Goal: Information Seeking & Learning: Understand process/instructions

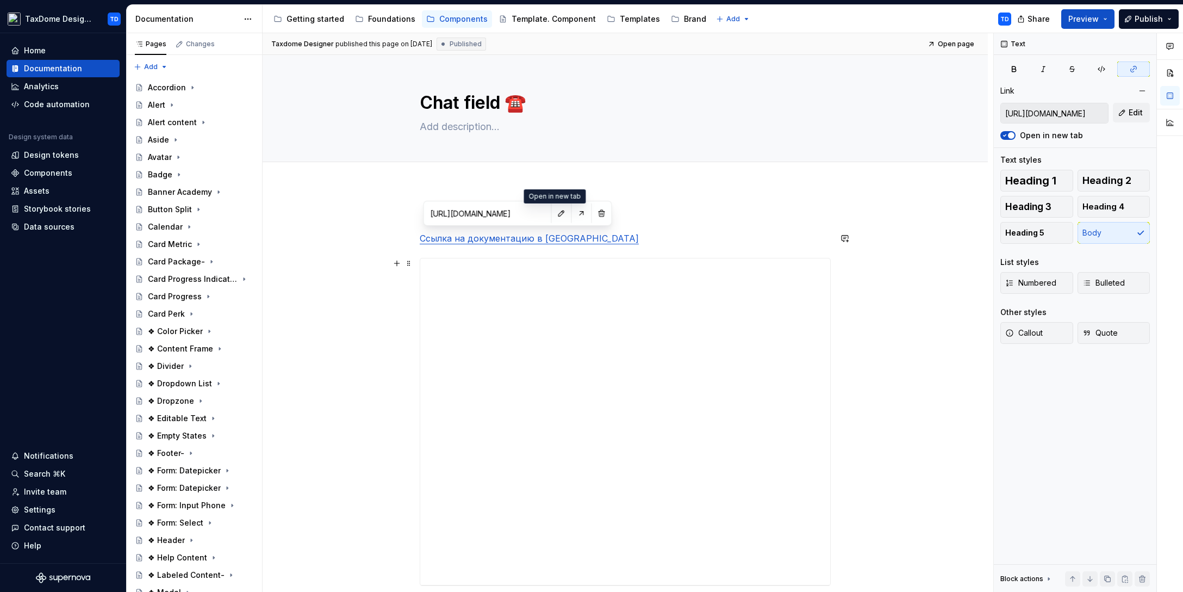
scroll to position [91, 0]
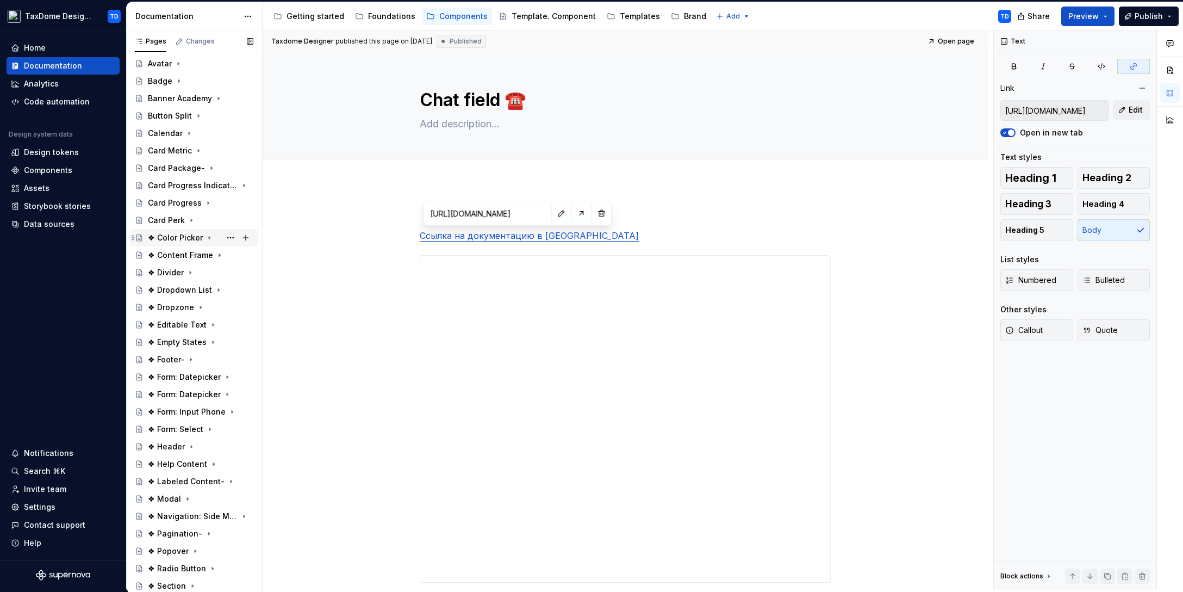
click at [176, 240] on div "❖ Color Picker" at bounding box center [175, 237] width 55 height 11
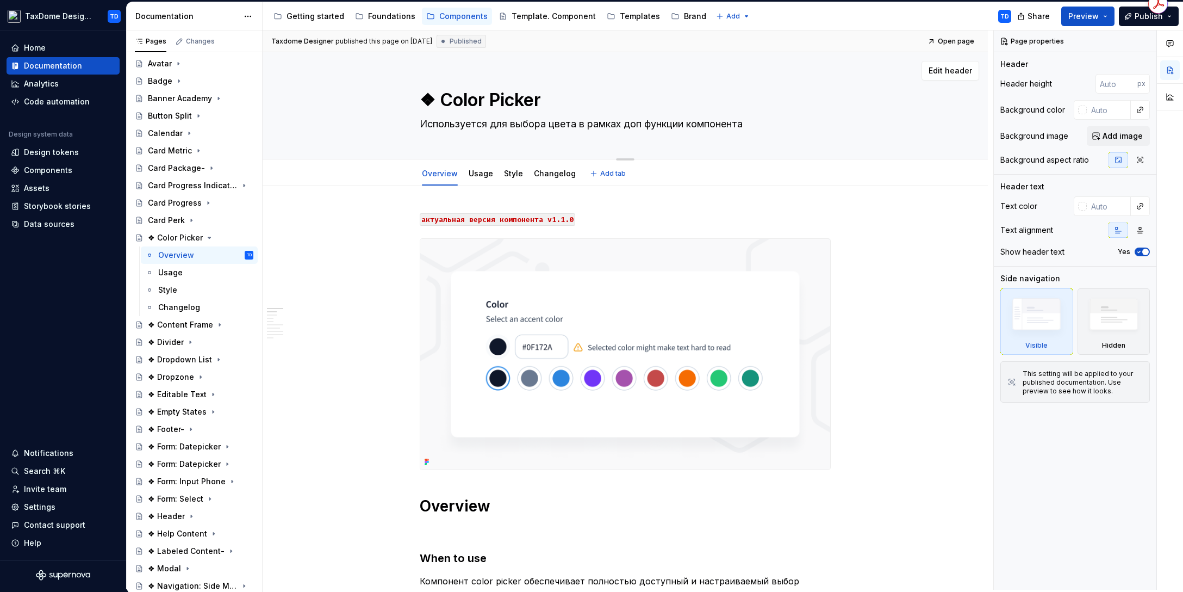
drag, startPoint x: 439, startPoint y: 103, endPoint x: 534, endPoint y: 98, distance: 95.3
click at [521, 98] on textarea "❖ Color Picker" at bounding box center [623, 100] width 411 height 26
drag, startPoint x: 544, startPoint y: 98, endPoint x: 442, endPoint y: 102, distance: 101.8
click at [442, 102] on textarea "❖ Color Picker" at bounding box center [623, 100] width 411 height 26
drag, startPoint x: 421, startPoint y: 125, endPoint x: 753, endPoint y: 122, distance: 331.7
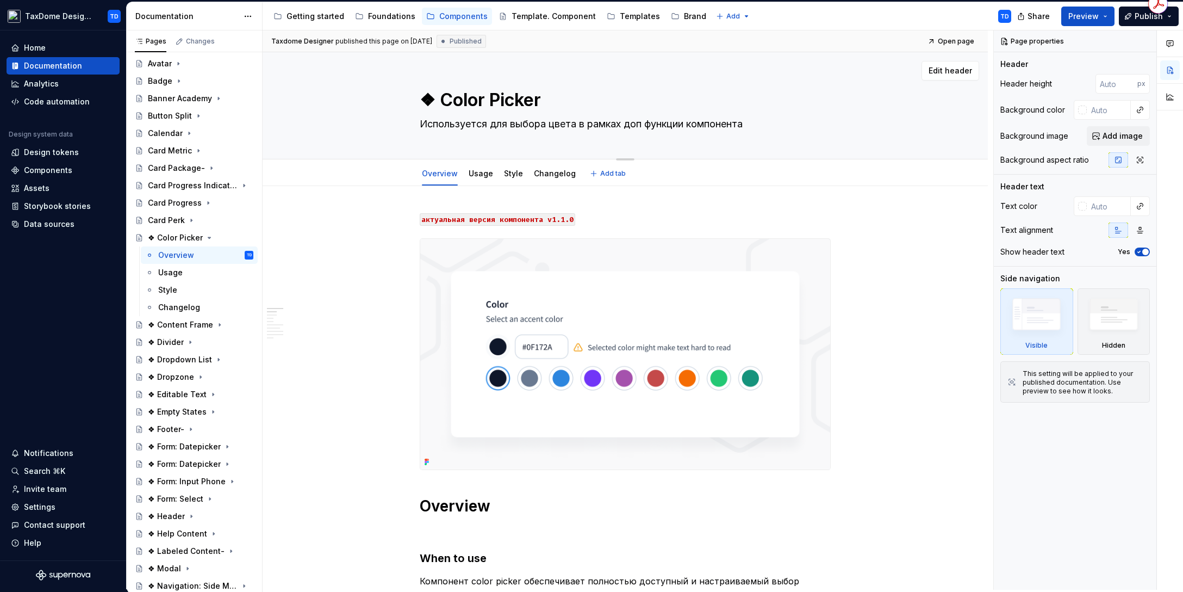
click at [754, 122] on textarea "Используется для выбора цвета в рамках доп функции компонента" at bounding box center [623, 123] width 411 height 17
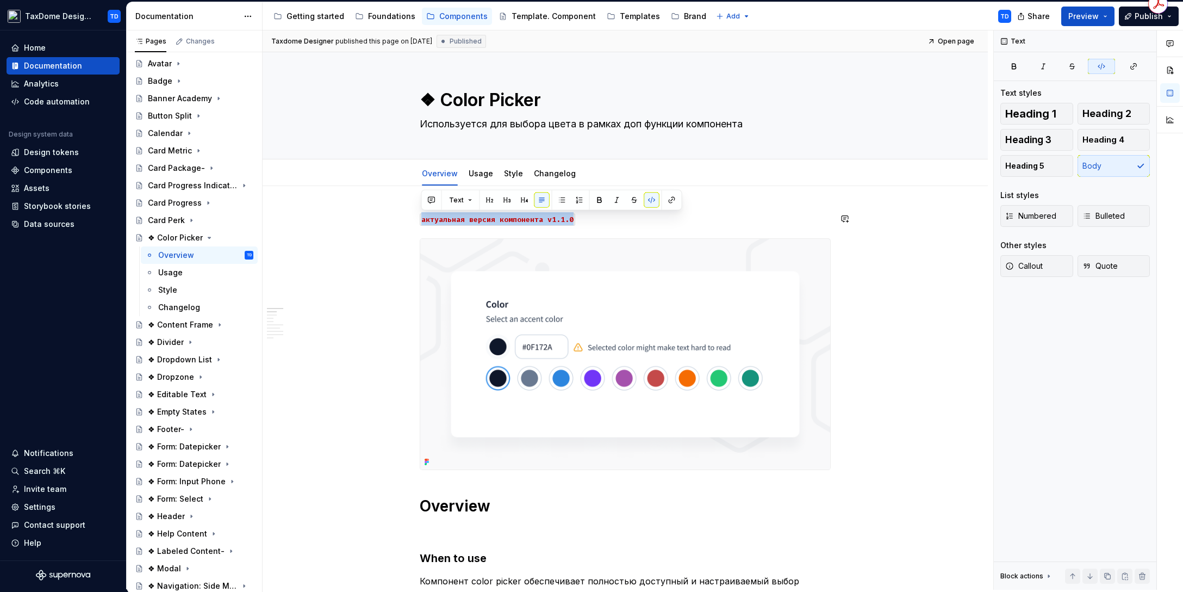
drag, startPoint x: 576, startPoint y: 222, endPoint x: 420, endPoint y: 221, distance: 156.6
click at [420, 221] on p "актуальная версия компонента v1.1.0" at bounding box center [625, 218] width 411 height 13
copy code "актуальная версия компонента v1.1.0"
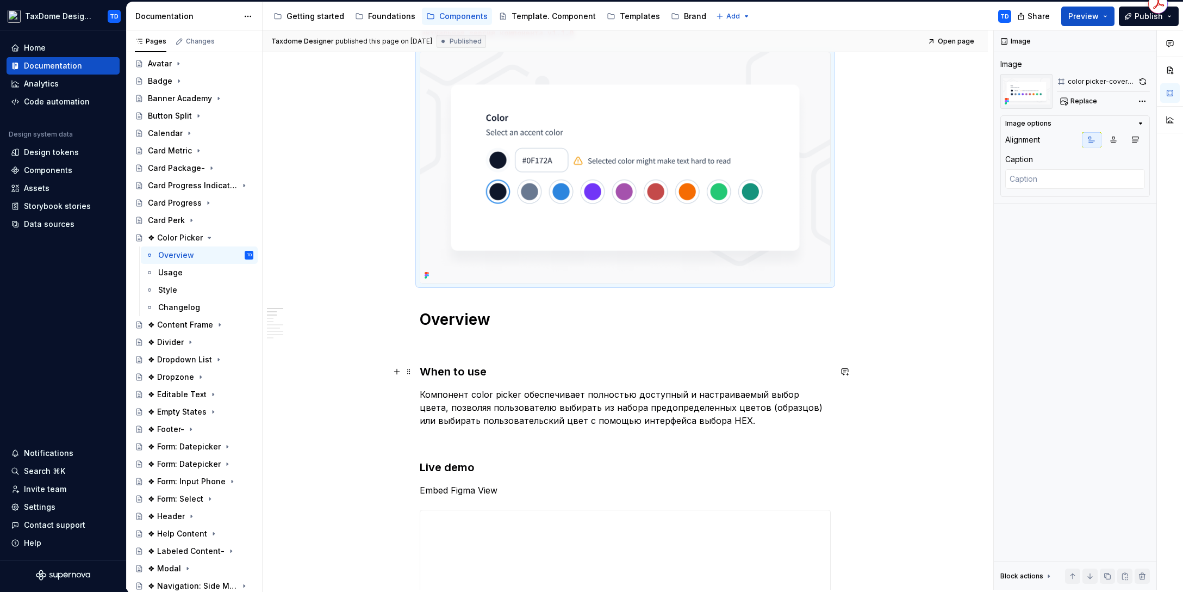
scroll to position [197, 0]
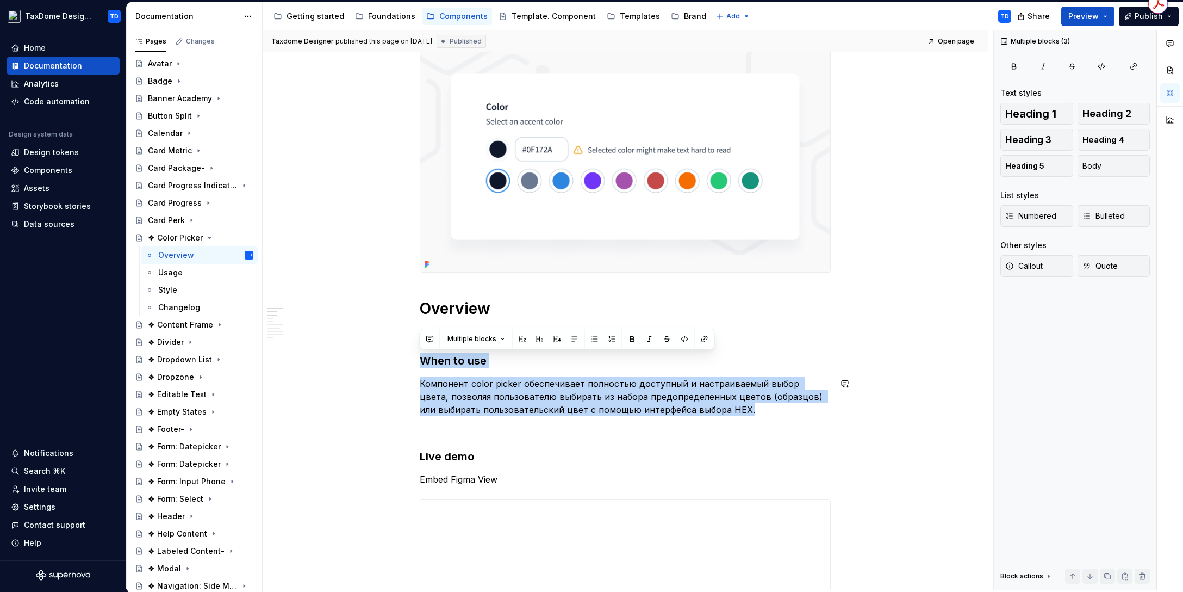
drag, startPoint x: 424, startPoint y: 362, endPoint x: 731, endPoint y: 415, distance: 311.9
copy div "When to use Компонент color picker обеспечивает полностью доступный и настраива…"
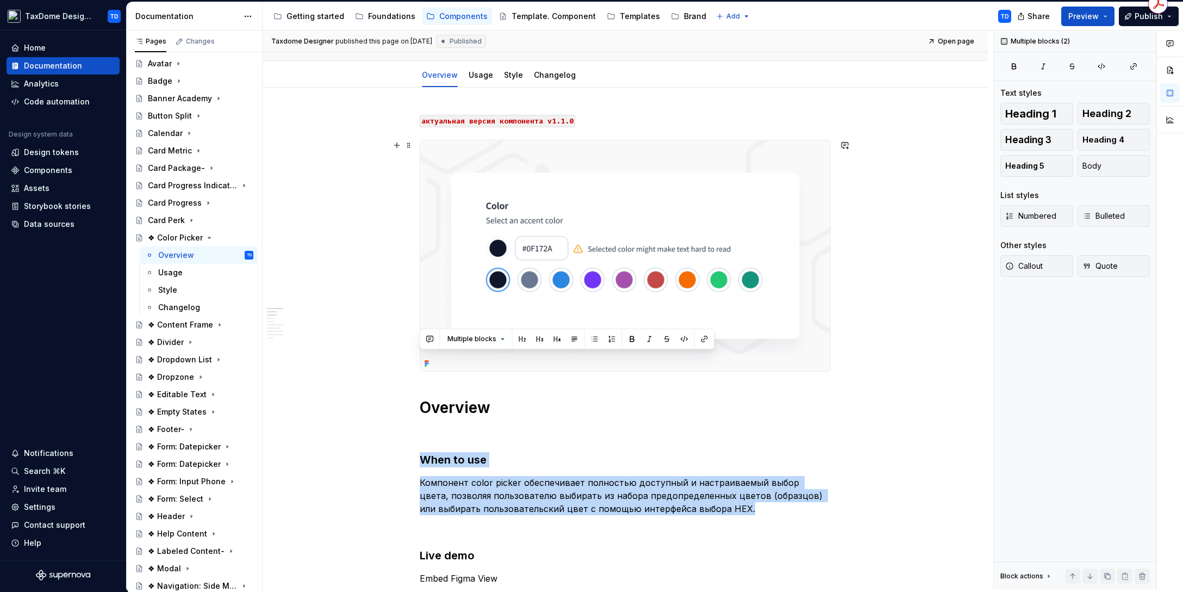
scroll to position [16, 0]
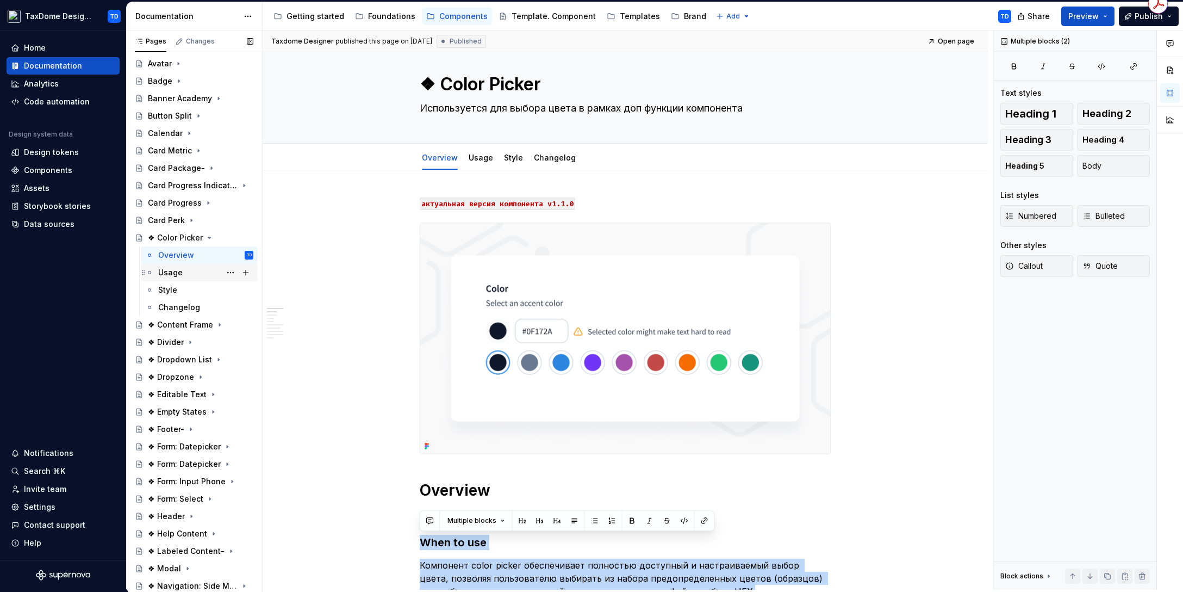
click at [184, 276] on div "Usage" at bounding box center [205, 272] width 95 height 15
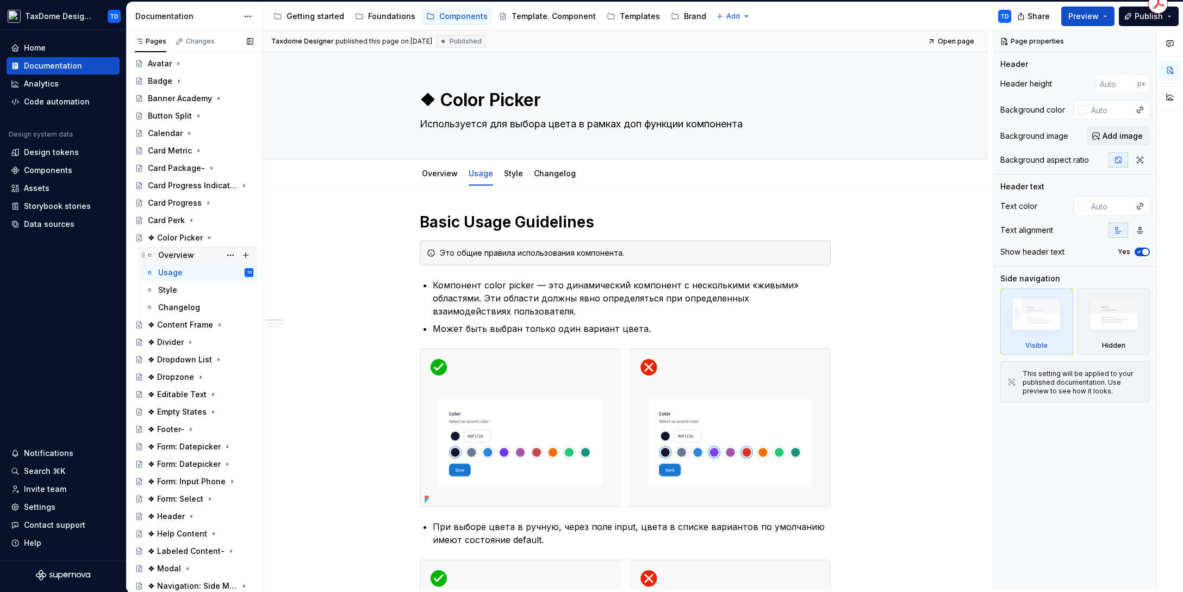
click at [188, 252] on div "Overview" at bounding box center [176, 255] width 36 height 11
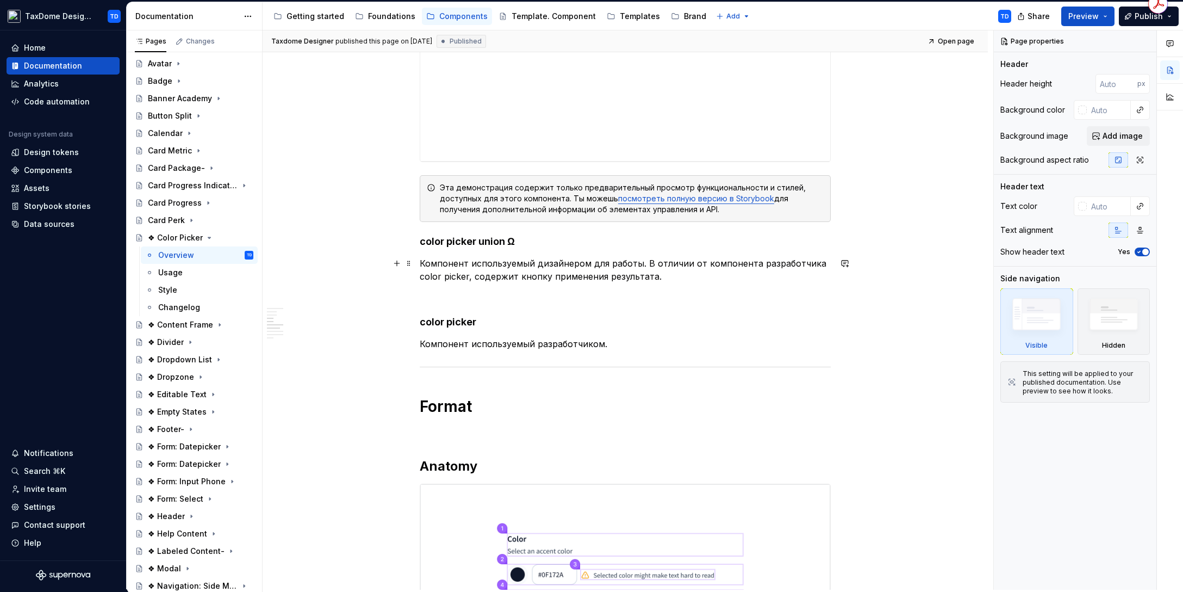
scroll to position [754, 0]
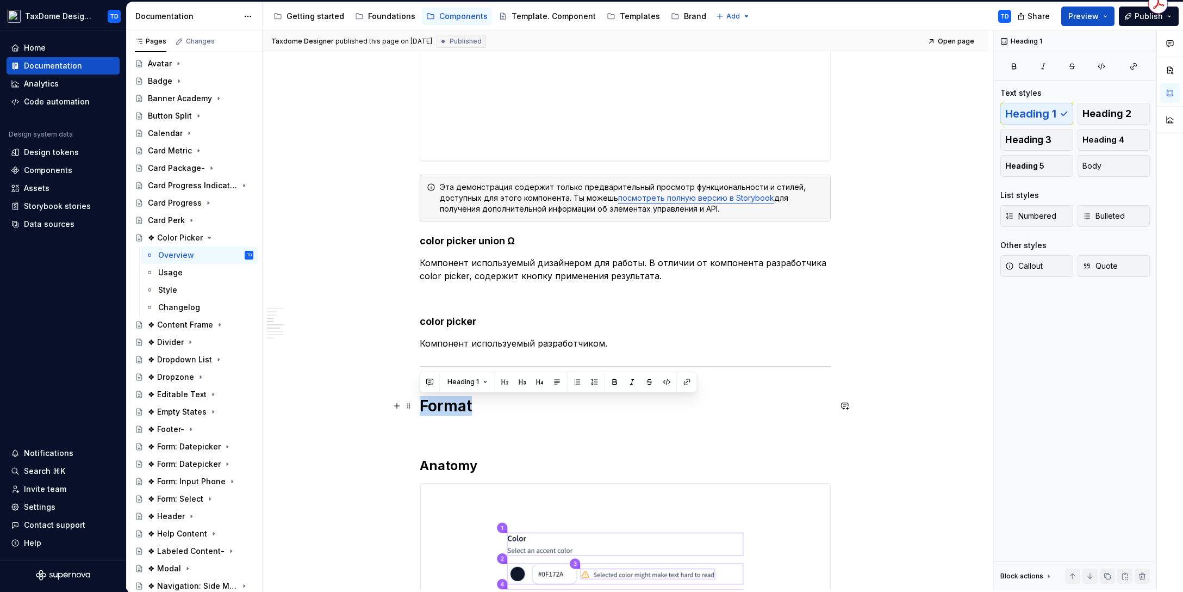
drag, startPoint x: 423, startPoint y: 405, endPoint x: 469, endPoint y: 405, distance: 46.8
click at [469, 405] on h1 "Format" at bounding box center [625, 406] width 411 height 20
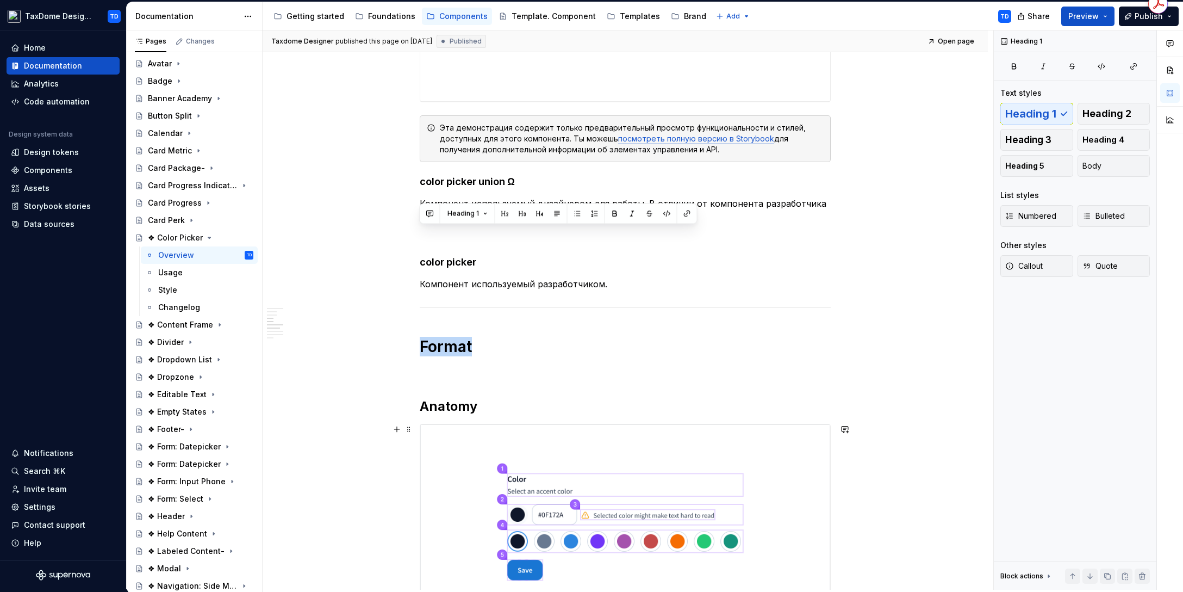
scroll to position [922, 0]
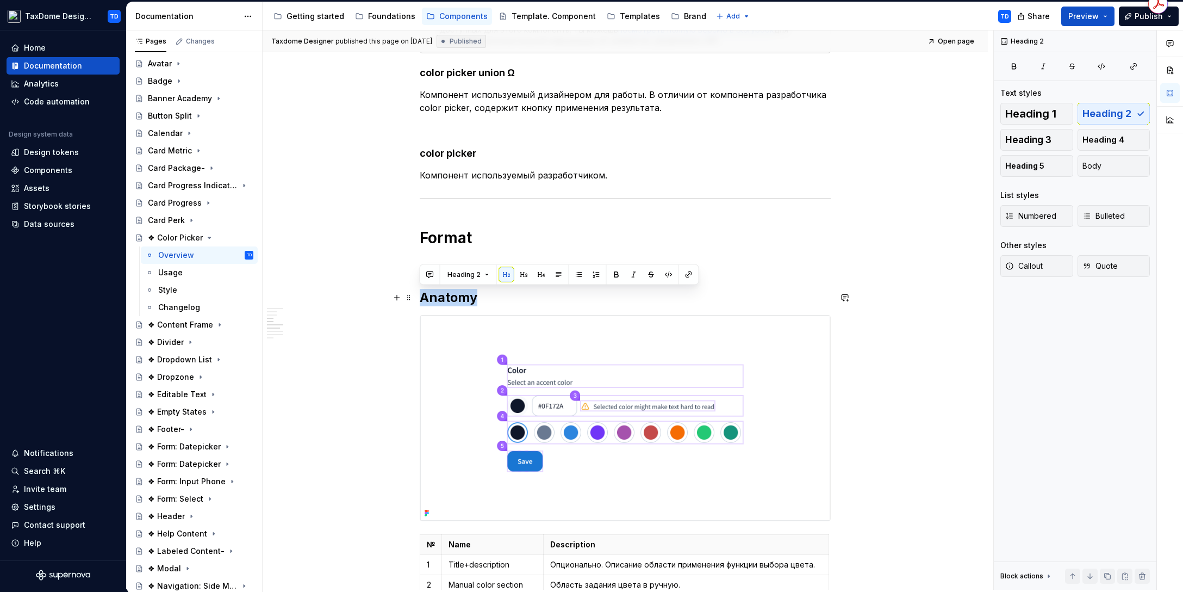
drag, startPoint x: 421, startPoint y: 297, endPoint x: 477, endPoint y: 299, distance: 55.5
click at [477, 299] on h2 "Anatomy" at bounding box center [625, 297] width 411 height 17
copy h2 "Anatomy"
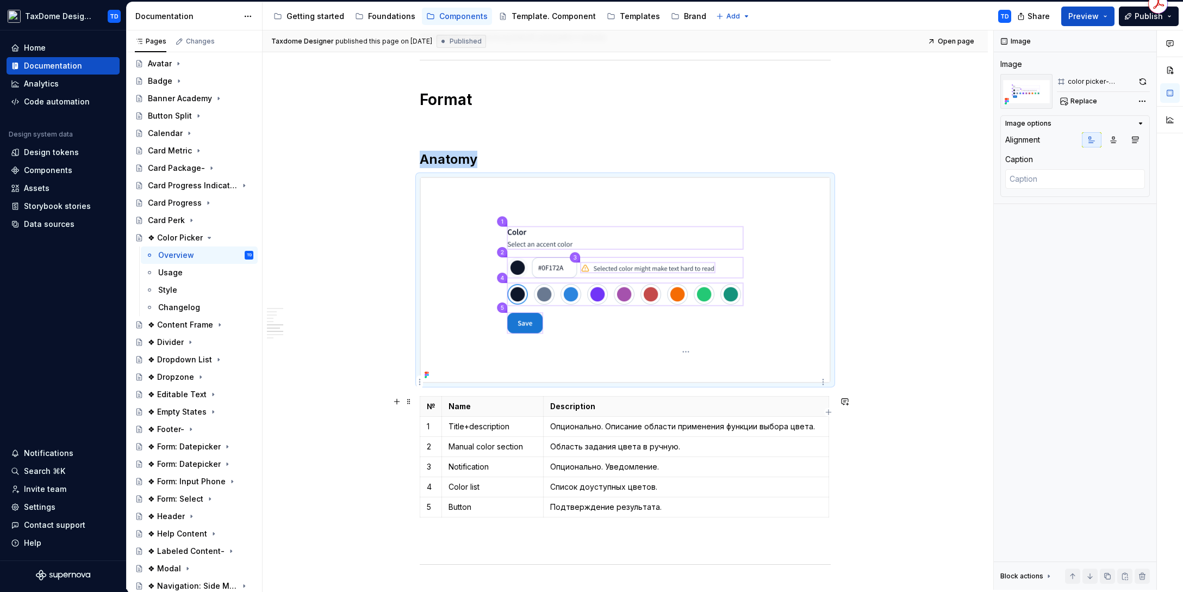
scroll to position [1104, 0]
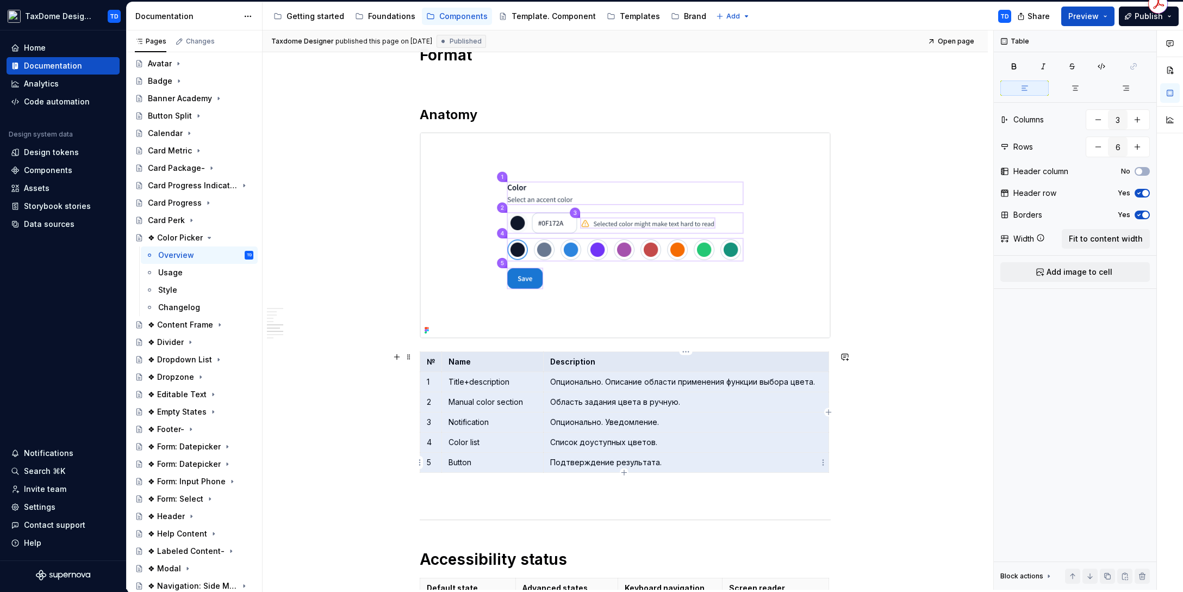
drag, startPoint x: 425, startPoint y: 361, endPoint x: 680, endPoint y: 459, distance: 272.9
click at [680, 459] on tbody "№ Name Description 1 Title+description Опционально. Описание области применения…" at bounding box center [624, 412] width 409 height 121
click at [163, 274] on div "Usage" at bounding box center [170, 272] width 24 height 11
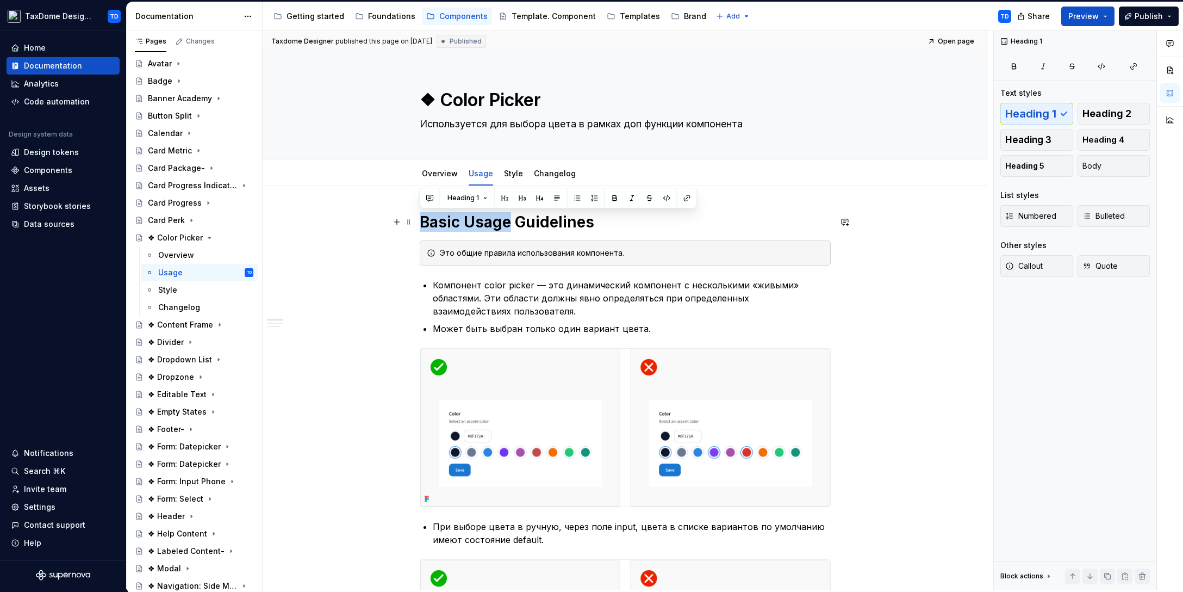
drag, startPoint x: 421, startPoint y: 222, endPoint x: 511, endPoint y: 224, distance: 90.3
click at [512, 224] on h1 "Basic Usage Guidelines" at bounding box center [625, 222] width 411 height 20
copy h1 "Basic Usage"
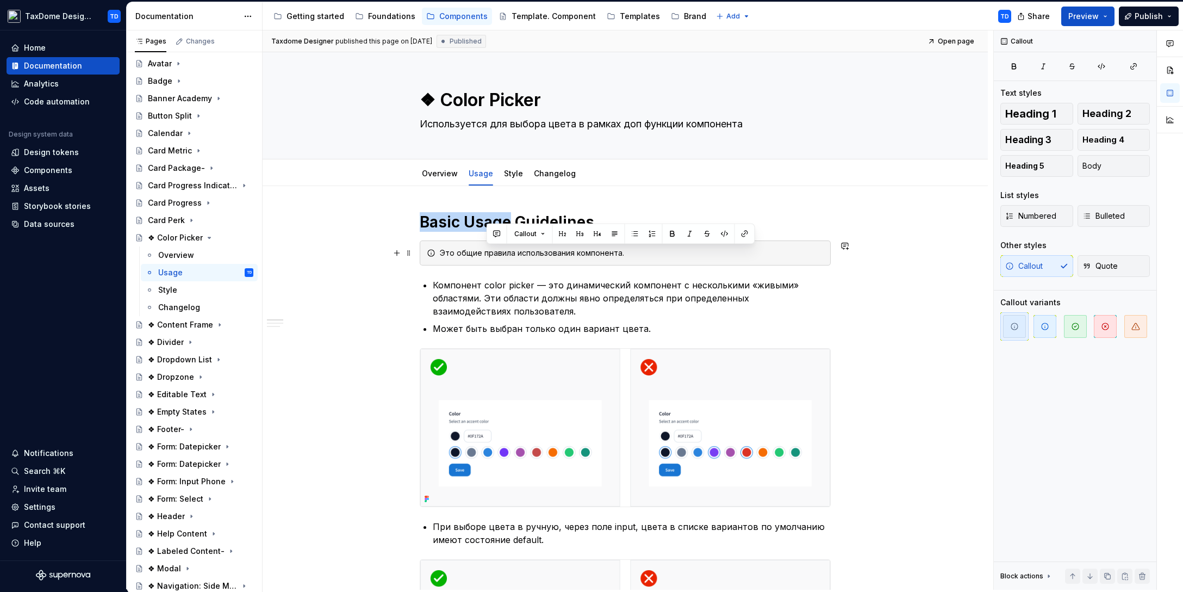
drag, startPoint x: 625, startPoint y: 255, endPoint x: 488, endPoint y: 255, distance: 137.0
click at [488, 255] on div "Это общие правила использования компонента." at bounding box center [632, 252] width 384 height 11
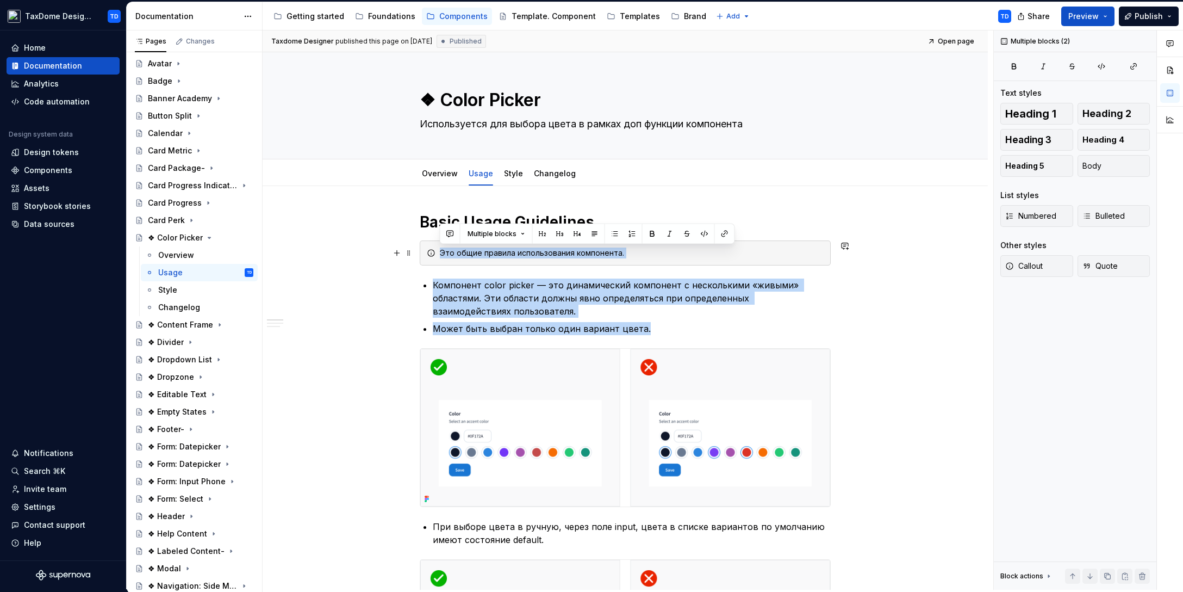
drag, startPoint x: 647, startPoint y: 330, endPoint x: 435, endPoint y: 262, distance: 223.4
copy div "Это общие правила использования компонента. Компонент color picker — это динами…"
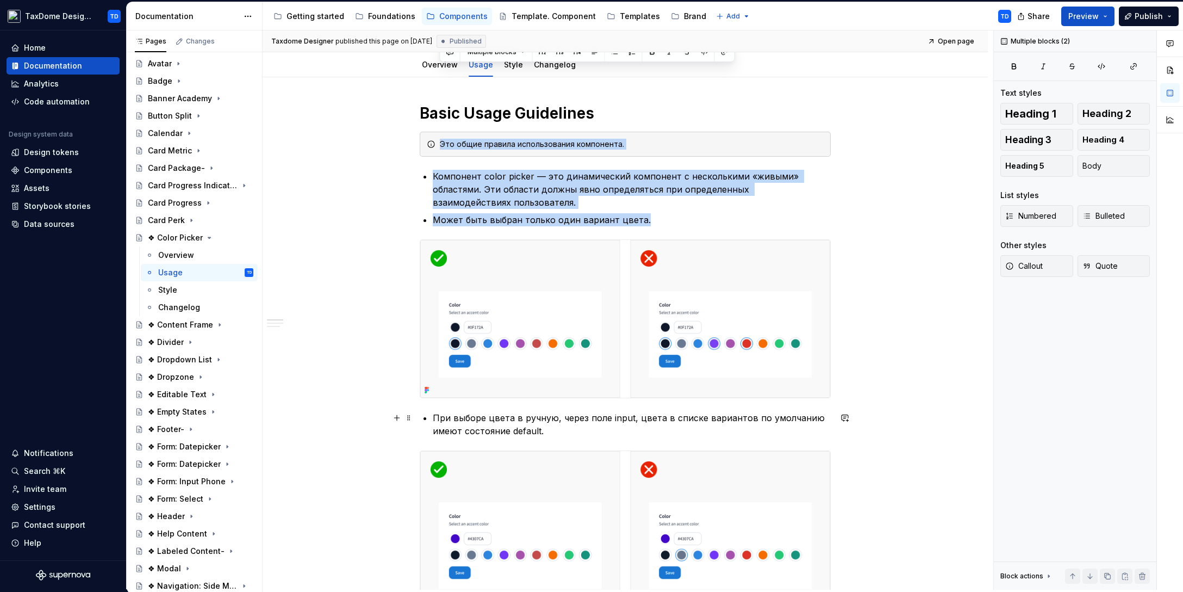
scroll to position [182, 0]
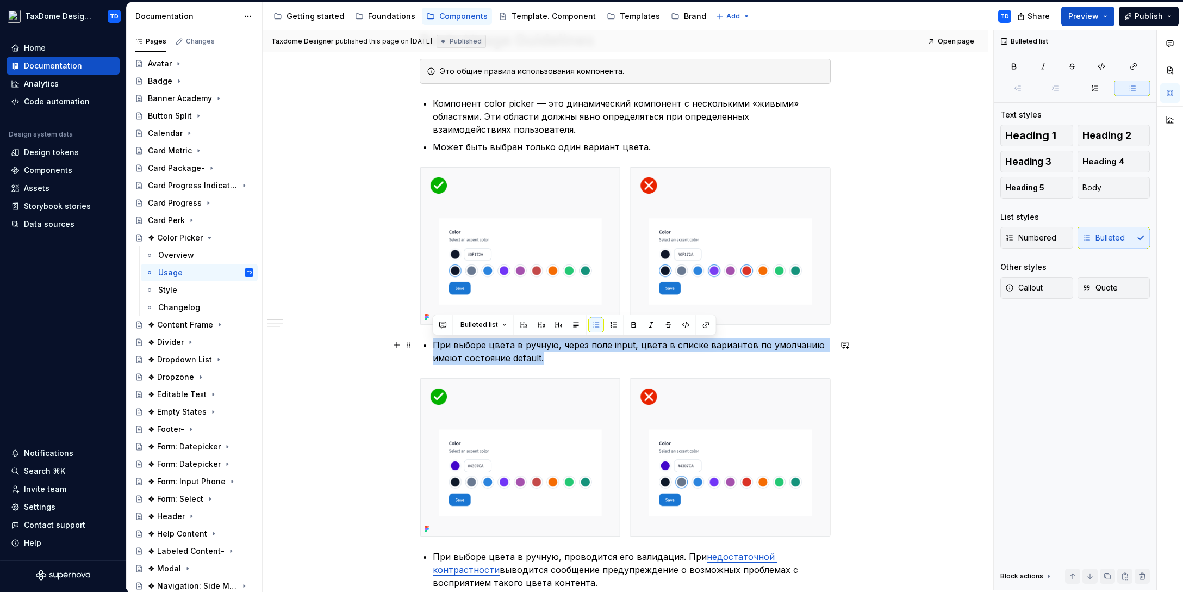
drag, startPoint x: 554, startPoint y: 361, endPoint x: 431, endPoint y: 350, distance: 122.9
click at [431, 350] on div "Basic Usage Guidelines Это общие правила использования компонента. Компонент co…" at bounding box center [625, 487] width 411 height 914
copy p "При выборе цвета в ручную, через поле input, цвета в списке вариантов по умолча…"
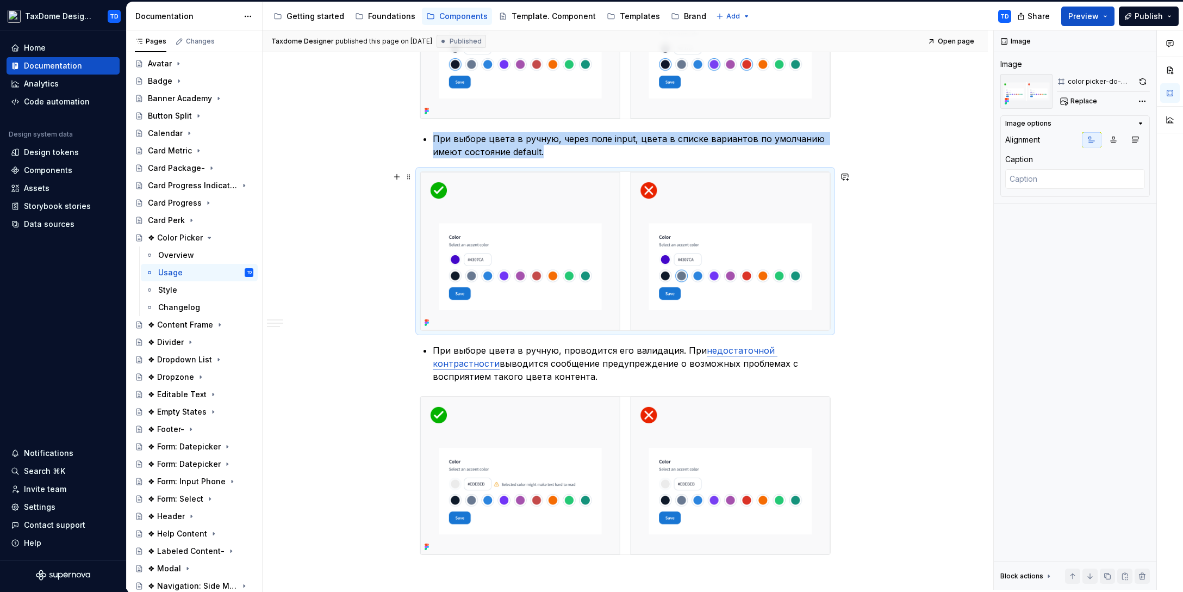
scroll to position [390, 0]
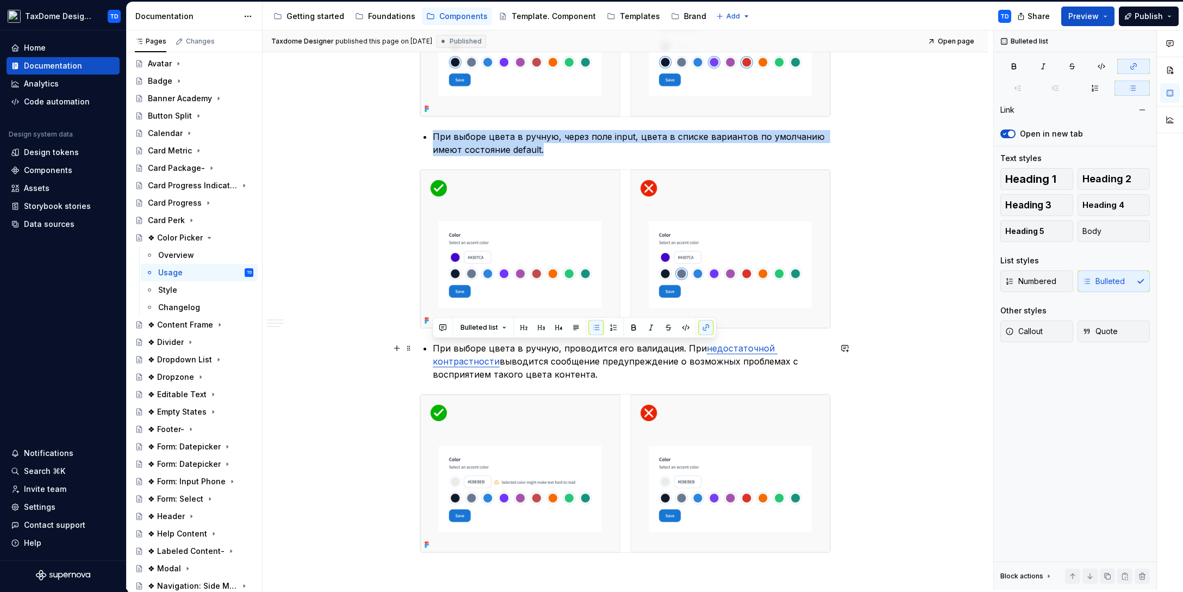
drag, startPoint x: 509, startPoint y: 375, endPoint x: 435, endPoint y: 345, distance: 80.5
click at [435, 345] on p "При выборе цвета в ручную, проводится его валидация. При недостаточной контраст…" at bounding box center [632, 361] width 398 height 39
copy p "При выборе цвета в ручную, проводится его валидация. При недостаточной контраст…"
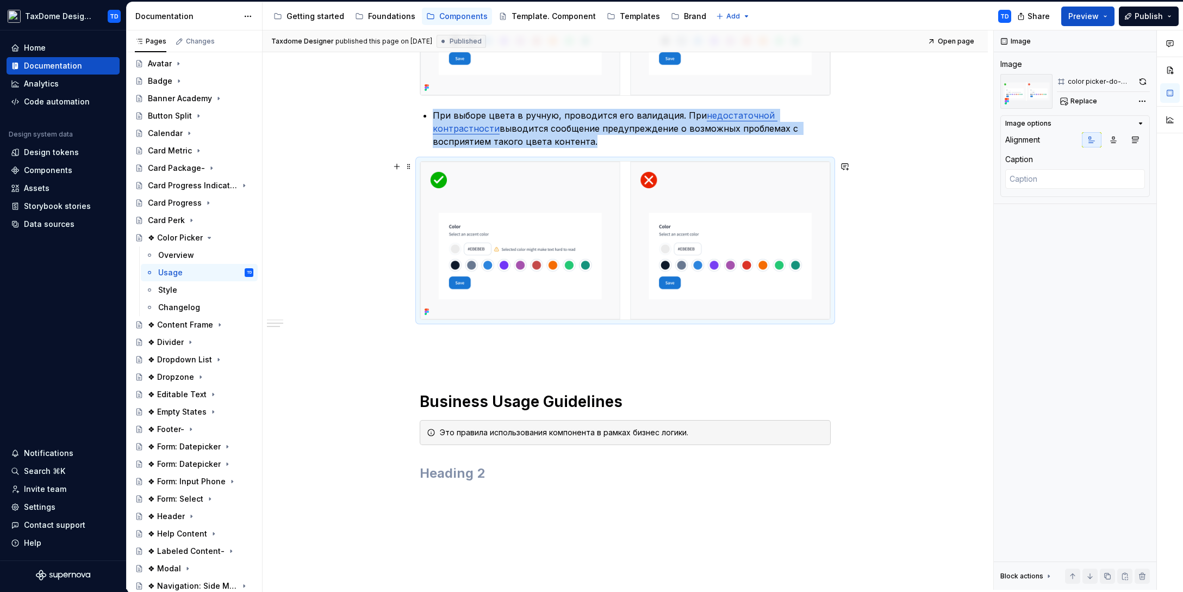
scroll to position [727, 0]
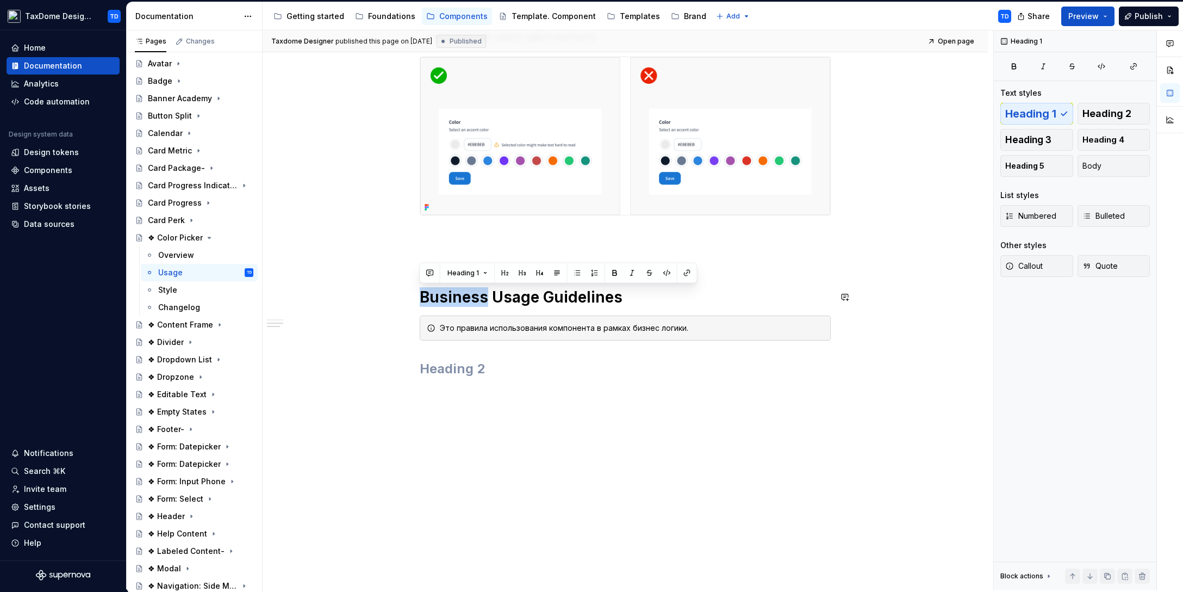
drag, startPoint x: 424, startPoint y: 297, endPoint x: 380, endPoint y: 220, distance: 89.4
click at [485, 295] on h1 "Business Usage Guidelines" at bounding box center [625, 297] width 411 height 20
copy h1 "Business"
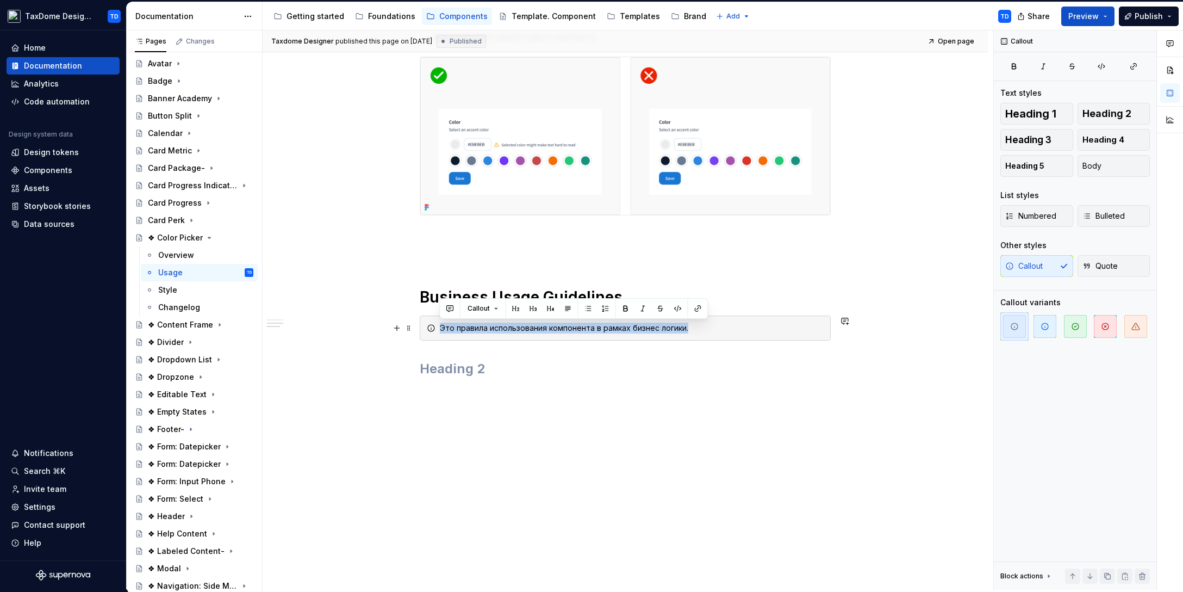
drag, startPoint x: 694, startPoint y: 331, endPoint x: 440, endPoint y: 325, distance: 253.5
click at [440, 325] on div "Это правила использования компонента в рамках бизнес логики." at bounding box center [632, 327] width 384 height 11
copy div "Это правила использования компонента в рамках бизнес логики."
click at [180, 288] on div "Style" at bounding box center [205, 289] width 95 height 15
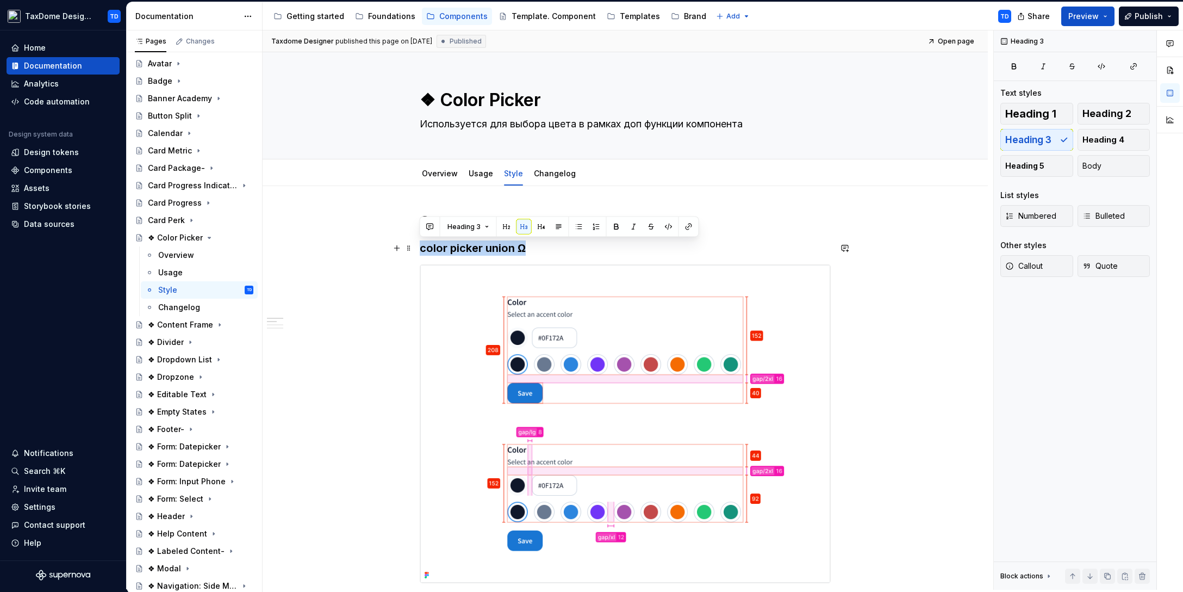
drag, startPoint x: 506, startPoint y: 247, endPoint x: 421, endPoint y: 250, distance: 84.9
click at [421, 250] on h3 "color picker union Ω" at bounding box center [625, 247] width 411 height 15
copy h3 "color picker union Ω"
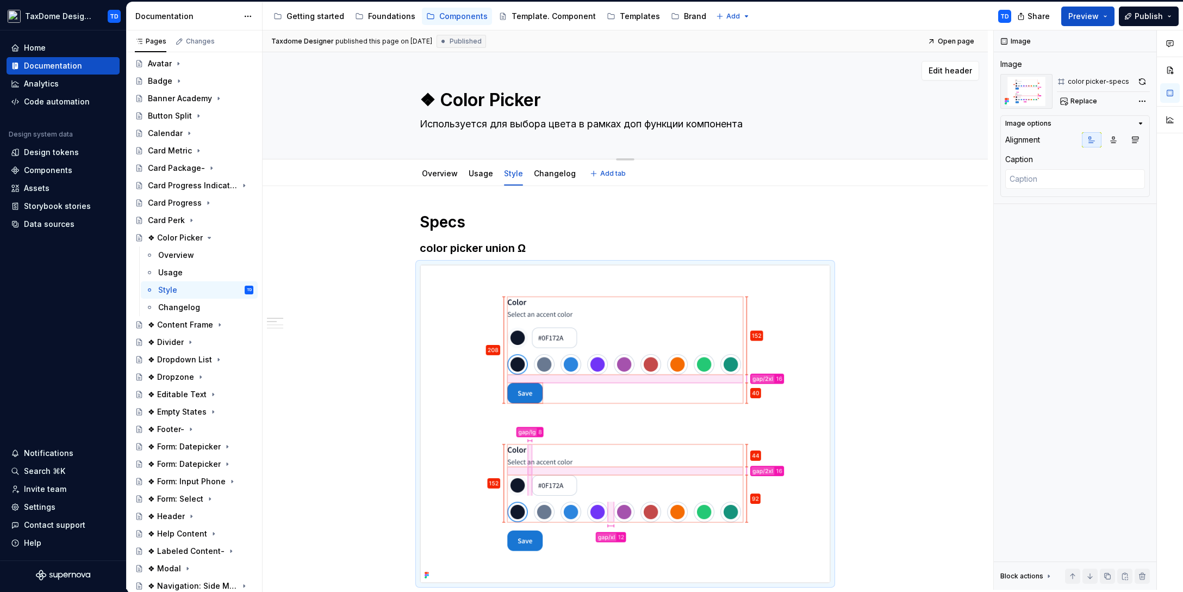
click at [435, 102] on textarea "❖ Color Picker" at bounding box center [623, 100] width 411 height 26
click at [439, 100] on textarea "❖ Color Picker" at bounding box center [623, 100] width 411 height 26
type textarea "*"
type textarea "❖Color Picker"
type textarea "*"
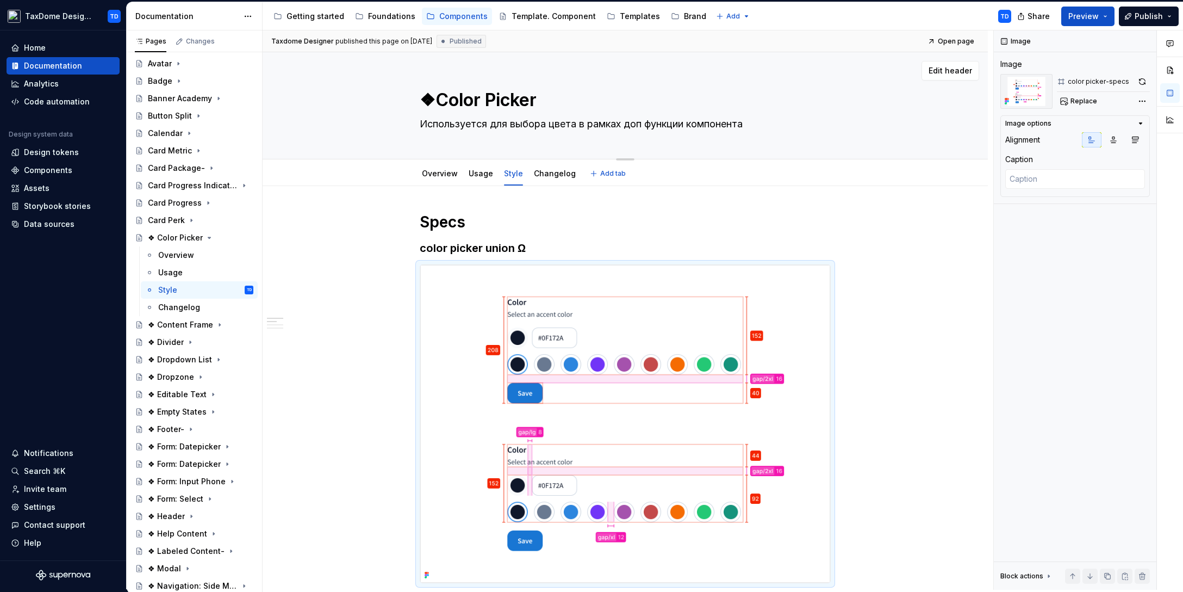
type textarea "Color Picker"
type textarea "*"
type textarea "Color Picker"
click at [191, 252] on div "Overview" at bounding box center [176, 255] width 36 height 11
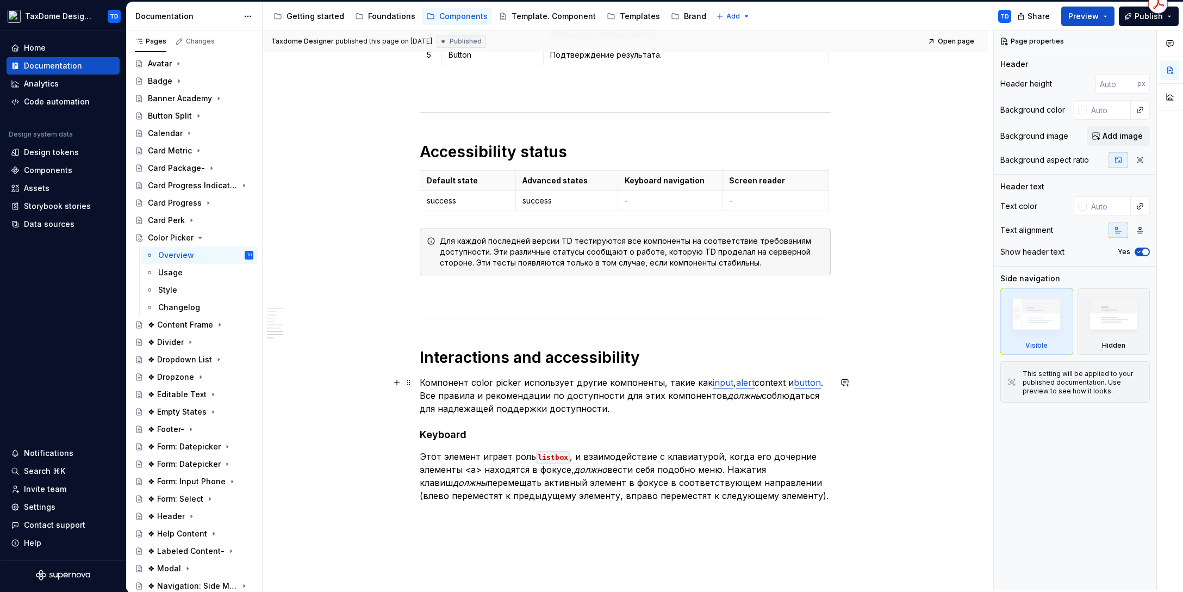
scroll to position [1615, 0]
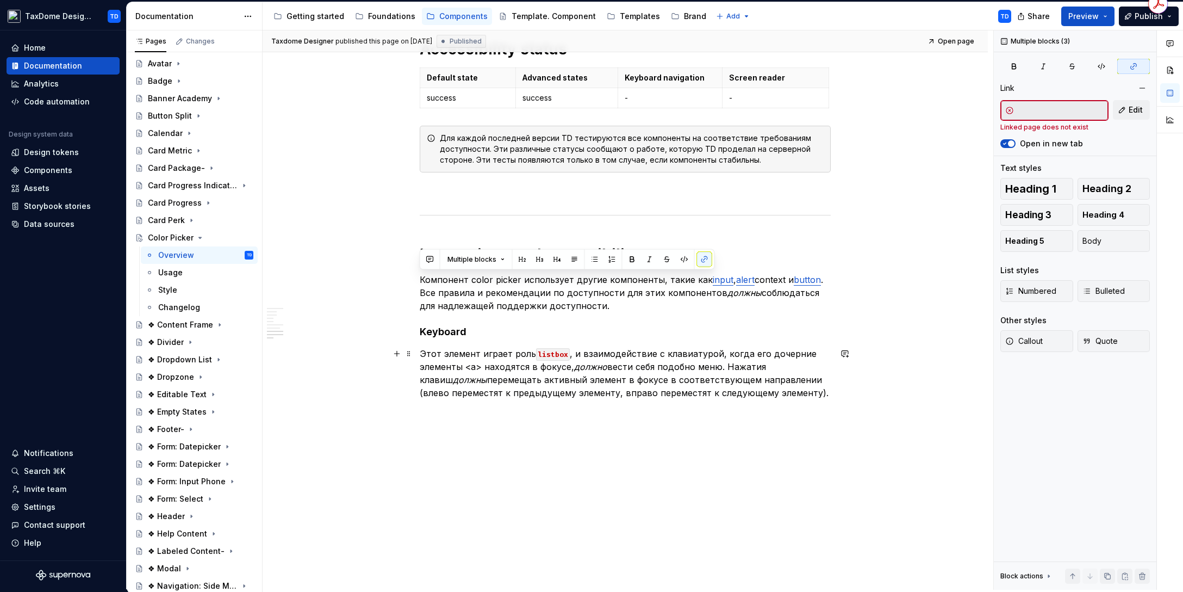
drag, startPoint x: 420, startPoint y: 278, endPoint x: 793, endPoint y: 390, distance: 389.5
click at [183, 305] on div "Changelog" at bounding box center [179, 307] width 42 height 11
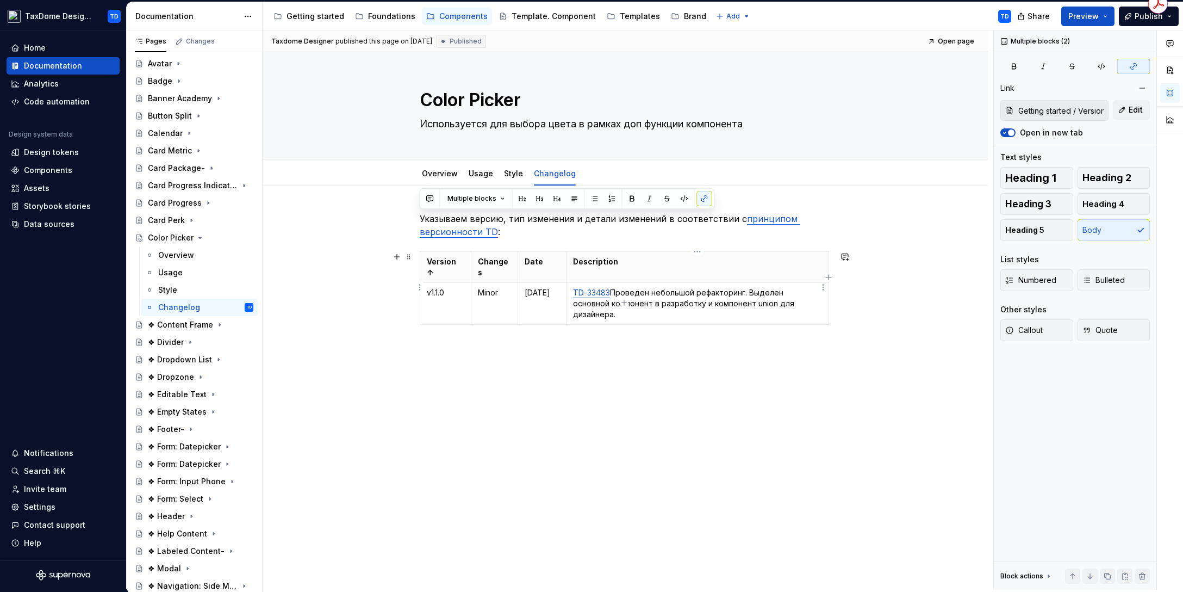
drag, startPoint x: 421, startPoint y: 217, endPoint x: 799, endPoint y: 294, distance: 385.7
click at [799, 294] on div "Указываем версию, тип изменения и детали изменений в соответствии с принципом в…" at bounding box center [625, 283] width 411 height 143
click at [199, 237] on icon "Page tree" at bounding box center [200, 237] width 3 height 1
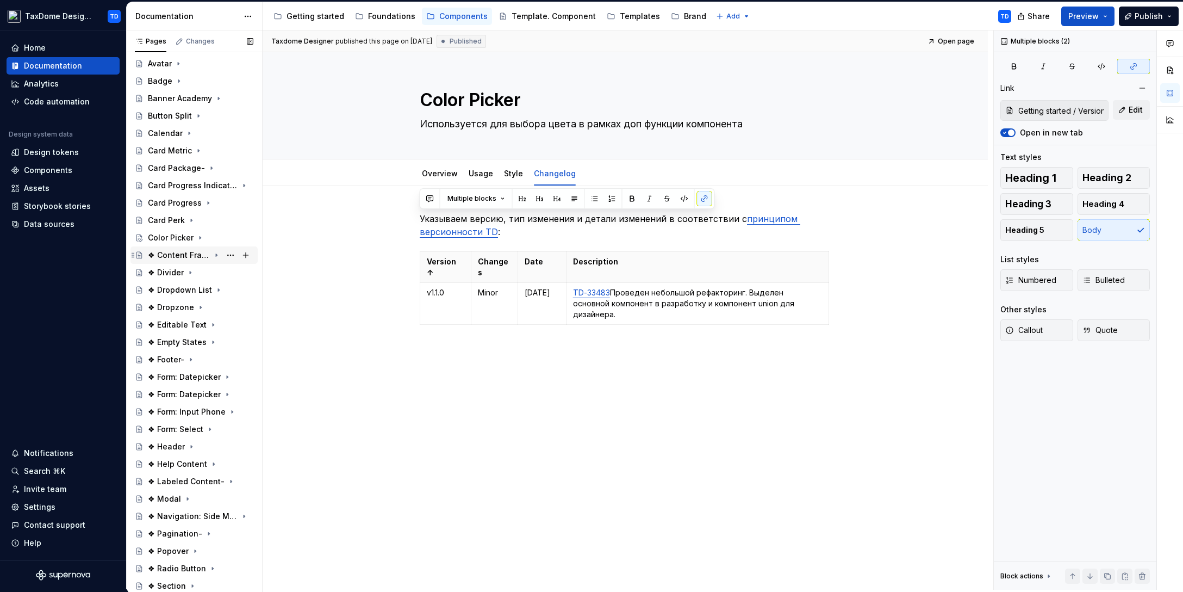
click at [181, 254] on div "❖ Content Frame" at bounding box center [179, 255] width 62 height 11
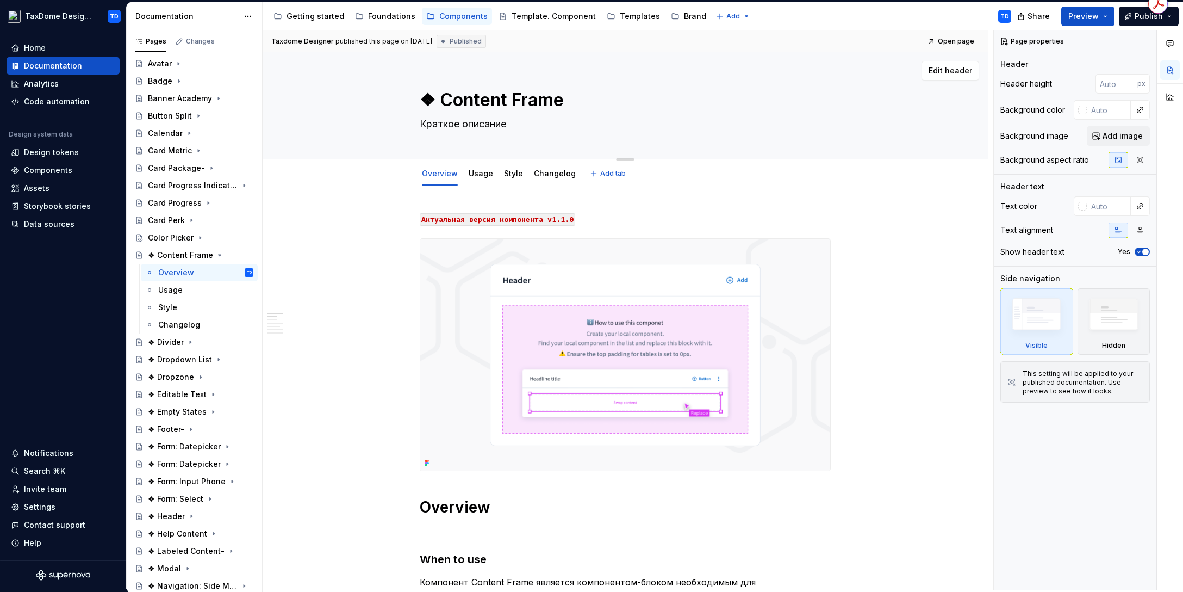
drag, startPoint x: 446, startPoint y: 102, endPoint x: 562, endPoint y: 98, distance: 115.9
click at [562, 98] on textarea "❖ Content Frame" at bounding box center [623, 100] width 411 height 26
click at [563, 98] on textarea "❖ Content Frame" at bounding box center [623, 100] width 411 height 26
drag, startPoint x: 563, startPoint y: 98, endPoint x: 443, endPoint y: 99, distance: 119.6
click at [443, 99] on textarea "❖ Content Frame" at bounding box center [623, 100] width 411 height 26
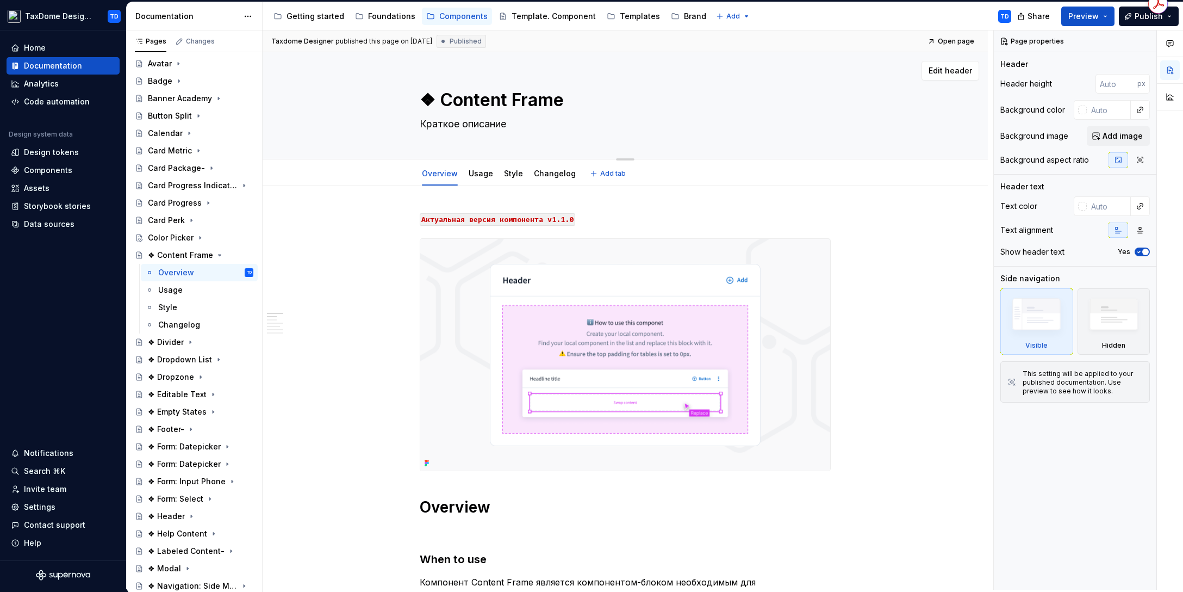
drag, startPoint x: 518, startPoint y: 129, endPoint x: 477, endPoint y: 128, distance: 40.3
click at [477, 128] on textarea "Краткое описание" at bounding box center [623, 123] width 411 height 17
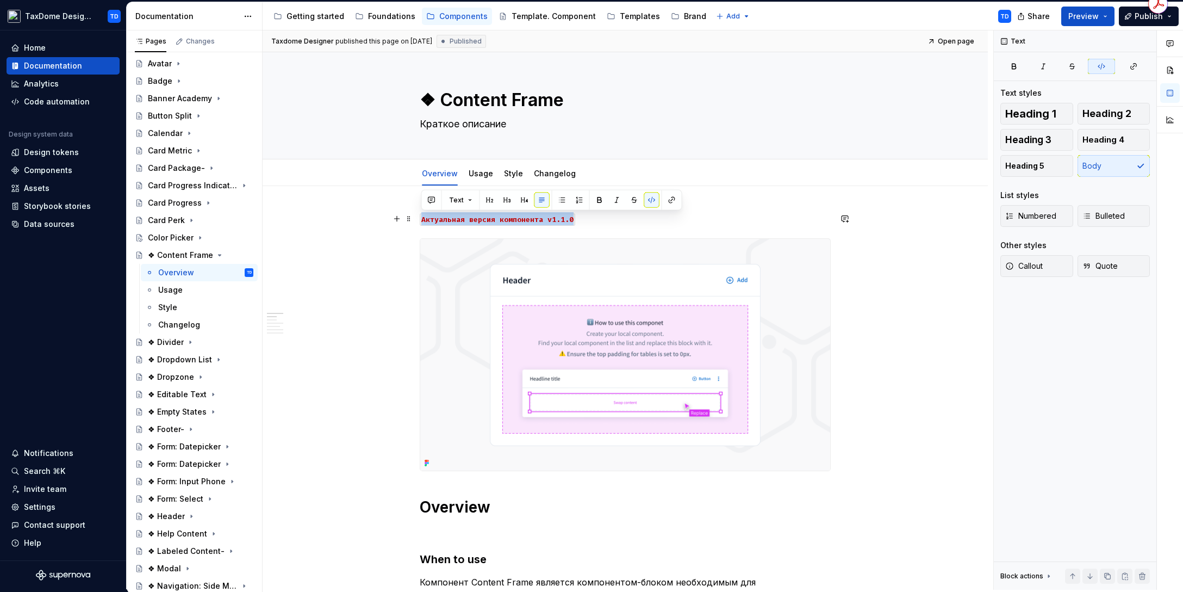
drag, startPoint x: 584, startPoint y: 216, endPoint x: 419, endPoint y: 216, distance: 164.8
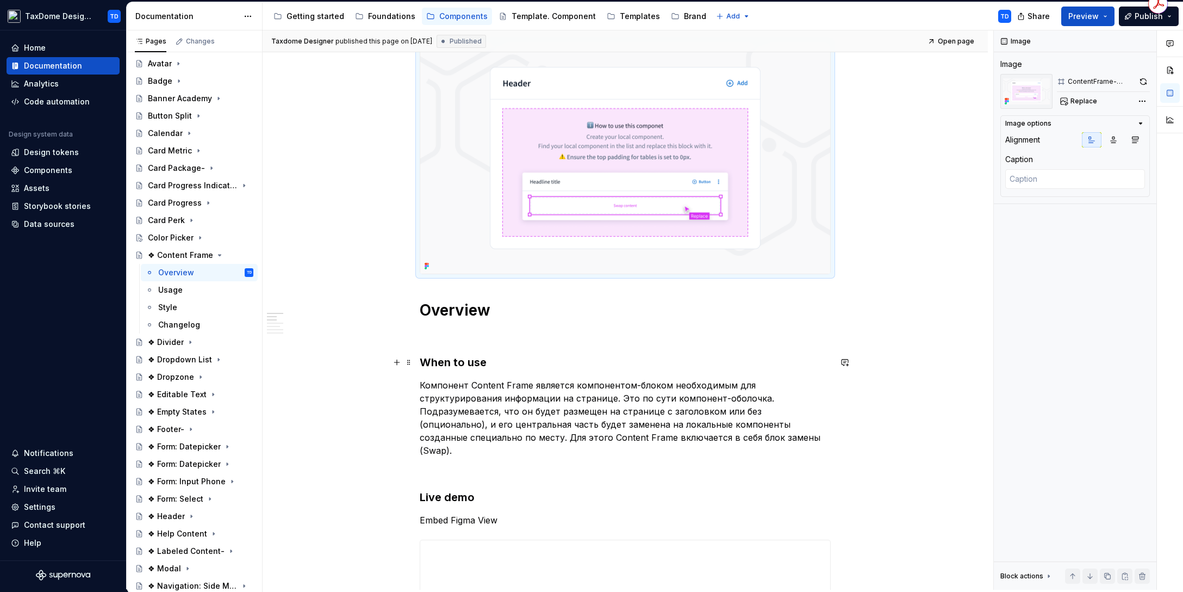
scroll to position [204, 0]
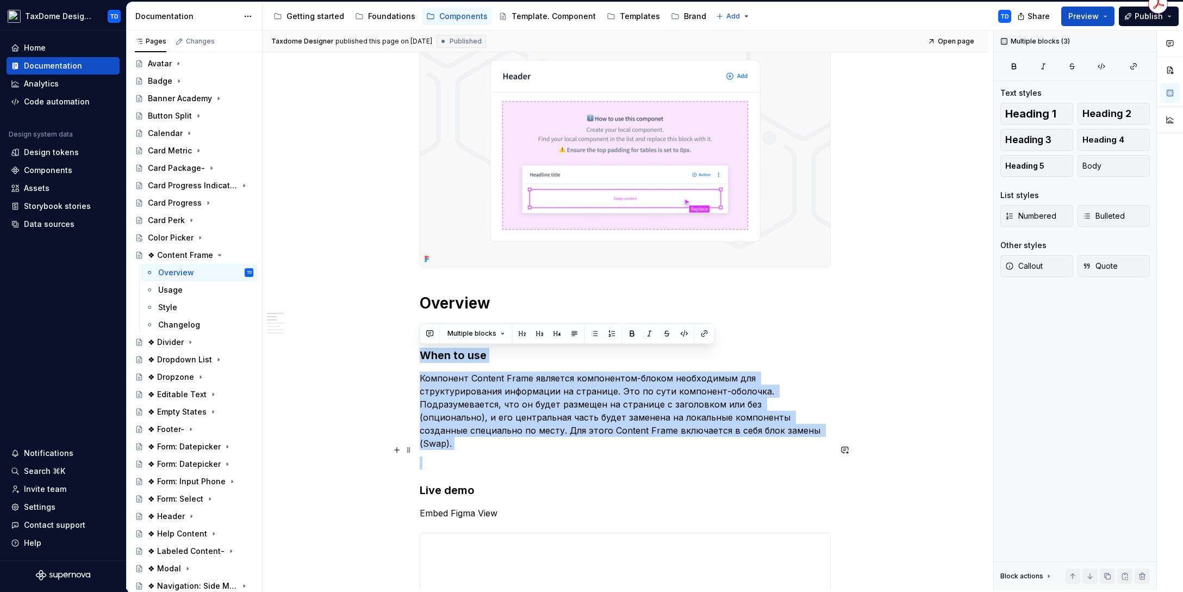
drag, startPoint x: 423, startPoint y: 357, endPoint x: 736, endPoint y: 446, distance: 325.5
click at [194, 288] on div "Usage" at bounding box center [205, 289] width 95 height 15
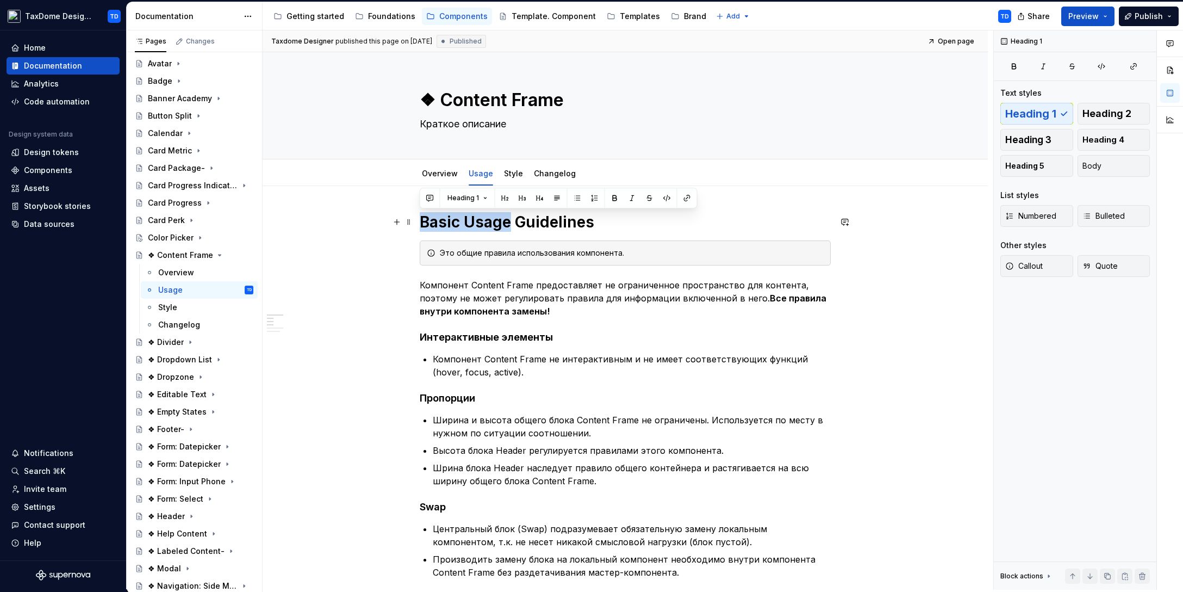
drag, startPoint x: 420, startPoint y: 224, endPoint x: 503, endPoint y: 221, distance: 82.7
click at [509, 224] on h1 "Basic Usage Guidelines" at bounding box center [625, 222] width 411 height 20
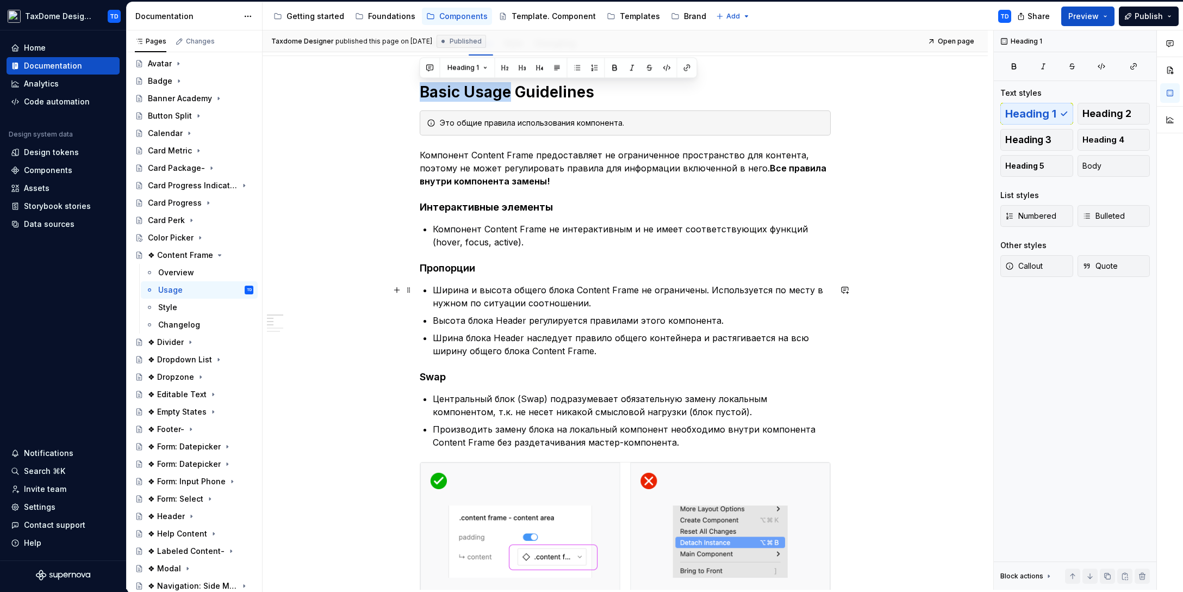
scroll to position [160, 0]
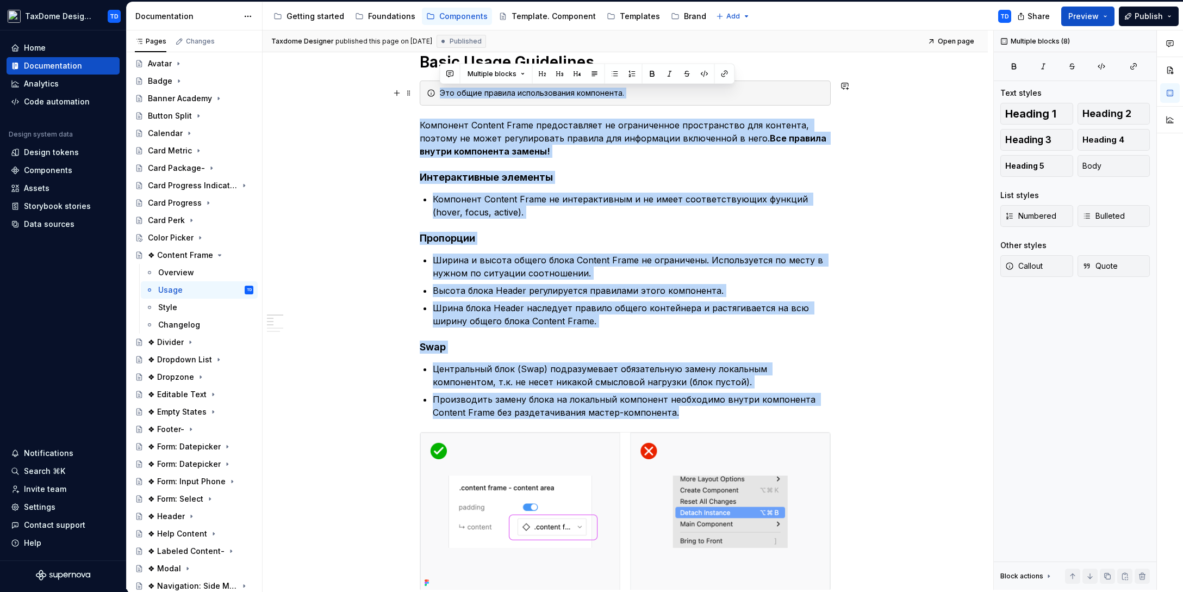
drag, startPoint x: 687, startPoint y: 415, endPoint x: 439, endPoint y: 94, distance: 405.6
click at [439, 94] on div "Basic Usage Guidelines Это общие правила использования компонента. Компонент Co…" at bounding box center [625, 515] width 411 height 927
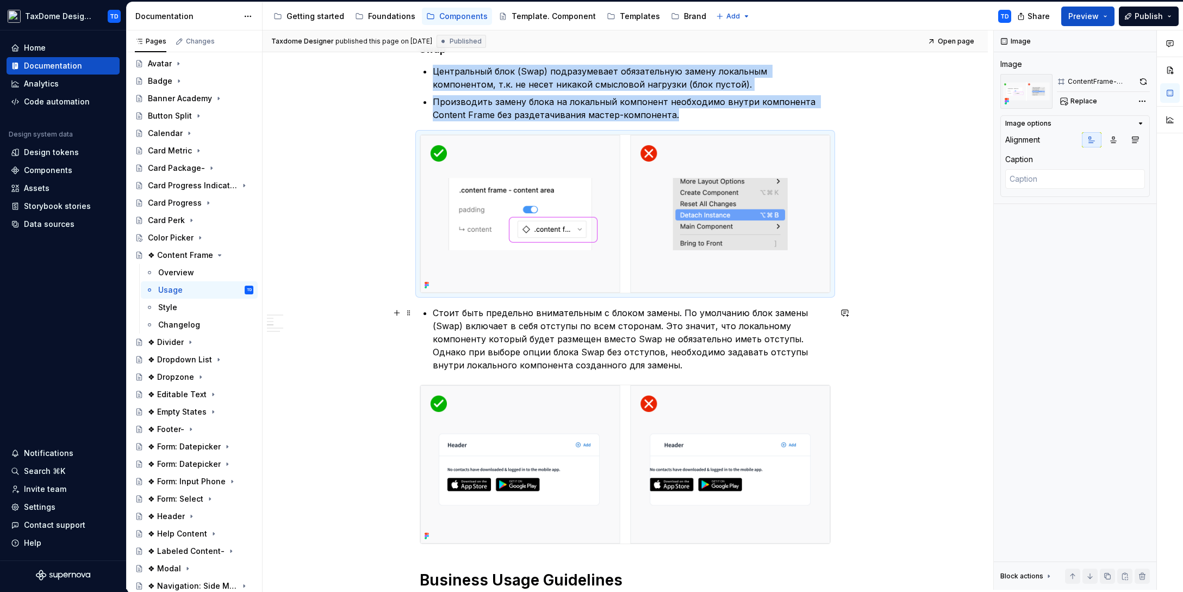
scroll to position [513, 0]
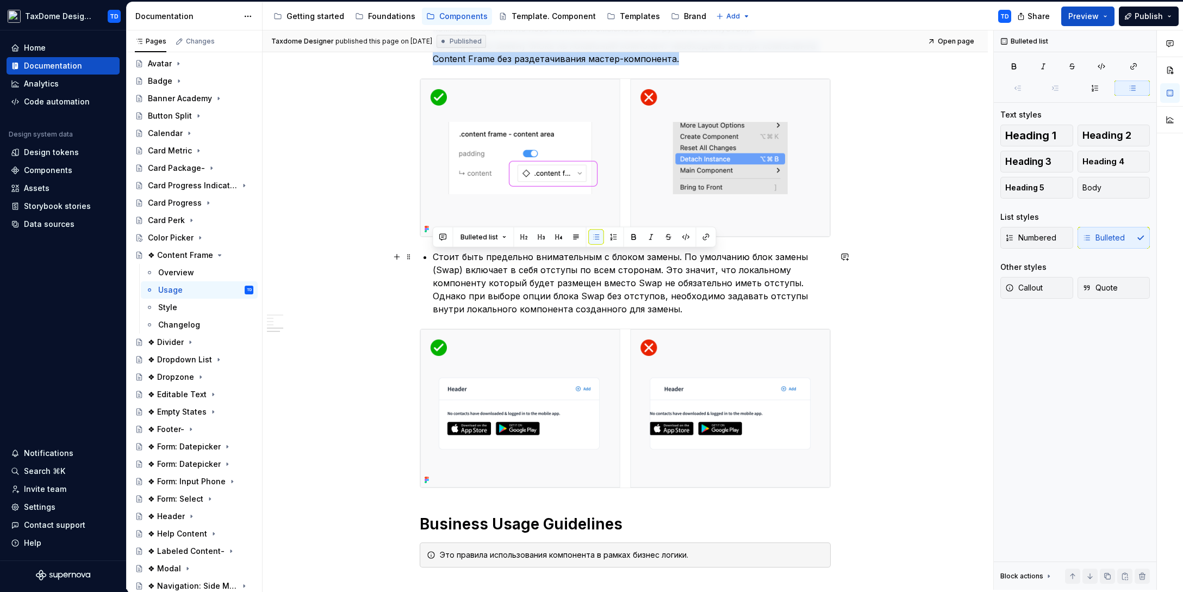
drag, startPoint x: 638, startPoint y: 310, endPoint x: 433, endPoint y: 255, distance: 212.4
click at [433, 255] on p "Стоит быть предельно внимательным с блоком замены. По умолчанию блок замены (Sw…" at bounding box center [632, 282] width 398 height 65
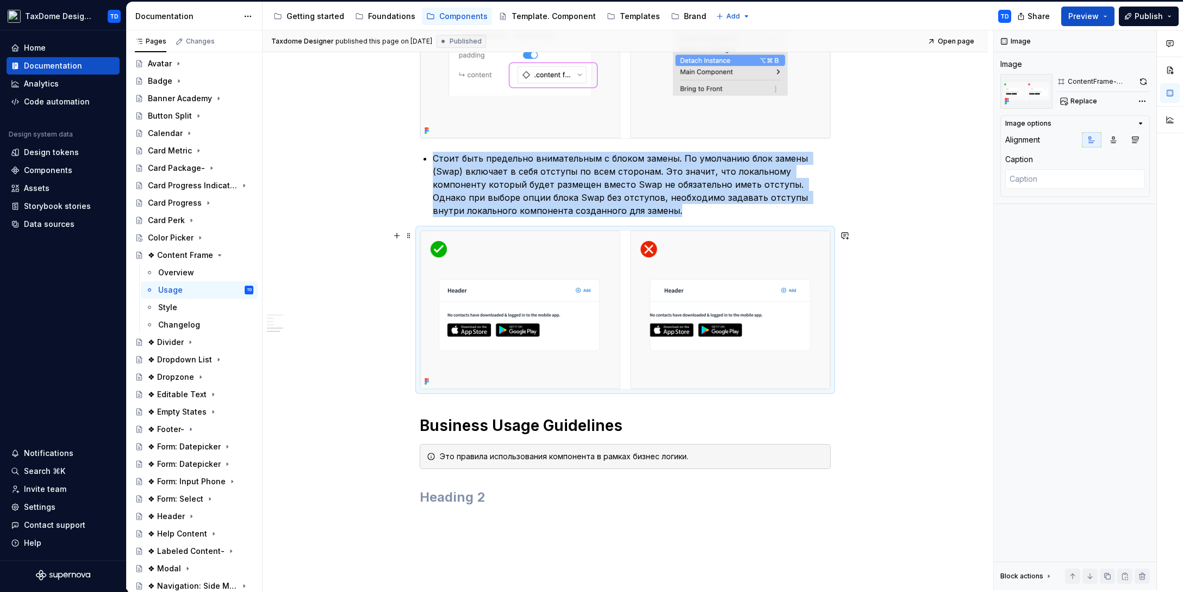
scroll to position [692, 0]
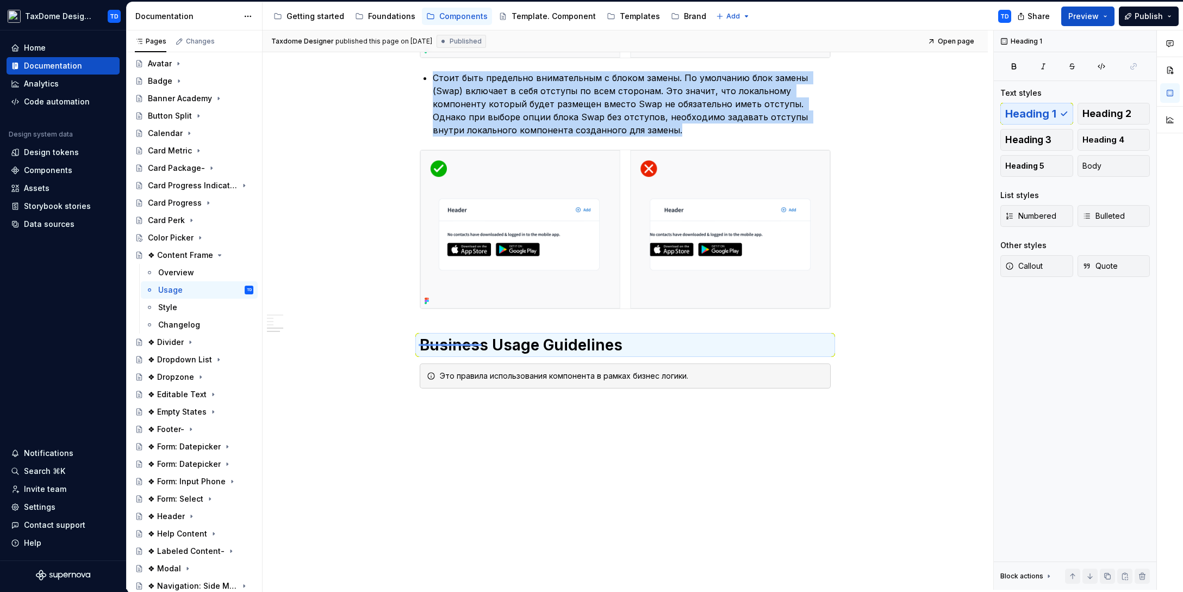
drag, startPoint x: 425, startPoint y: 343, endPoint x: 481, endPoint y: 345, distance: 56.1
click at [483, 345] on div "Taxdome Designer published this page on [DATE] Published Open page ❖ Content Fr…" at bounding box center [628, 309] width 731 height 559
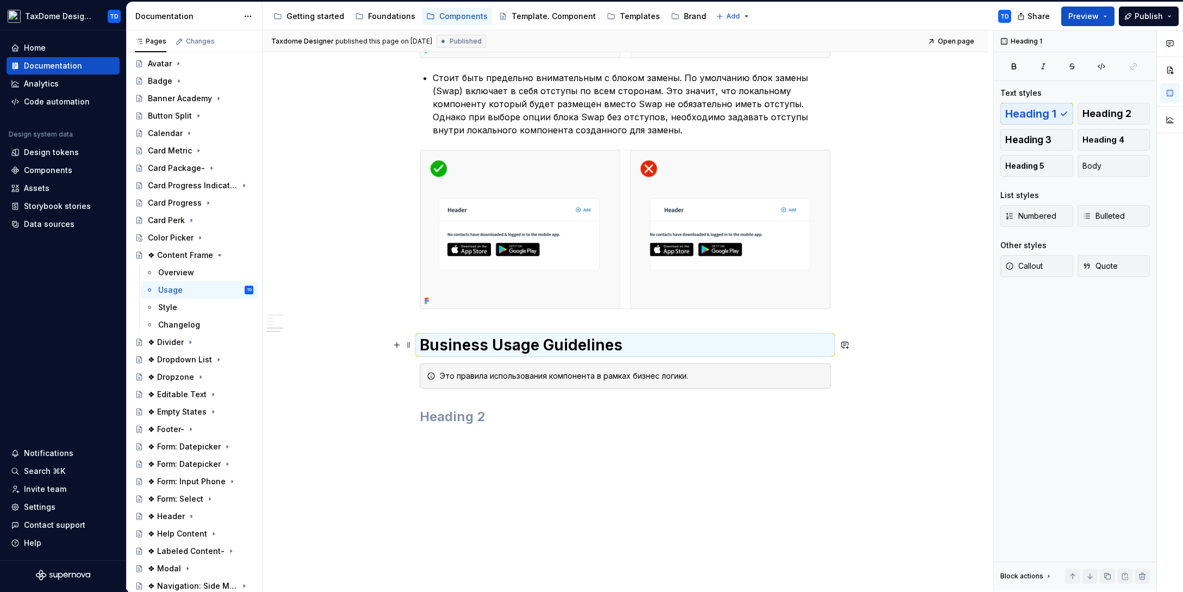
click at [482, 345] on h1 "Business Usage Guidelines" at bounding box center [625, 345] width 411 height 20
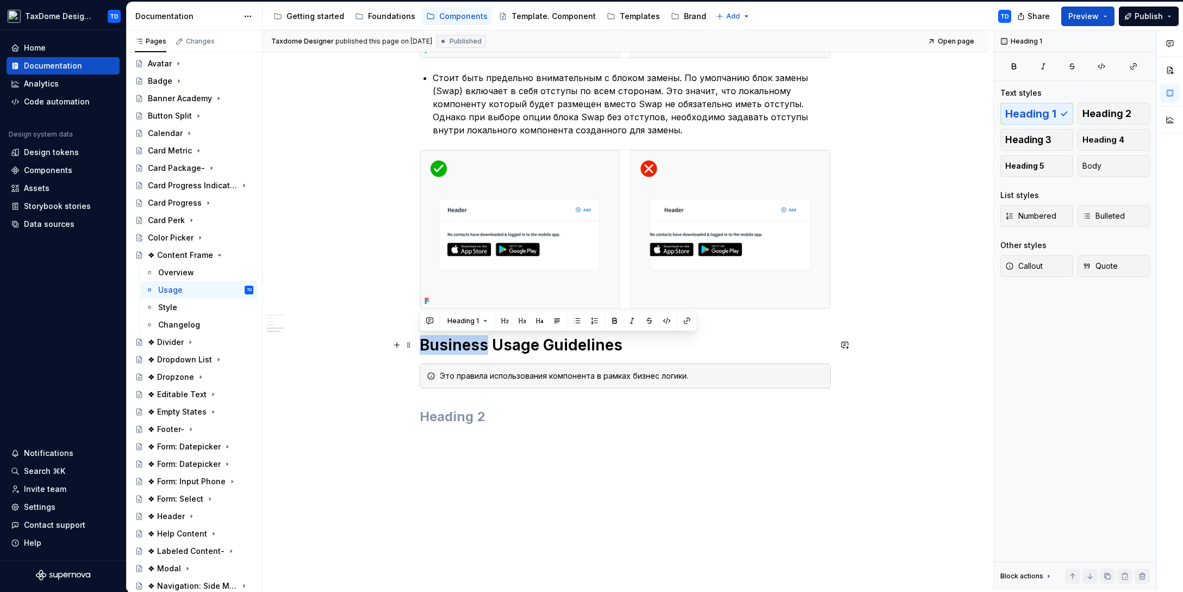
drag, startPoint x: 487, startPoint y: 343, endPoint x: 420, endPoint y: 343, distance: 66.9
click at [420, 343] on h1 "Business Usage Guidelines" at bounding box center [625, 345] width 411 height 20
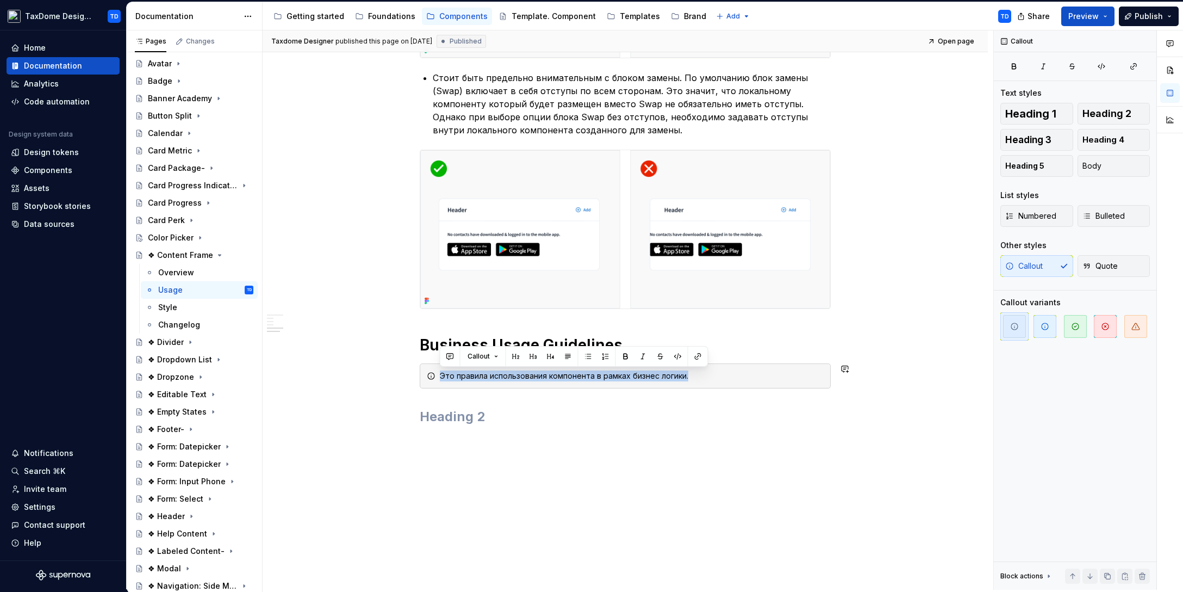
drag, startPoint x: 699, startPoint y: 377, endPoint x: 442, endPoint y: 374, distance: 257.2
click at [442, 374] on div "Это правила использования компонента в рамках бизнес логики." at bounding box center [632, 375] width 384 height 11
click at [178, 269] on div "Overview" at bounding box center [176, 272] width 36 height 11
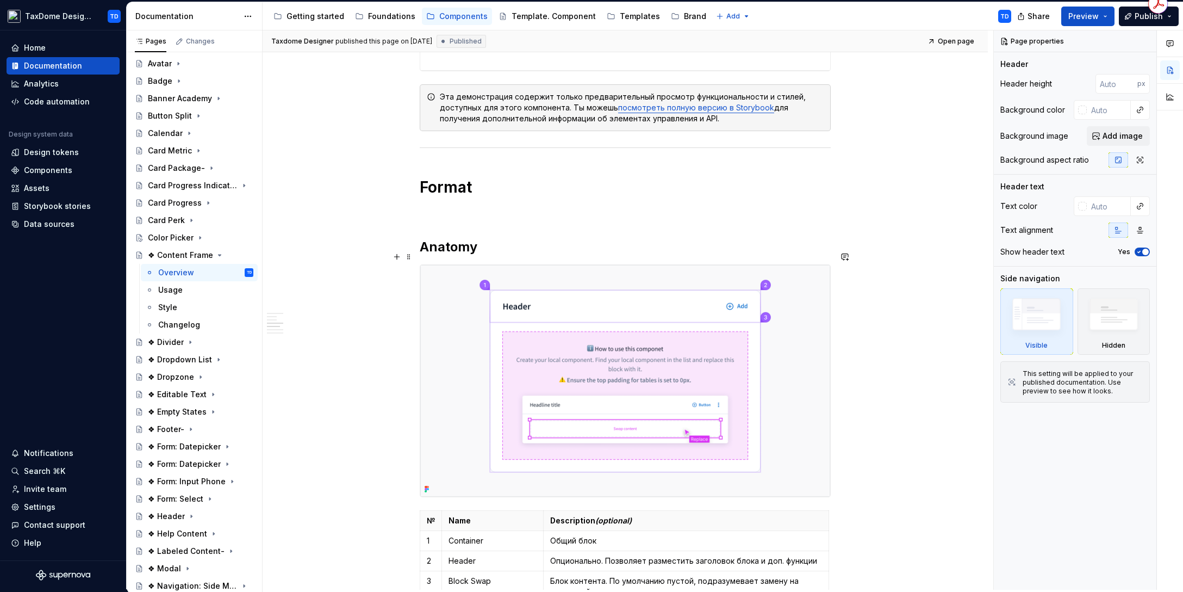
scroll to position [969, 0]
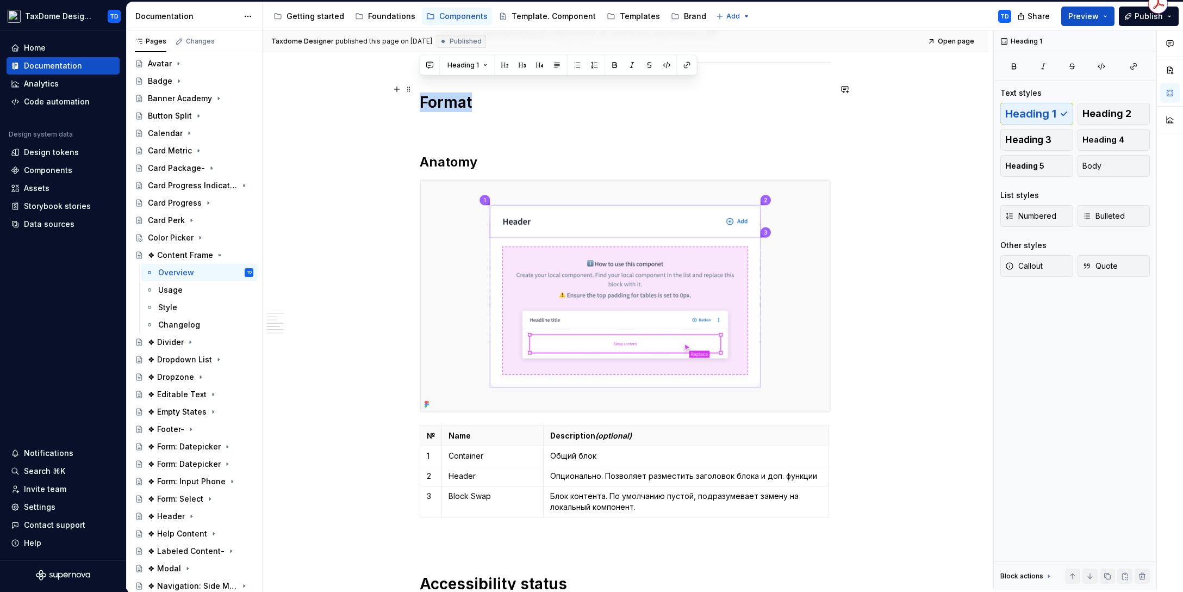
drag, startPoint x: 421, startPoint y: 88, endPoint x: 448, endPoint y: 80, distance: 27.9
click at [472, 92] on h1 "Format" at bounding box center [625, 102] width 411 height 20
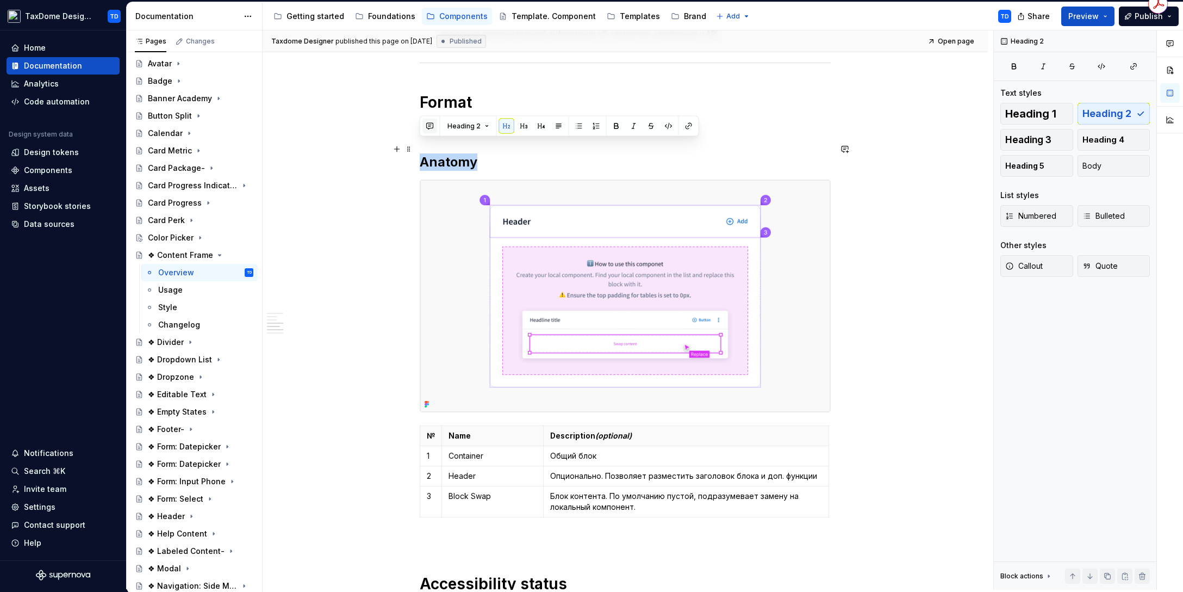
drag, startPoint x: 421, startPoint y: 146, endPoint x: 428, endPoint y: 122, distance: 25.0
click at [483, 153] on h2 "Anatomy" at bounding box center [625, 161] width 411 height 17
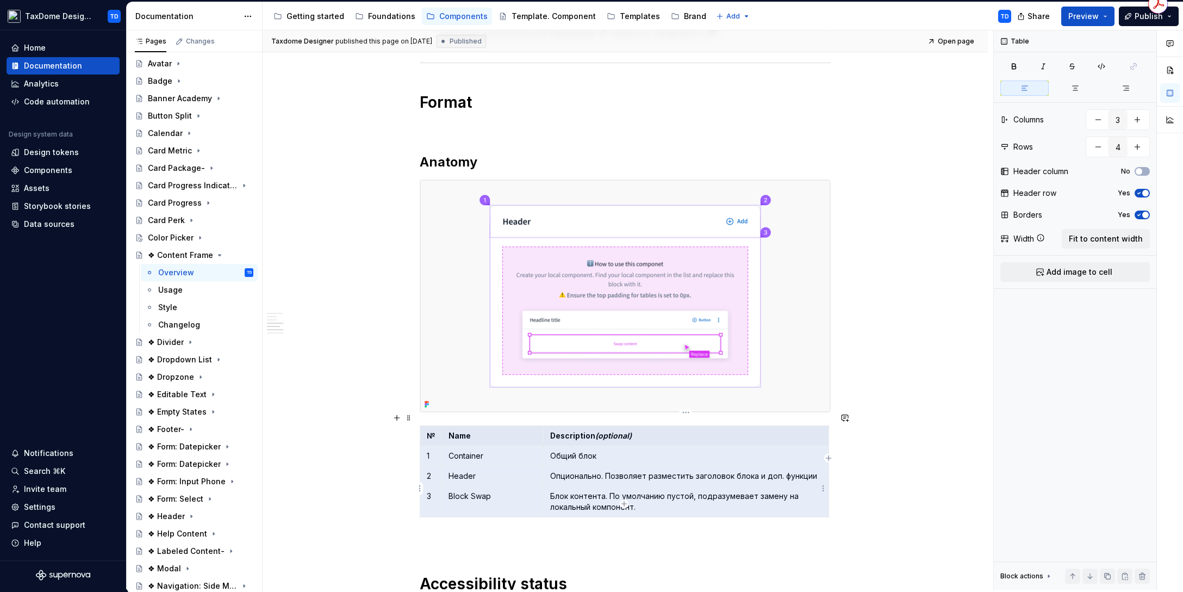
drag, startPoint x: 431, startPoint y: 421, endPoint x: 657, endPoint y: 494, distance: 237.0
click at [657, 494] on tbody "№ Name Description (optional) 1 Container Общий блок 2 Header Опционально. Позв…" at bounding box center [624, 471] width 409 height 91
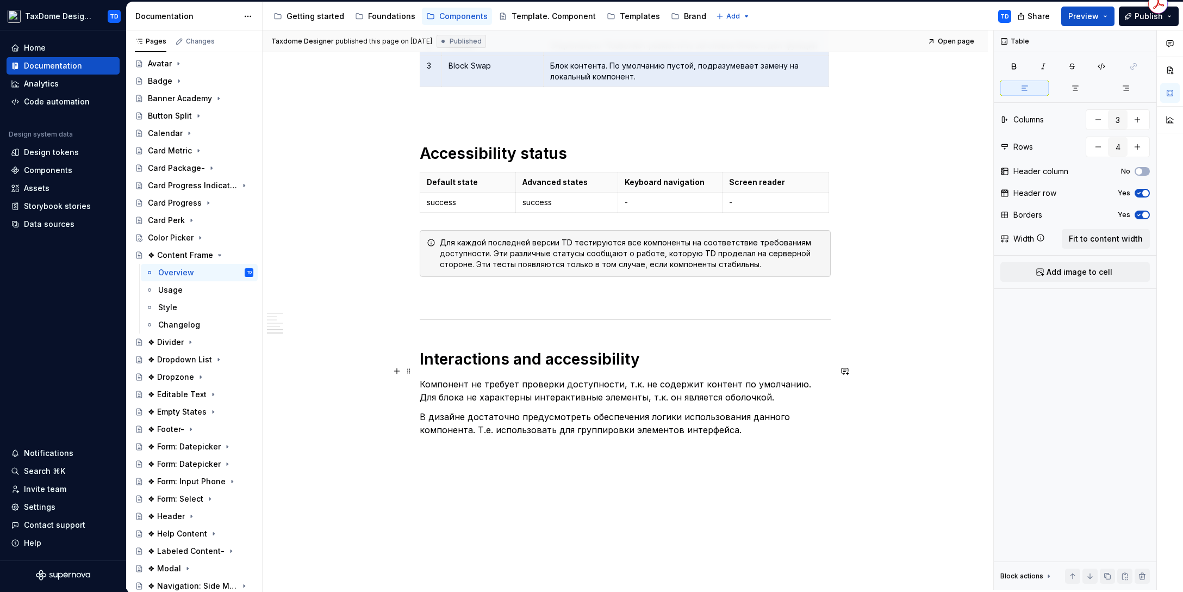
scroll to position [1423, 0]
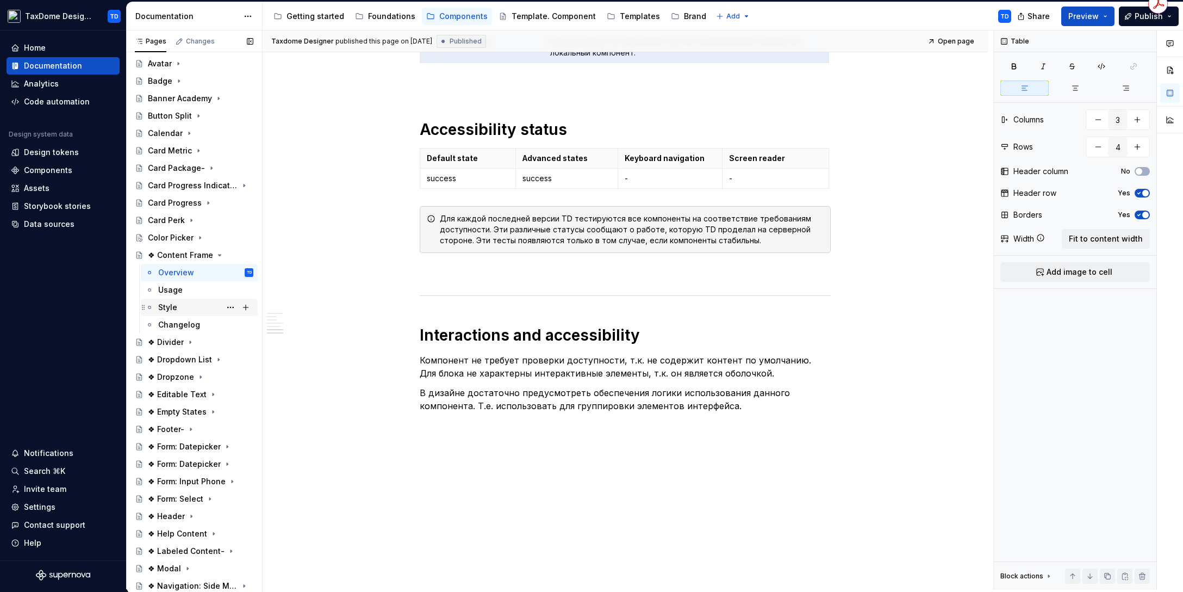
click at [182, 307] on div "Style" at bounding box center [205, 307] width 95 height 15
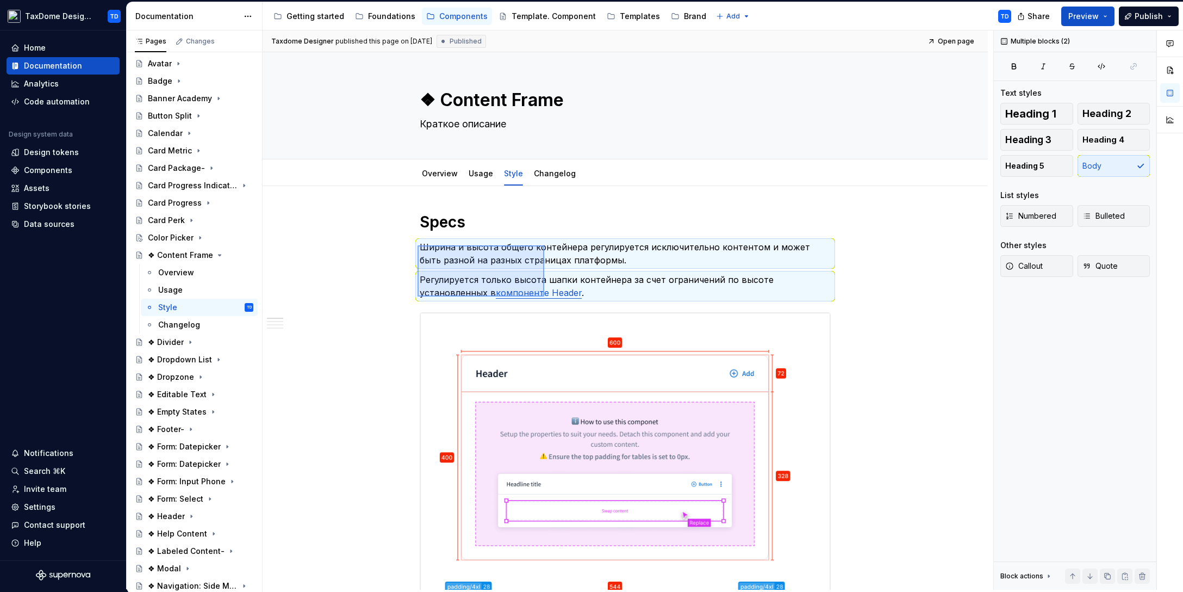
drag, startPoint x: 418, startPoint y: 245, endPoint x: 544, endPoint y: 296, distance: 136.1
click at [544, 296] on div "Taxdome Designer published this page on [DATE] Published Open page ❖ Content Fr…" at bounding box center [628, 309] width 731 height 559
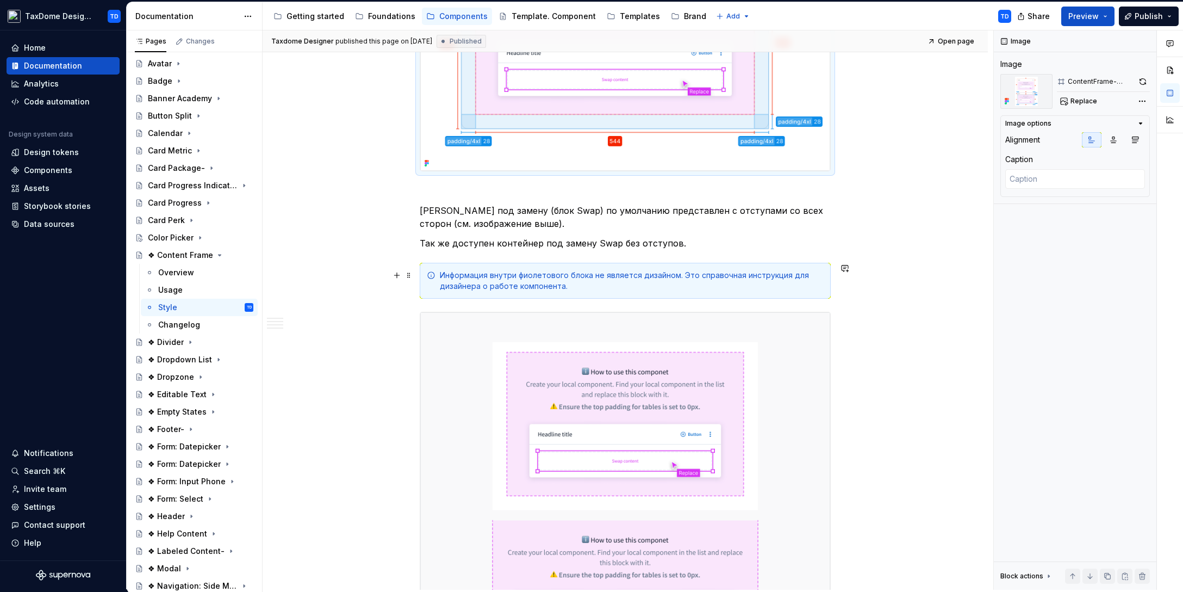
scroll to position [696, 0]
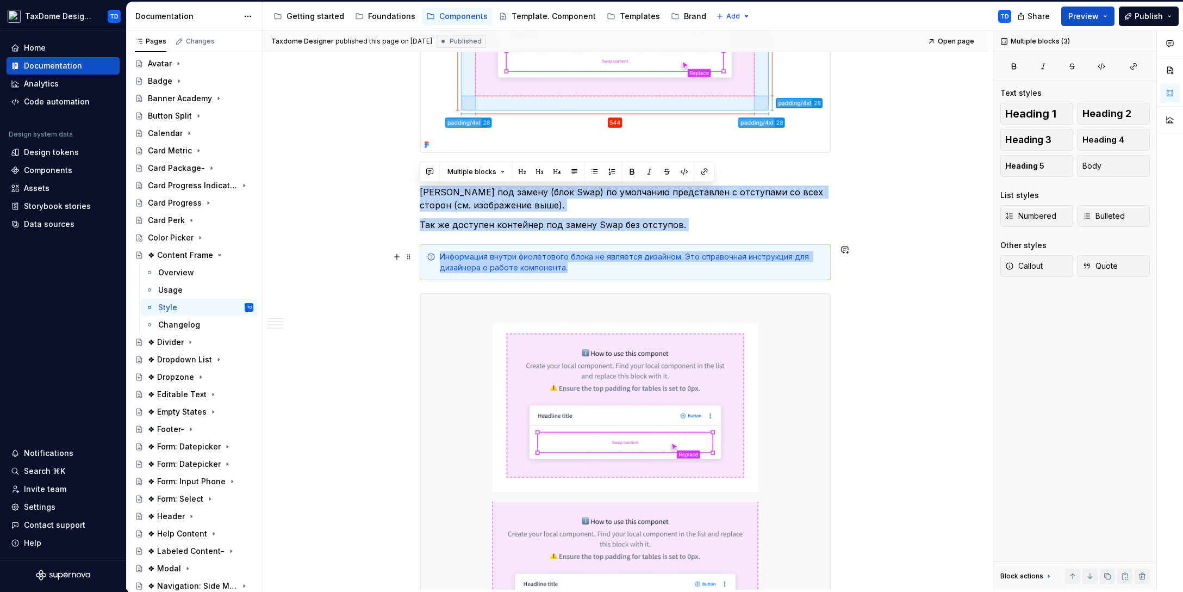
drag, startPoint x: 421, startPoint y: 193, endPoint x: 580, endPoint y: 276, distance: 179.0
click at [581, 276] on div "Specs Ширина и высота общего контейнера регулируется исключительно контентом и …" at bounding box center [625, 528] width 411 height 2022
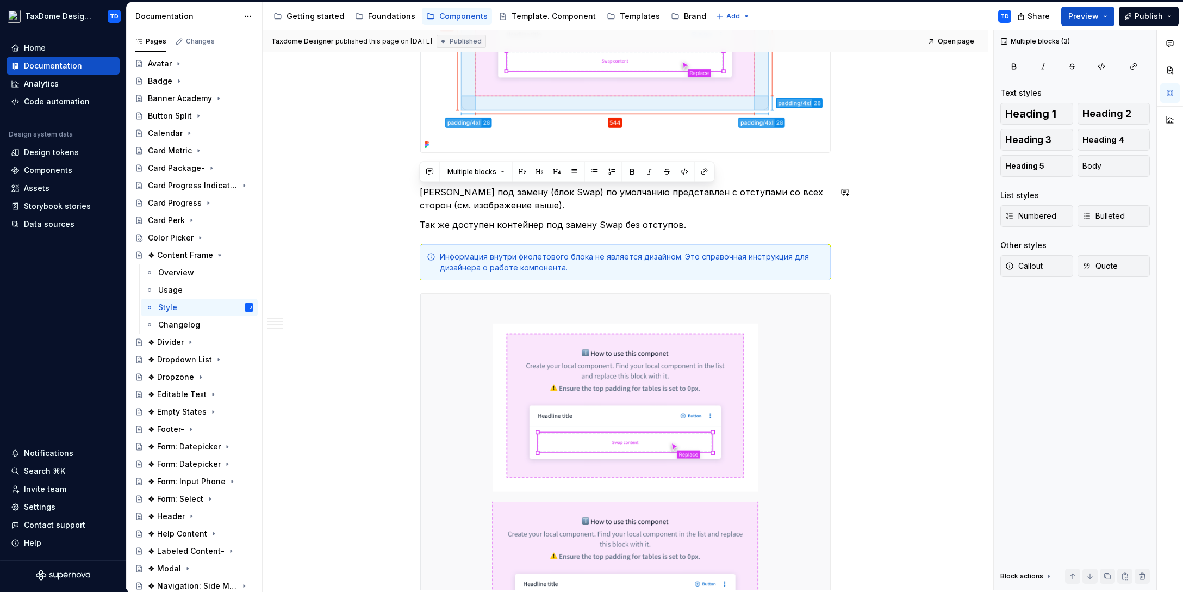
click at [526, 212] on div "Specs Ширина и высота общего контейнера регулируется исключительно контентом и …" at bounding box center [625, 528] width 411 height 2022
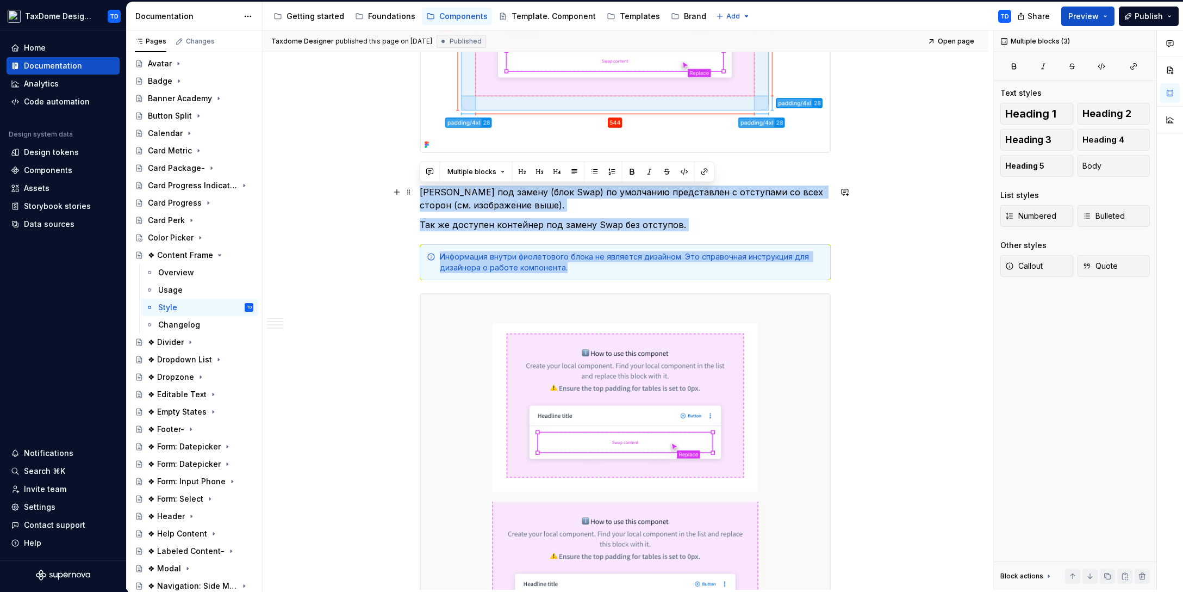
drag, startPoint x: 569, startPoint y: 268, endPoint x: 418, endPoint y: 191, distance: 170.2
click at [551, 225] on p "Так же доступен контейнер под замену Swap без отступов." at bounding box center [625, 224] width 411 height 13
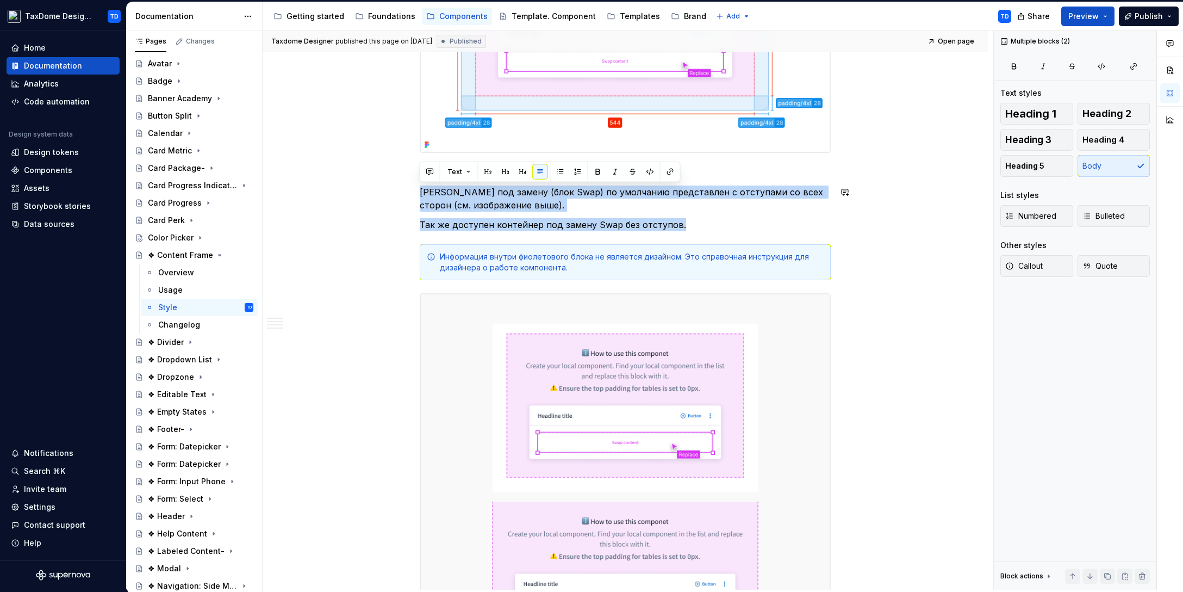
drag, startPoint x: 678, startPoint y: 224, endPoint x: 419, endPoint y: 182, distance: 262.2
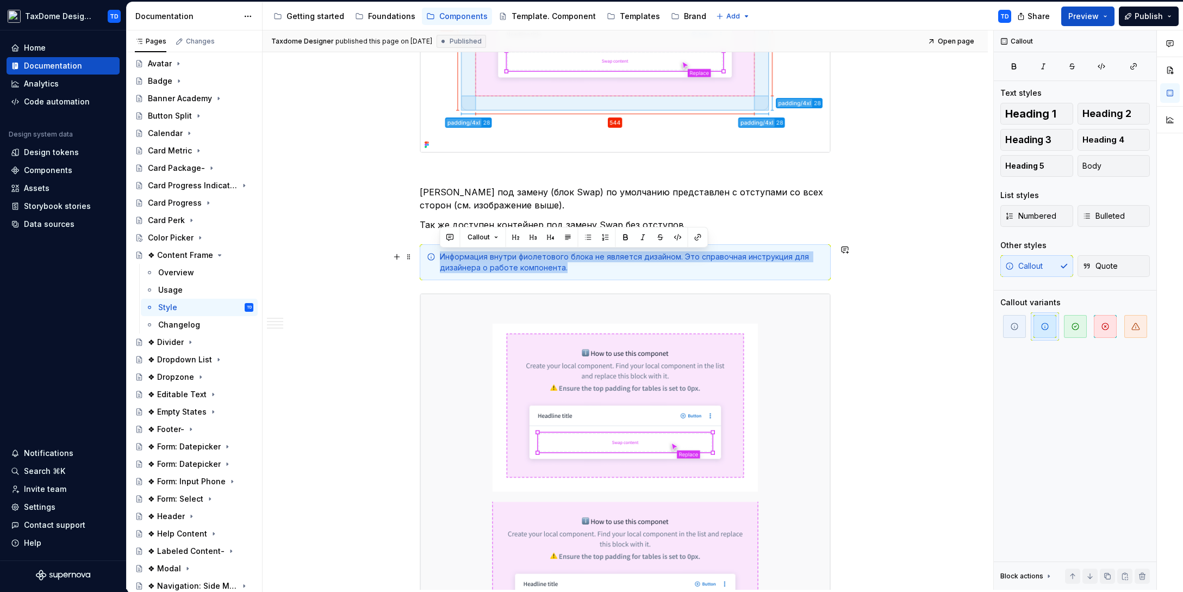
drag, startPoint x: 564, startPoint y: 270, endPoint x: 434, endPoint y: 254, distance: 131.5
click at [434, 254] on div "Информация внутри фиолетового блока не является дизайном. Это справочная инстру…" at bounding box center [625, 262] width 411 height 36
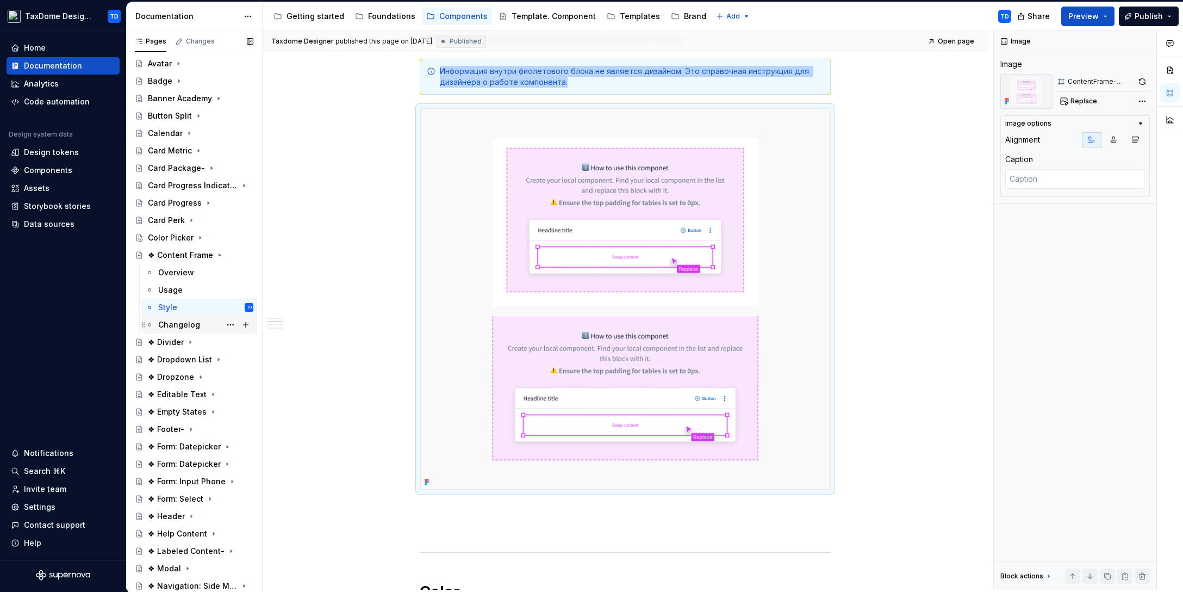
click at [170, 322] on div "Changelog" at bounding box center [179, 324] width 42 height 11
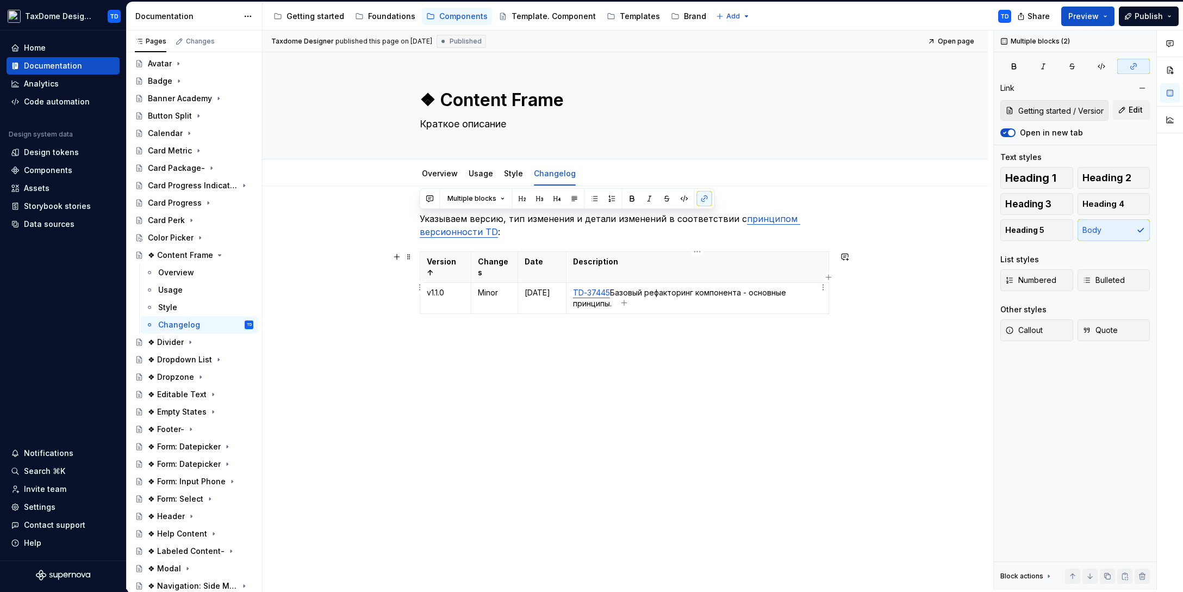
drag, startPoint x: 420, startPoint y: 216, endPoint x: 655, endPoint y: 294, distance: 248.2
click at [655, 294] on div "Указываем версию, тип изменения и детали изменений в соответствии с принципом в…" at bounding box center [625, 278] width 411 height 132
click at [452, 98] on textarea "❖ Content Frame" at bounding box center [623, 100] width 411 height 26
click at [440, 100] on textarea "❖ Content Frame" at bounding box center [623, 100] width 411 height 26
type textarea "*"
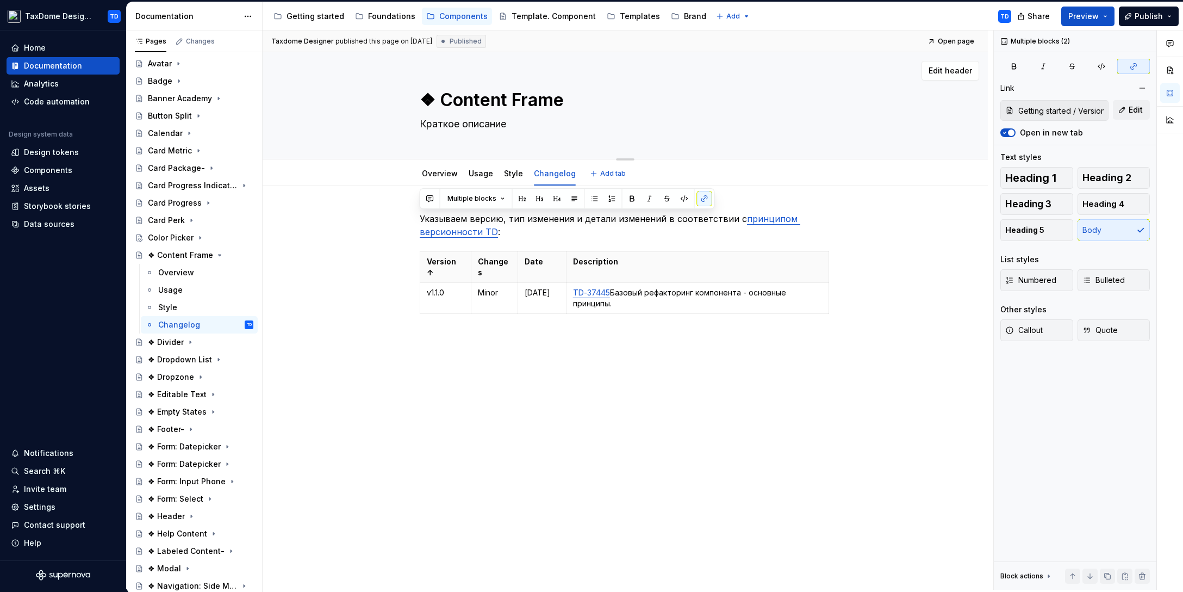
type textarea "❖Content Frame"
type textarea "*"
type textarea "Content Frame"
type textarea "*"
type textarea "Content Frame"
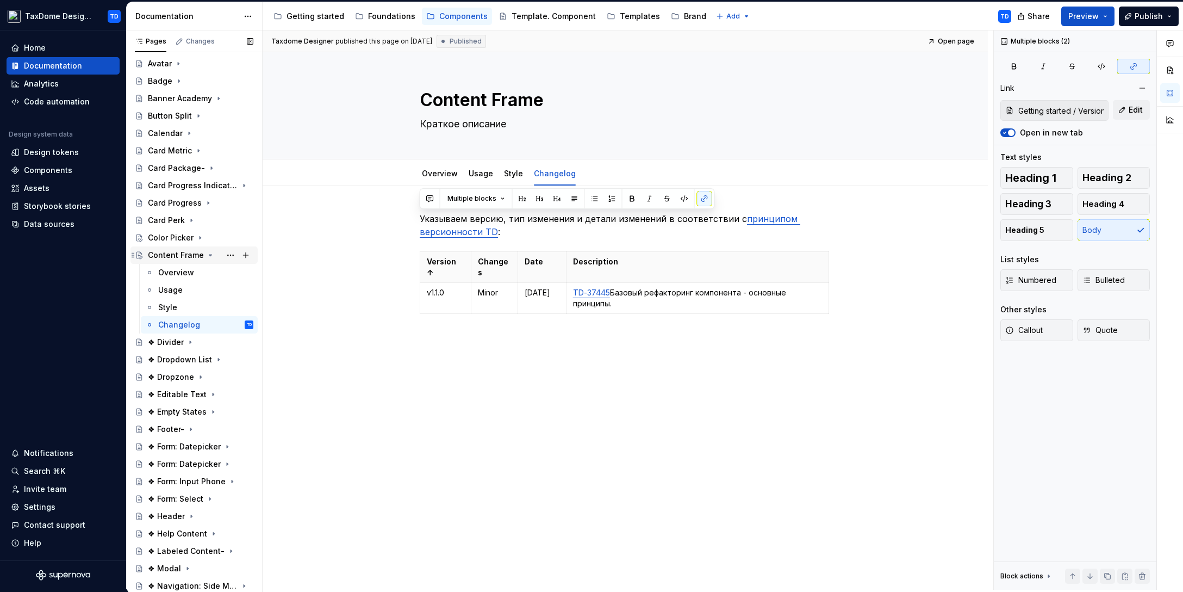
click at [206, 254] on icon "Page tree" at bounding box center [210, 255] width 9 height 9
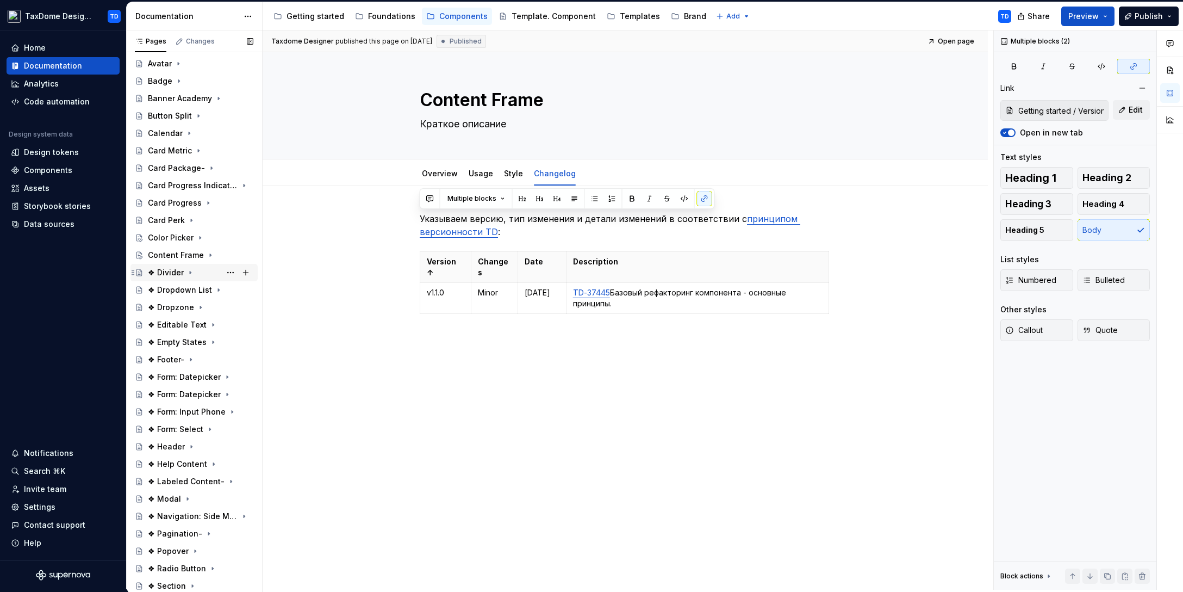
click at [169, 268] on div "❖ Divider" at bounding box center [166, 272] width 36 height 11
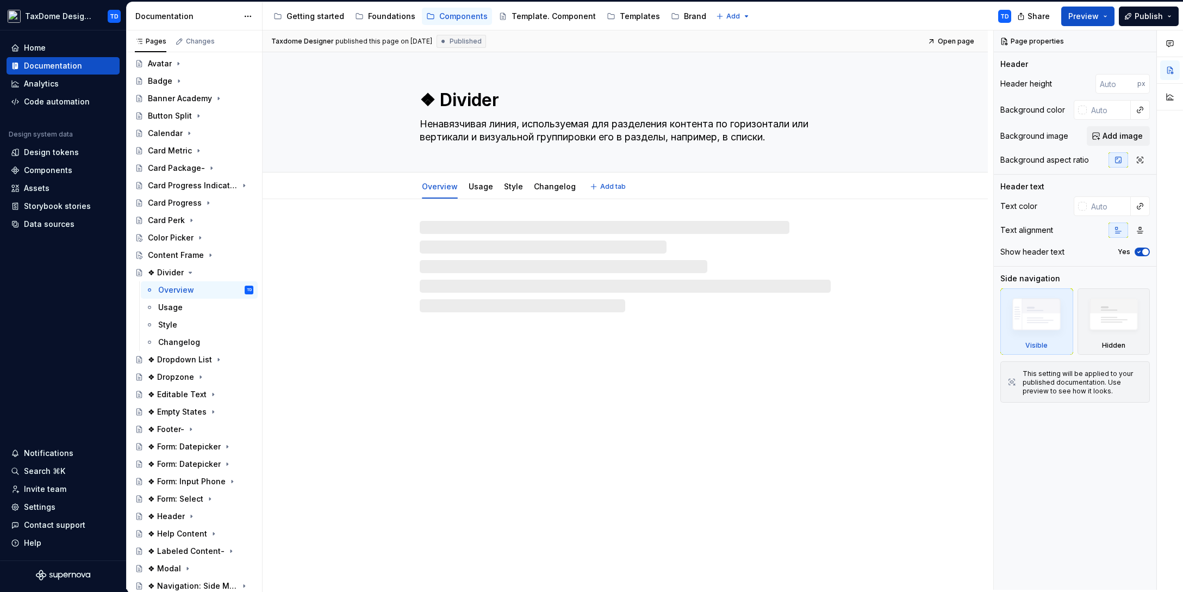
drag, startPoint x: 502, startPoint y: 104, endPoint x: 442, endPoint y: 101, distance: 60.5
click at [442, 101] on textarea "❖ Divider" at bounding box center [623, 100] width 411 height 26
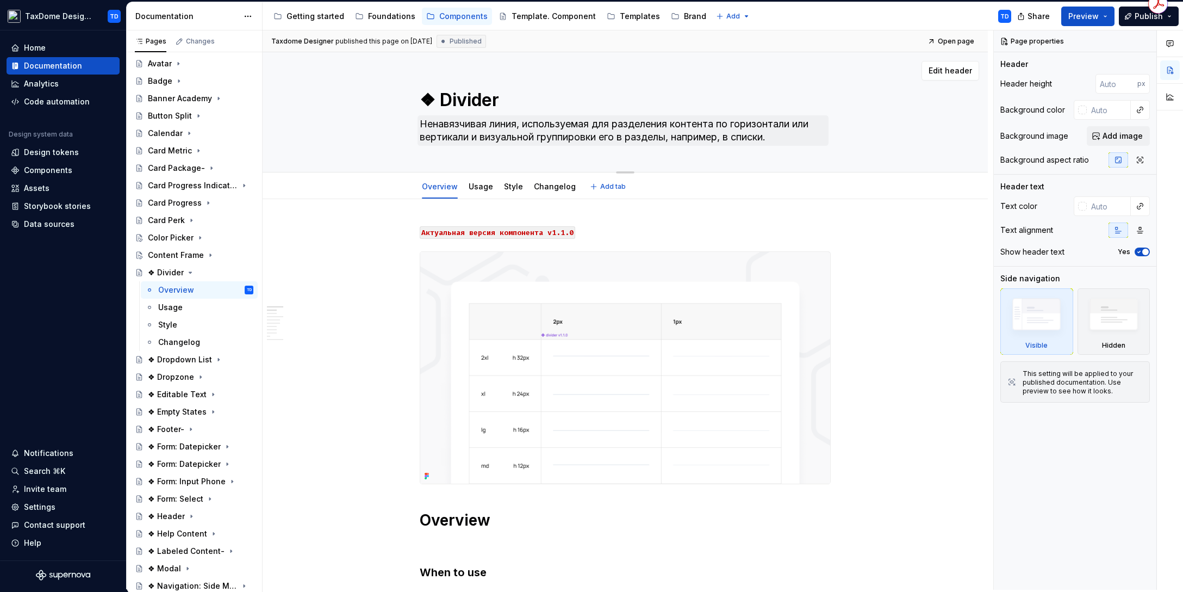
drag, startPoint x: 417, startPoint y: 121, endPoint x: 738, endPoint y: 136, distance: 321.8
click at [738, 136] on div "❖ Divider Ненавязчивая линия, используемая для разделения контента по горизонта…" at bounding box center [625, 112] width 638 height 120
drag, startPoint x: 774, startPoint y: 136, endPoint x: 724, endPoint y: 140, distance: 49.7
click at [785, 140] on textarea "Ненавязчивая линия, используемая для разделения контента по горизонтали или вер…" at bounding box center [623, 130] width 411 height 30
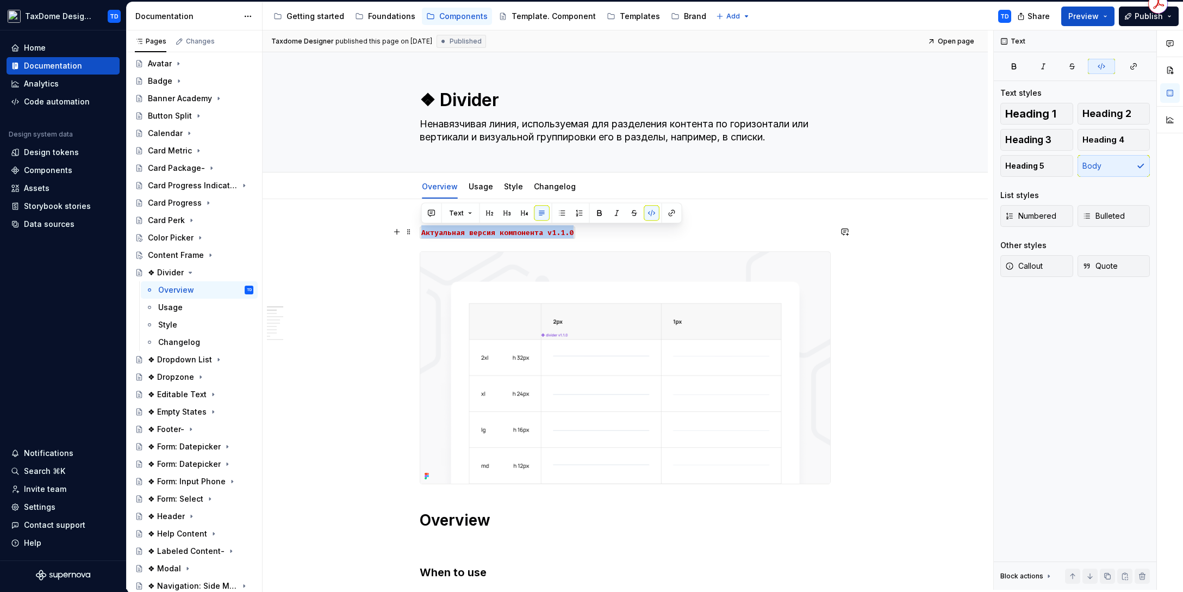
drag, startPoint x: 578, startPoint y: 233, endPoint x: 419, endPoint y: 232, distance: 158.8
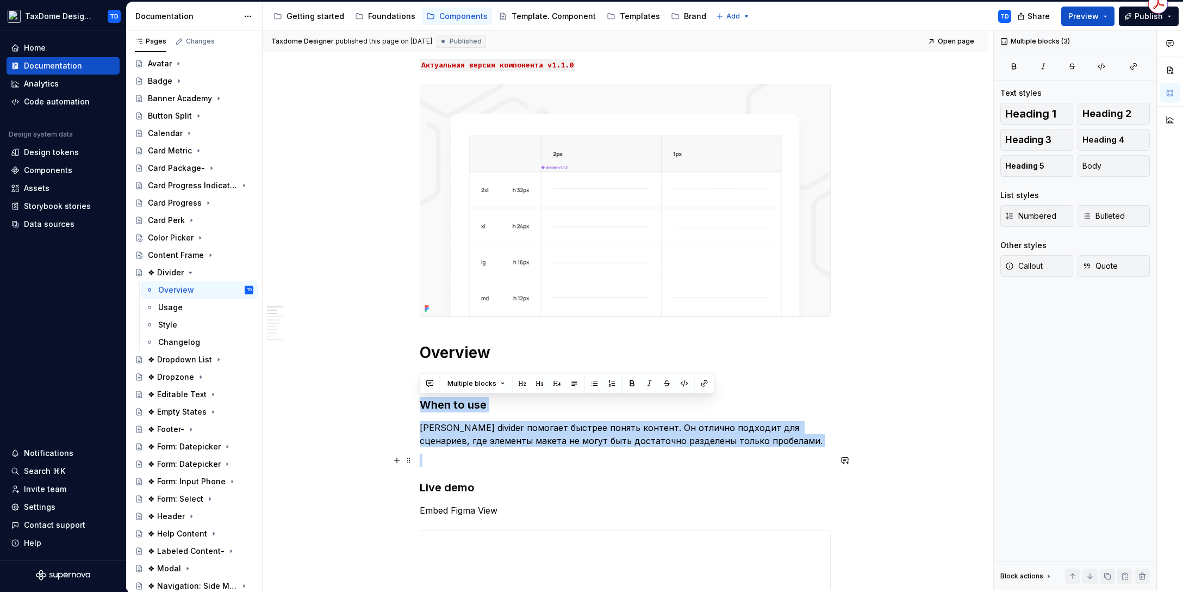
drag, startPoint x: 423, startPoint y: 405, endPoint x: 772, endPoint y: 457, distance: 352.9
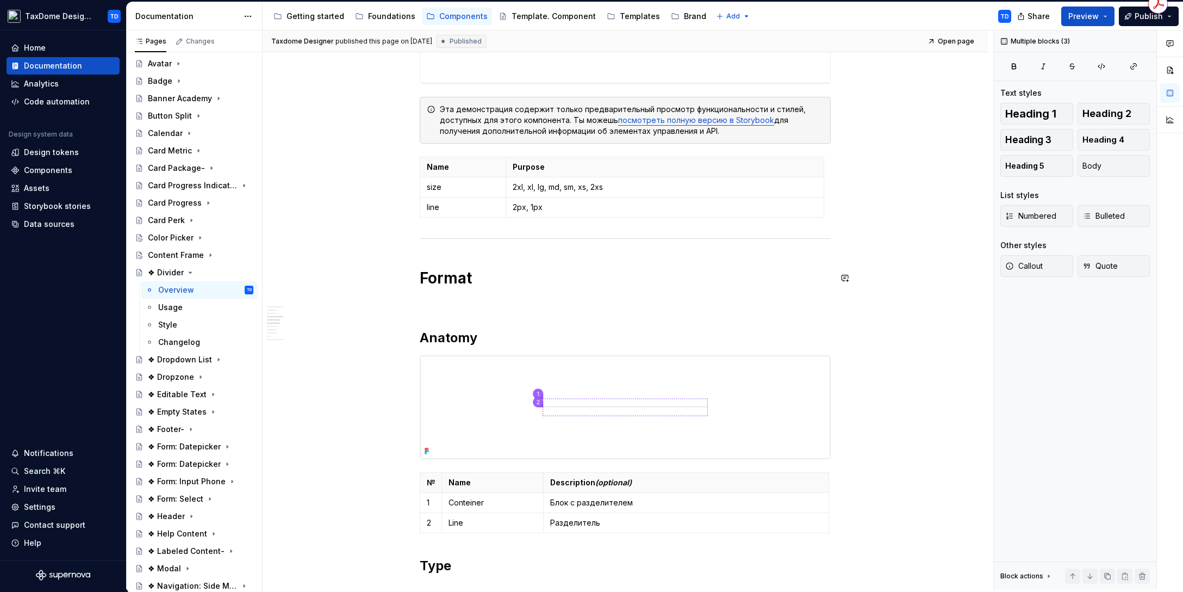
scroll to position [833, 0]
drag, startPoint x: 421, startPoint y: 274, endPoint x: 455, endPoint y: 268, distance: 34.2
click at [471, 275] on h1 "Format" at bounding box center [625, 278] width 411 height 20
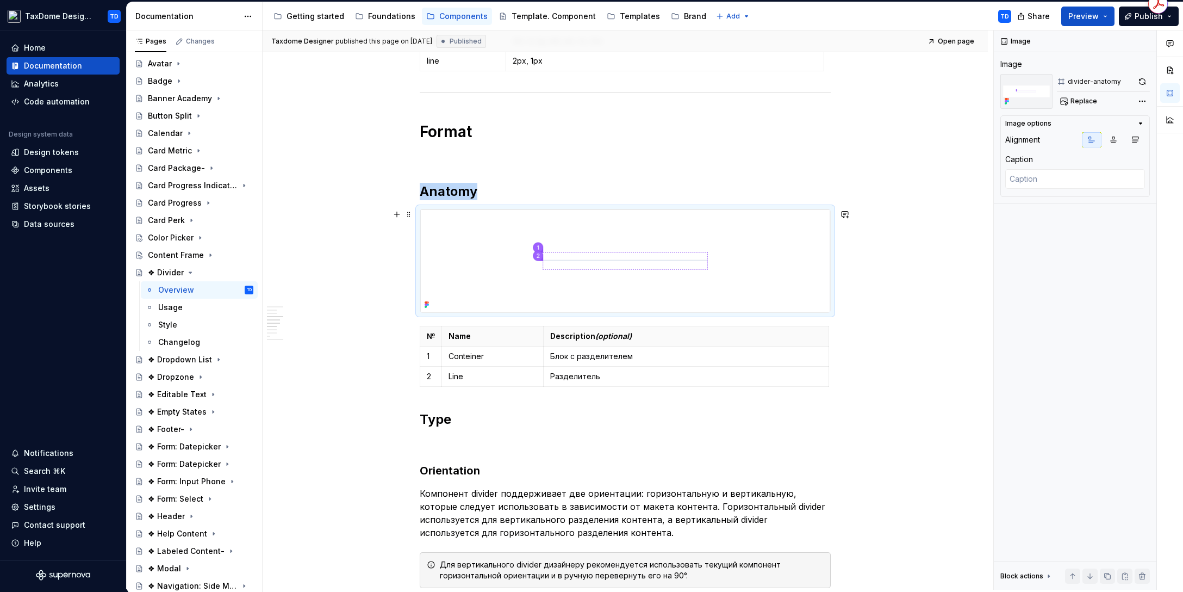
scroll to position [1010, 0]
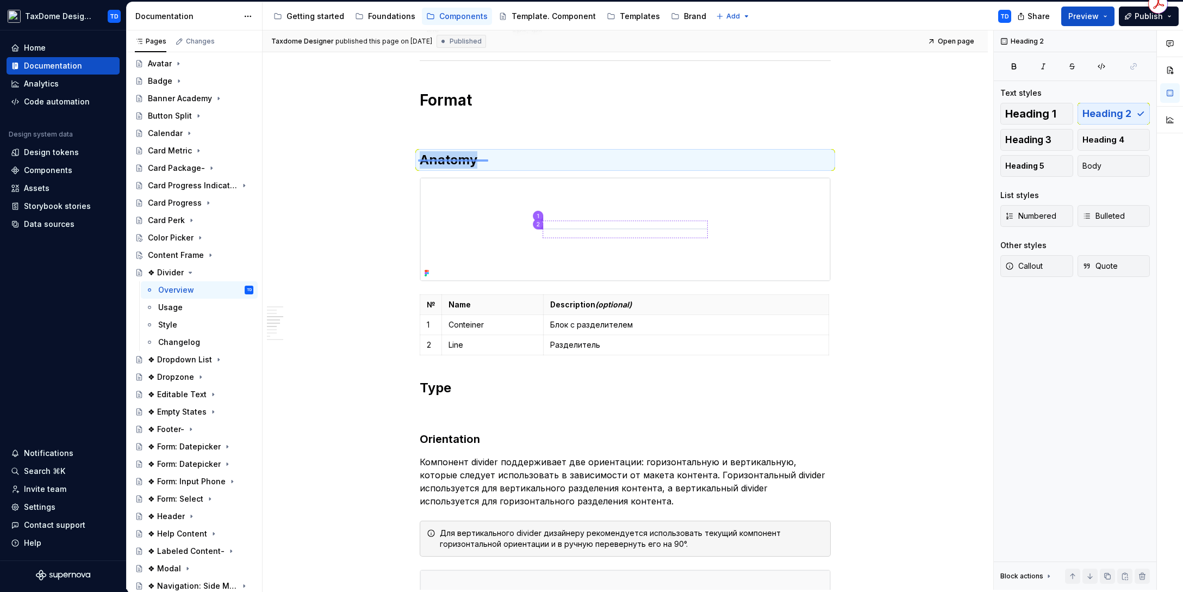
drag, startPoint x: 420, startPoint y: 159, endPoint x: 485, endPoint y: 161, distance: 64.7
click at [487, 160] on div "**********" at bounding box center [628, 309] width 731 height 559
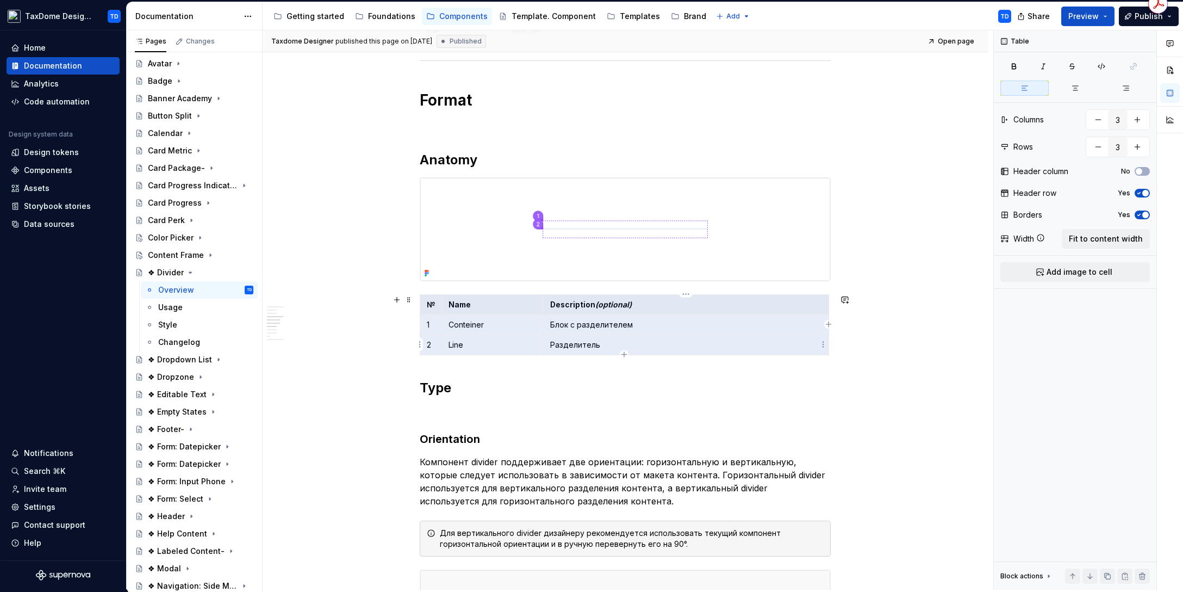
drag, startPoint x: 429, startPoint y: 303, endPoint x: 611, endPoint y: 349, distance: 188.2
click at [612, 346] on tbody "№ Name Description (optional) 1 Conteiner Блок с разделителем 2 Line Разделитель" at bounding box center [624, 324] width 409 height 60
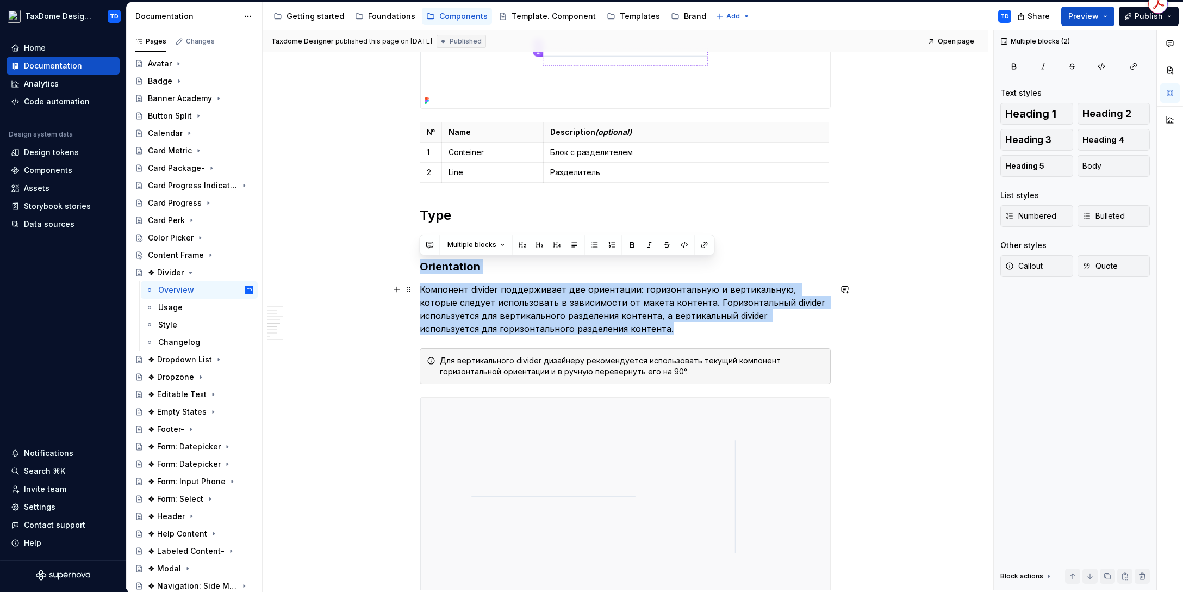
drag, startPoint x: 429, startPoint y: 266, endPoint x: 620, endPoint y: 331, distance: 202.2
click at [620, 331] on div "**********" at bounding box center [625, 254] width 411 height 2424
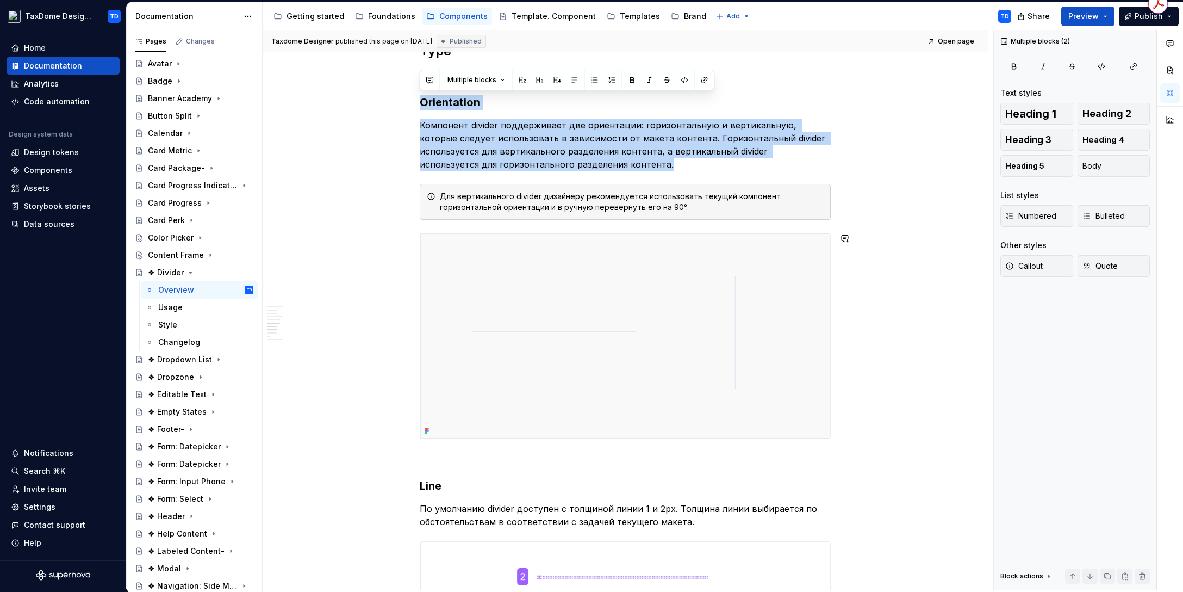
scroll to position [1348, 0]
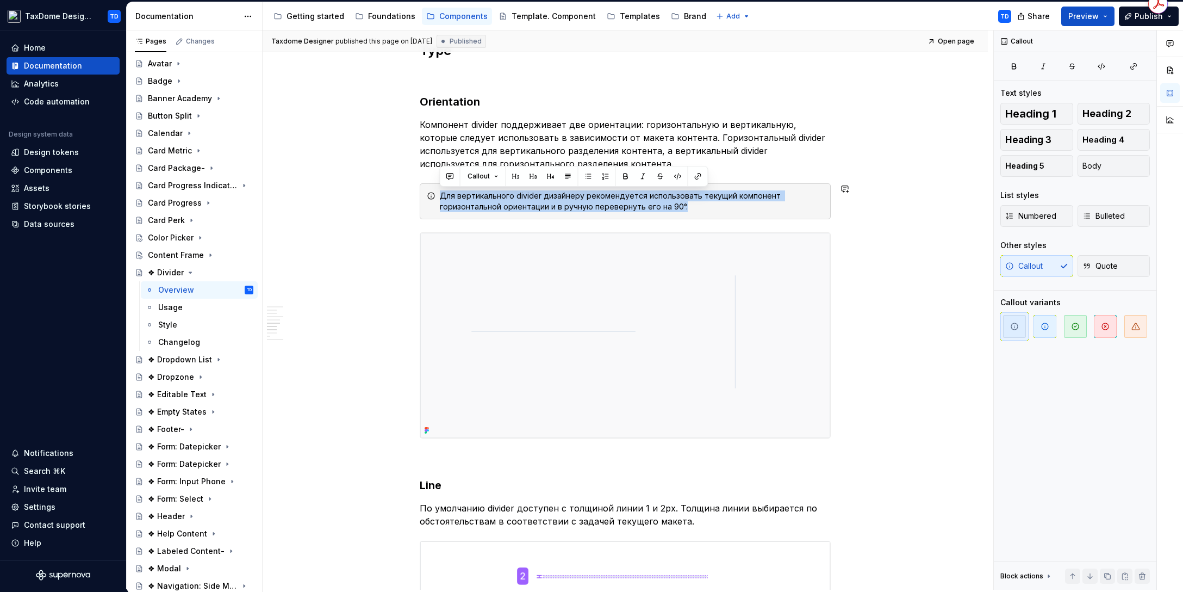
drag, startPoint x: 701, startPoint y: 206, endPoint x: 438, endPoint y: 193, distance: 263.0
click at [440, 193] on div "Для вертикального divider дизайнеру рекомендуется использовать текущий компонен…" at bounding box center [632, 201] width 384 height 22
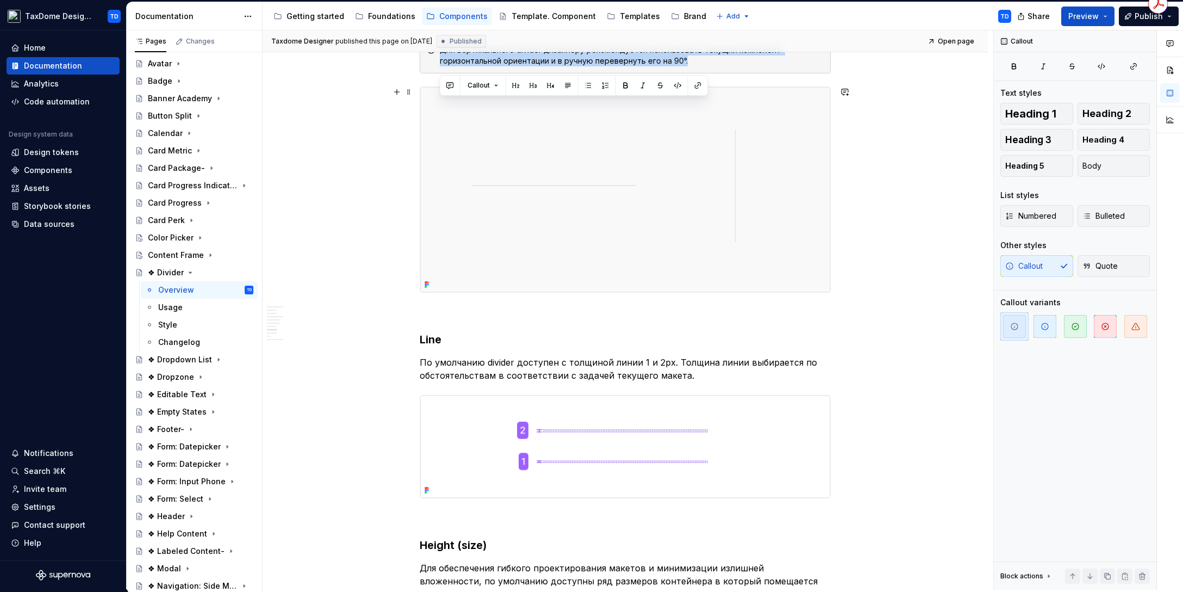
scroll to position [1497, 0]
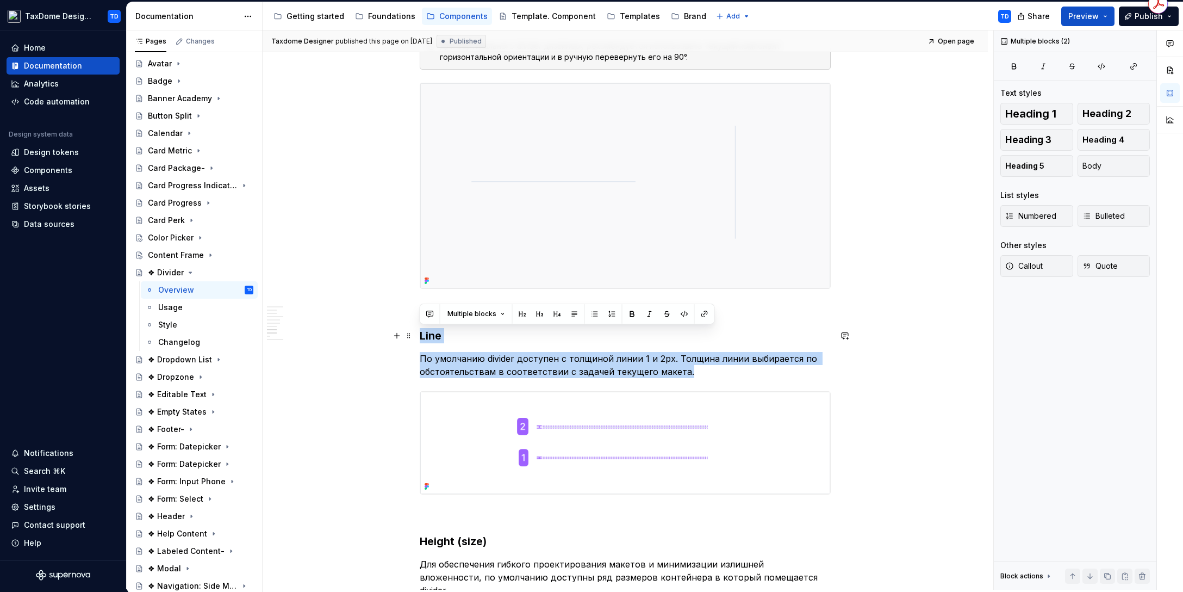
drag, startPoint x: 687, startPoint y: 373, endPoint x: 419, endPoint y: 332, distance: 271.2
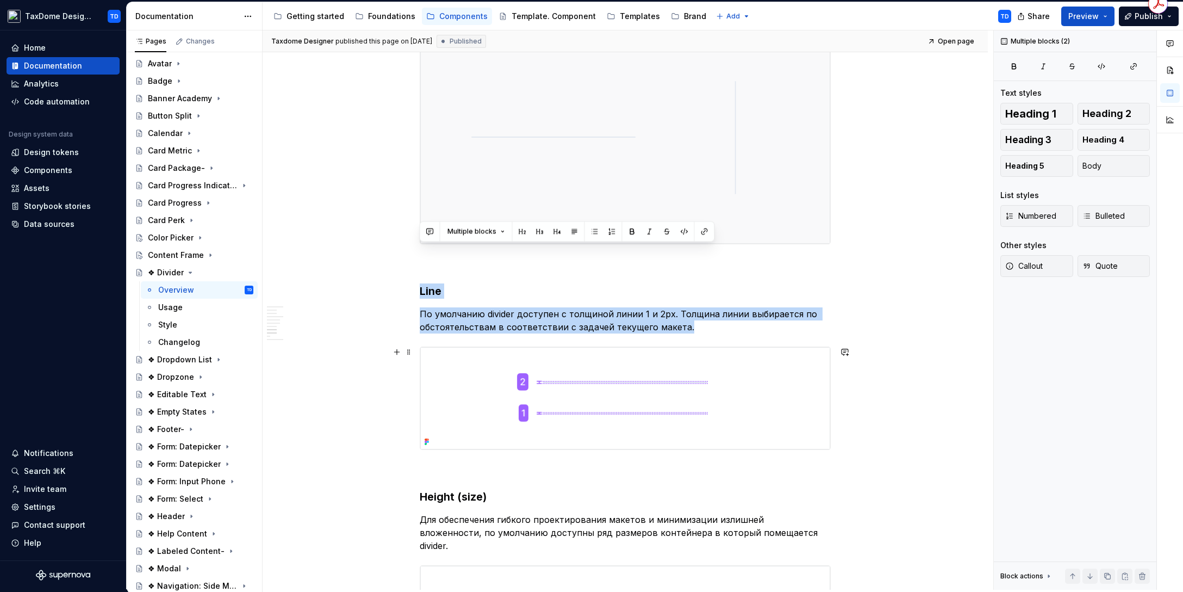
scroll to position [1668, 0]
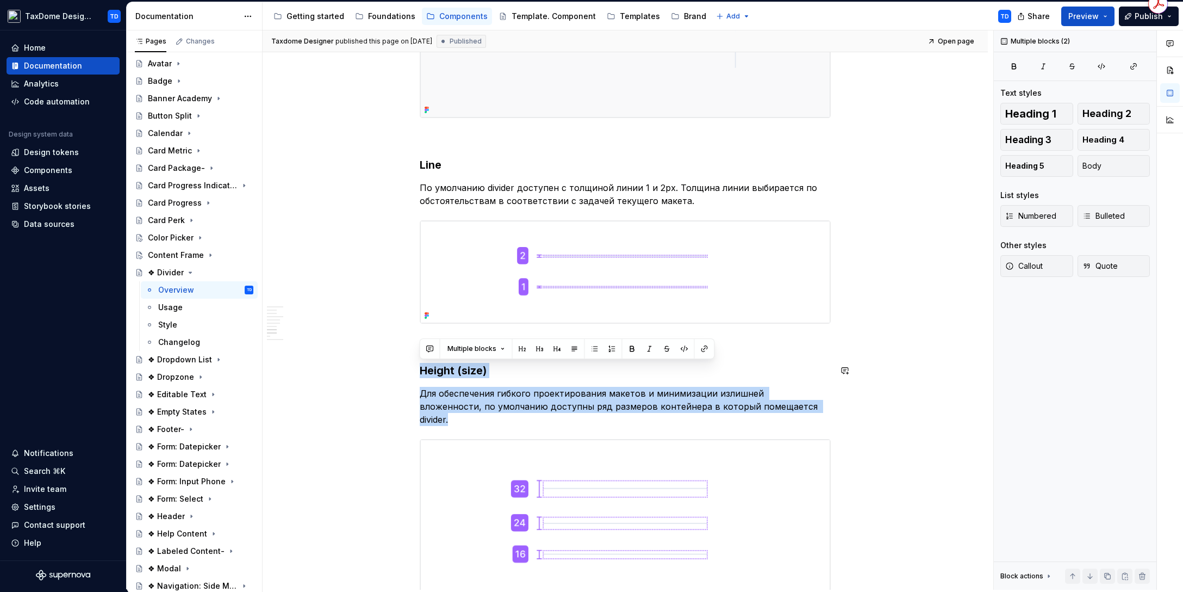
drag, startPoint x: 766, startPoint y: 406, endPoint x: 420, endPoint y: 361, distance: 349.4
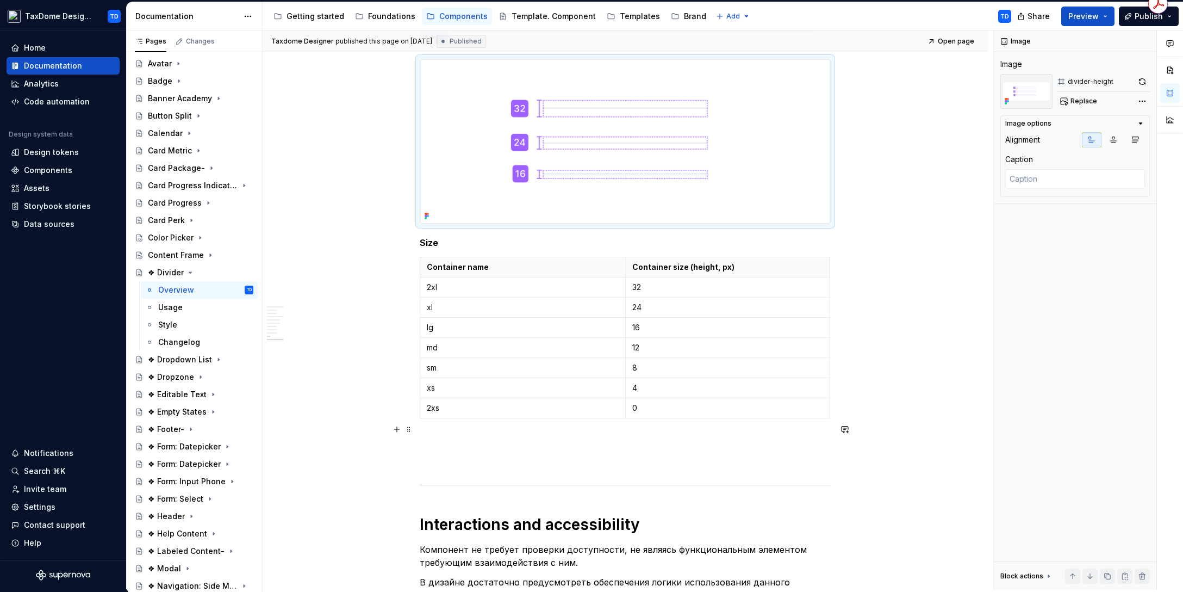
scroll to position [2074, 0]
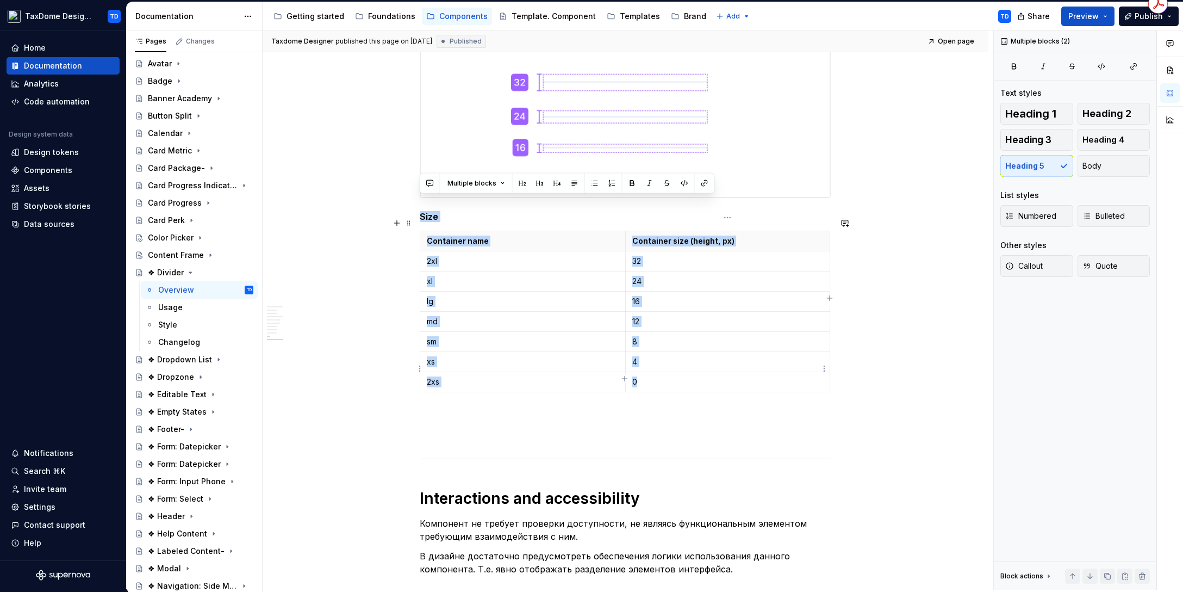
drag, startPoint x: 420, startPoint y: 202, endPoint x: 676, endPoint y: 373, distance: 307.4
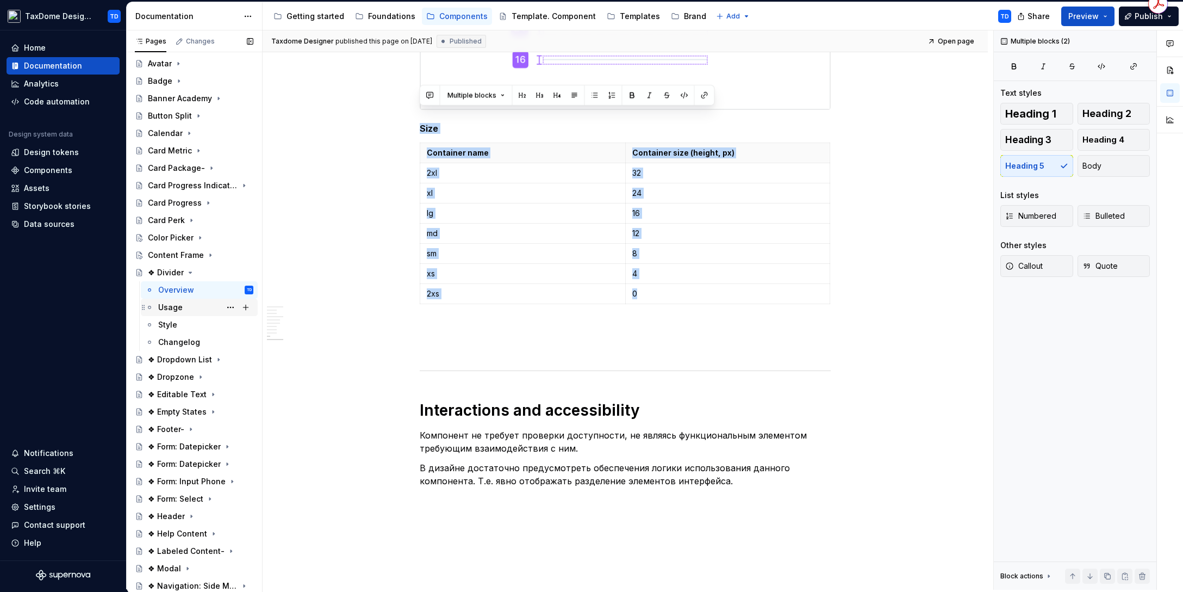
scroll to position [2162, 0]
click at [194, 306] on div "Usage" at bounding box center [205, 307] width 95 height 15
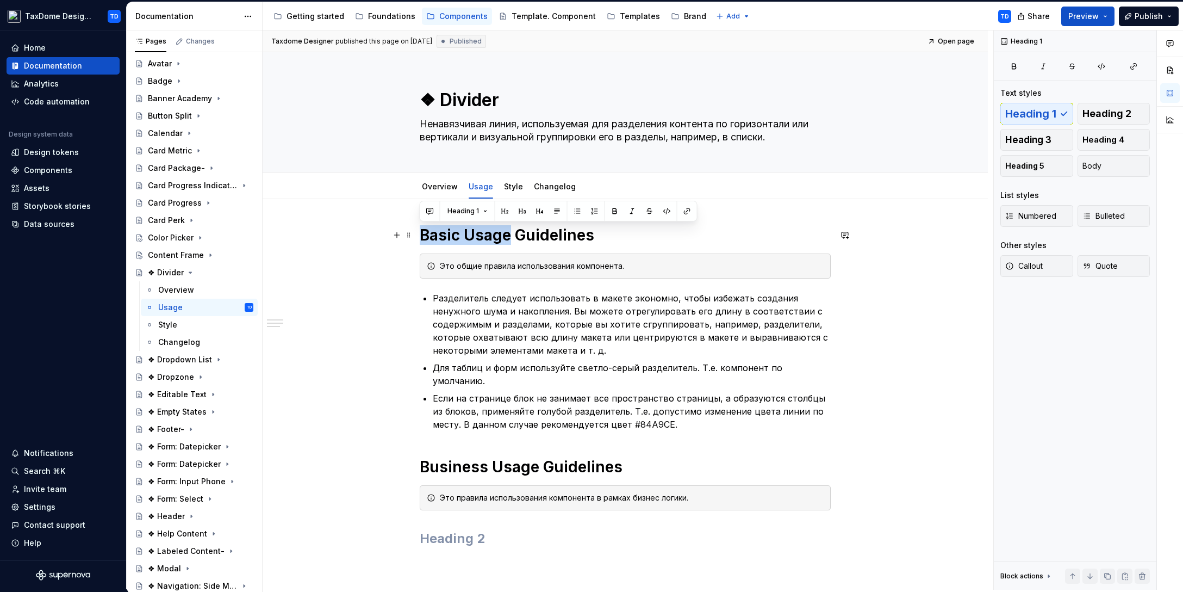
drag, startPoint x: 424, startPoint y: 234, endPoint x: 507, endPoint y: 235, distance: 83.8
click at [508, 235] on h1 "Basic Usage Guidelines" at bounding box center [625, 235] width 411 height 20
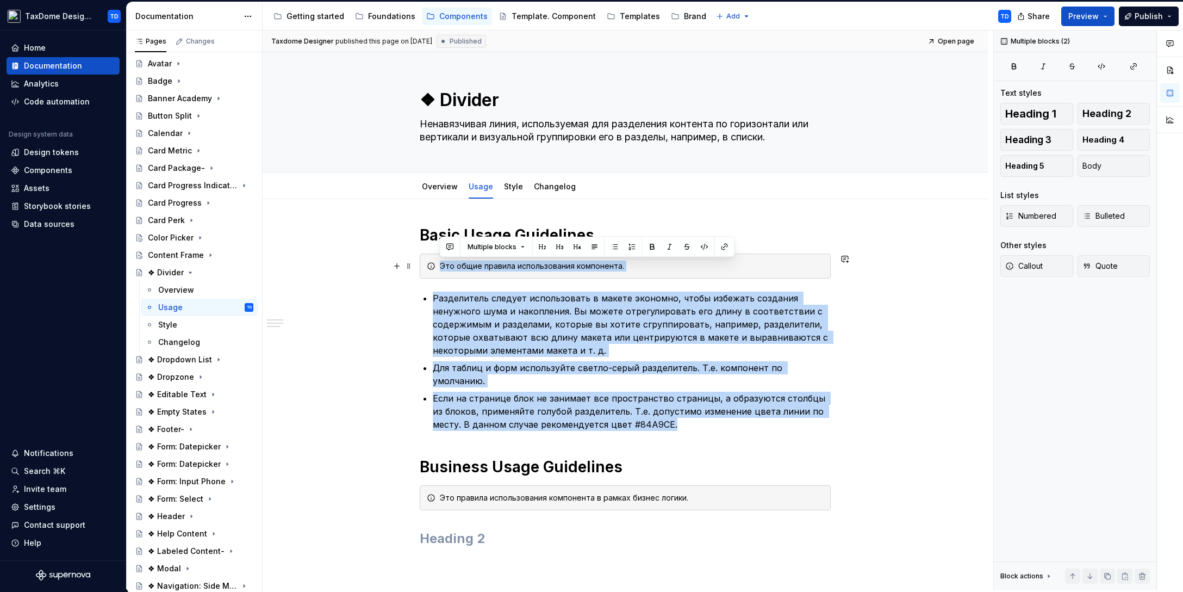
drag, startPoint x: 667, startPoint y: 409, endPoint x: 441, endPoint y: 263, distance: 268.9
click at [441, 263] on div "Basic Usage Guidelines Это общие правила использования компонента. Разделитель …" at bounding box center [625, 397] width 411 height 344
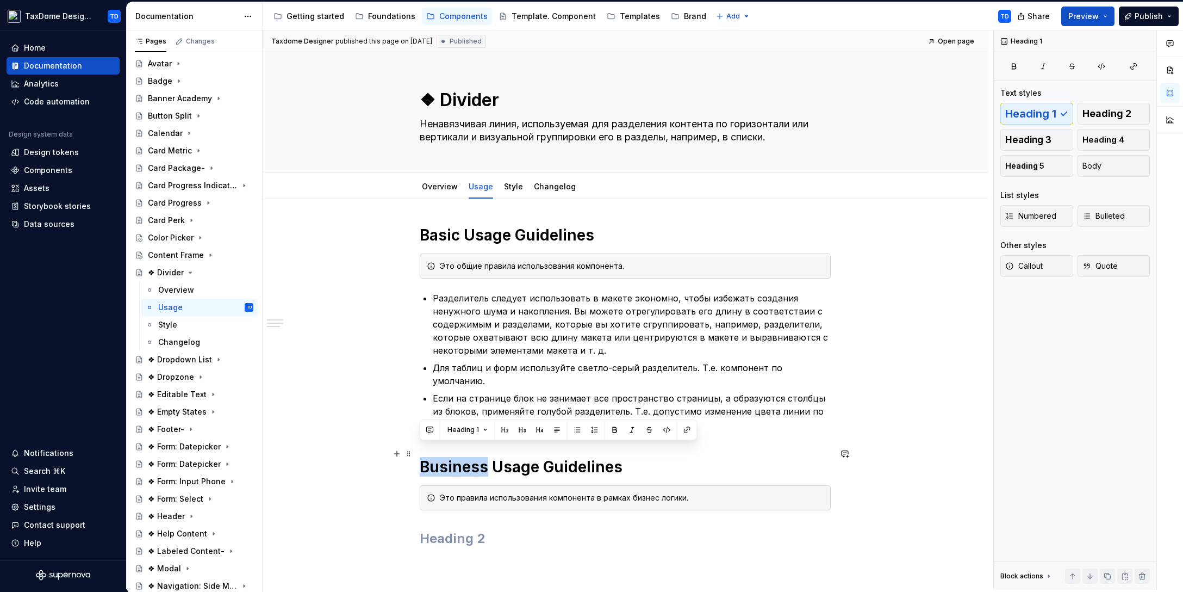
drag, startPoint x: 430, startPoint y: 453, endPoint x: 477, endPoint y: 449, distance: 48.1
click at [483, 457] on h1 "Business Usage Guidelines" at bounding box center [625, 467] width 411 height 20
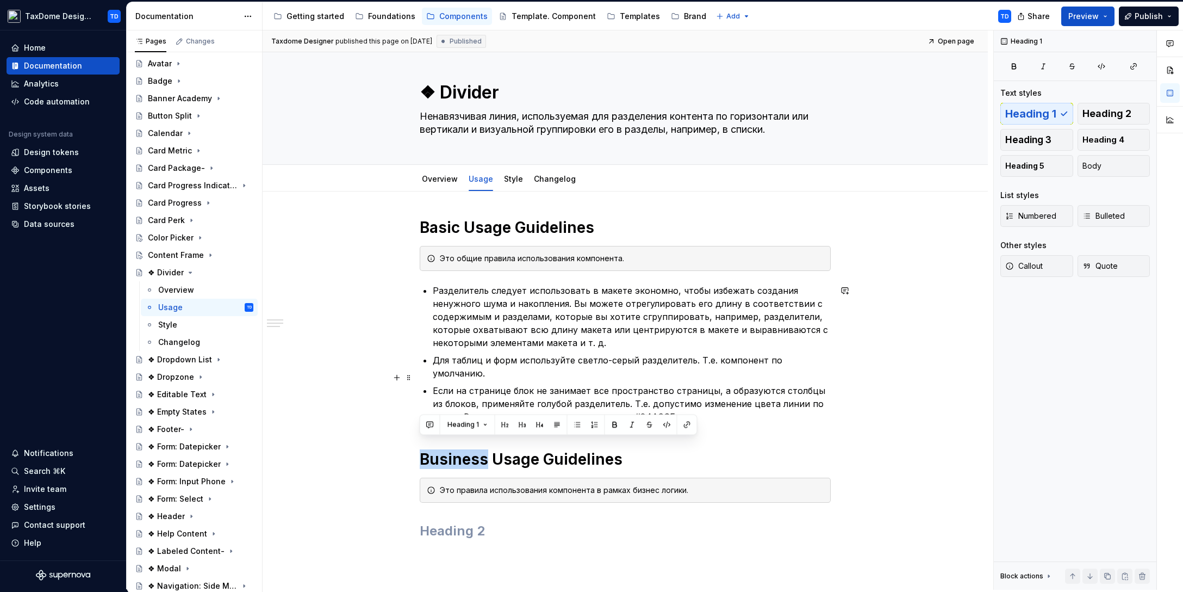
scroll to position [18, 0]
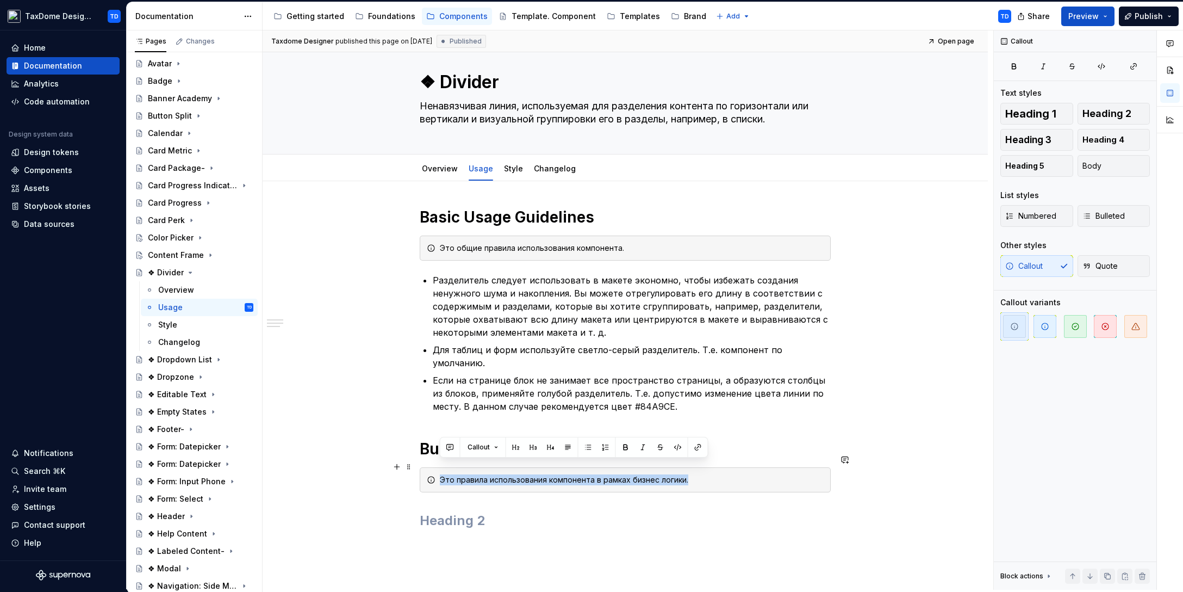
drag, startPoint x: 687, startPoint y: 467, endPoint x: 438, endPoint y: 468, distance: 249.1
click at [438, 468] on div "Это правила использования компонента в рамках бизнес логики." at bounding box center [625, 479] width 411 height 25
click at [177, 322] on div "Style" at bounding box center [205, 324] width 95 height 15
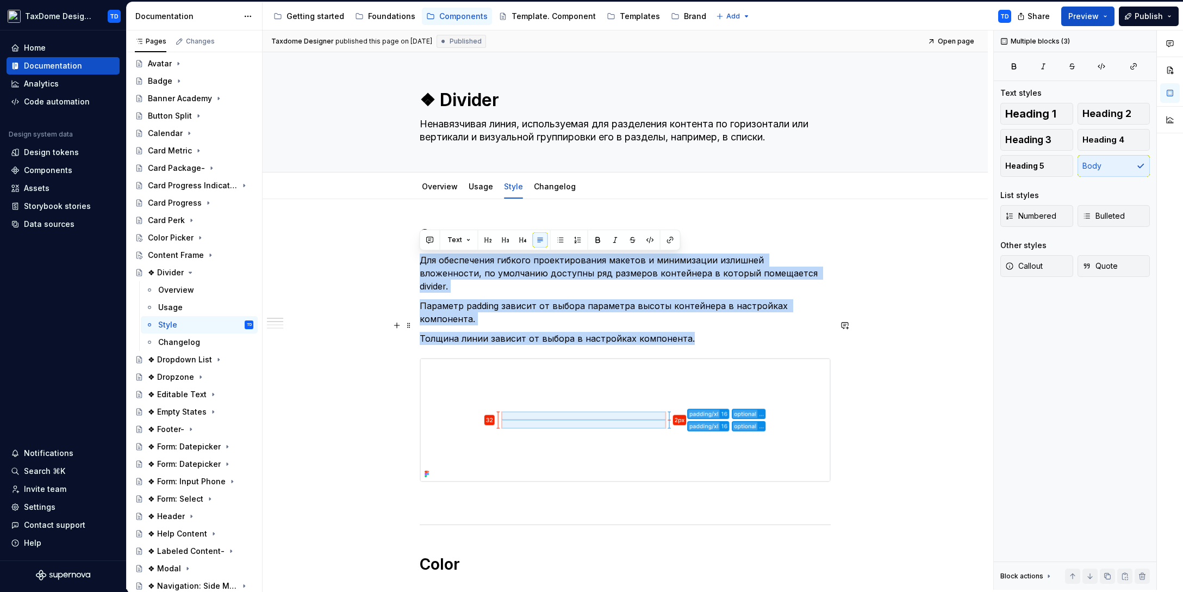
drag, startPoint x: 422, startPoint y: 259, endPoint x: 691, endPoint y: 327, distance: 277.0
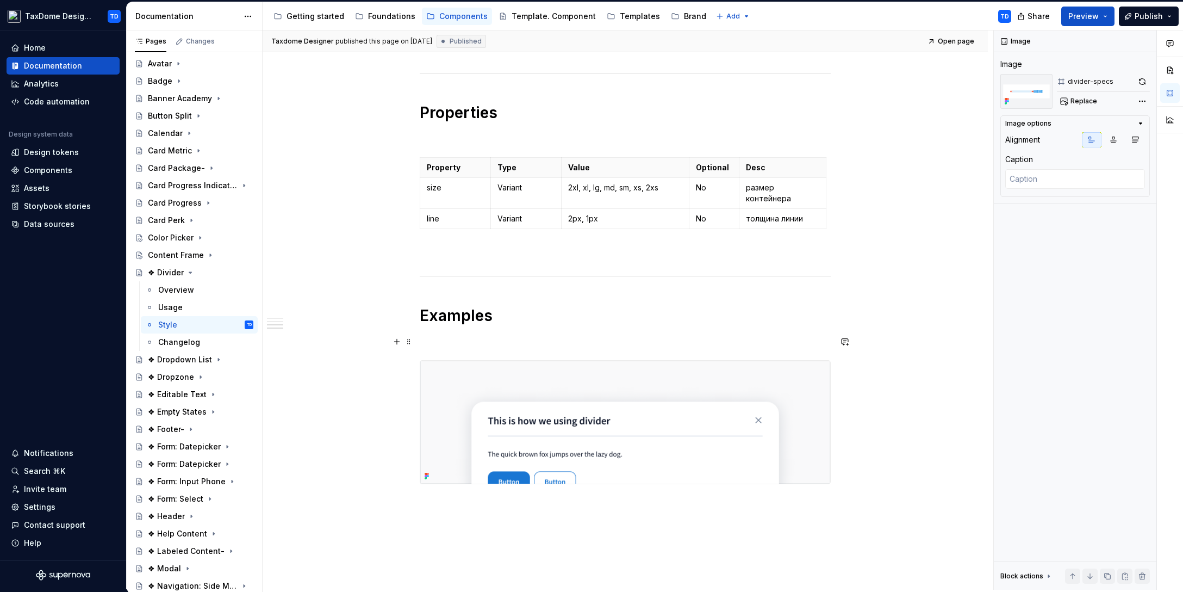
scroll to position [904, 0]
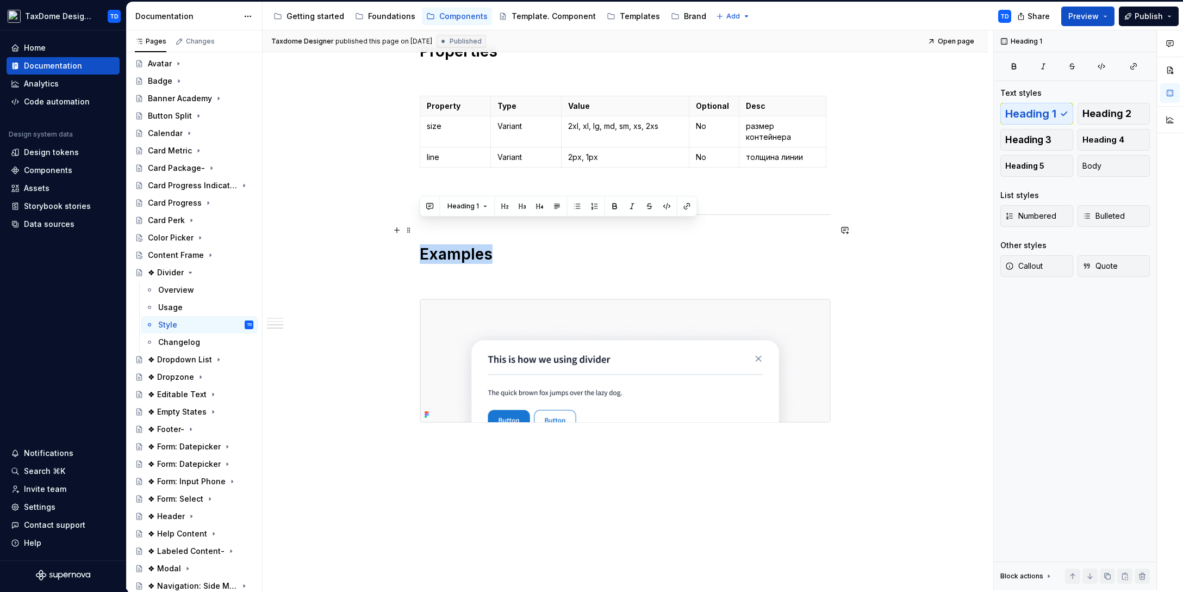
drag, startPoint x: 493, startPoint y: 235, endPoint x: 420, endPoint y: 234, distance: 73.4
click at [420, 244] on h1 "Examples" at bounding box center [625, 254] width 411 height 20
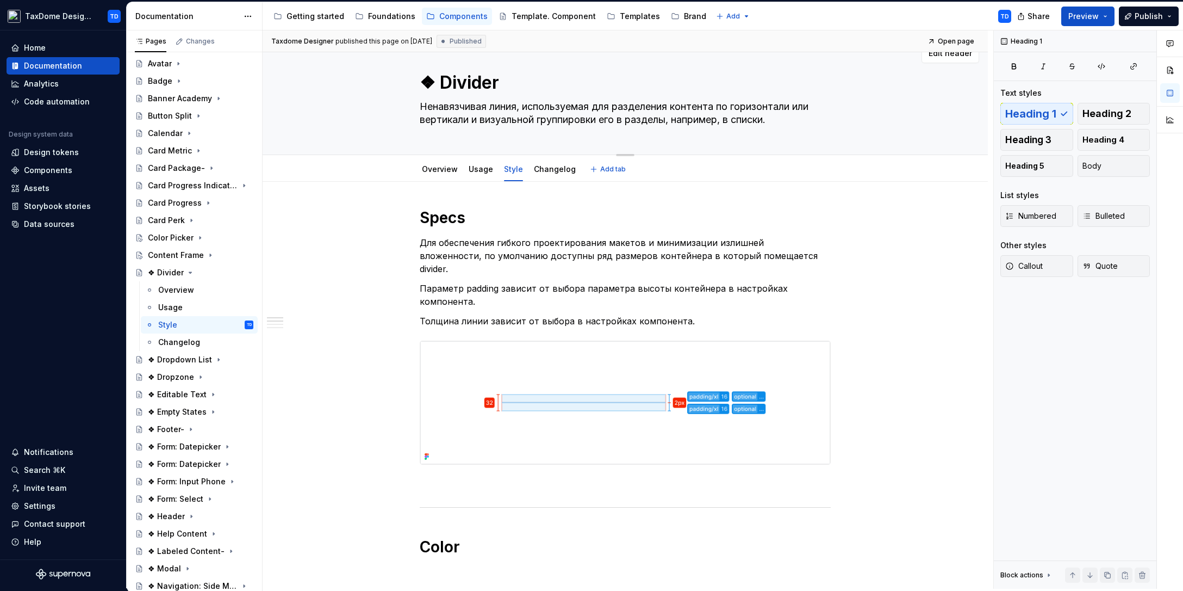
scroll to position [0, 0]
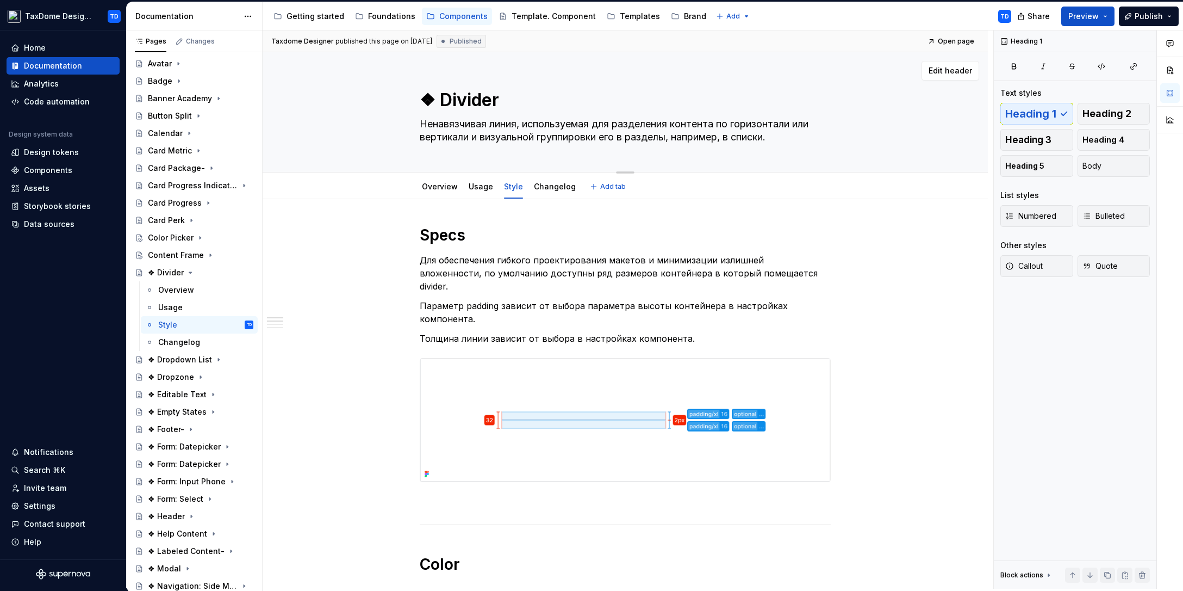
click at [456, 100] on textarea "❖ Divider" at bounding box center [623, 100] width 411 height 26
click at [438, 102] on textarea "❖ Divider" at bounding box center [623, 100] width 411 height 26
type textarea "*"
type textarea "❖Divider"
type textarea "*"
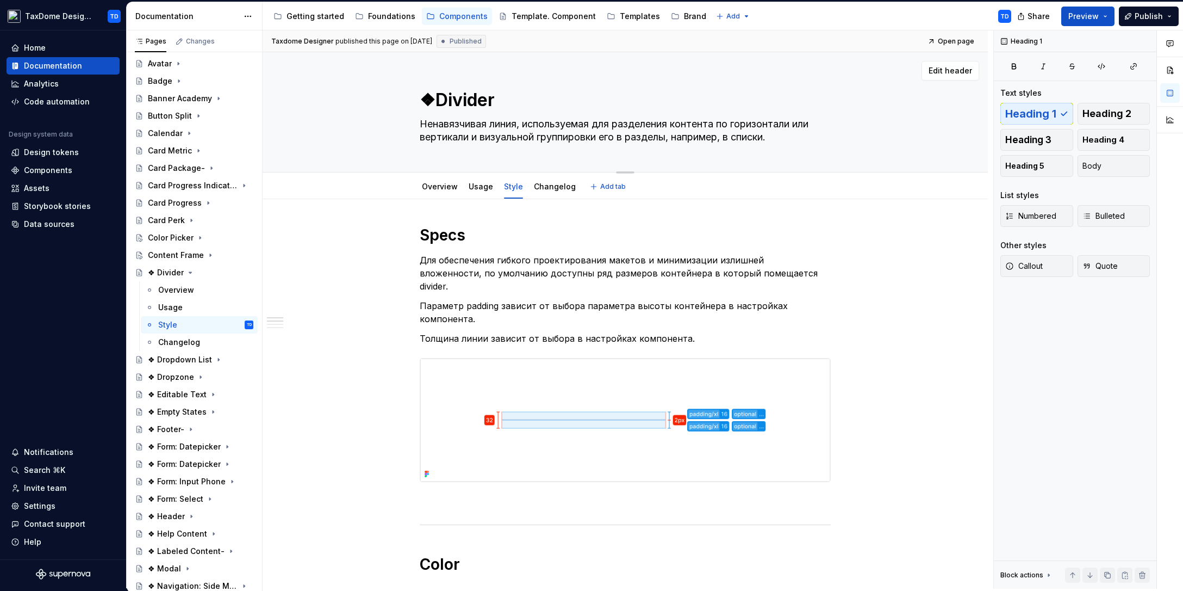
type textarea "Divider"
type textarea "*"
type textarea "Divider"
click at [191, 288] on div "Overview" at bounding box center [176, 289] width 36 height 11
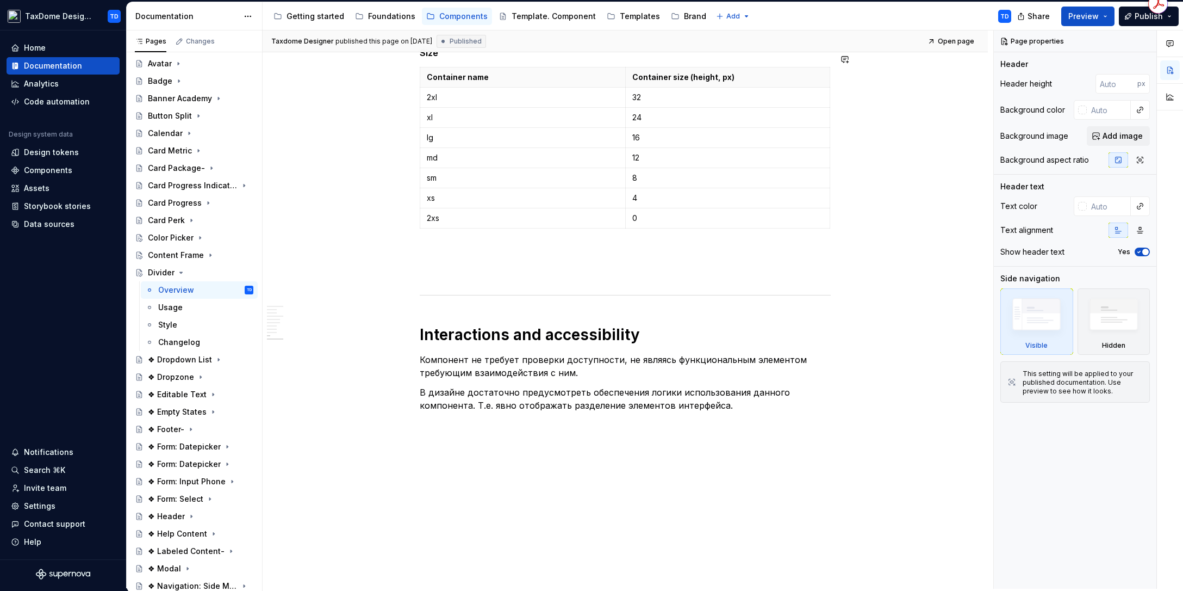
scroll to position [2238, 0]
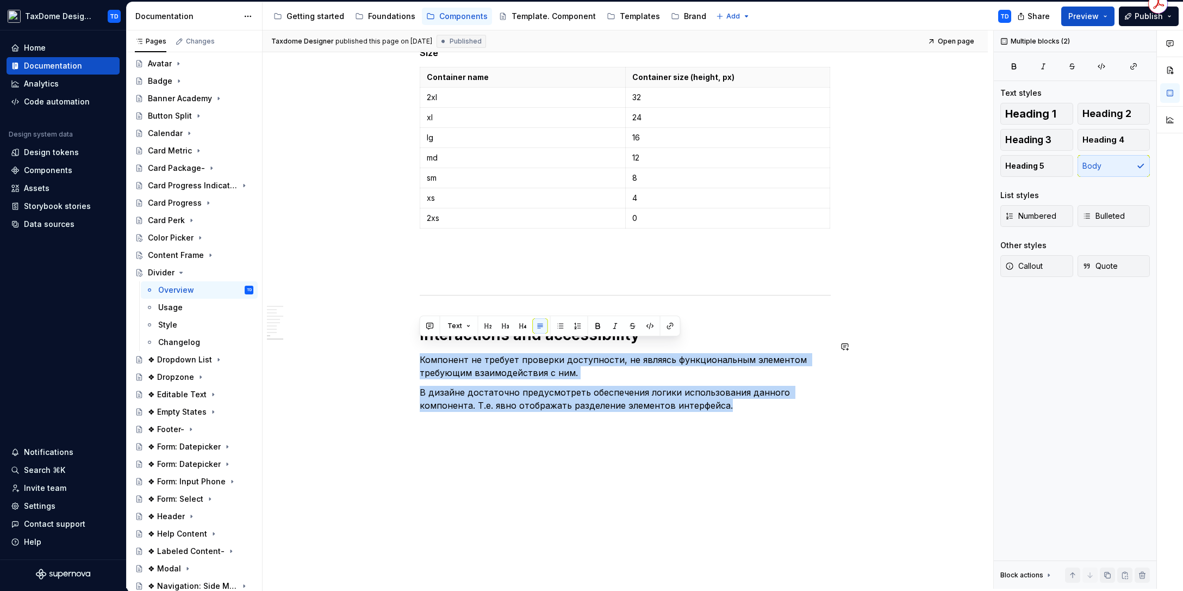
drag, startPoint x: 742, startPoint y: 392, endPoint x: 427, endPoint y: 339, distance: 319.9
click at [166, 342] on div "Changelog" at bounding box center [179, 342] width 42 height 11
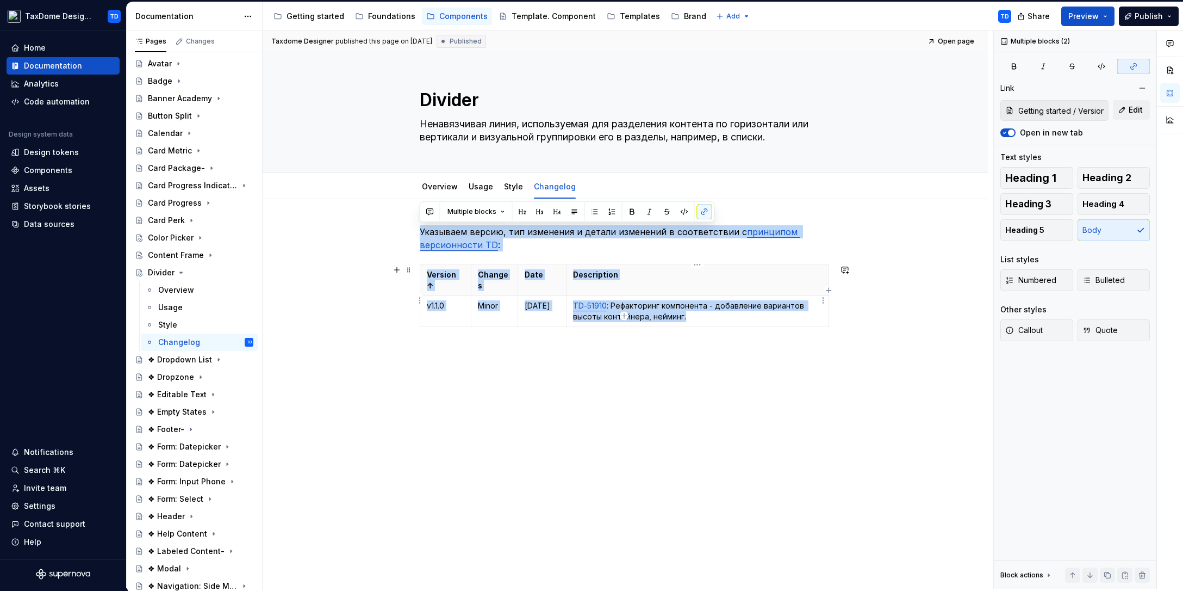
drag, startPoint x: 421, startPoint y: 228, endPoint x: 717, endPoint y: 307, distance: 306.7
click at [717, 307] on div "Указываем версию, тип изменения и детали изменений в соответствии с принципом в…" at bounding box center [625, 291] width 411 height 132
click at [175, 270] on div "Divider" at bounding box center [201, 272] width 106 height 15
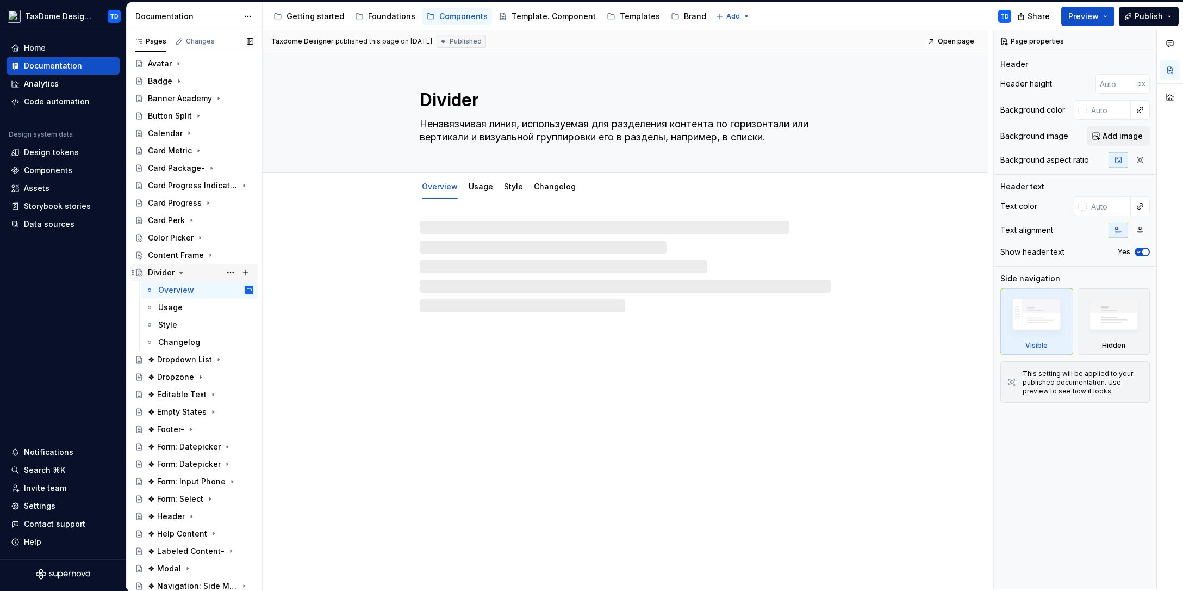
click at [178, 273] on icon "Page tree" at bounding box center [181, 272] width 9 height 9
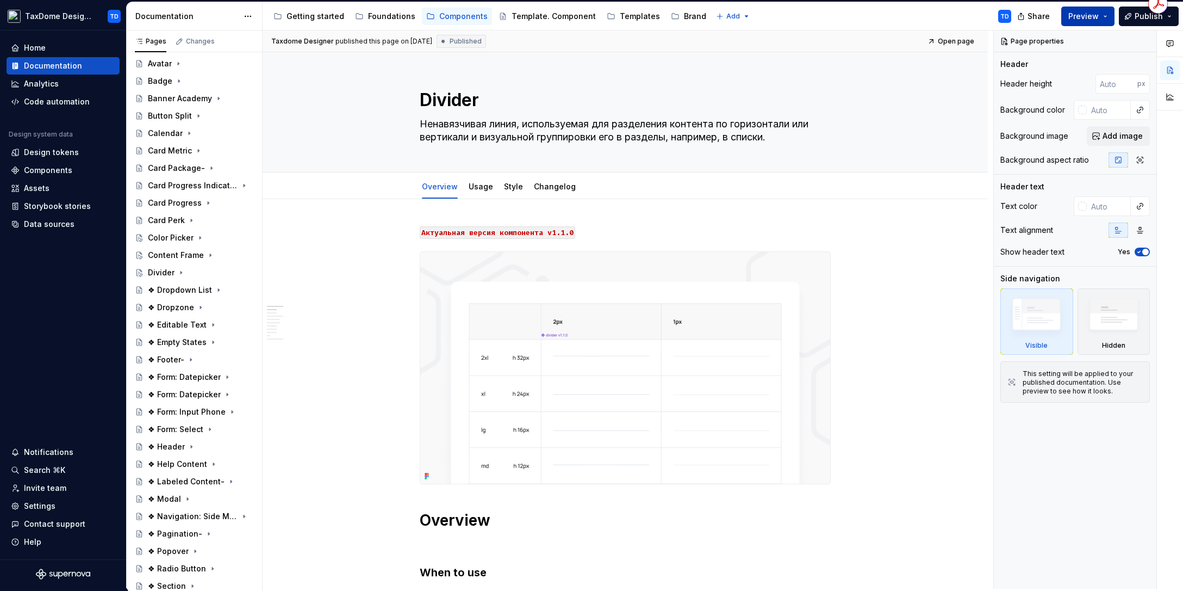
click at [1077, 13] on span "Preview" at bounding box center [1084, 16] width 30 height 11
click at [1132, 17] on button "Publish" at bounding box center [1149, 17] width 60 height 20
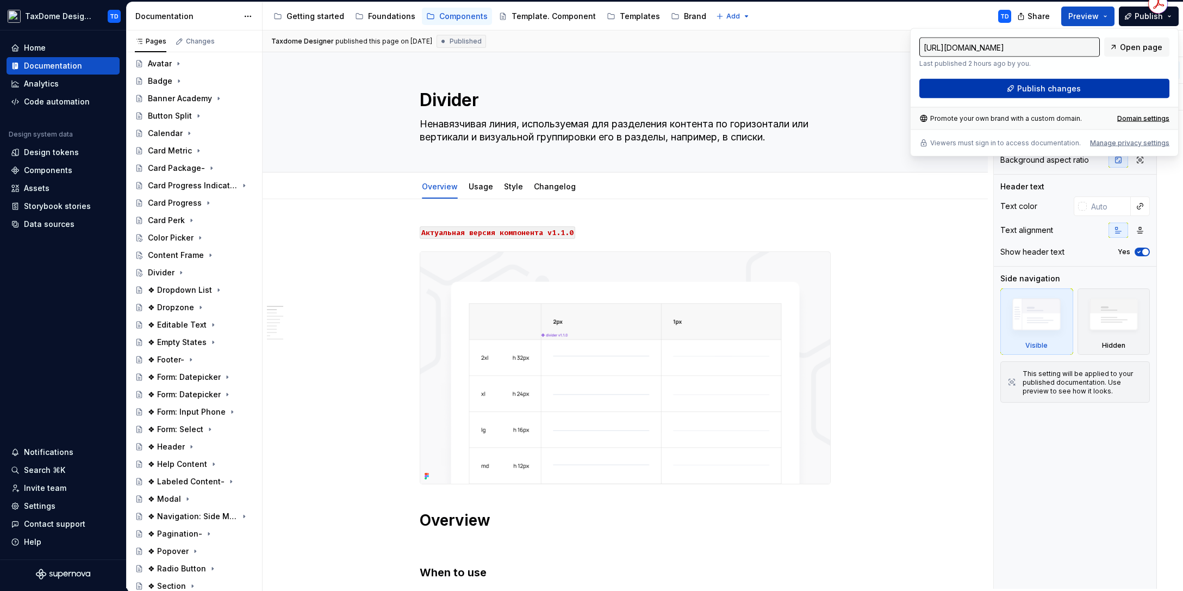
click at [1082, 80] on button "Publish changes" at bounding box center [1045, 89] width 250 height 20
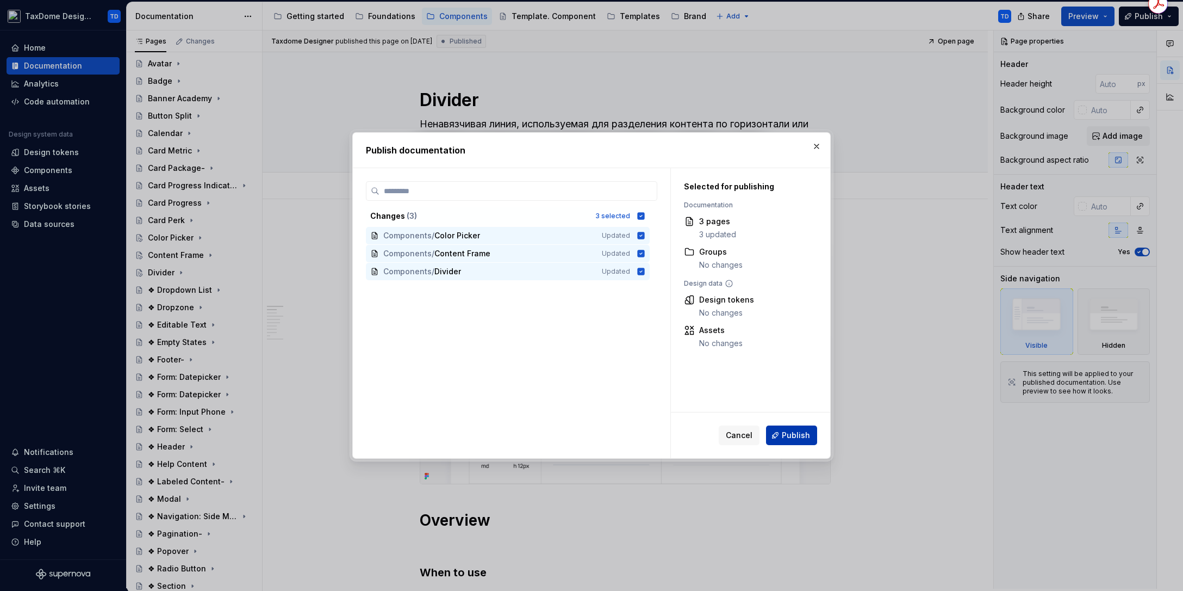
click at [799, 430] on span "Publish" at bounding box center [796, 435] width 28 height 11
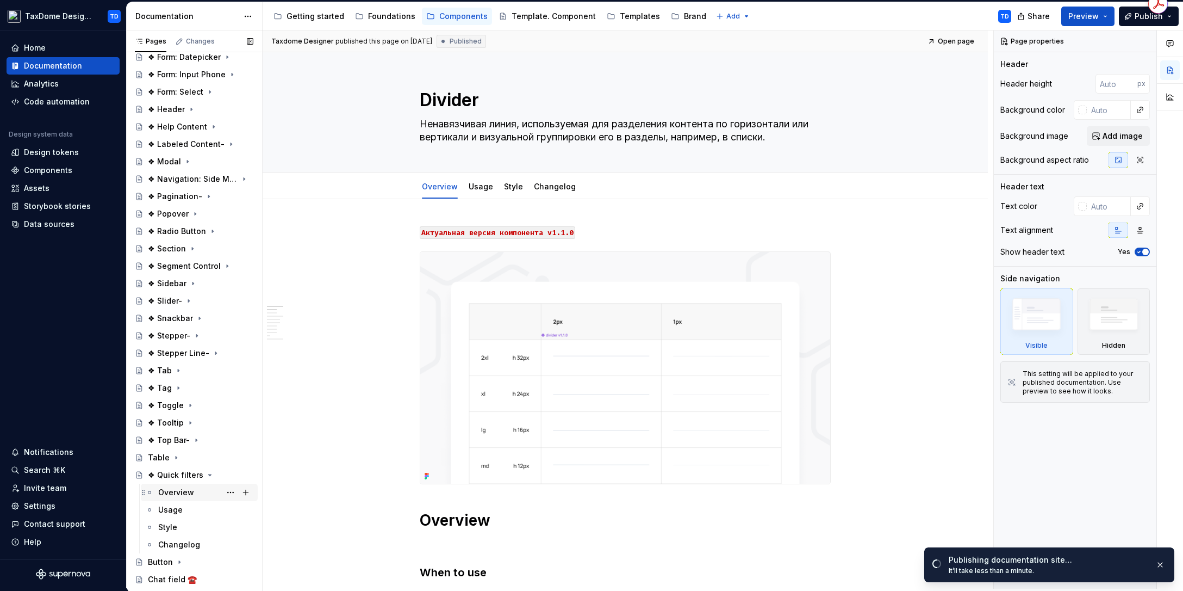
scroll to position [509, 0]
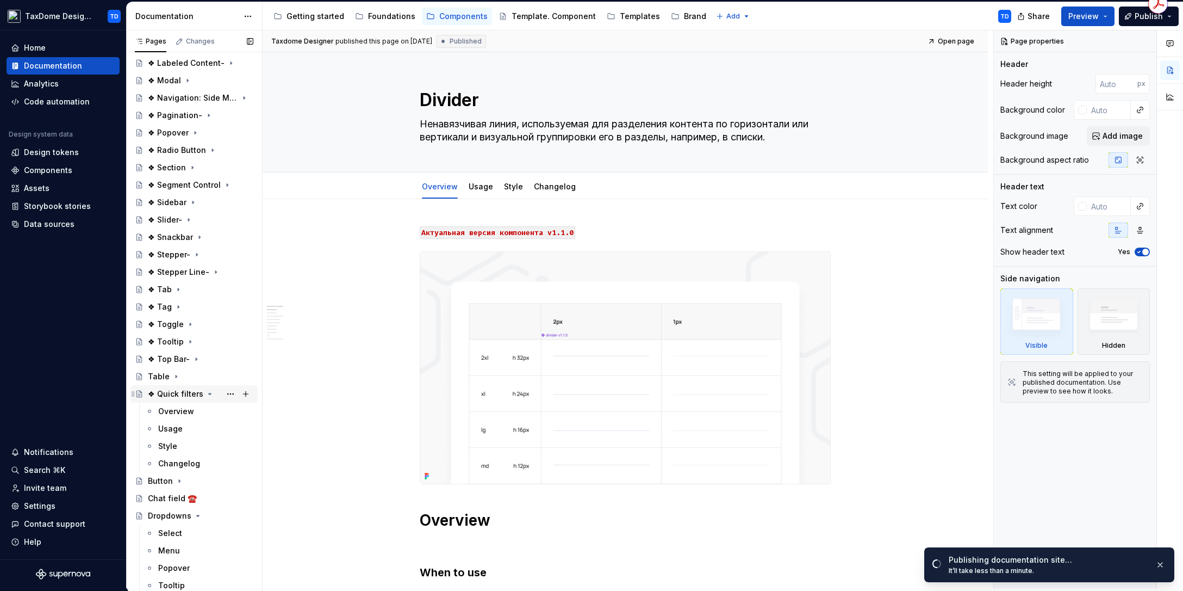
click at [206, 392] on icon "Page tree" at bounding box center [210, 393] width 9 height 9
click at [195, 442] on icon "Page tree" at bounding box center [198, 446] width 9 height 9
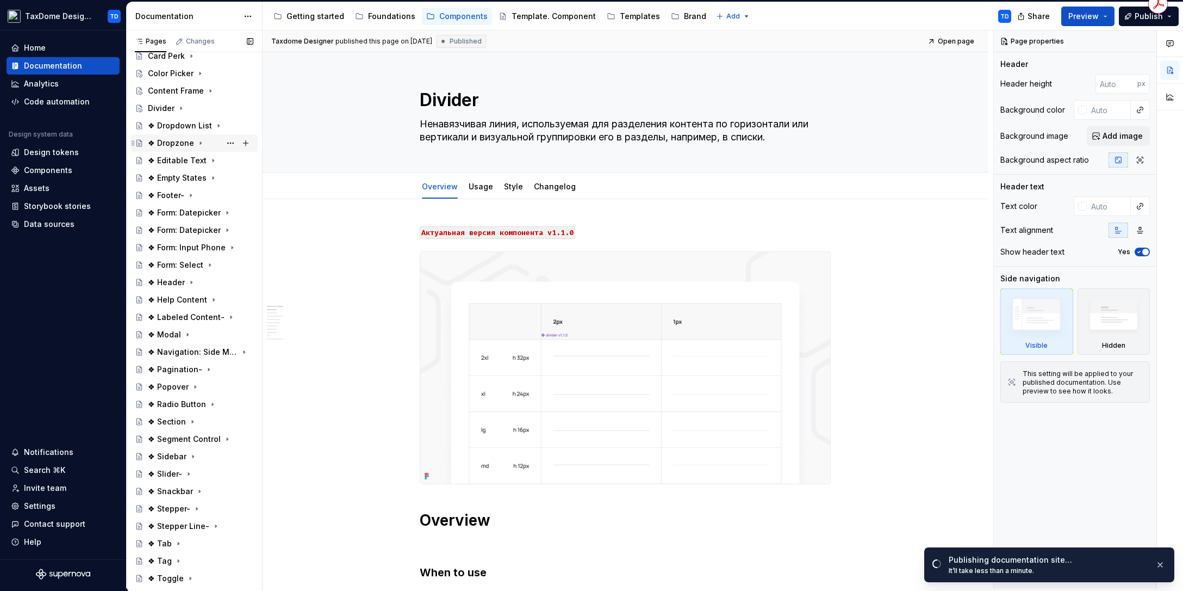
scroll to position [0, 0]
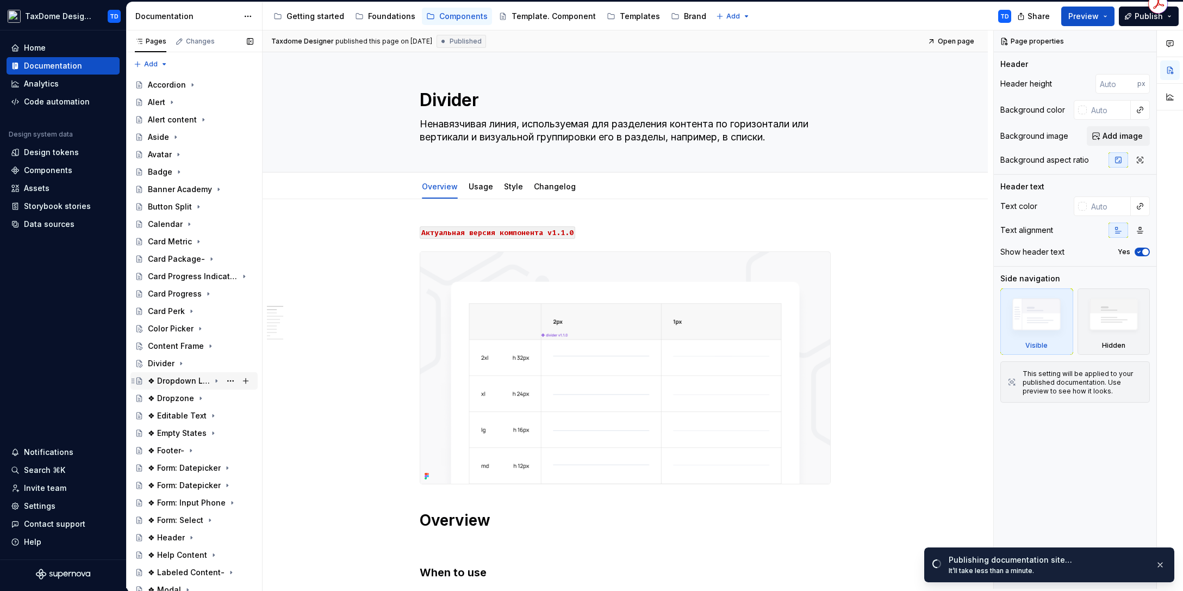
click at [181, 374] on div "❖ Dropdown List" at bounding box center [201, 380] width 106 height 15
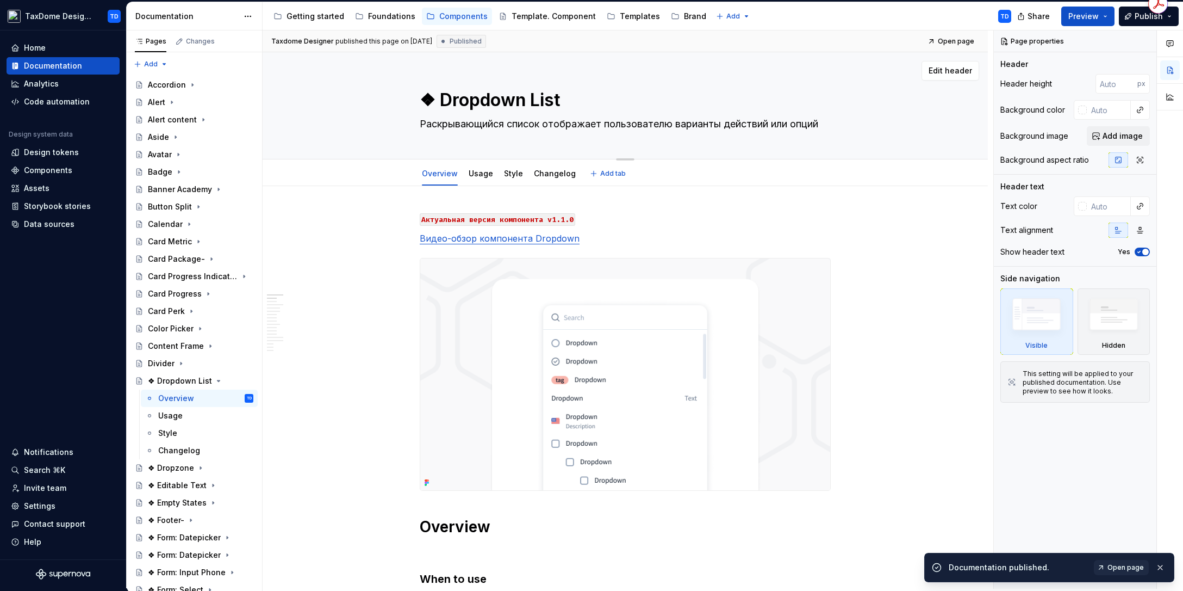
drag, startPoint x: 441, startPoint y: 102, endPoint x: 544, endPoint y: 102, distance: 102.8
click at [544, 102] on textarea "❖ Dropdown List" at bounding box center [623, 100] width 411 height 26
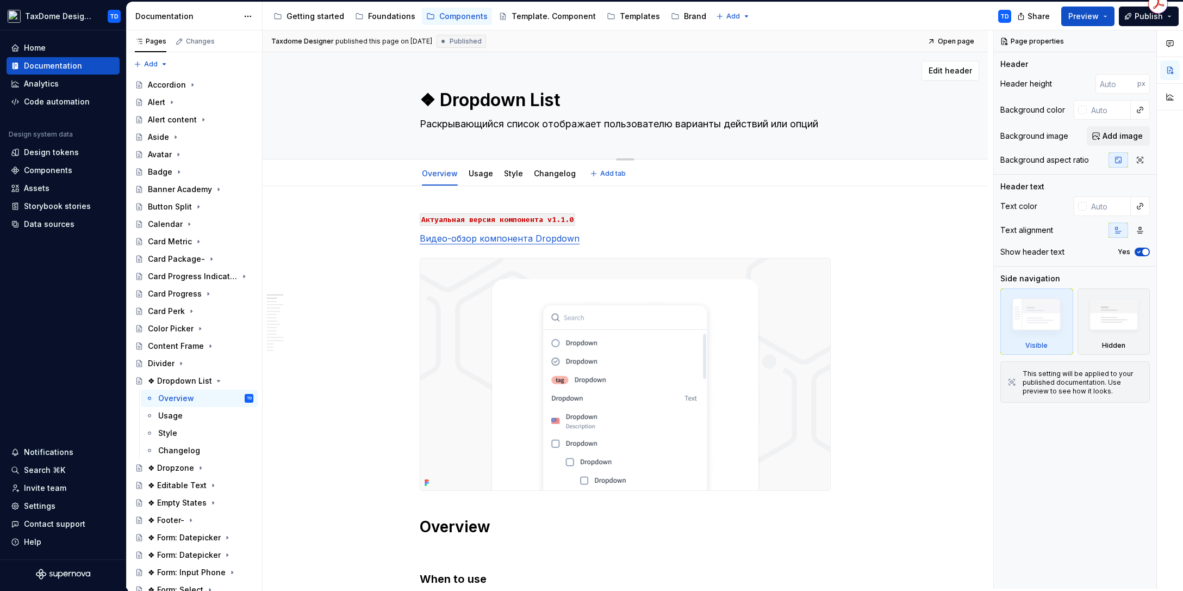
click at [575, 102] on textarea "❖ Dropdown List" at bounding box center [623, 100] width 411 height 26
drag, startPoint x: 442, startPoint y: 100, endPoint x: 470, endPoint y: 85, distance: 31.9
click at [559, 103] on textarea "❖ Dropdown List" at bounding box center [623, 100] width 411 height 26
drag, startPoint x: 423, startPoint y: 123, endPoint x: 823, endPoint y: 122, distance: 400.2
click at [824, 121] on textarea "Раскрывающийся список отображает пользователю варианты действий или опций" at bounding box center [623, 123] width 411 height 17
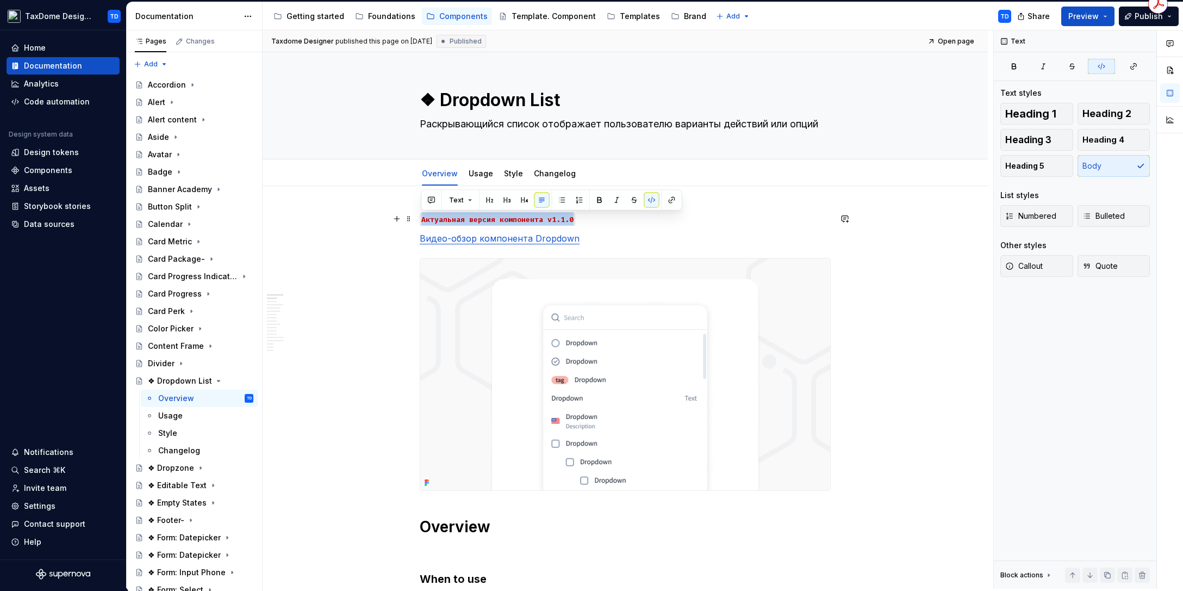
drag, startPoint x: 581, startPoint y: 219, endPoint x: 420, endPoint y: 219, distance: 161.5
click at [420, 219] on p "Aктуальная версия компонента v1.1.0" at bounding box center [625, 218] width 411 height 13
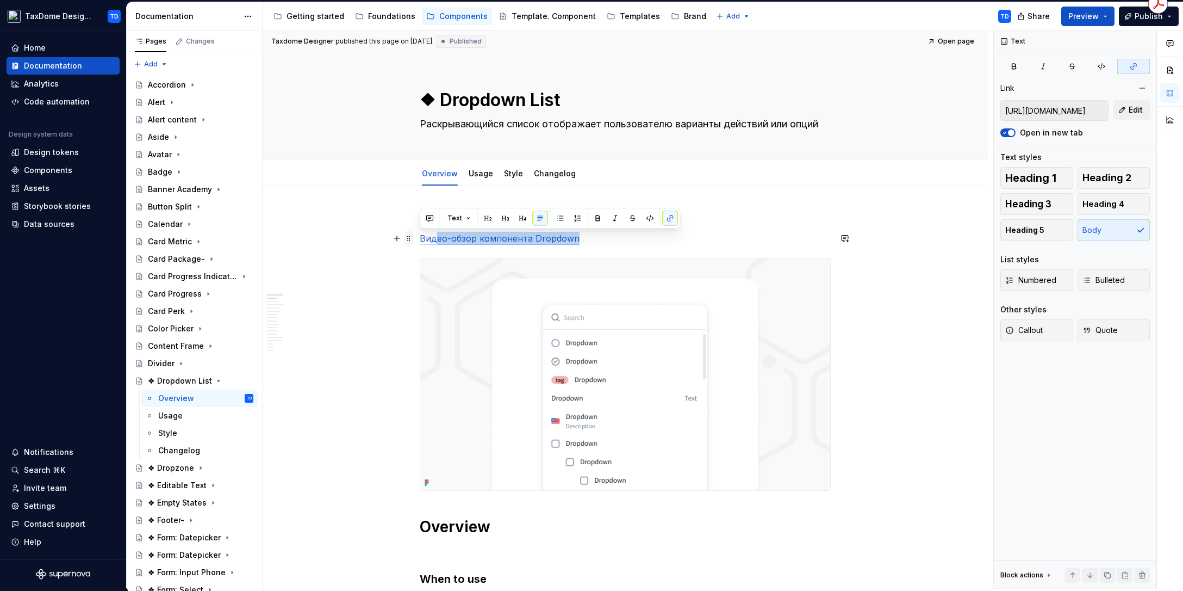
drag, startPoint x: 589, startPoint y: 242, endPoint x: 413, endPoint y: 240, distance: 176.8
click at [593, 241] on p "Видео-обзор компонента Dropdown" at bounding box center [625, 238] width 411 height 13
drag, startPoint x: 593, startPoint y: 241, endPoint x: 420, endPoint y: 242, distance: 172.9
click at [420, 242] on p "Видео-обзор компонента Dropdown" at bounding box center [625, 238] width 411 height 13
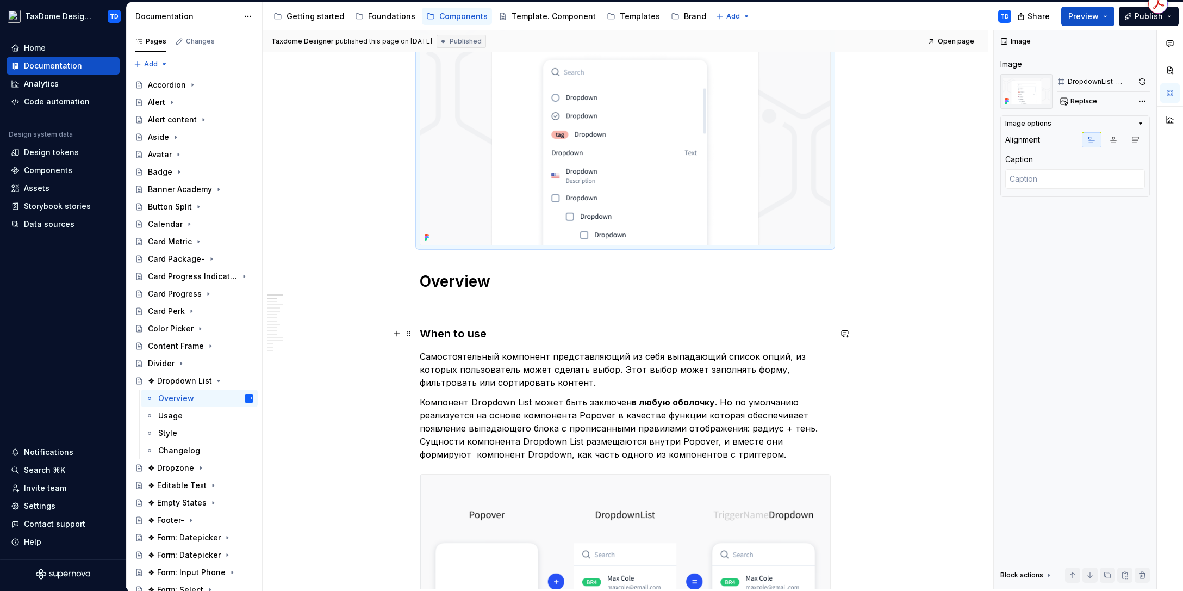
scroll to position [321, 0]
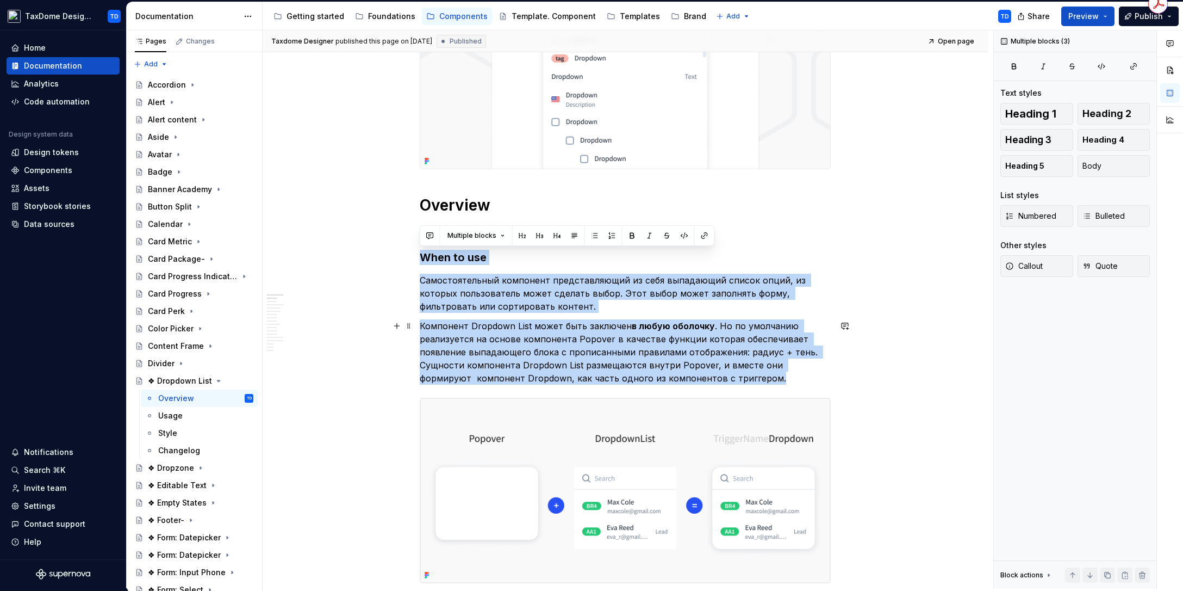
drag, startPoint x: 420, startPoint y: 261, endPoint x: 736, endPoint y: 378, distance: 337.1
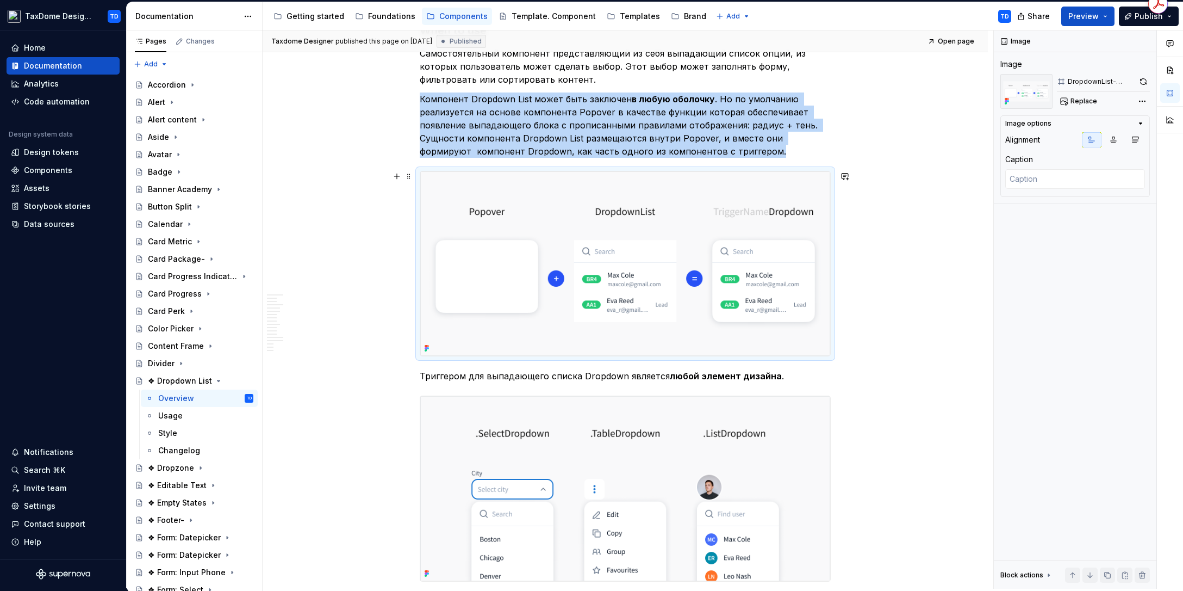
scroll to position [623, 0]
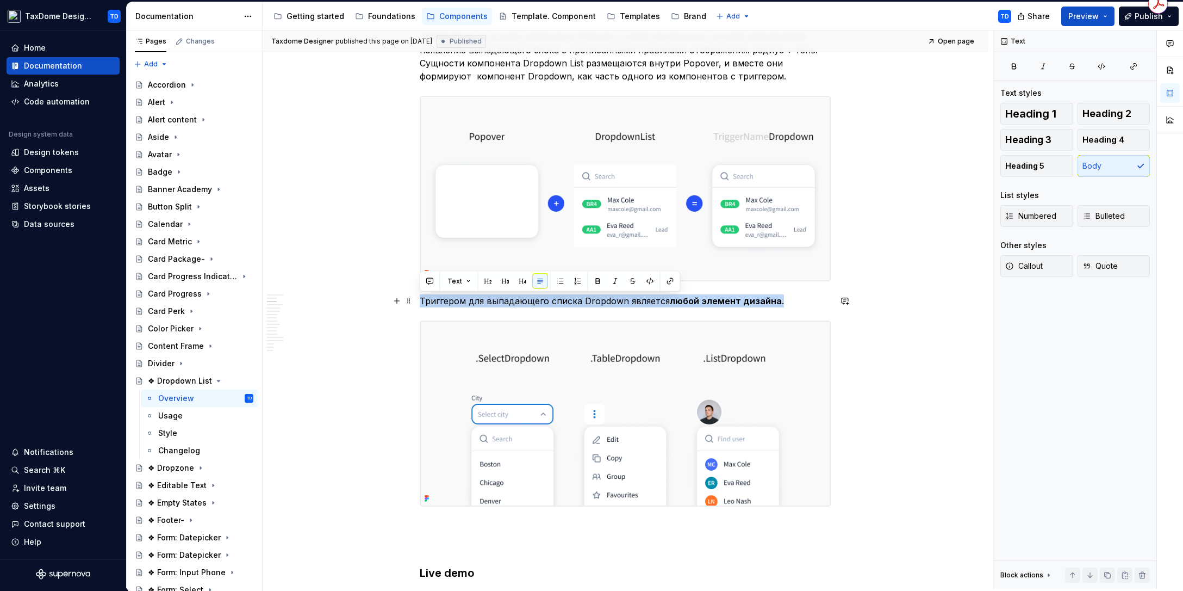
drag, startPoint x: 723, startPoint y: 303, endPoint x: 418, endPoint y: 303, distance: 304.5
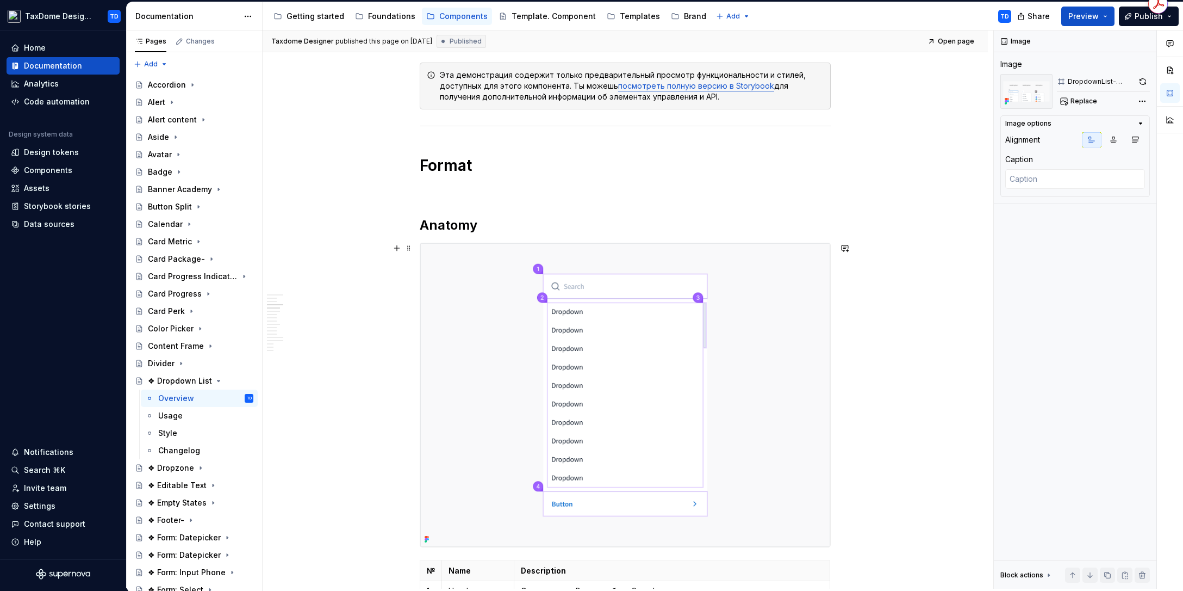
scroll to position [1349, 0]
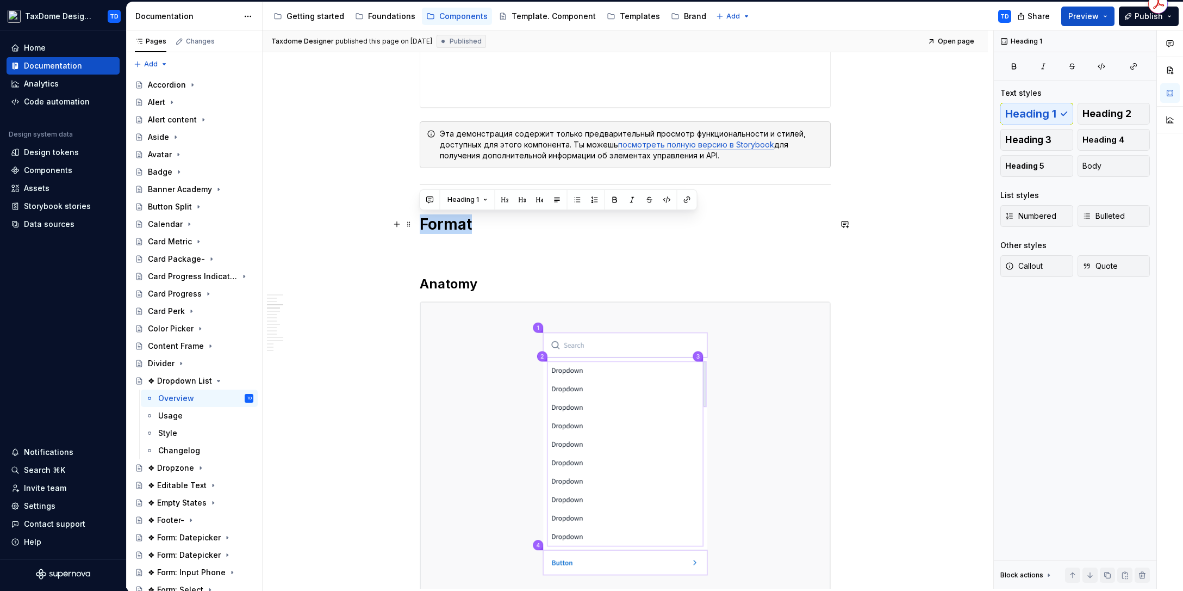
drag, startPoint x: 421, startPoint y: 220, endPoint x: 469, endPoint y: 225, distance: 48.1
click at [474, 225] on h1 "Format" at bounding box center [625, 224] width 411 height 20
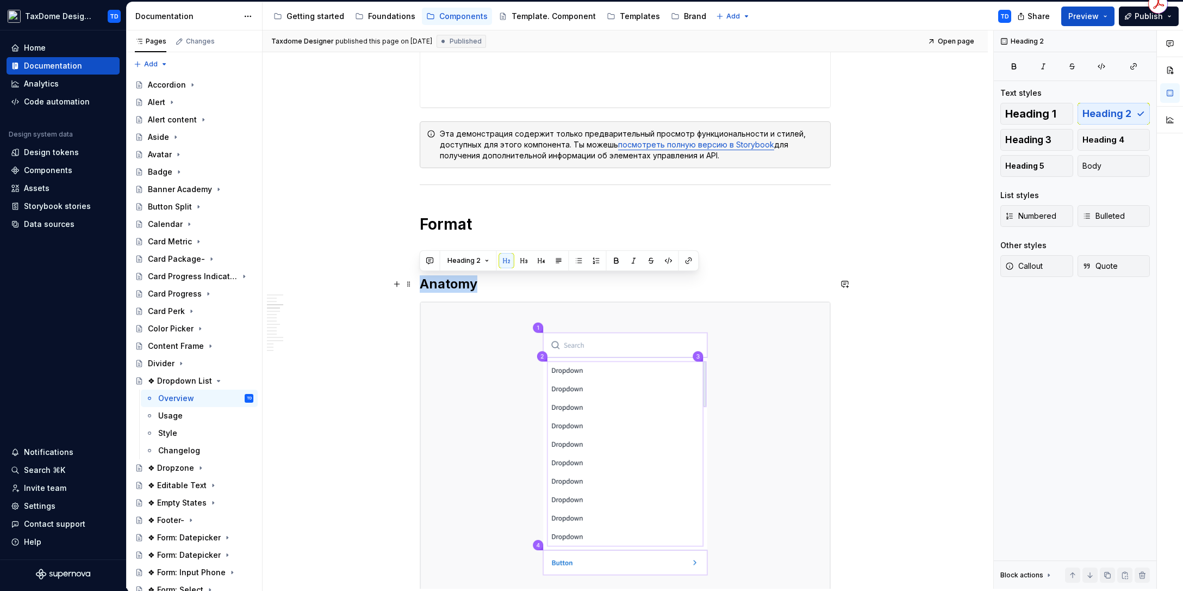
drag, startPoint x: 423, startPoint y: 284, endPoint x: 477, endPoint y: 282, distance: 54.4
click at [482, 285] on h2 "Anatomy" at bounding box center [625, 283] width 411 height 17
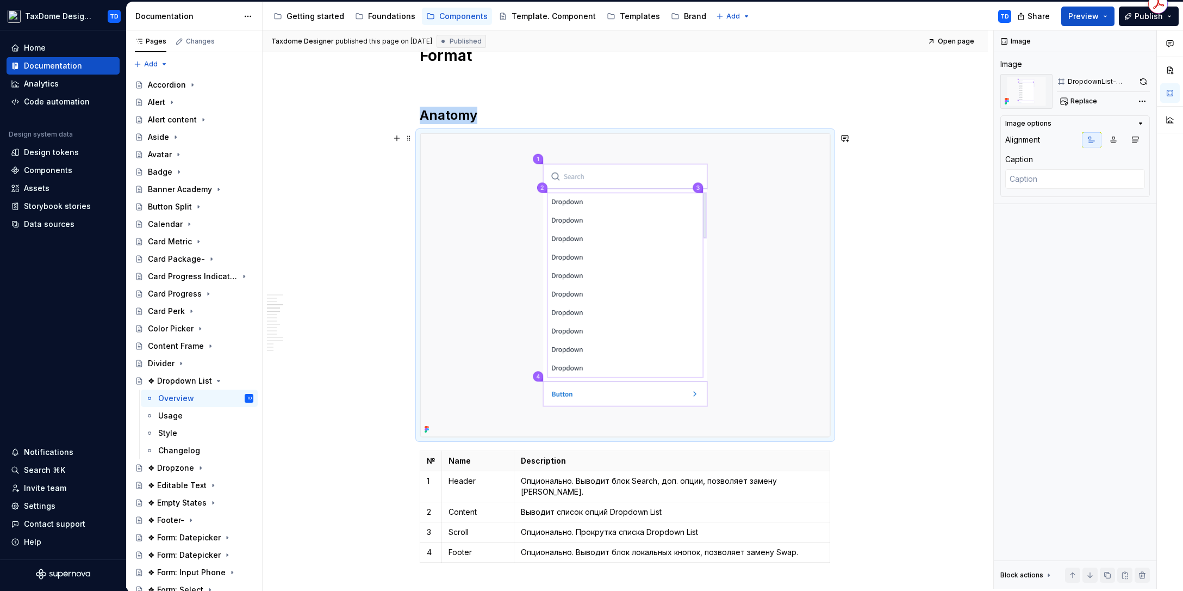
scroll to position [1599, 0]
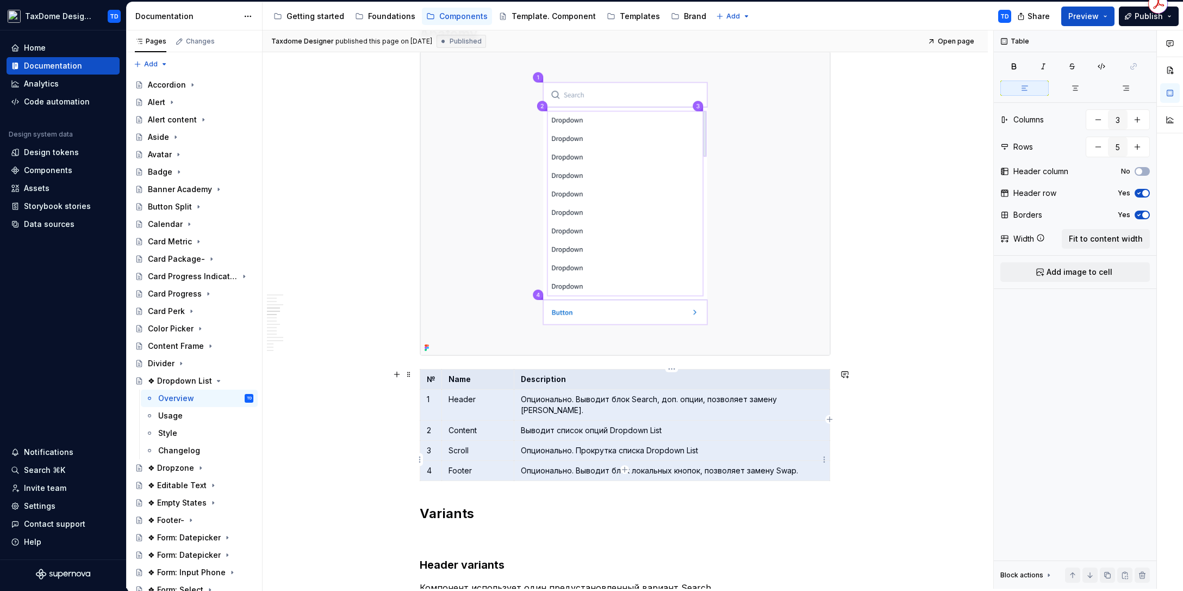
drag, startPoint x: 424, startPoint y: 376, endPoint x: 779, endPoint y: 459, distance: 364.6
click at [798, 461] on tbody "№ Name Description 1 Header Опционально. Выводит блок Search, доп. опции, позво…" at bounding box center [625, 424] width 410 height 111
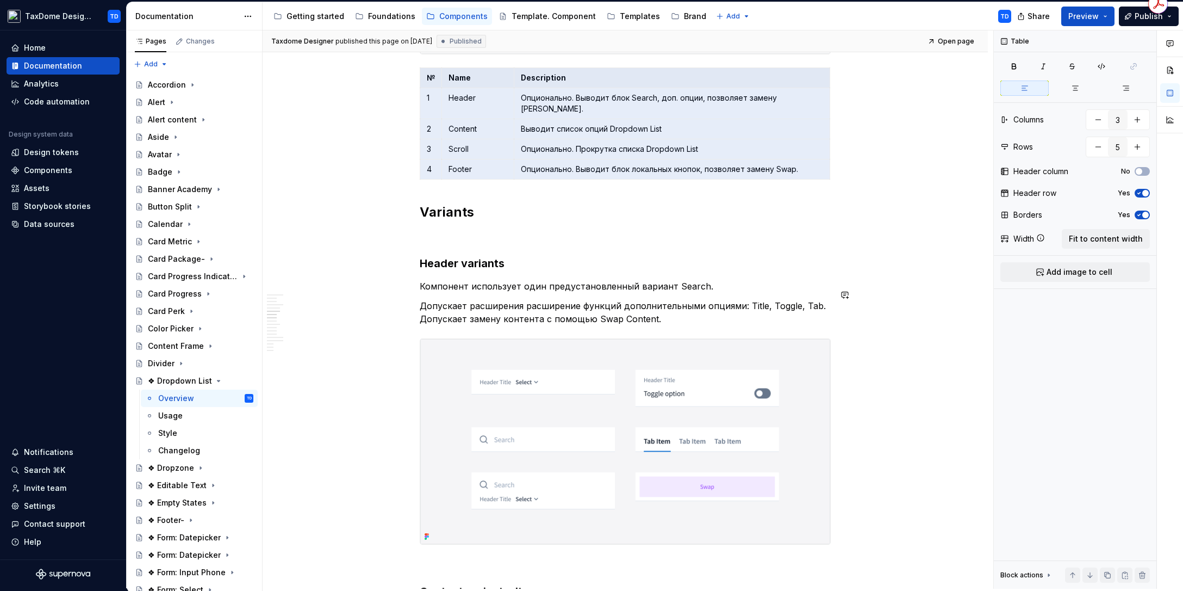
scroll to position [1983, 0]
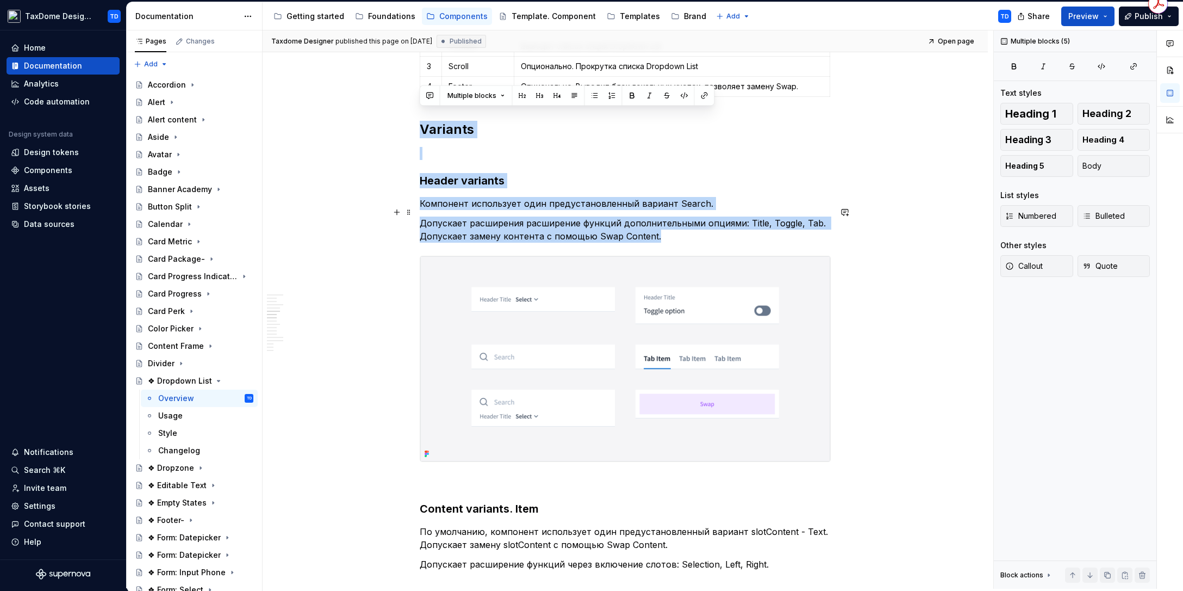
drag, startPoint x: 420, startPoint y: 118, endPoint x: 695, endPoint y: 228, distance: 296.0
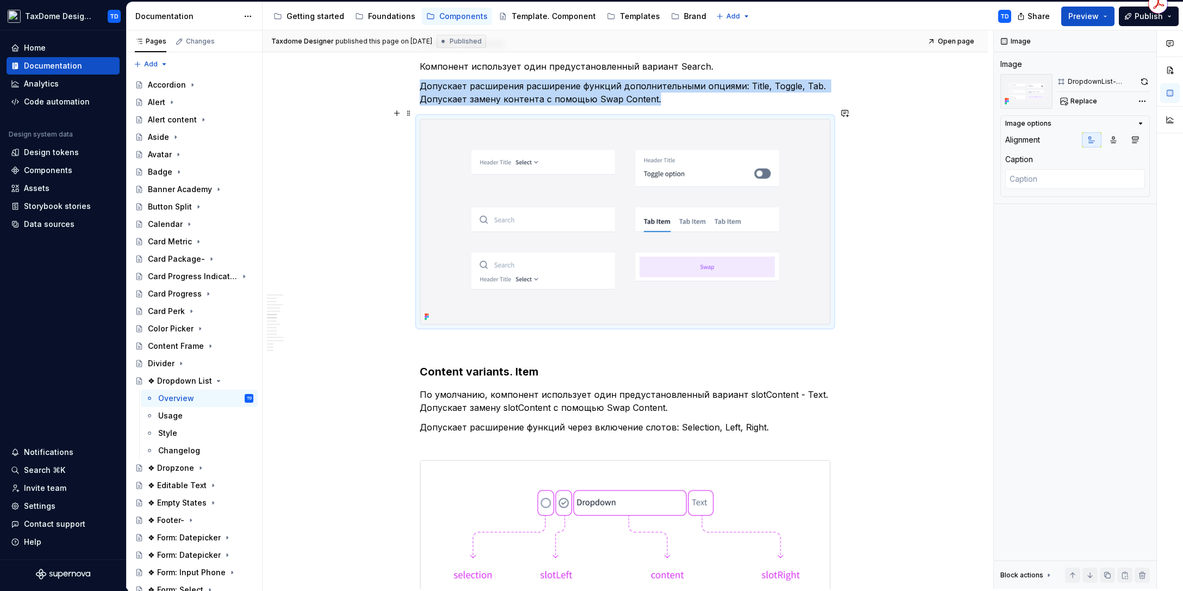
scroll to position [2158, 0]
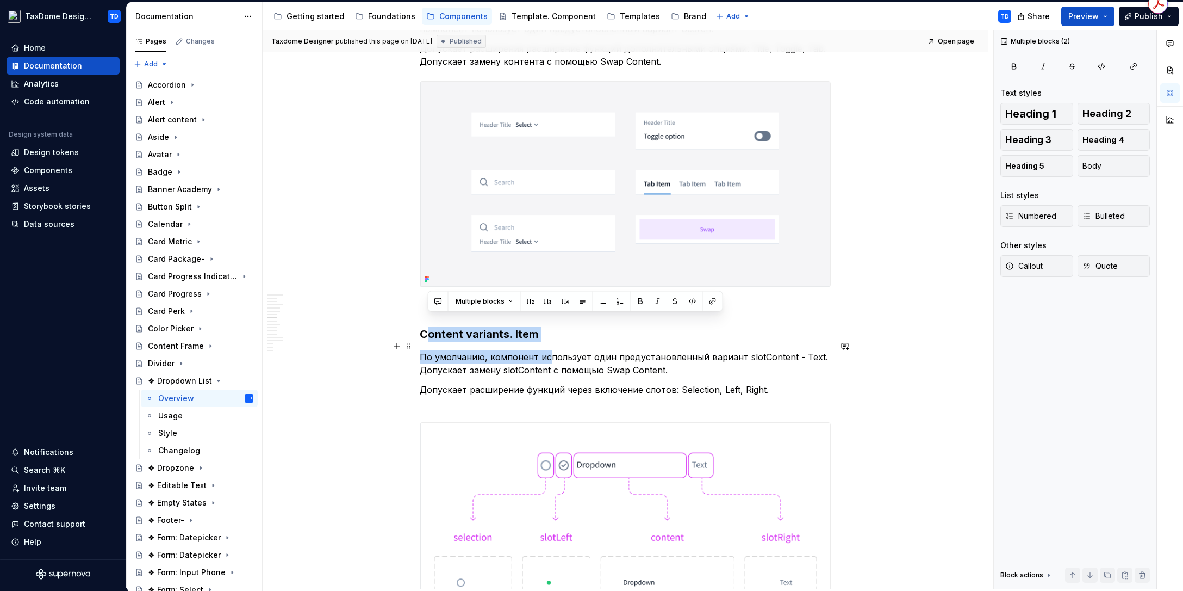
drag, startPoint x: 424, startPoint y: 324, endPoint x: 538, endPoint y: 348, distance: 116.8
click at [546, 350] on div "**********" at bounding box center [625, 463] width 411 height 4819
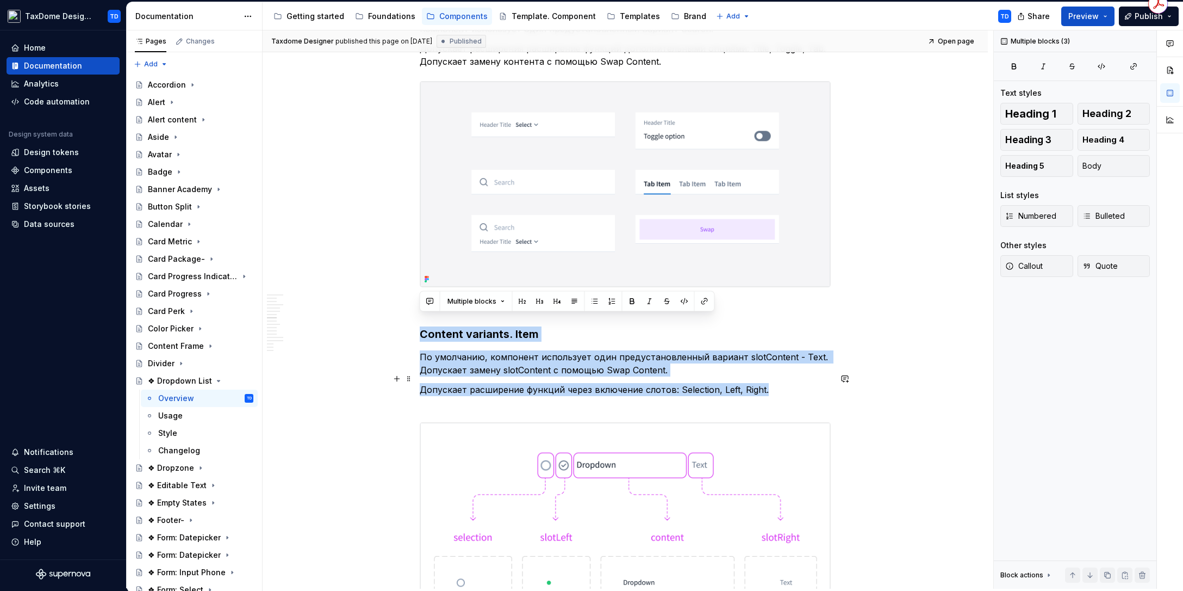
drag, startPoint x: 421, startPoint y: 322, endPoint x: 769, endPoint y: 378, distance: 352.5
click at [769, 378] on div "**********" at bounding box center [625, 463] width 411 height 4819
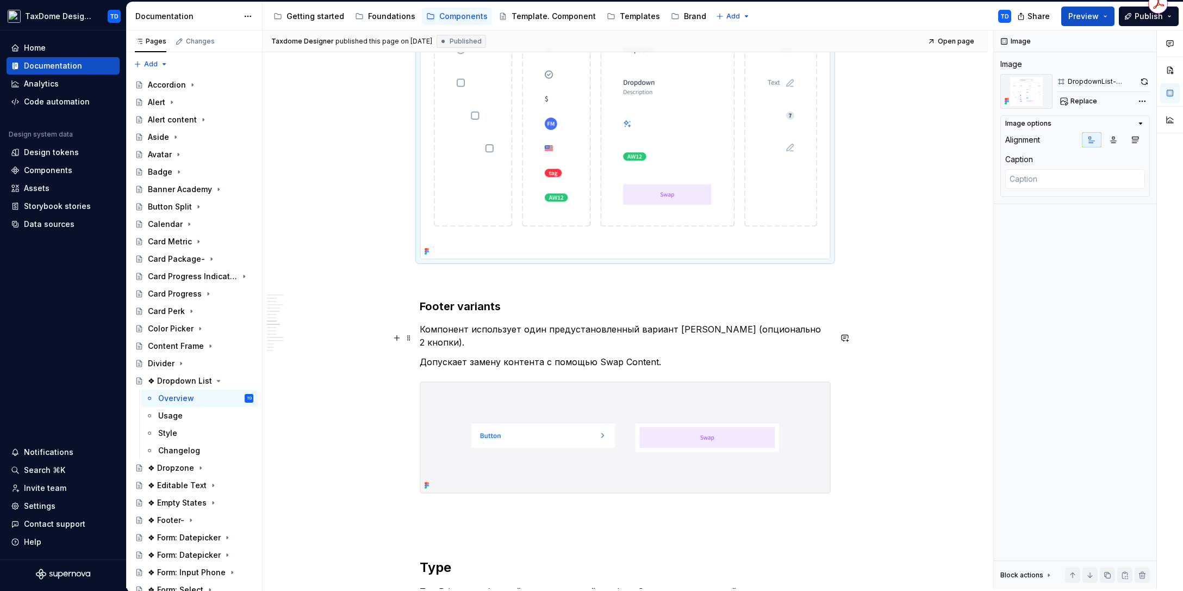
scroll to position [2691, 0]
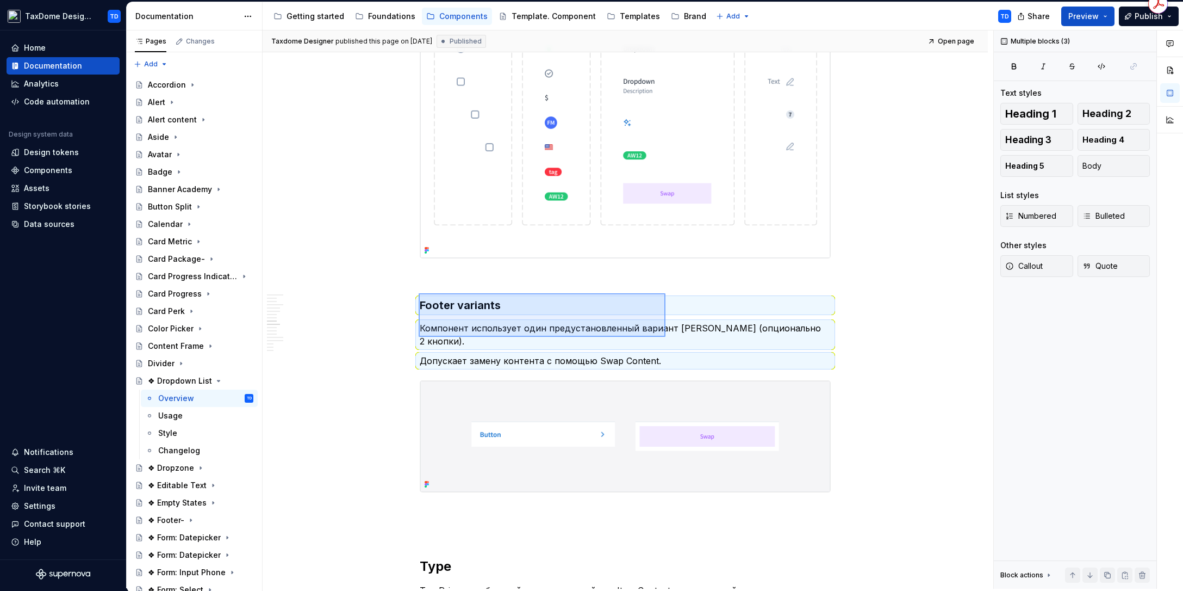
drag, startPoint x: 419, startPoint y: 293, endPoint x: 682, endPoint y: 339, distance: 267.2
click at [682, 338] on div "Taxdome Designer published this page on [DATE] Published Open page ❖ Dropdown L…" at bounding box center [628, 309] width 731 height 558
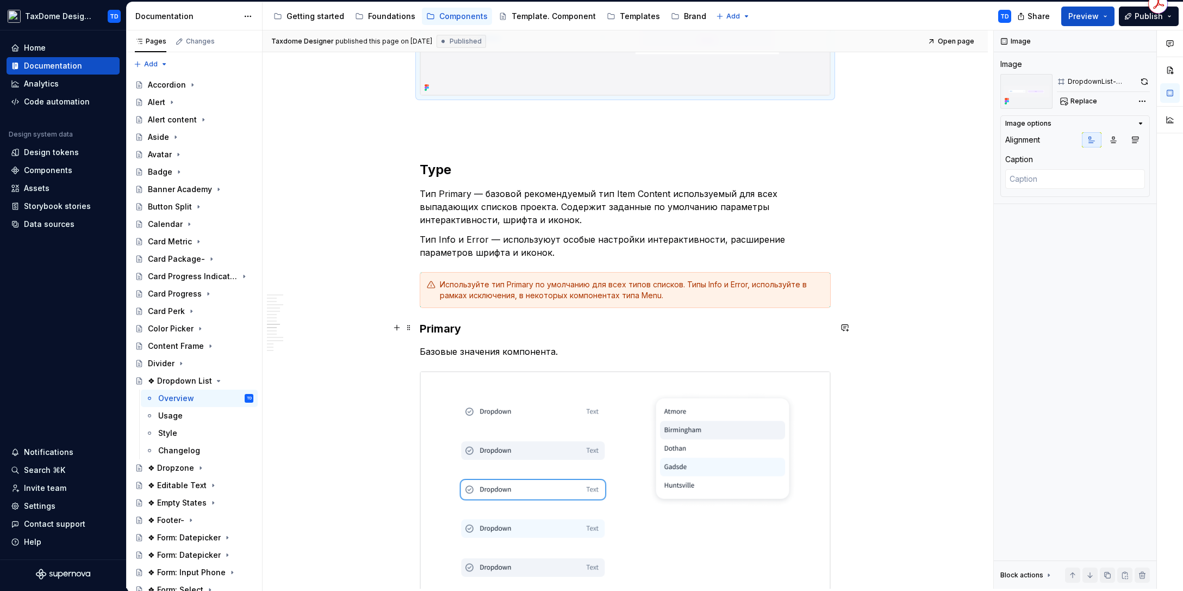
scroll to position [3080, 0]
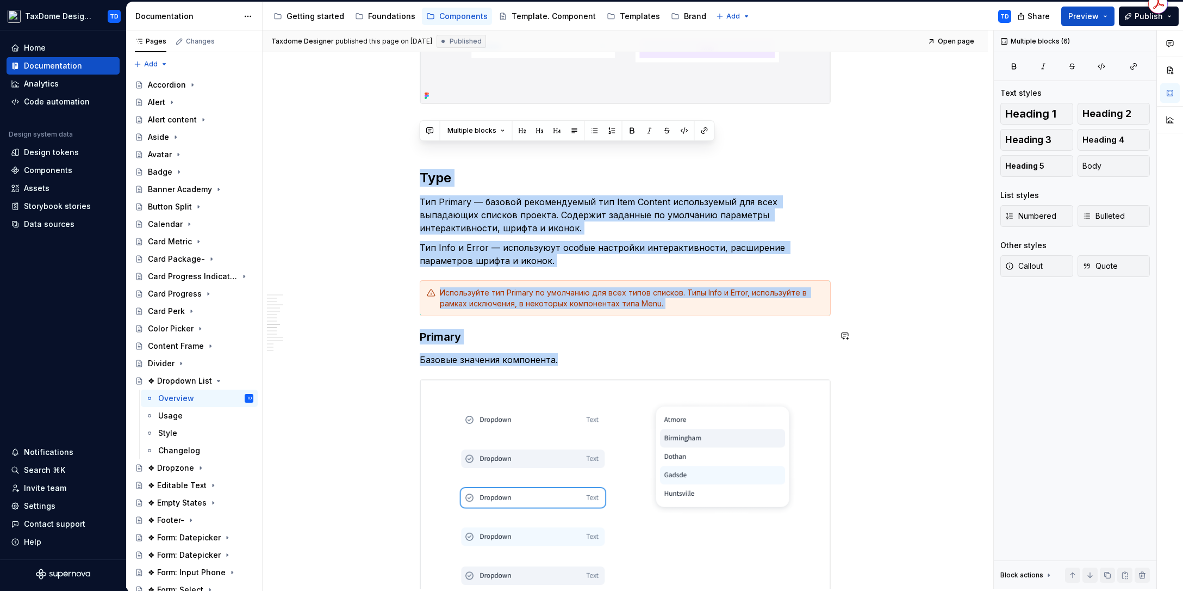
drag, startPoint x: 431, startPoint y: 153, endPoint x: 567, endPoint y: 346, distance: 236.1
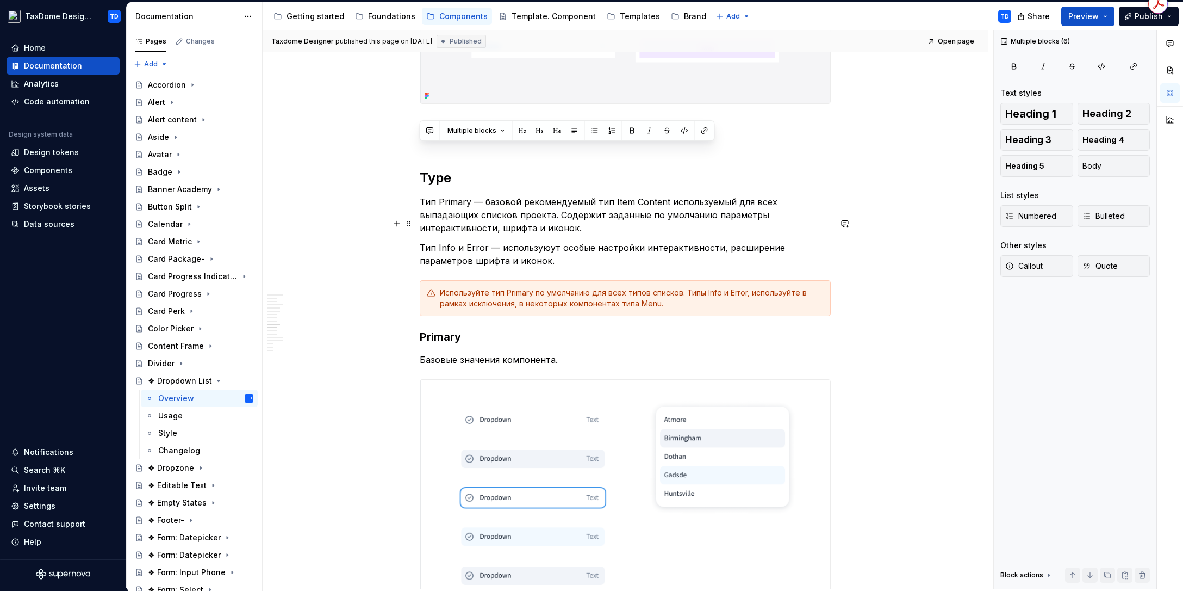
drag, startPoint x: 554, startPoint y: 231, endPoint x: 525, endPoint y: 234, distance: 28.4
click at [553, 241] on p "Тип Info и Error — используюут особые настройки интерактивности, расширение пар…" at bounding box center [625, 254] width 411 height 26
drag, startPoint x: 501, startPoint y: 237, endPoint x: 418, endPoint y: 152, distance: 118.4
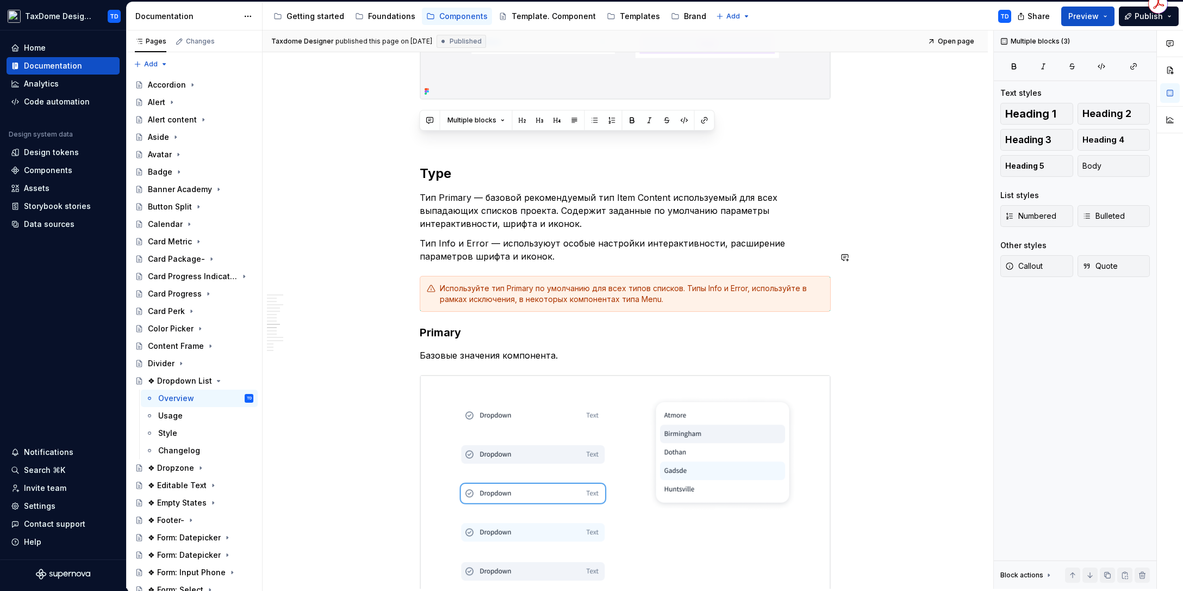
scroll to position [3092, 0]
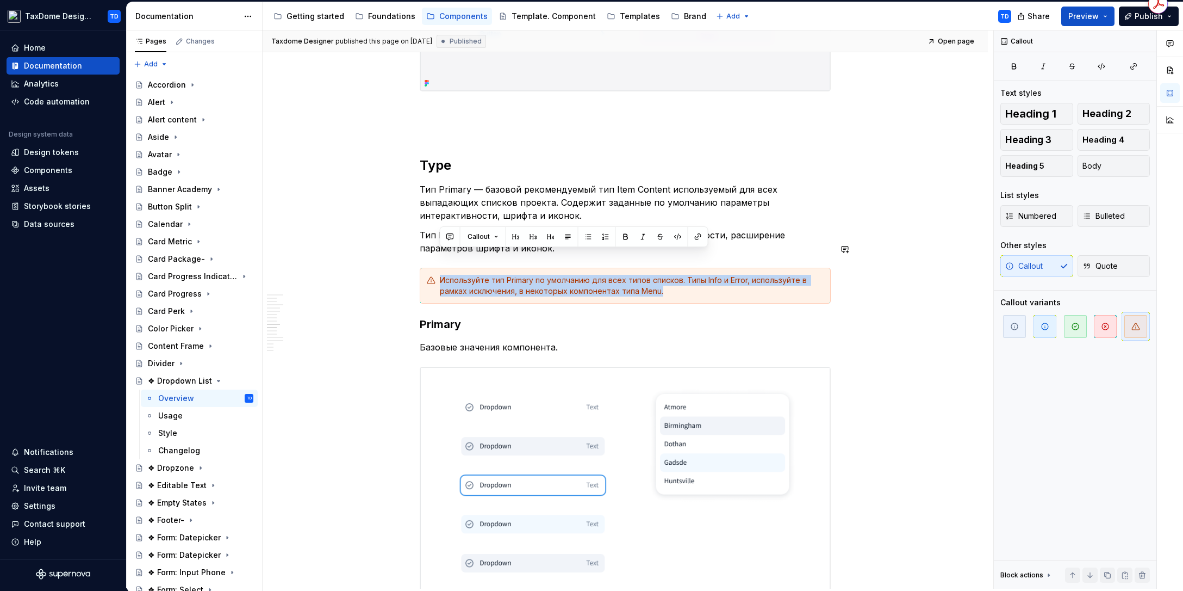
drag, startPoint x: 666, startPoint y: 267, endPoint x: 441, endPoint y: 255, distance: 225.5
click at [441, 275] on div "Используйте тип Primary по умолчанию для всех типов списков. Типы Info и Error,…" at bounding box center [632, 286] width 384 height 22
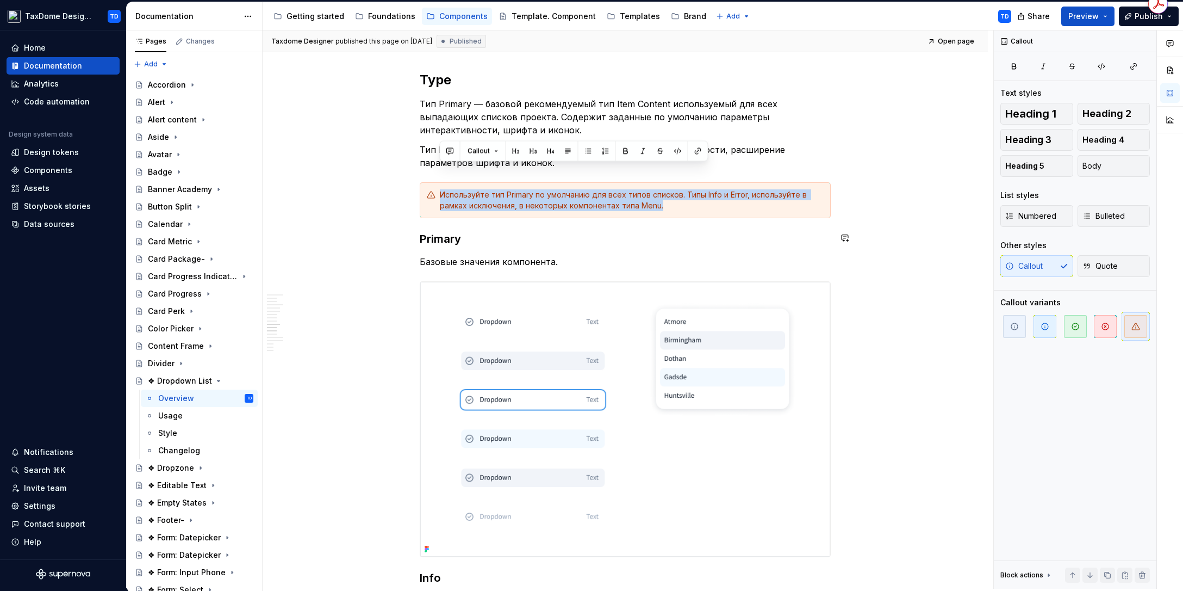
scroll to position [3195, 0]
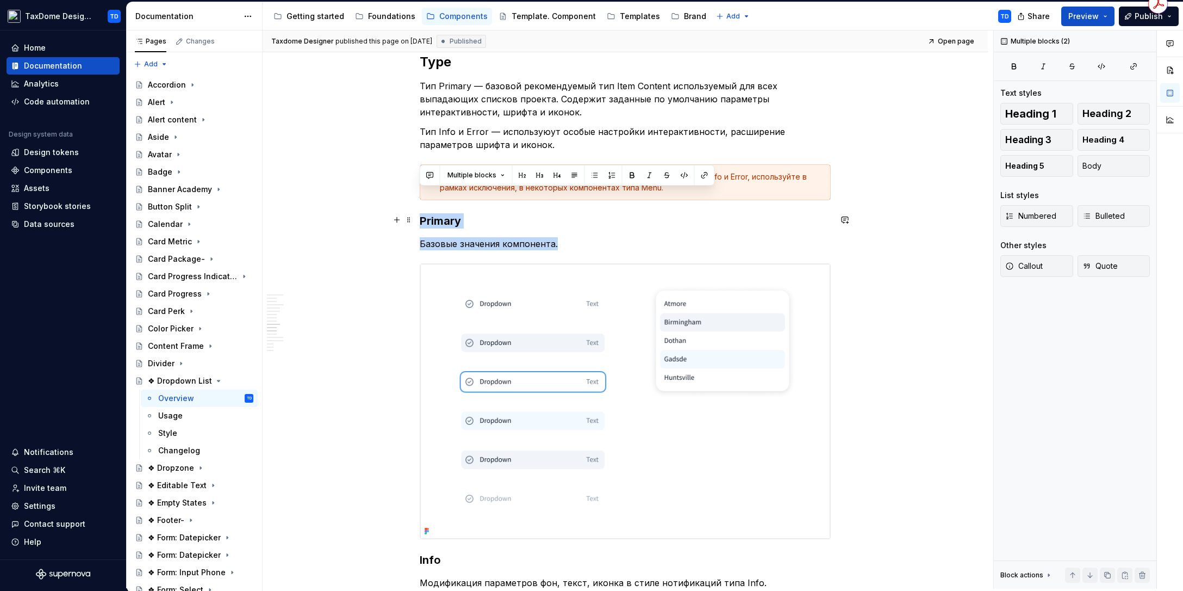
drag, startPoint x: 421, startPoint y: 194, endPoint x: 569, endPoint y: 218, distance: 149.8
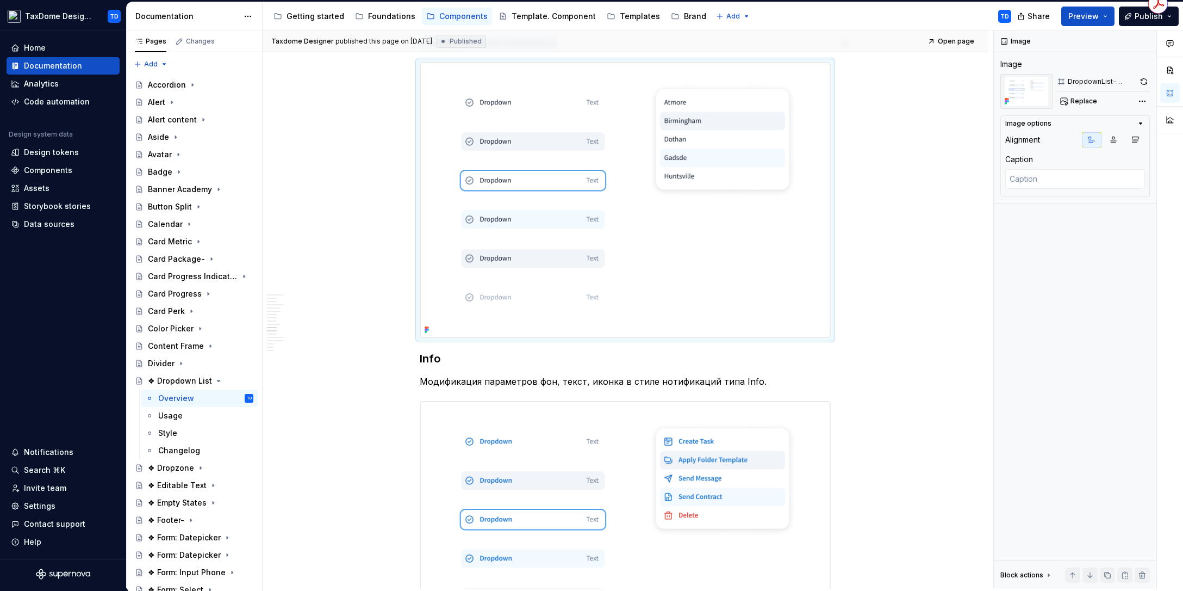
scroll to position [3478, 0]
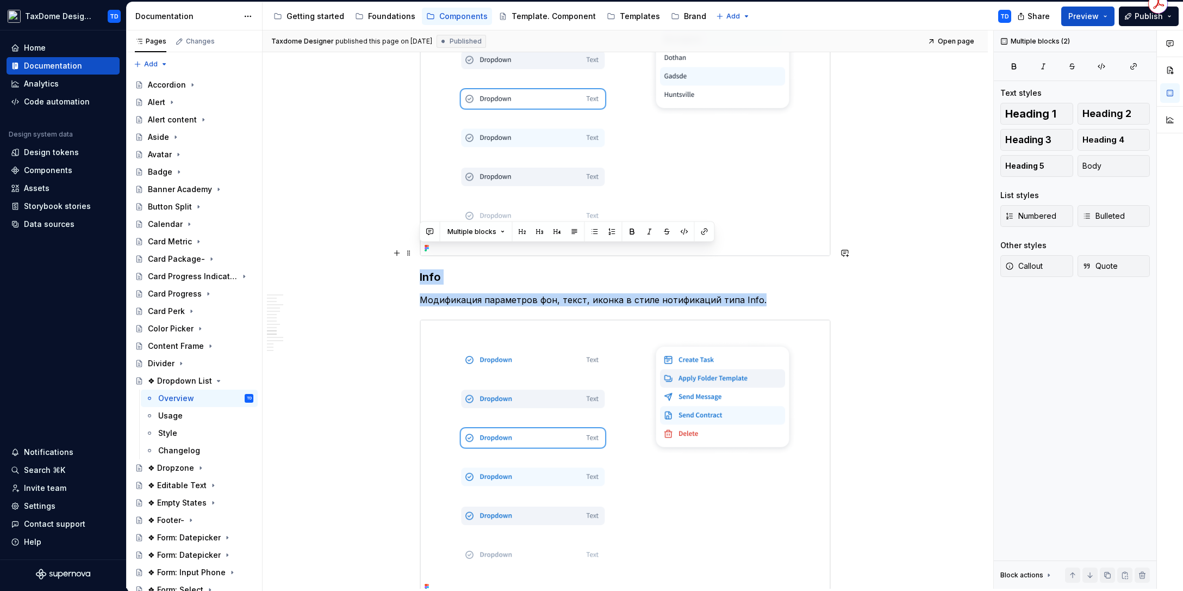
drag, startPoint x: 755, startPoint y: 275, endPoint x: 380, endPoint y: 247, distance: 376.8
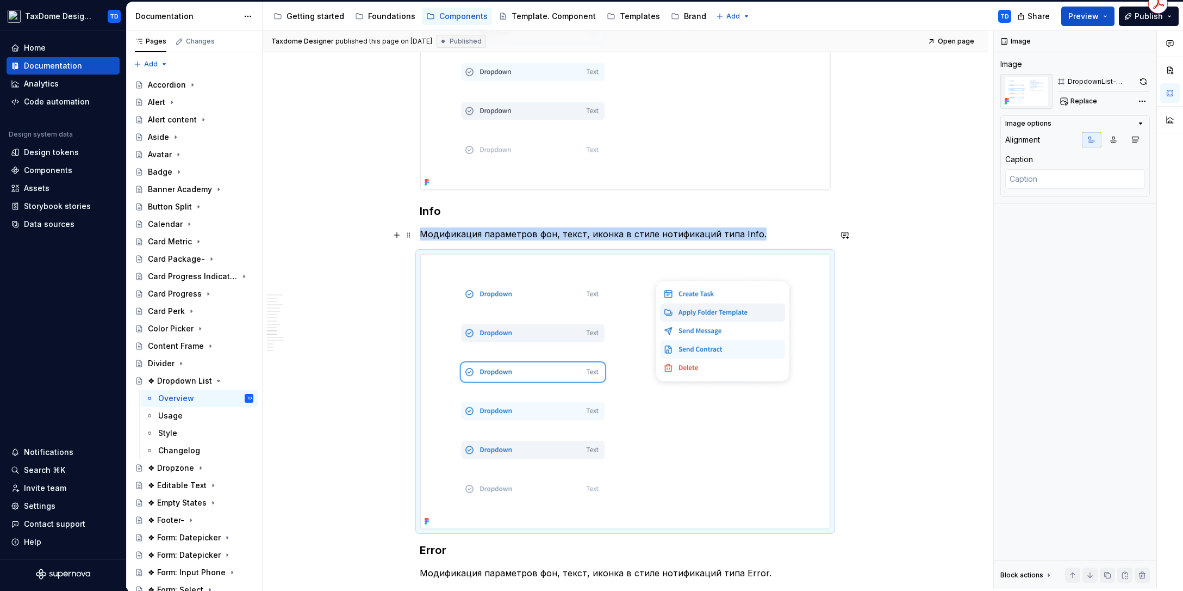
scroll to position [3589, 0]
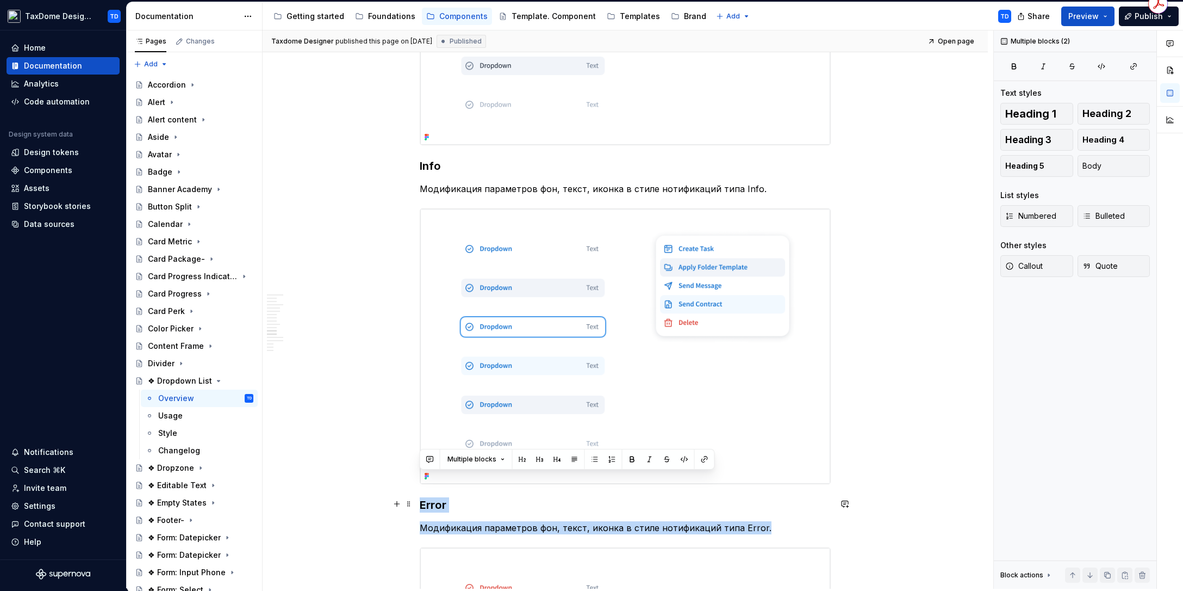
drag, startPoint x: 420, startPoint y: 480, endPoint x: 767, endPoint y: 498, distance: 347.4
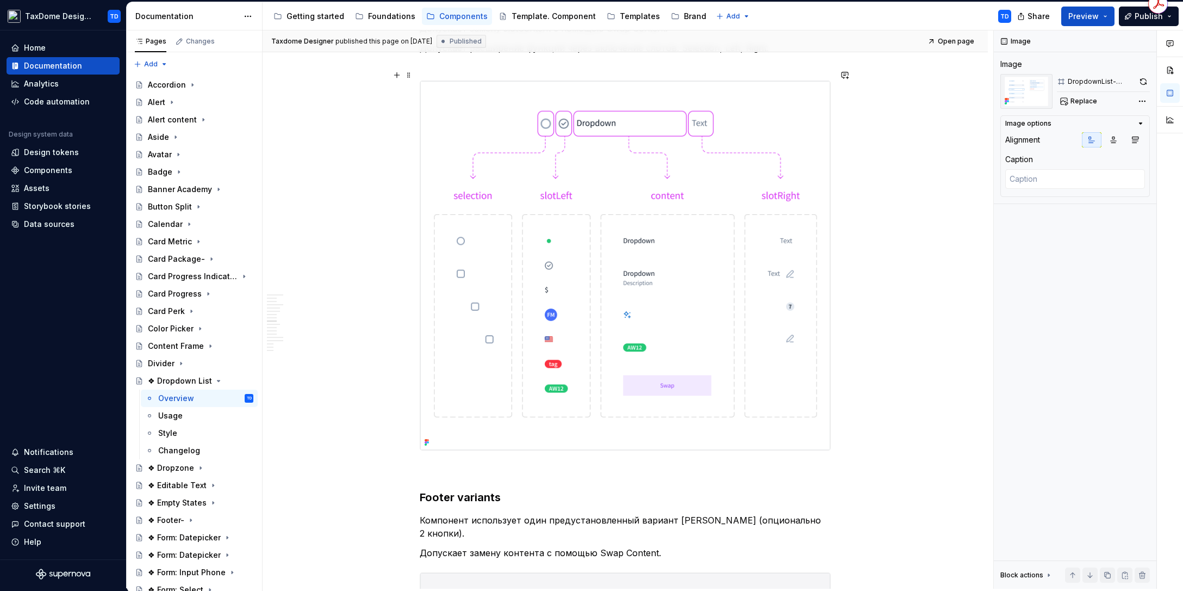
scroll to position [2499, 0]
click at [176, 421] on div "Usage" at bounding box center [205, 415] width 95 height 15
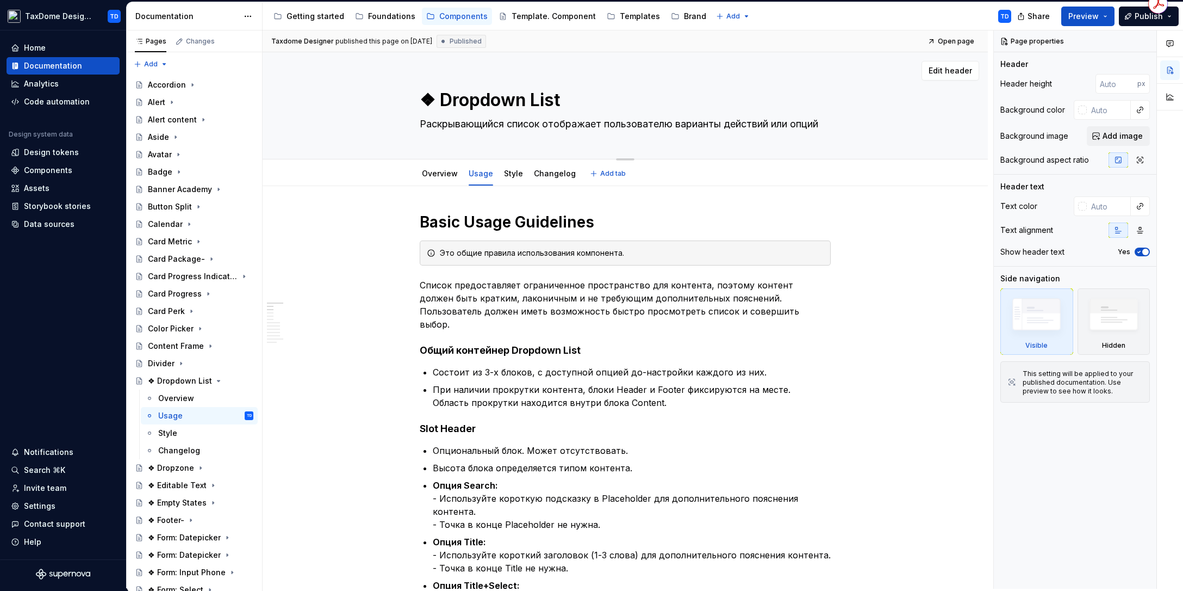
drag, startPoint x: 558, startPoint y: 104, endPoint x: 442, endPoint y: 106, distance: 116.4
click at [442, 106] on textarea "❖ Dropdown List" at bounding box center [623, 100] width 411 height 26
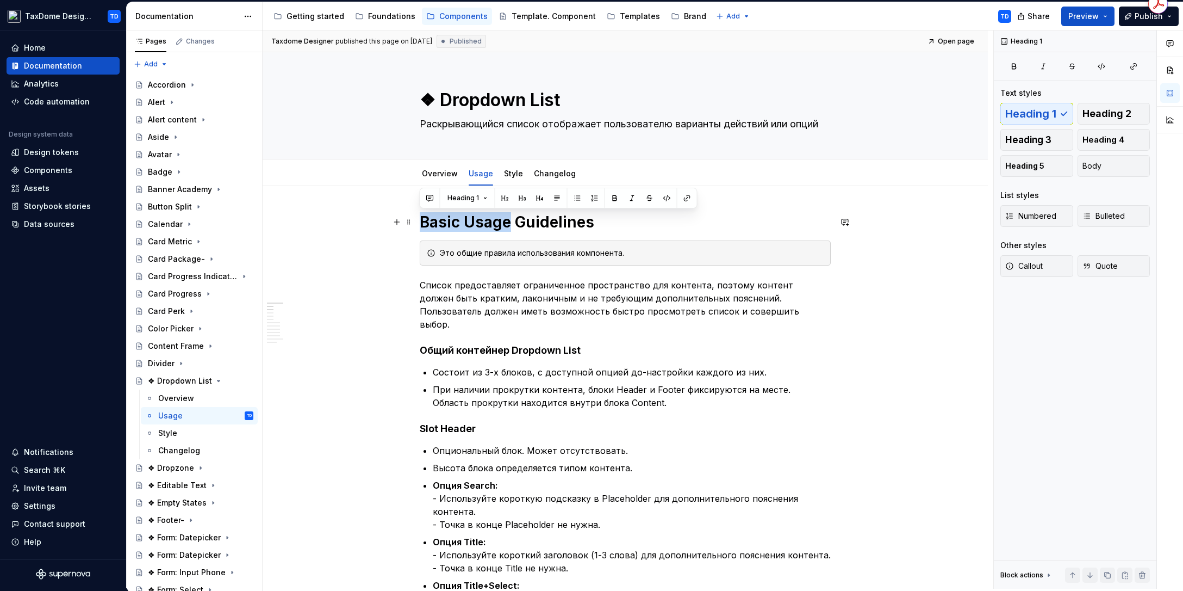
drag, startPoint x: 421, startPoint y: 218, endPoint x: 507, endPoint y: 220, distance: 86.0
click at [508, 220] on h1 "Basic Usage Guidelines" at bounding box center [625, 222] width 411 height 20
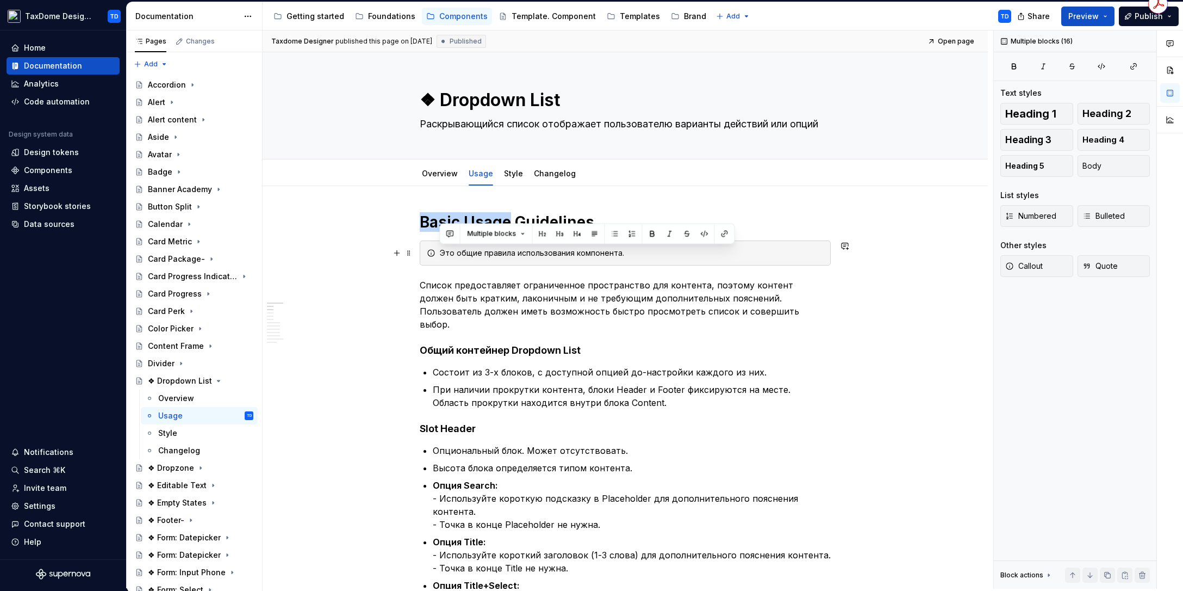
drag, startPoint x: 636, startPoint y: 356, endPoint x: 441, endPoint y: 252, distance: 221.1
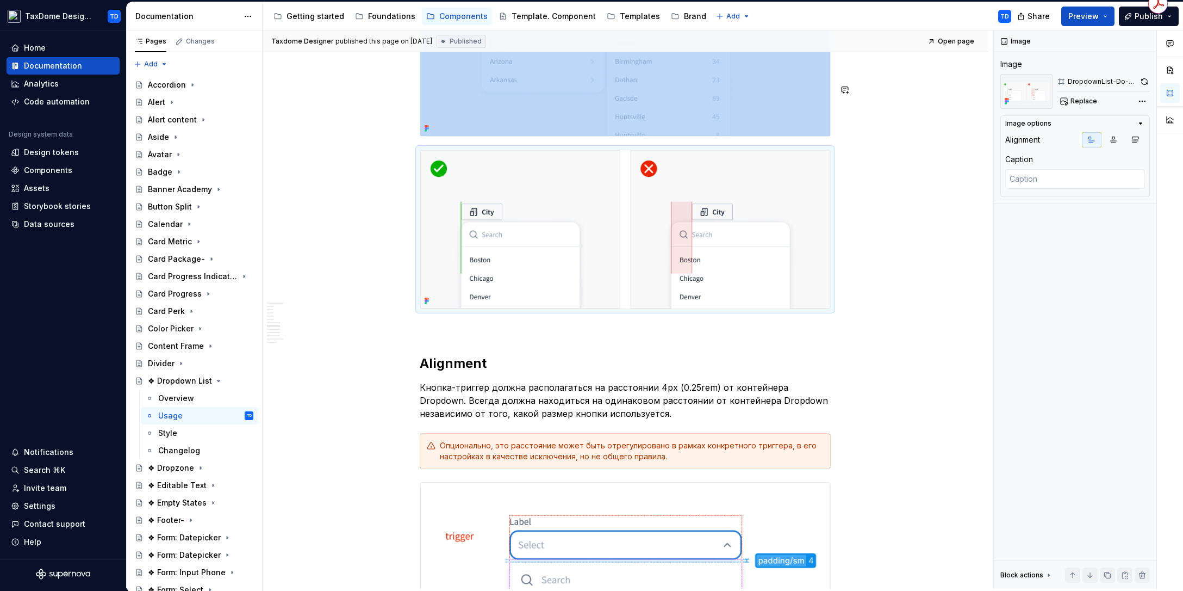
scroll to position [1796, 0]
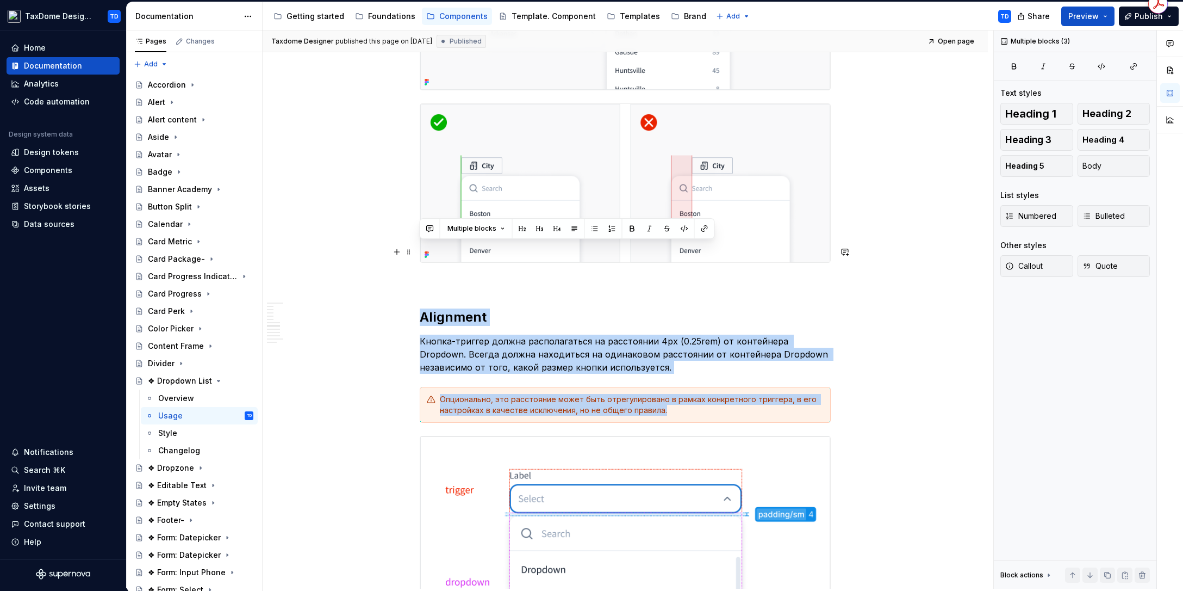
drag, startPoint x: 663, startPoint y: 346, endPoint x: 420, endPoint y: 252, distance: 260.9
click at [420, 252] on div "Basic Usage Guidelines Это общие правила использования компонента. Список предо…" at bounding box center [625, 194] width 411 height 3557
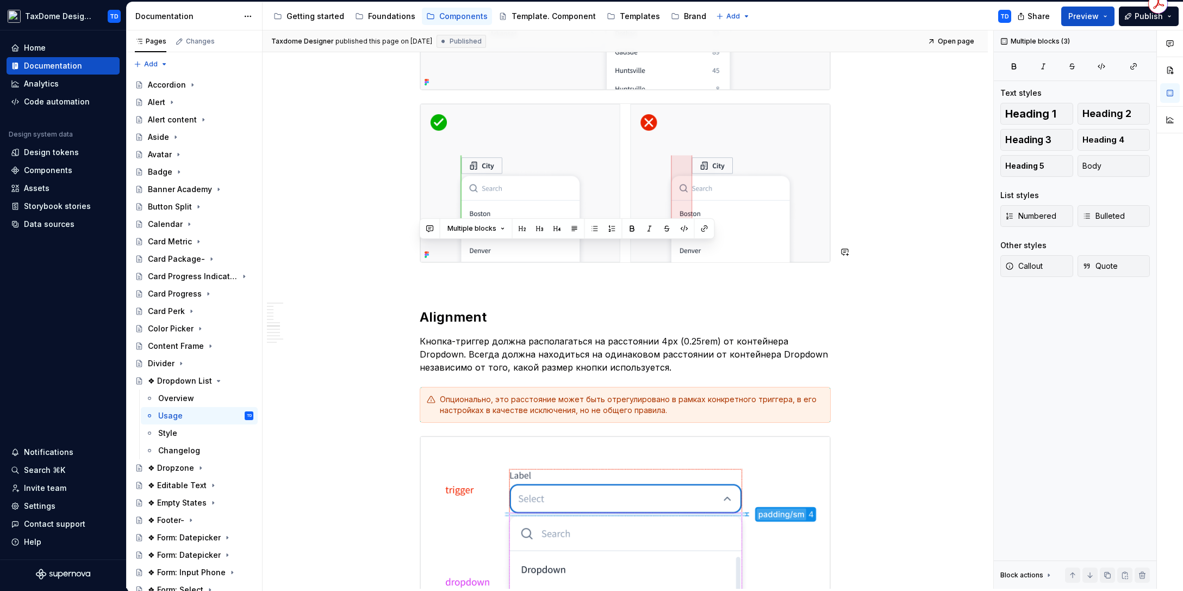
click at [611, 334] on p "Кнопка-триггер должна располагаться на расстоянии 4px (0.25rem) от контейнера D…" at bounding box center [625, 353] width 411 height 39
drag, startPoint x: 615, startPoint y: 303, endPoint x: 421, endPoint y: 246, distance: 201.7
click at [421, 246] on div "Basic Usage Guidelines Это общие правила использования компонента. Список предо…" at bounding box center [625, 194] width 411 height 3557
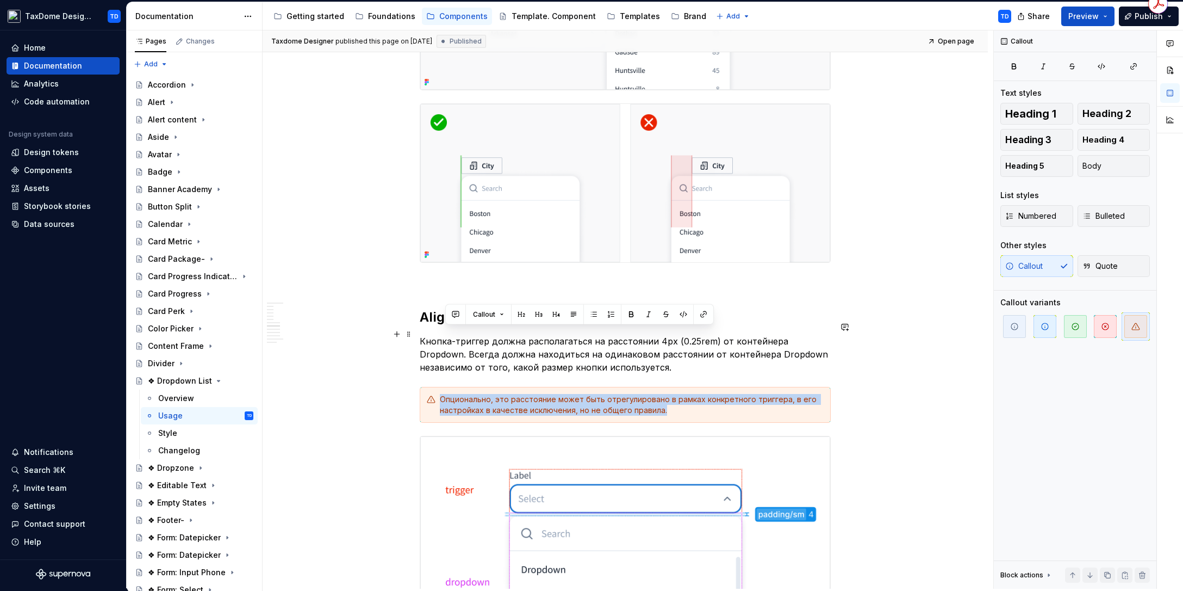
drag, startPoint x: 678, startPoint y: 344, endPoint x: 442, endPoint y: 328, distance: 236.5
click at [442, 394] on div "Опционально, это расстояние может быть отрегулировано в рамках конкретного триг…" at bounding box center [632, 405] width 384 height 22
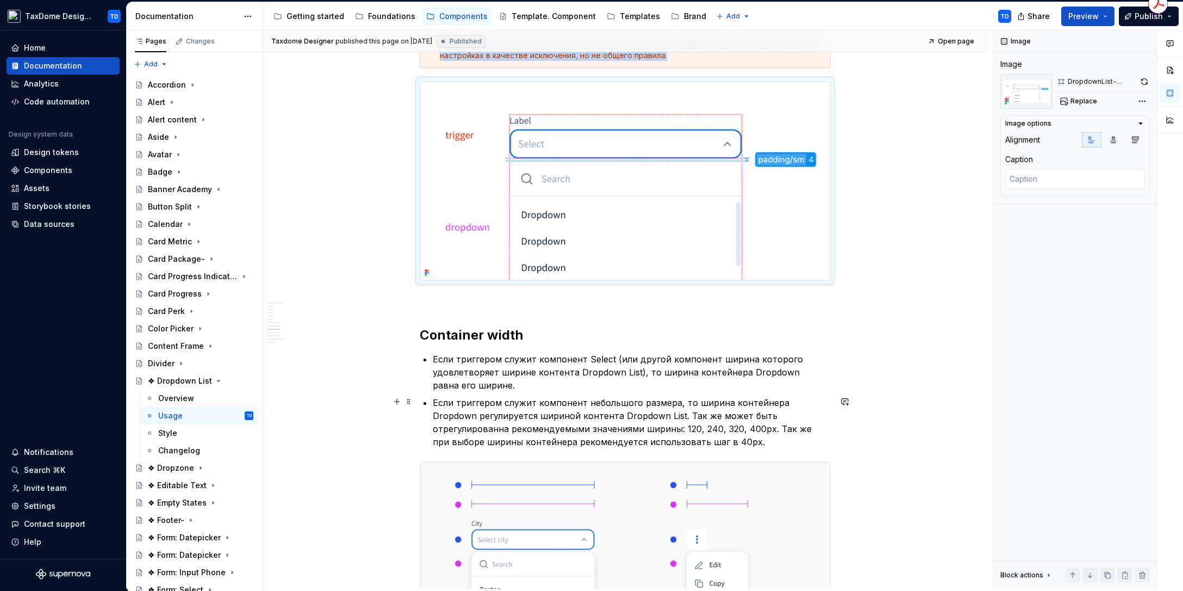
scroll to position [2151, 0]
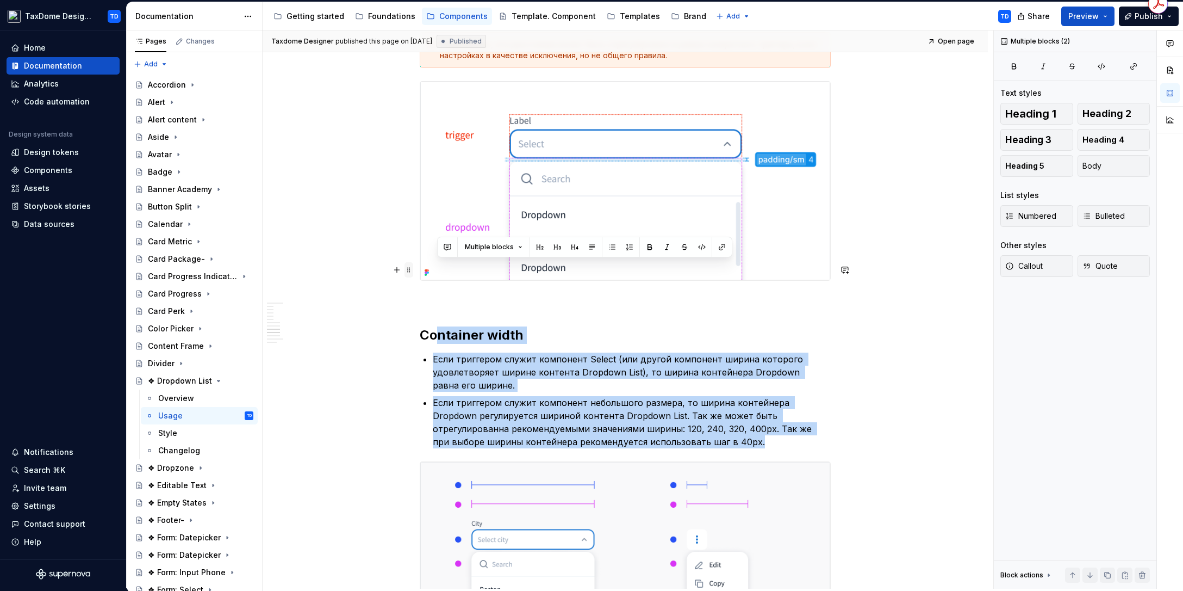
drag, startPoint x: 673, startPoint y: 377, endPoint x: 412, endPoint y: 271, distance: 281.8
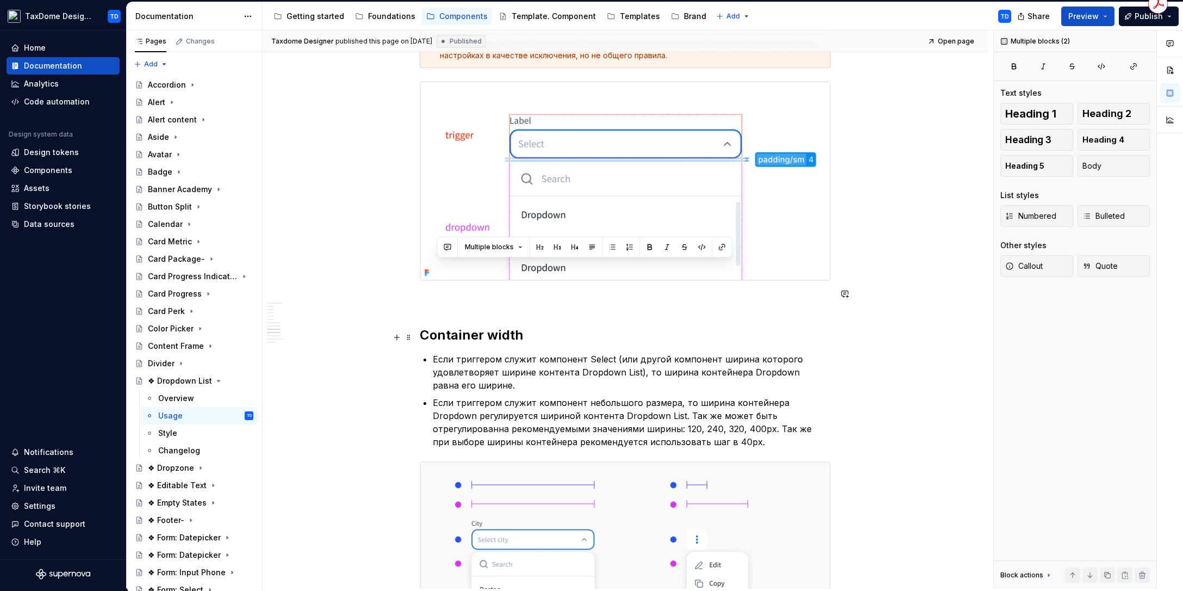
click at [685, 396] on p "Если триггером служит компонент небольшого размера, то ширина контейнера Dropdo…" at bounding box center [632, 422] width 398 height 52
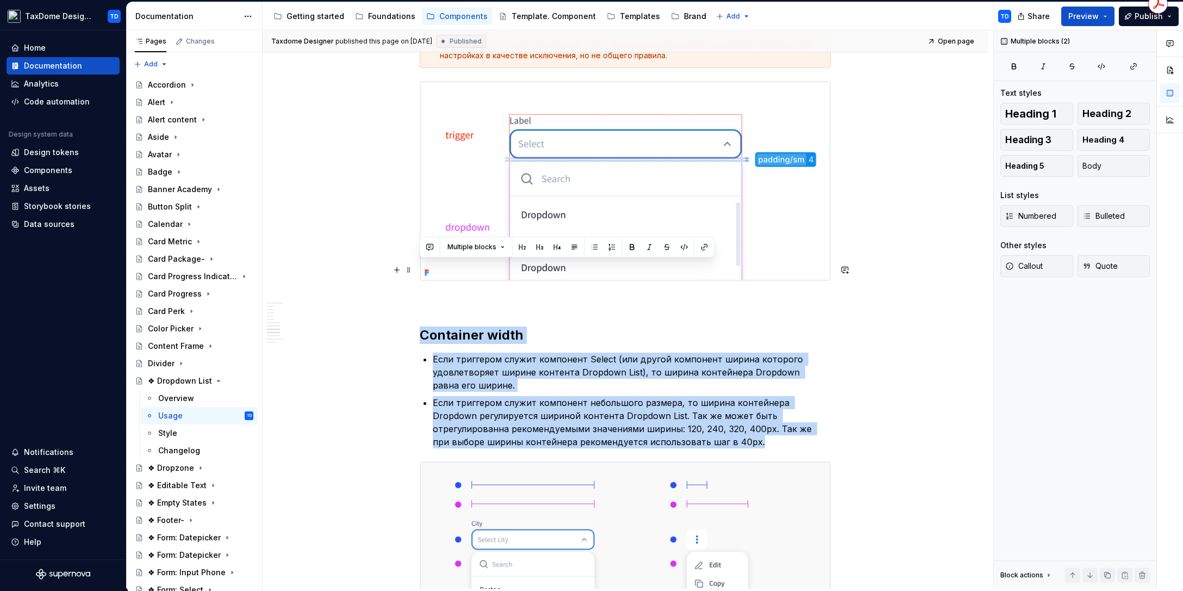
drag, startPoint x: 667, startPoint y: 378, endPoint x: 422, endPoint y: 270, distance: 267.6
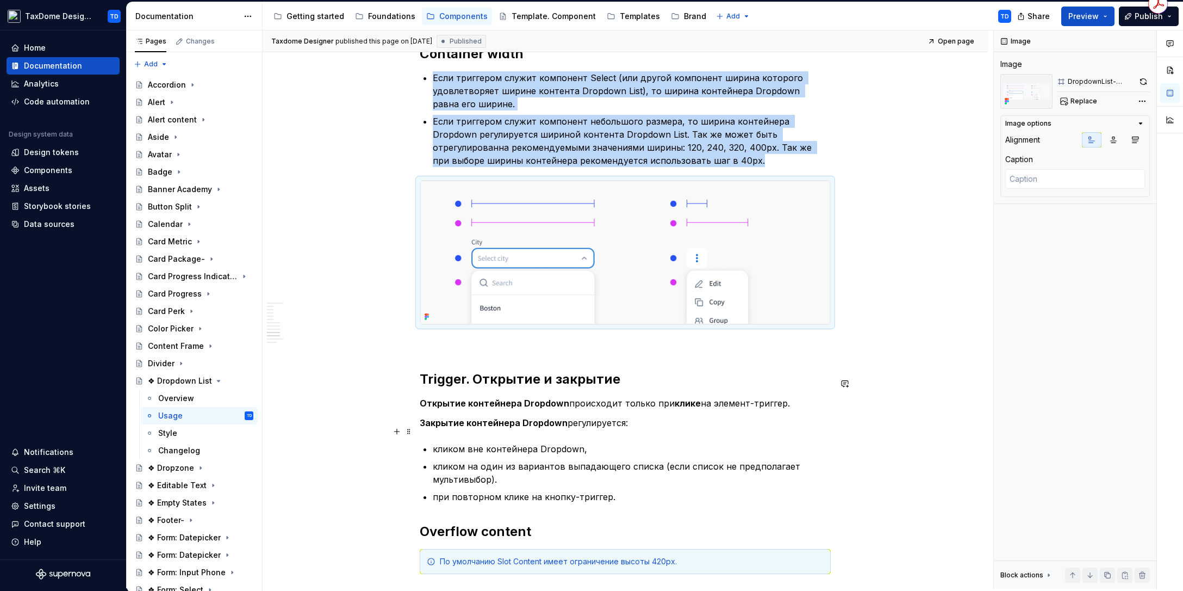
scroll to position [2606, 0]
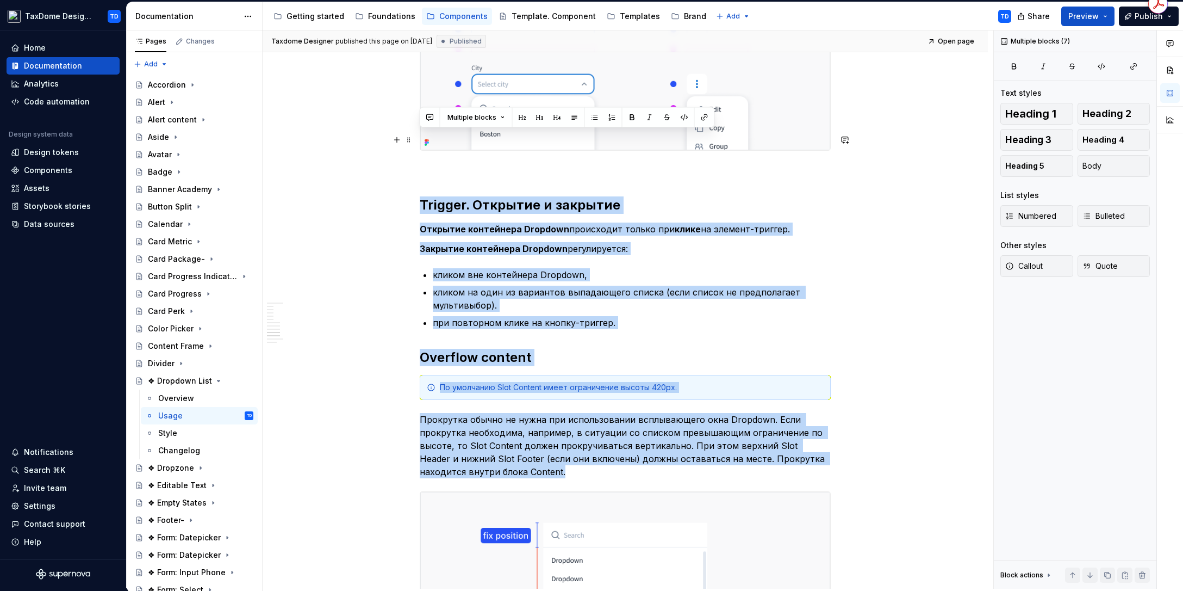
drag, startPoint x: 524, startPoint y: 407, endPoint x: 423, endPoint y: 145, distance: 280.8
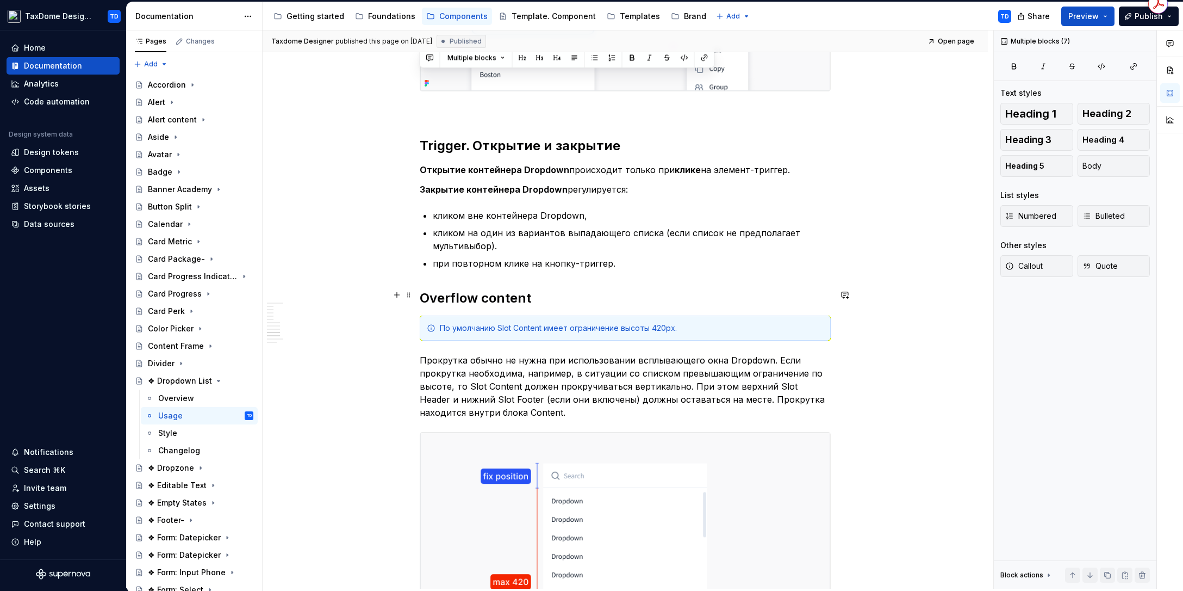
click at [567, 353] on p "Прокрутка обычно не нужна при использовании всплывающего окна Dropdown. Если пр…" at bounding box center [625, 385] width 411 height 65
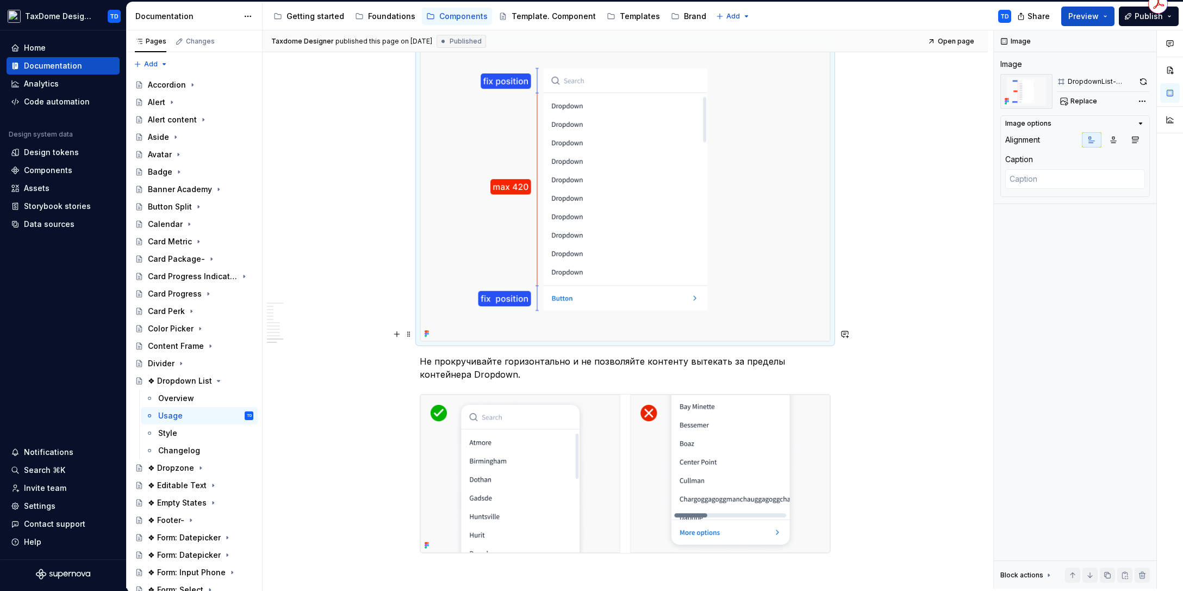
scroll to position [3147, 0]
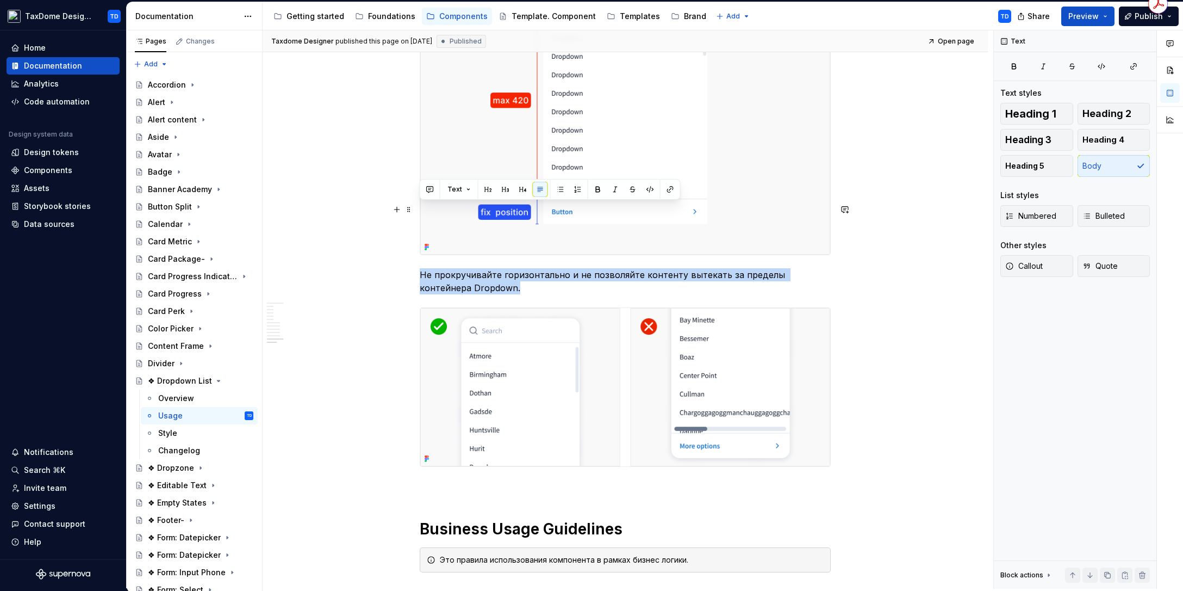
drag, startPoint x: 467, startPoint y: 224, endPoint x: 413, endPoint y: 204, distance: 57.1
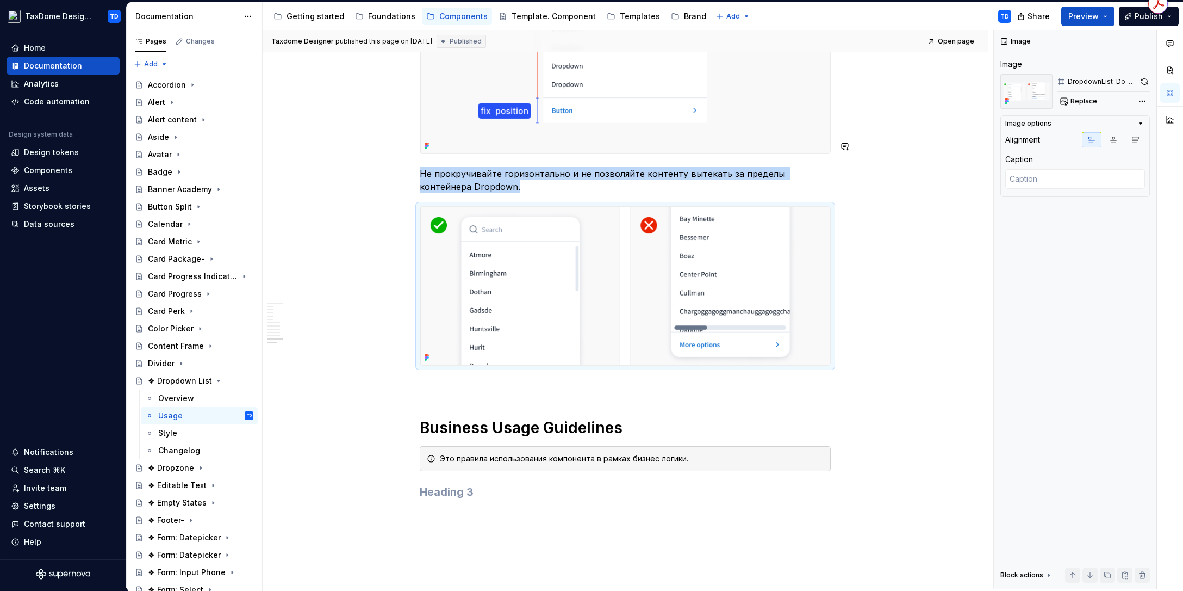
scroll to position [3305, 0]
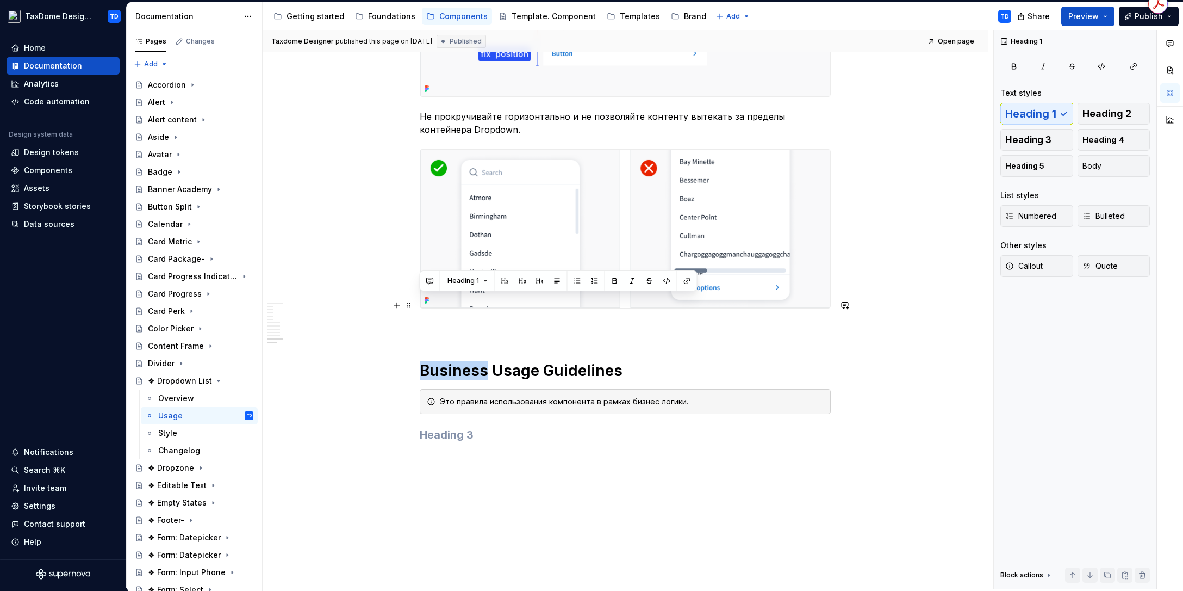
drag, startPoint x: 423, startPoint y: 306, endPoint x: 478, endPoint y: 302, distance: 55.0
click at [485, 361] on h1 "Business Usage Guidelines" at bounding box center [625, 371] width 411 height 20
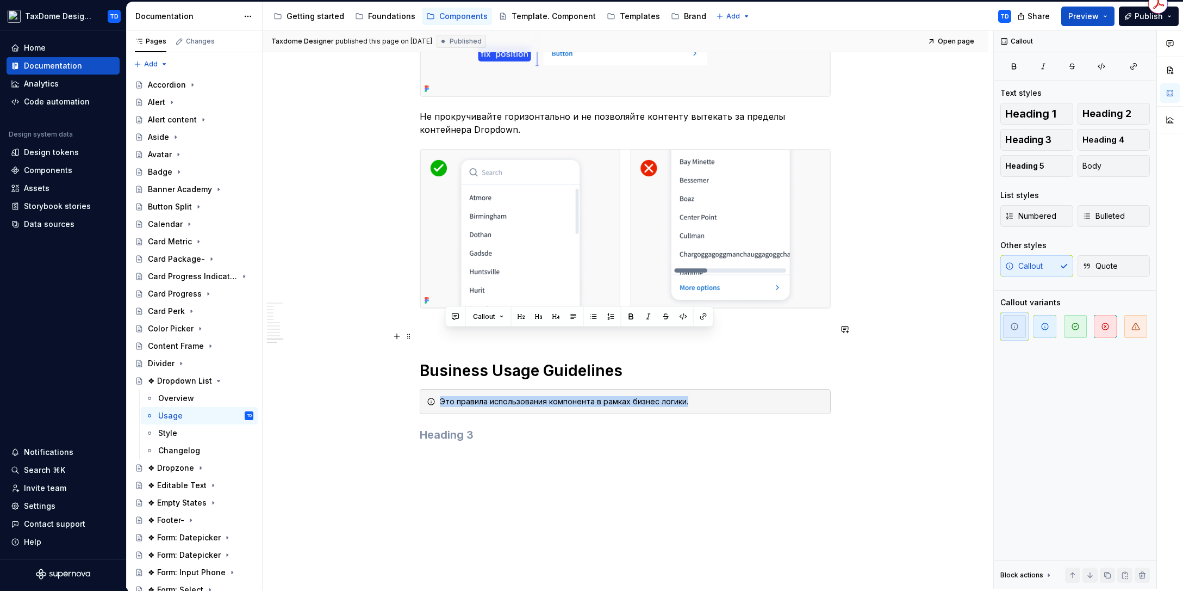
drag, startPoint x: 691, startPoint y: 335, endPoint x: 442, endPoint y: 336, distance: 249.1
click at [442, 396] on div "Это правила использования компонента в рамках бизнес логики." at bounding box center [632, 401] width 384 height 11
click at [176, 434] on div "Style" at bounding box center [167, 432] width 19 height 11
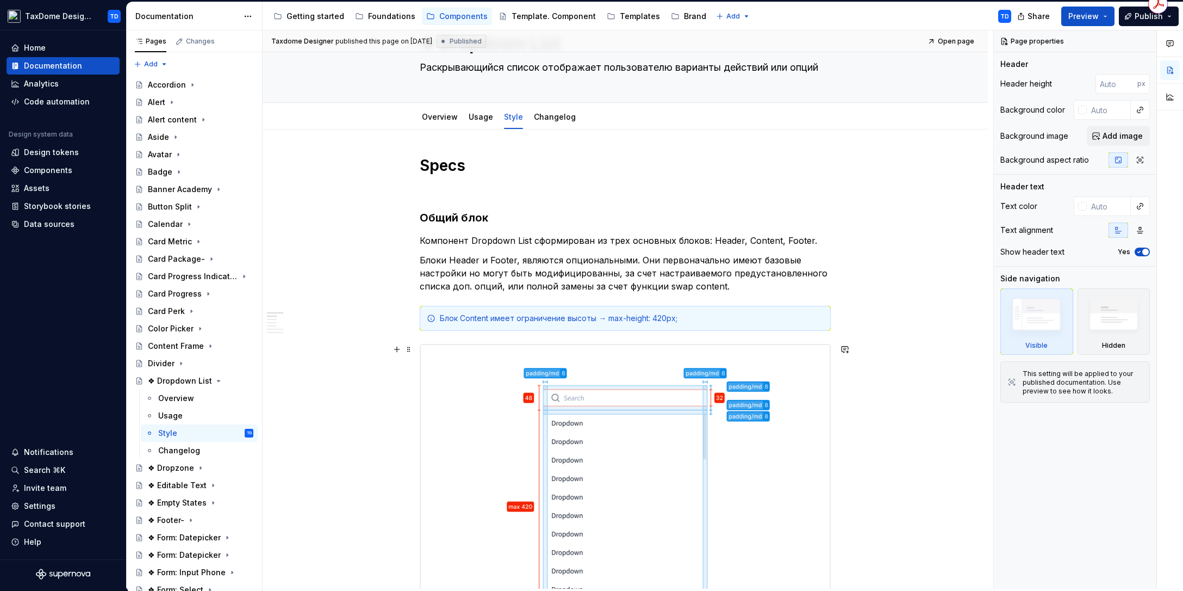
scroll to position [81, 0]
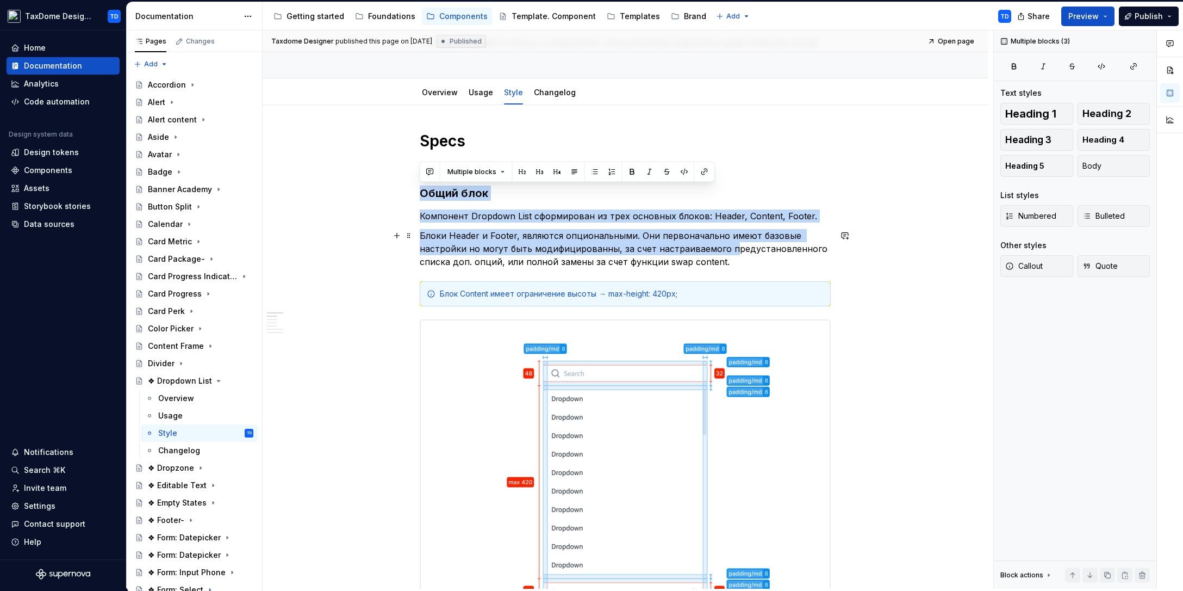
drag, startPoint x: 421, startPoint y: 189, endPoint x: 726, endPoint y: 255, distance: 312.2
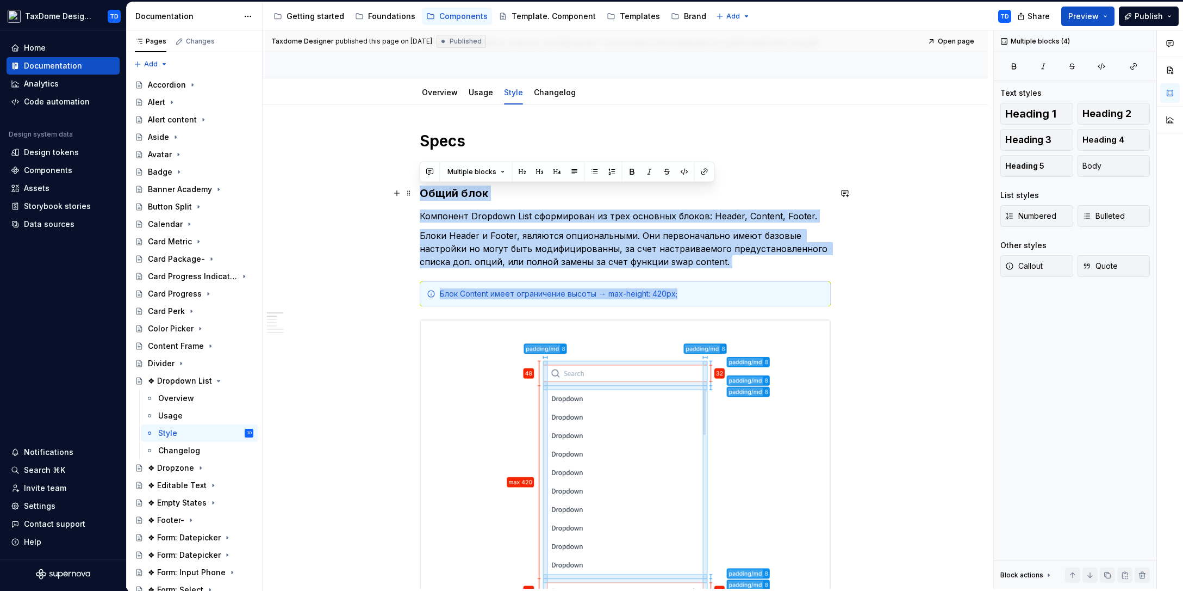
drag, startPoint x: 693, startPoint y: 292, endPoint x: 419, endPoint y: 187, distance: 293.2
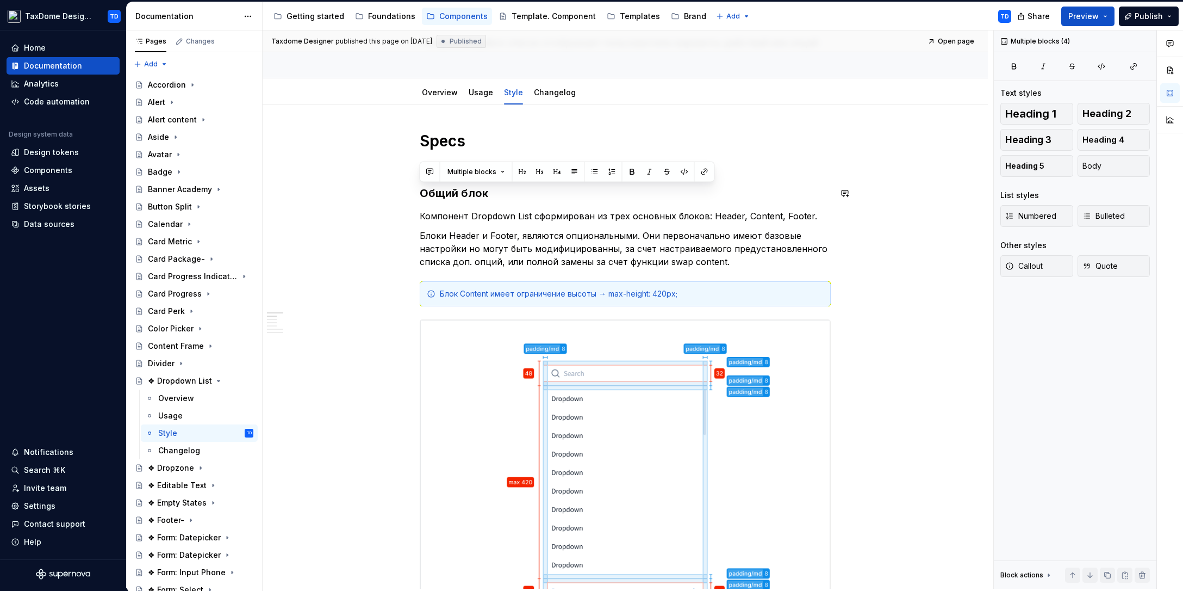
click at [575, 230] on p "Блоки Header и Footer, являются опциональными. Они первоначально имеют базовые …" at bounding box center [625, 248] width 411 height 39
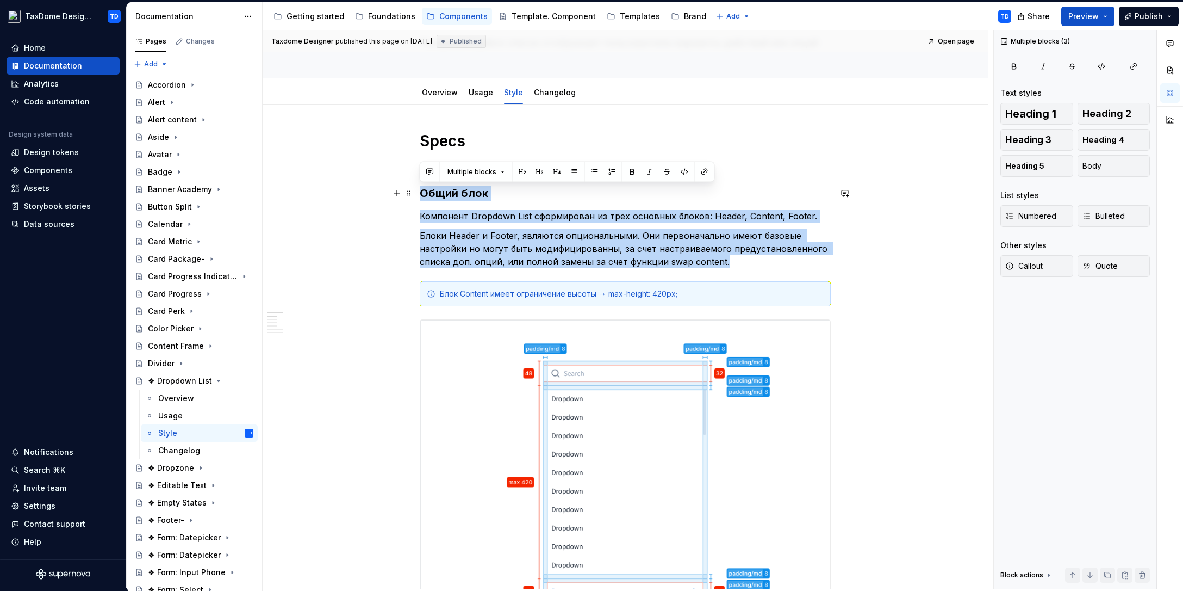
drag, startPoint x: 725, startPoint y: 262, endPoint x: 419, endPoint y: 194, distance: 314.2
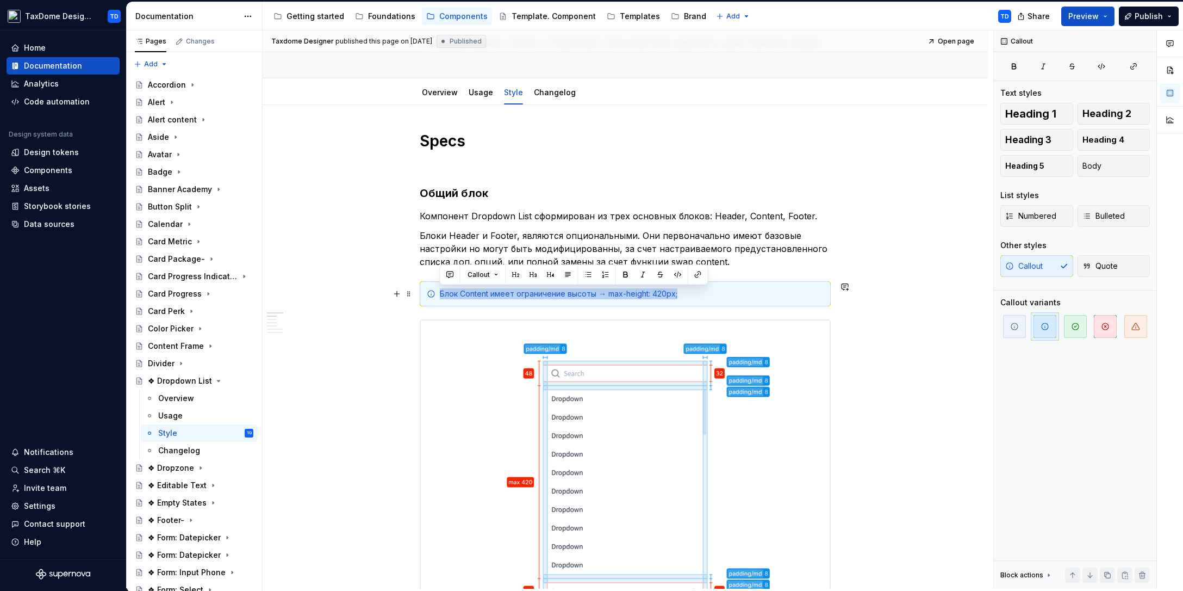
drag, startPoint x: 686, startPoint y: 295, endPoint x: 441, endPoint y: 292, distance: 244.7
click at [441, 292] on div "Блок Content имеет ограничение высоты → max-height: 420px;" at bounding box center [625, 293] width 411 height 25
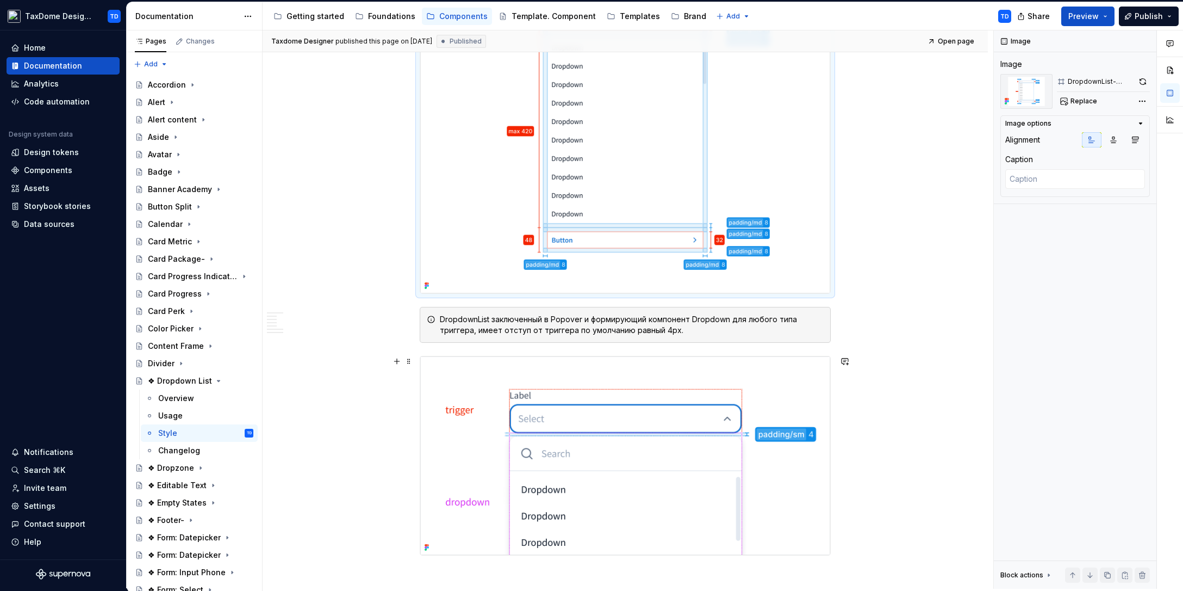
scroll to position [442, 0]
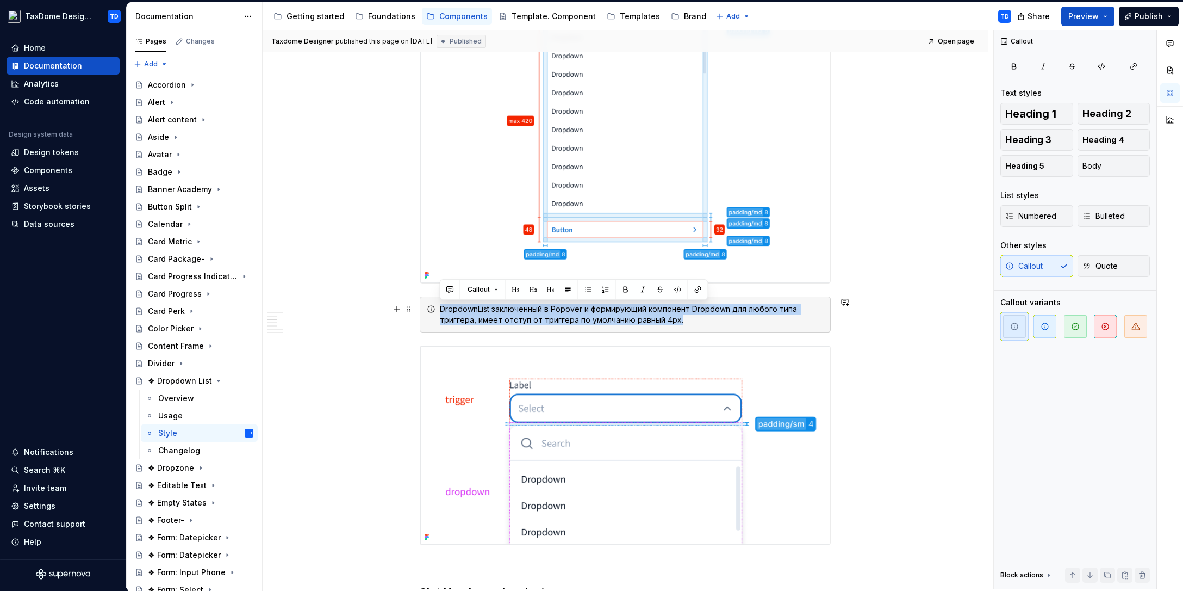
drag, startPoint x: 682, startPoint y: 321, endPoint x: 438, endPoint y: 307, distance: 244.1
click at [438, 307] on div "DropdownList заключенный в Popover и формирующий компонент Dropdown для любого …" at bounding box center [625, 314] width 411 height 36
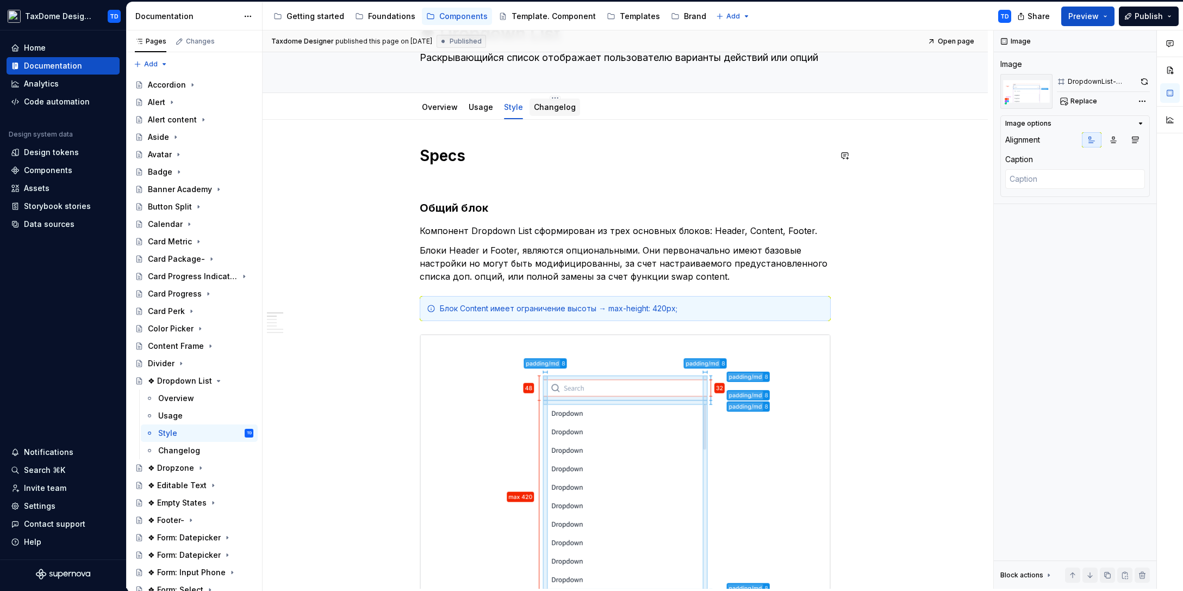
scroll to position [0, 0]
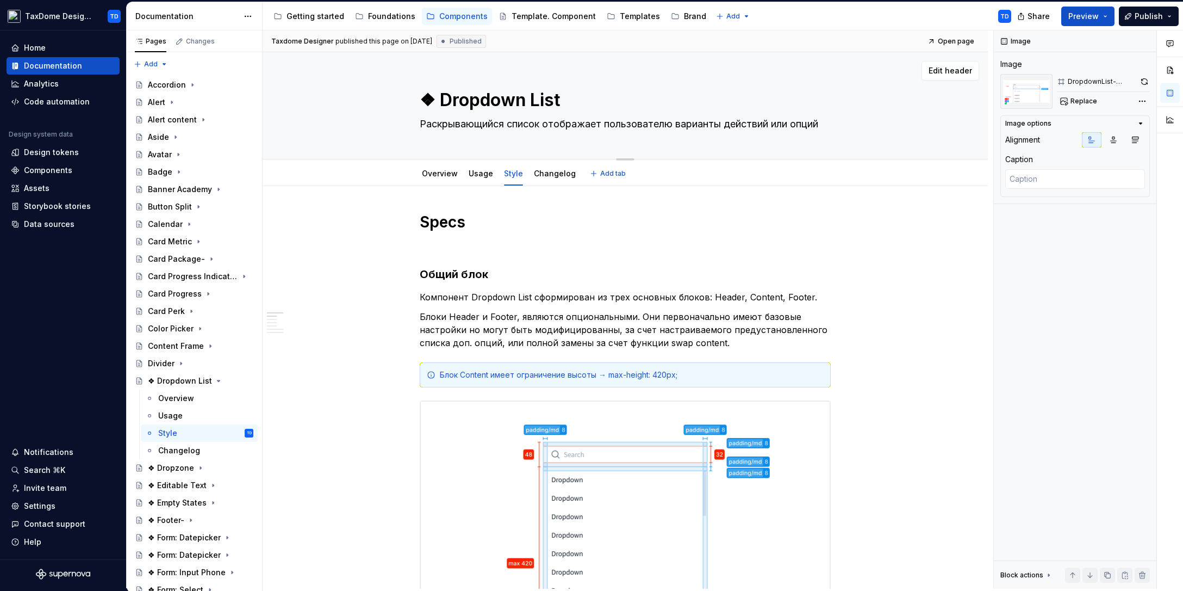
click at [543, 93] on textarea "❖ Dropdown List" at bounding box center [623, 100] width 411 height 26
click at [566, 102] on textarea "❖ Dropdown List" at bounding box center [623, 100] width 411 height 26
drag, startPoint x: 538, startPoint y: 100, endPoint x: 442, endPoint y: 104, distance: 96.4
click at [442, 104] on textarea "❖ Dropdown List" at bounding box center [623, 100] width 411 height 26
drag, startPoint x: 593, startPoint y: 104, endPoint x: 573, endPoint y: 103, distance: 20.2
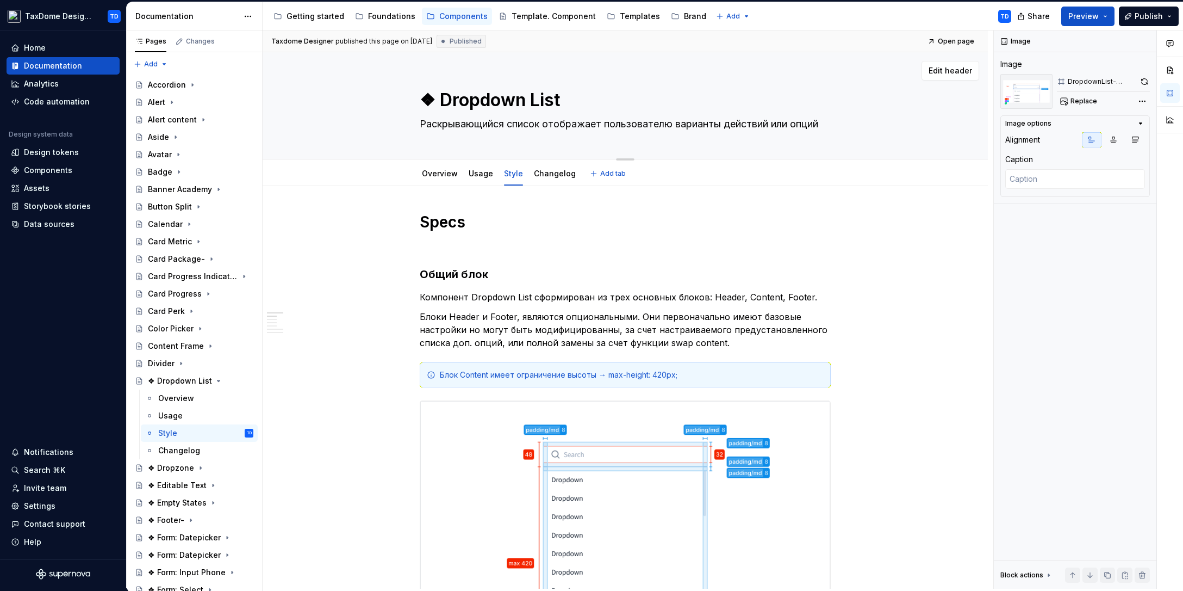
click at [593, 104] on textarea "❖ Dropdown List" at bounding box center [623, 100] width 411 height 26
drag, startPoint x: 569, startPoint y: 103, endPoint x: 443, endPoint y: 98, distance: 126.8
click at [443, 98] on textarea "❖ Dropdown List" at bounding box center [623, 100] width 411 height 26
click at [187, 392] on div "Overview" at bounding box center [205, 397] width 95 height 15
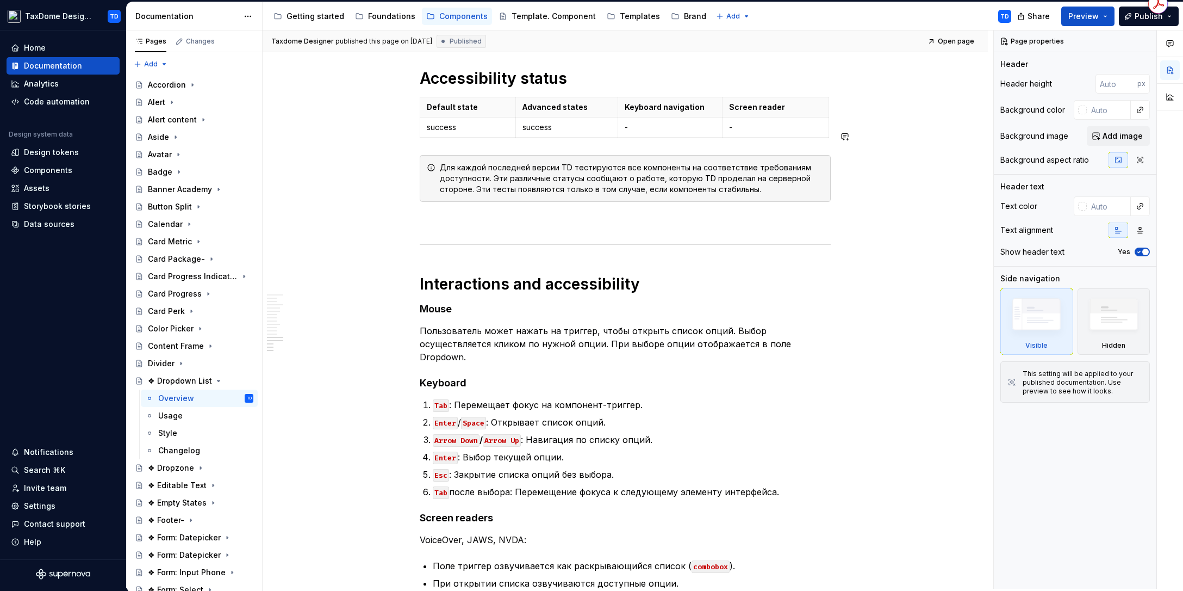
scroll to position [4459, 0]
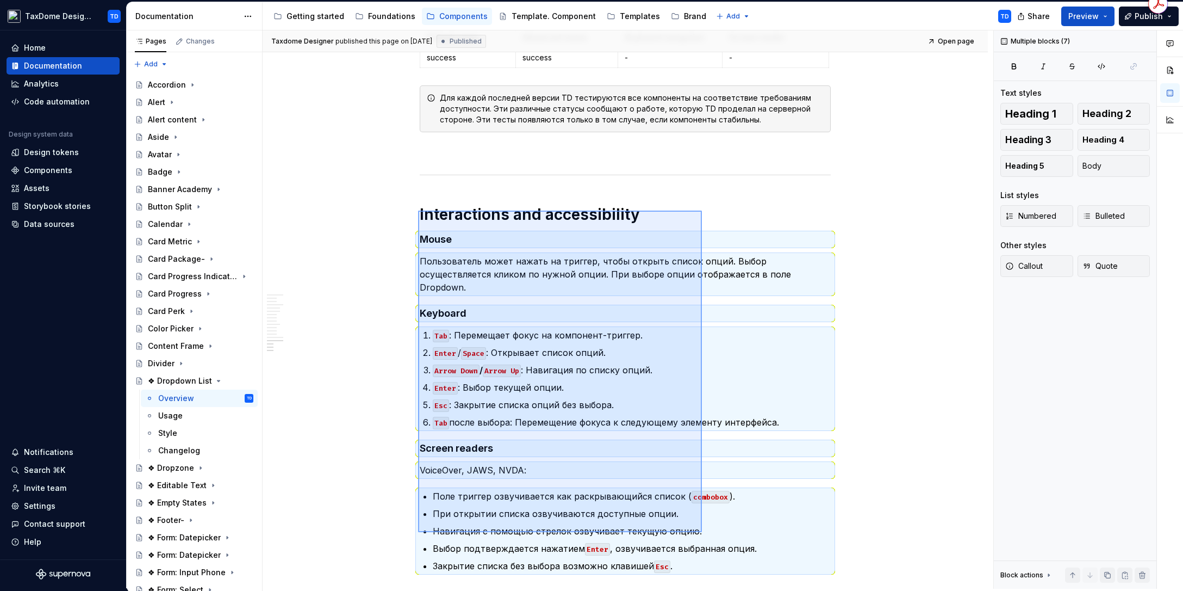
drag, startPoint x: 419, startPoint y: 211, endPoint x: 702, endPoint y: 531, distance: 427.6
click at [702, 532] on div "Taxdome Designer published this page on [DATE] Published Open page ❖ Dropdown L…" at bounding box center [628, 309] width 731 height 558
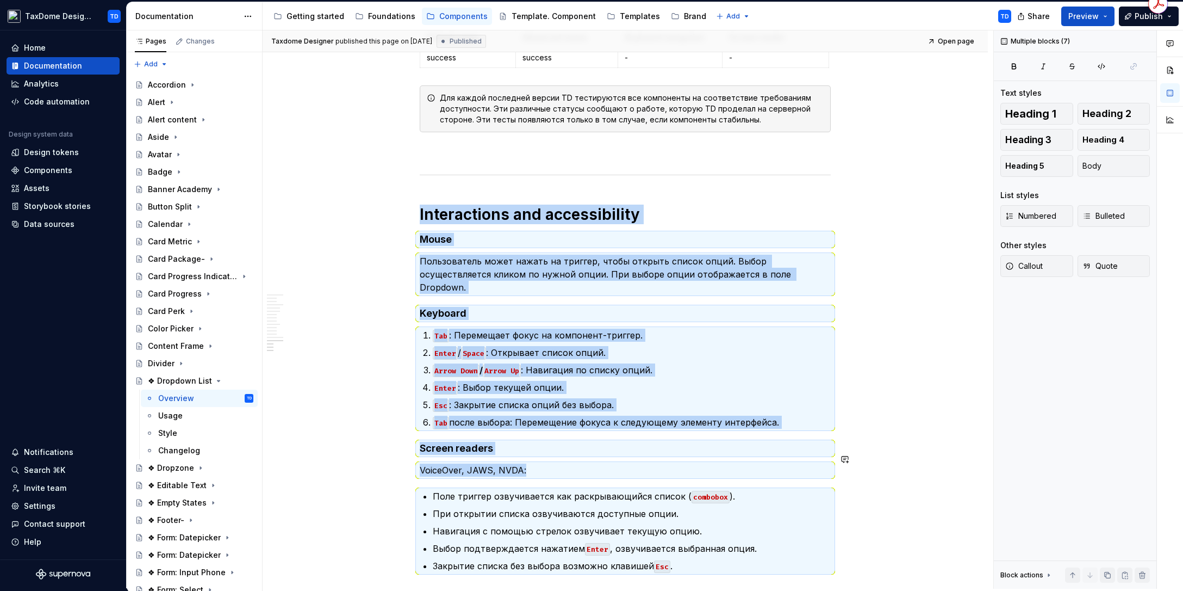
scroll to position [4596, 0]
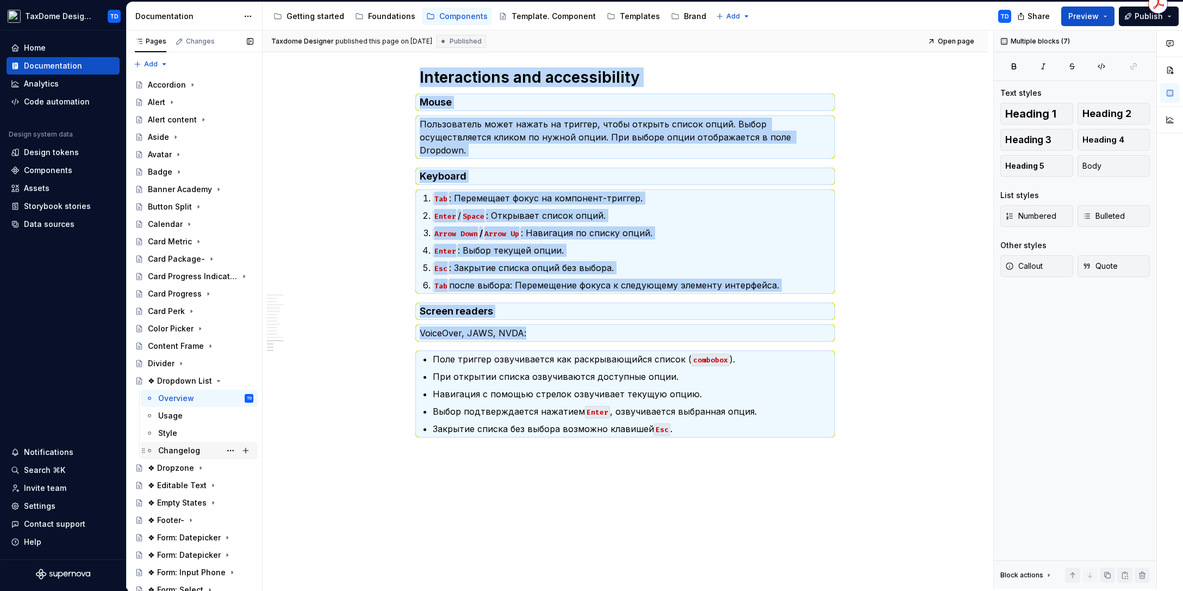
click at [173, 446] on div "Changelog" at bounding box center [179, 450] width 42 height 11
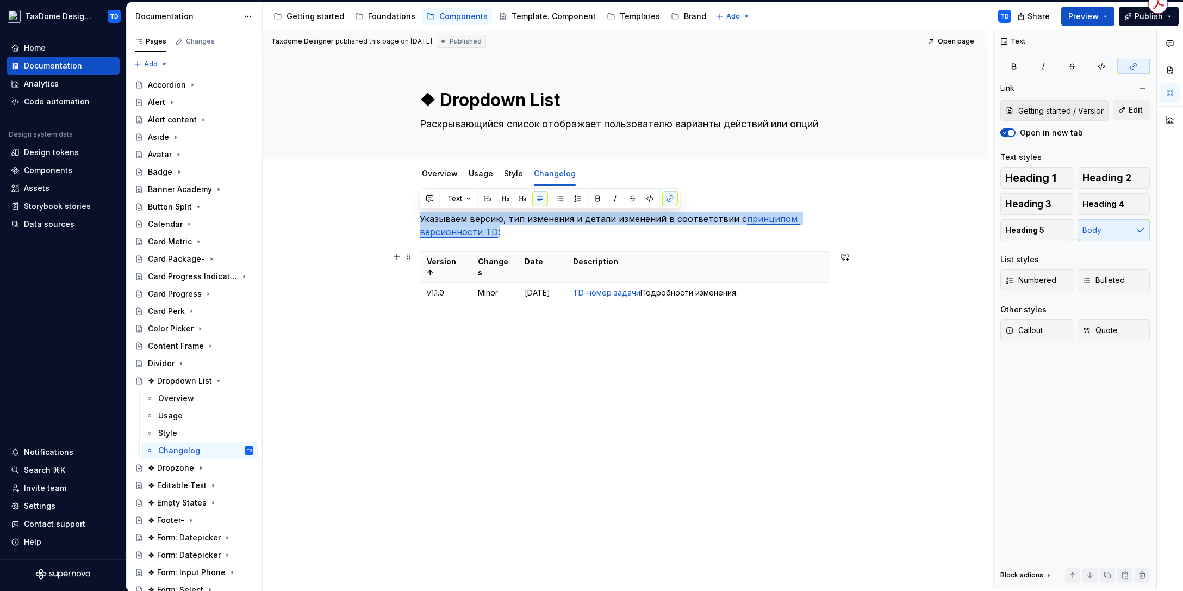
drag, startPoint x: 420, startPoint y: 213, endPoint x: 781, endPoint y: 294, distance: 369.4
click at [782, 294] on div "Указываем версию, тип изменения и детали изменений в соответствии с принципом в…" at bounding box center [625, 272] width 411 height 121
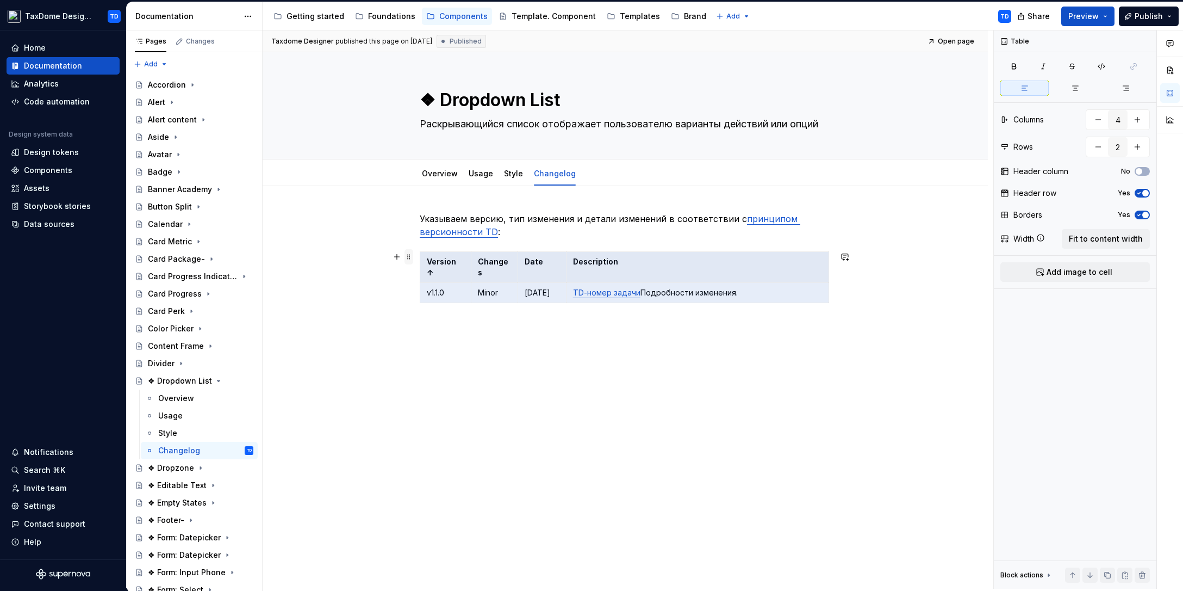
drag, startPoint x: 741, startPoint y: 287, endPoint x: 408, endPoint y: 256, distance: 334.3
click at [420, 256] on div "Указываем версию, тип изменения и детали изменений в соответствии с принципом в…" at bounding box center [625, 279] width 411 height 134
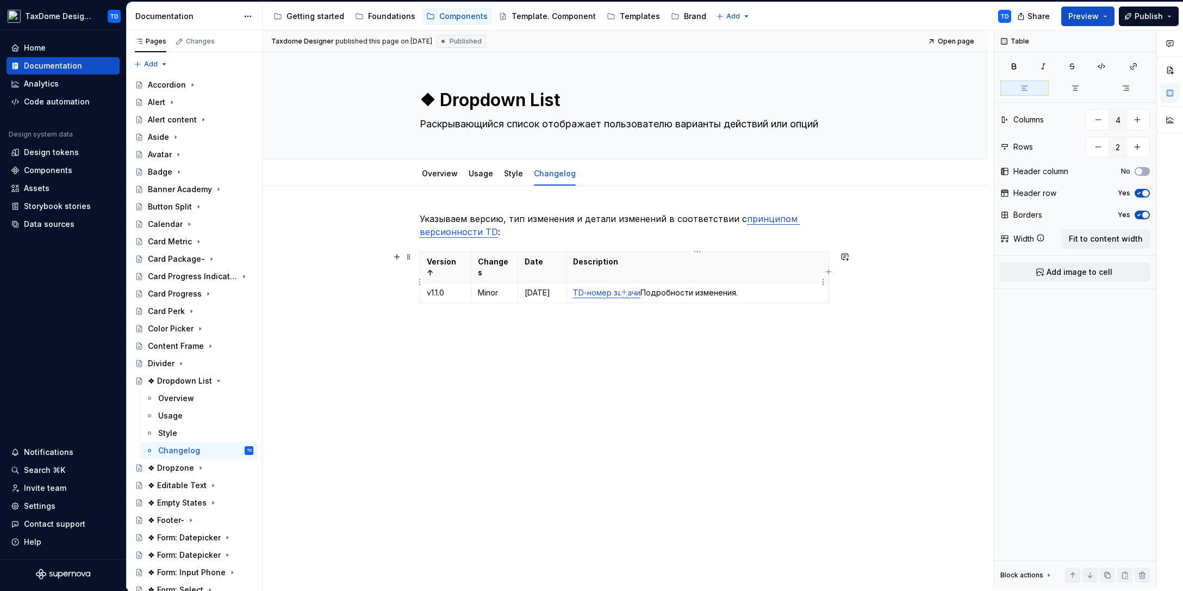
click at [717, 287] on p "TD-номер задачи Подробности изменения." at bounding box center [697, 292] width 249 height 11
drag, startPoint x: 560, startPoint y: 103, endPoint x: 461, endPoint y: 106, distance: 99.6
click at [461, 106] on textarea "❖ Dropdown List" at bounding box center [623, 100] width 411 height 26
click at [450, 106] on textarea "❖ Dropdown List" at bounding box center [623, 100] width 411 height 26
drag, startPoint x: 440, startPoint y: 103, endPoint x: 536, endPoint y: 96, distance: 96.0
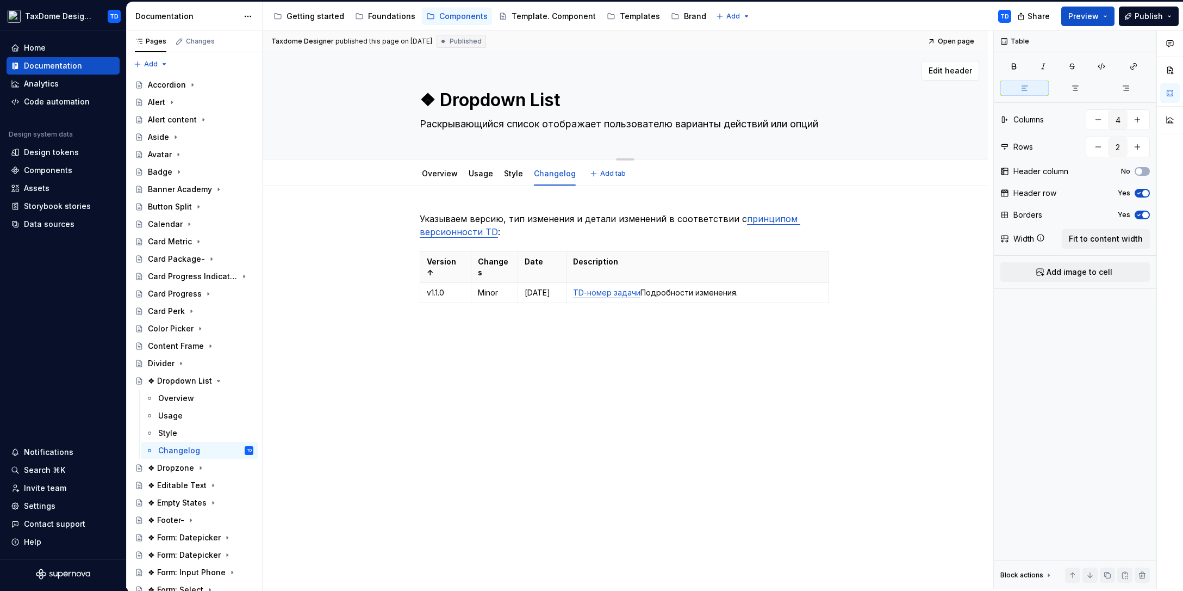
click at [561, 94] on textarea "❖ Dropdown List" at bounding box center [623, 100] width 411 height 26
click at [441, 99] on textarea "❖ Dropdown List" at bounding box center [623, 100] width 411 height 26
type textarea "*"
type textarea "❖Dropdown List"
type textarea "*"
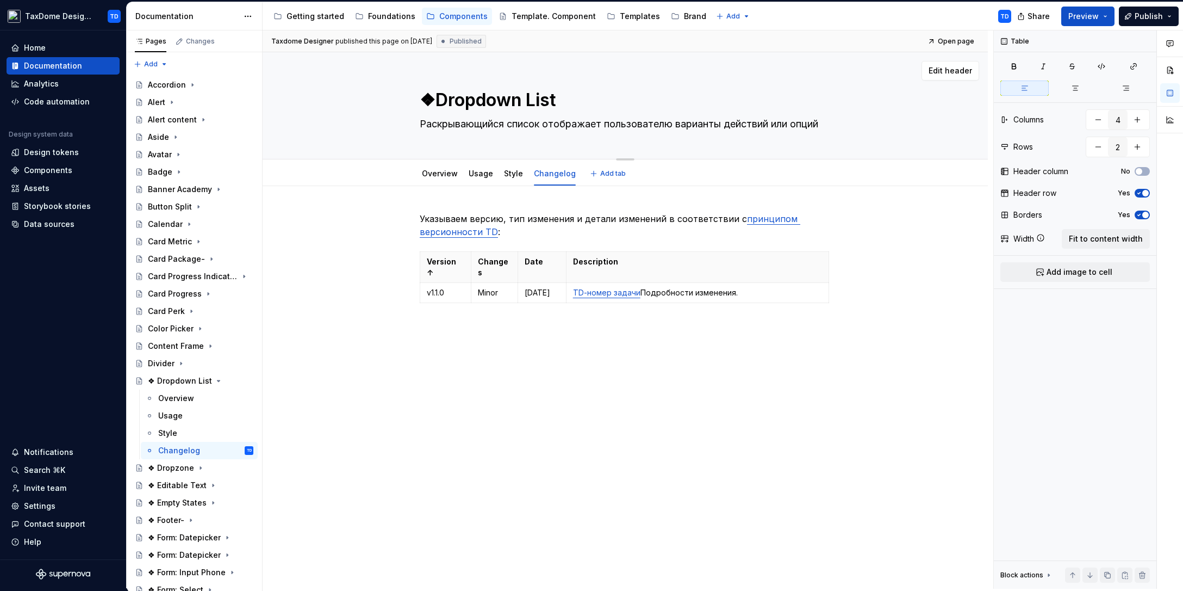
type textarea "Dropdown List"
type textarea "*"
type textarea "Dropdown List"
drag, startPoint x: 1152, startPoint y: 16, endPoint x: 1143, endPoint y: 27, distance: 14.6
click at [1152, 16] on span "Publish" at bounding box center [1149, 16] width 28 height 11
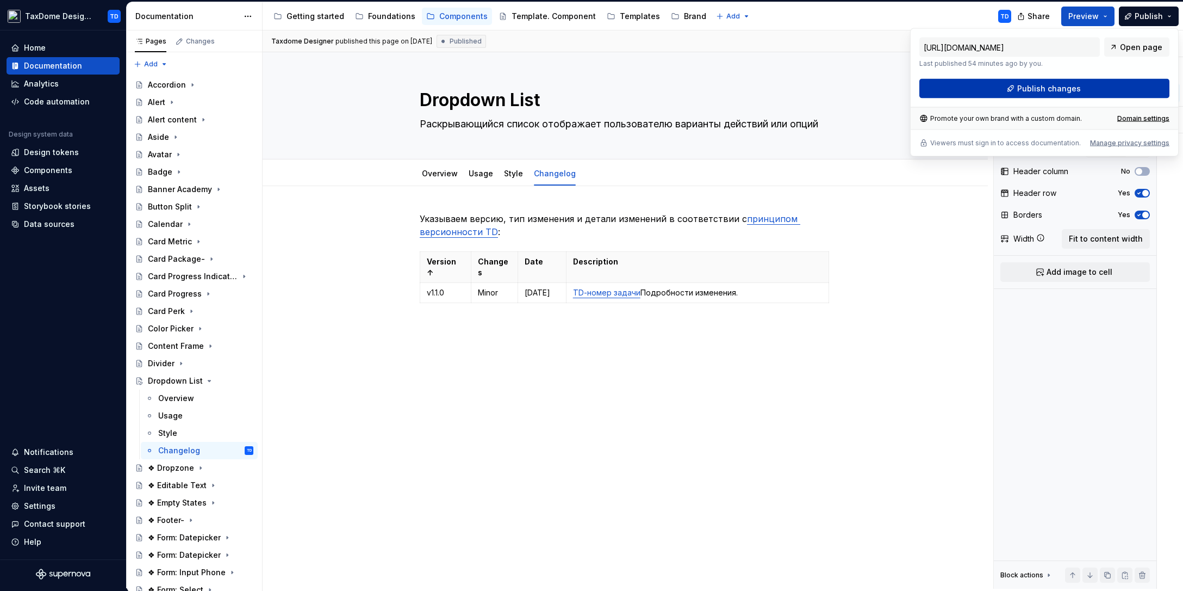
click at [1035, 87] on span "Publish changes" at bounding box center [1049, 88] width 64 height 11
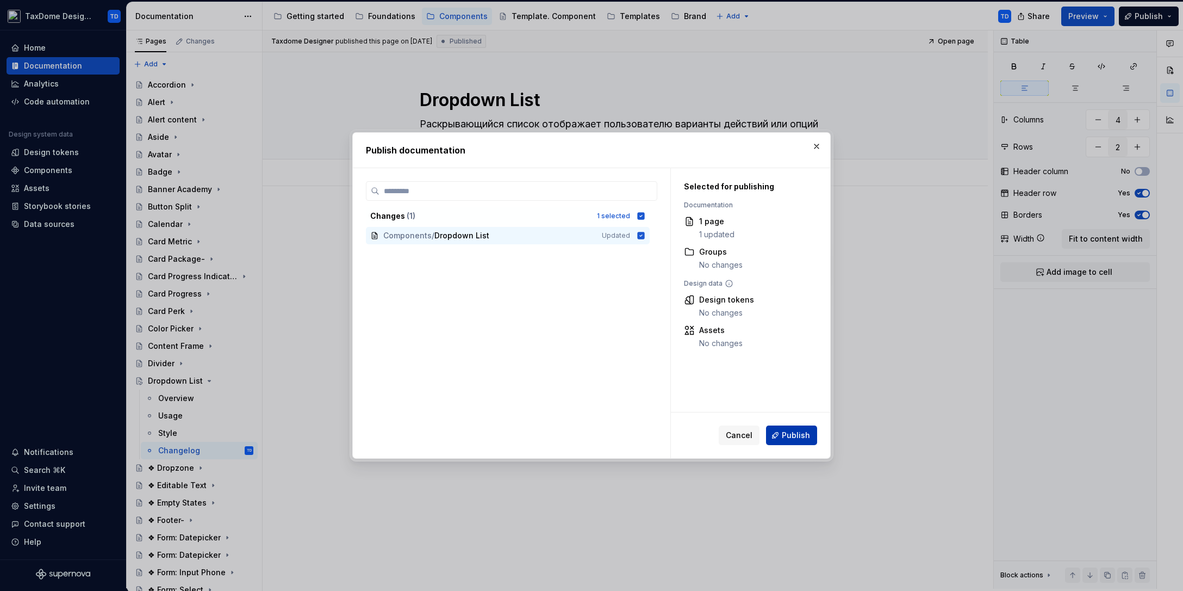
click at [795, 441] on button "Publish" at bounding box center [791, 435] width 51 height 20
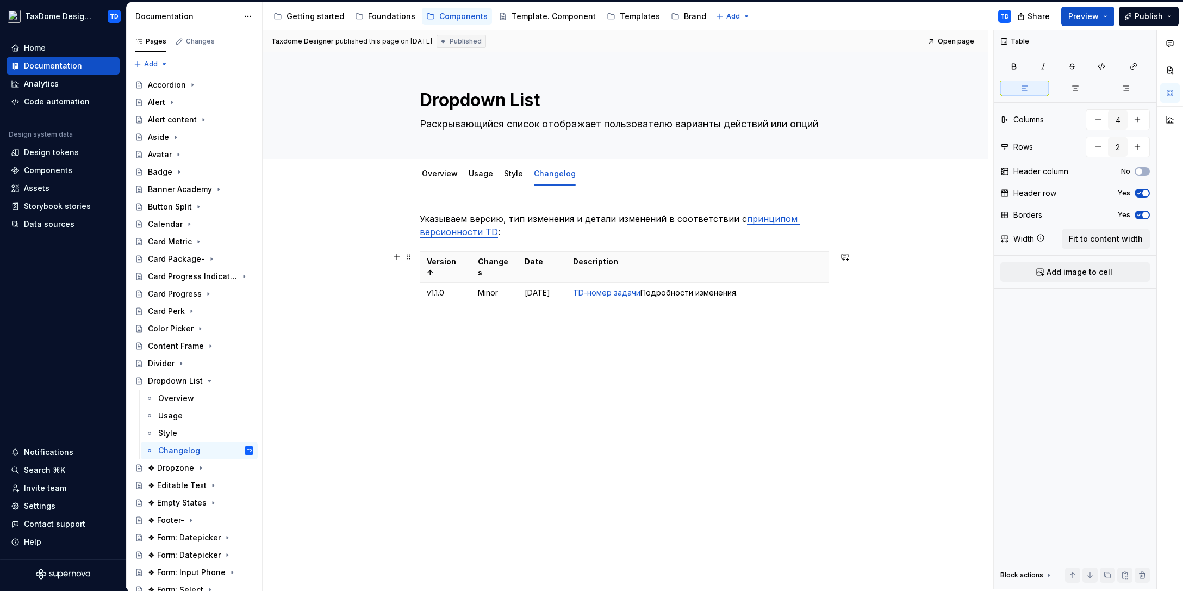
click at [349, 271] on div "Указываем версию, тип изменения и детали изменений в соответствии с принципом в…" at bounding box center [625, 355] width 725 height 338
click at [206, 378] on icon "Page tree" at bounding box center [209, 380] width 9 height 9
click at [1153, 21] on button "Publish" at bounding box center [1149, 17] width 60 height 20
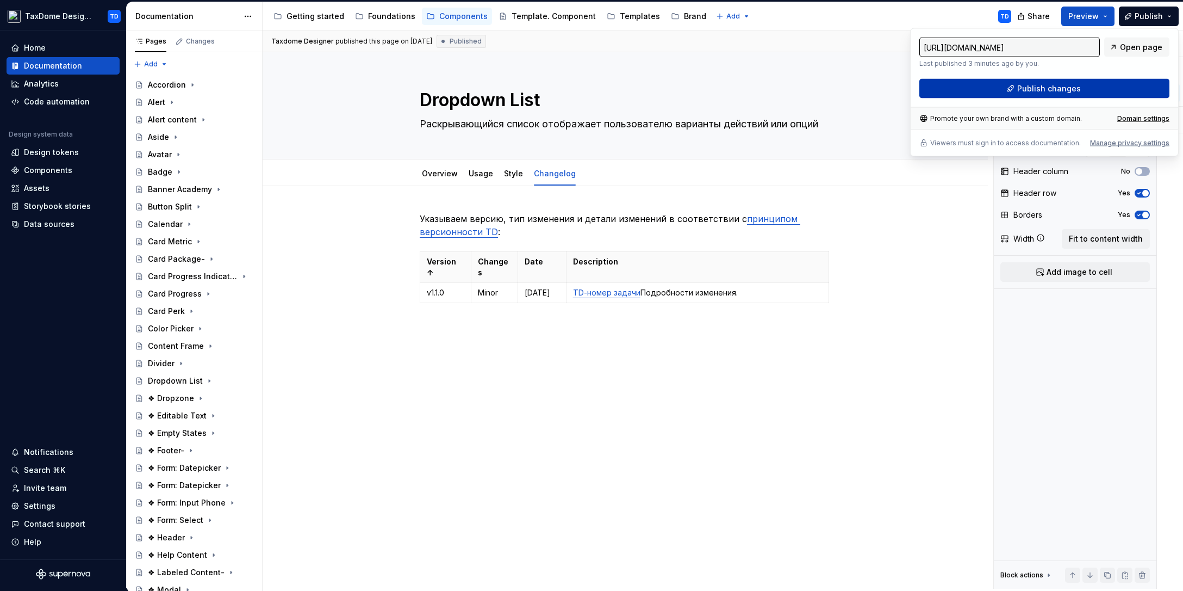
click at [1071, 94] on button "Publish changes" at bounding box center [1045, 89] width 250 height 20
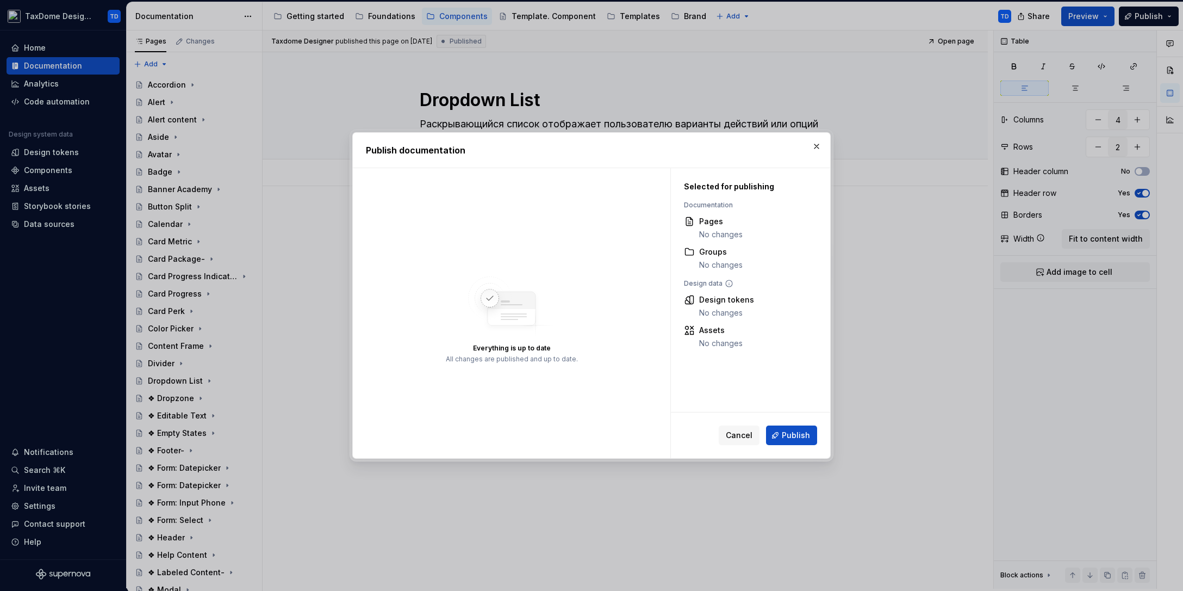
click at [799, 431] on span "Publish" at bounding box center [796, 435] width 28 height 11
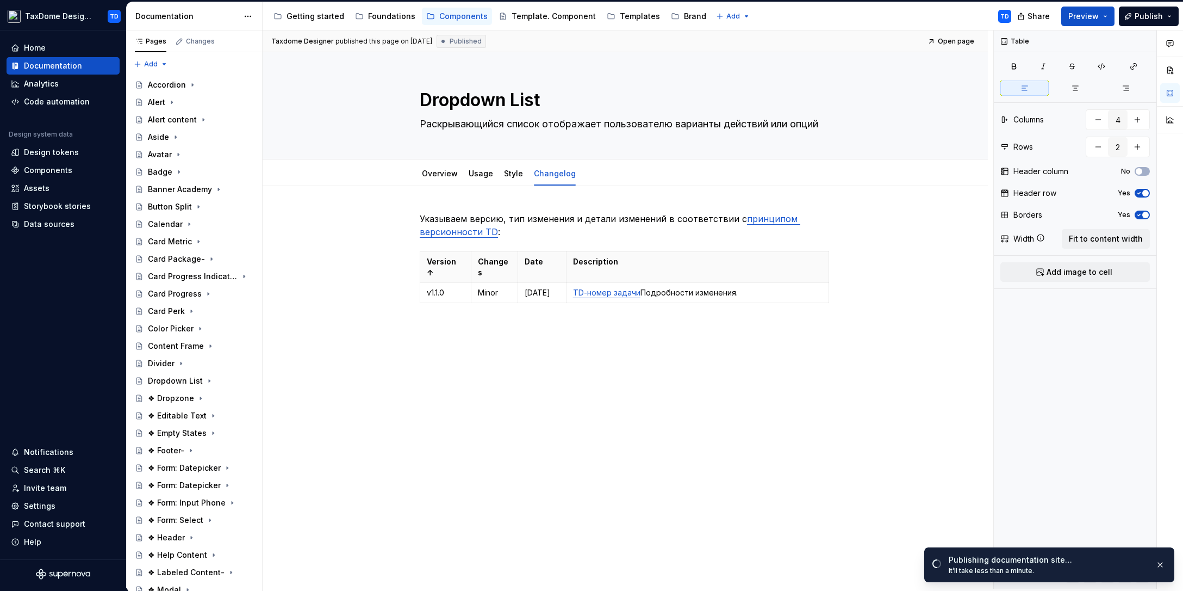
type textarea "*"
